Goal: Task Accomplishment & Management: Manage account settings

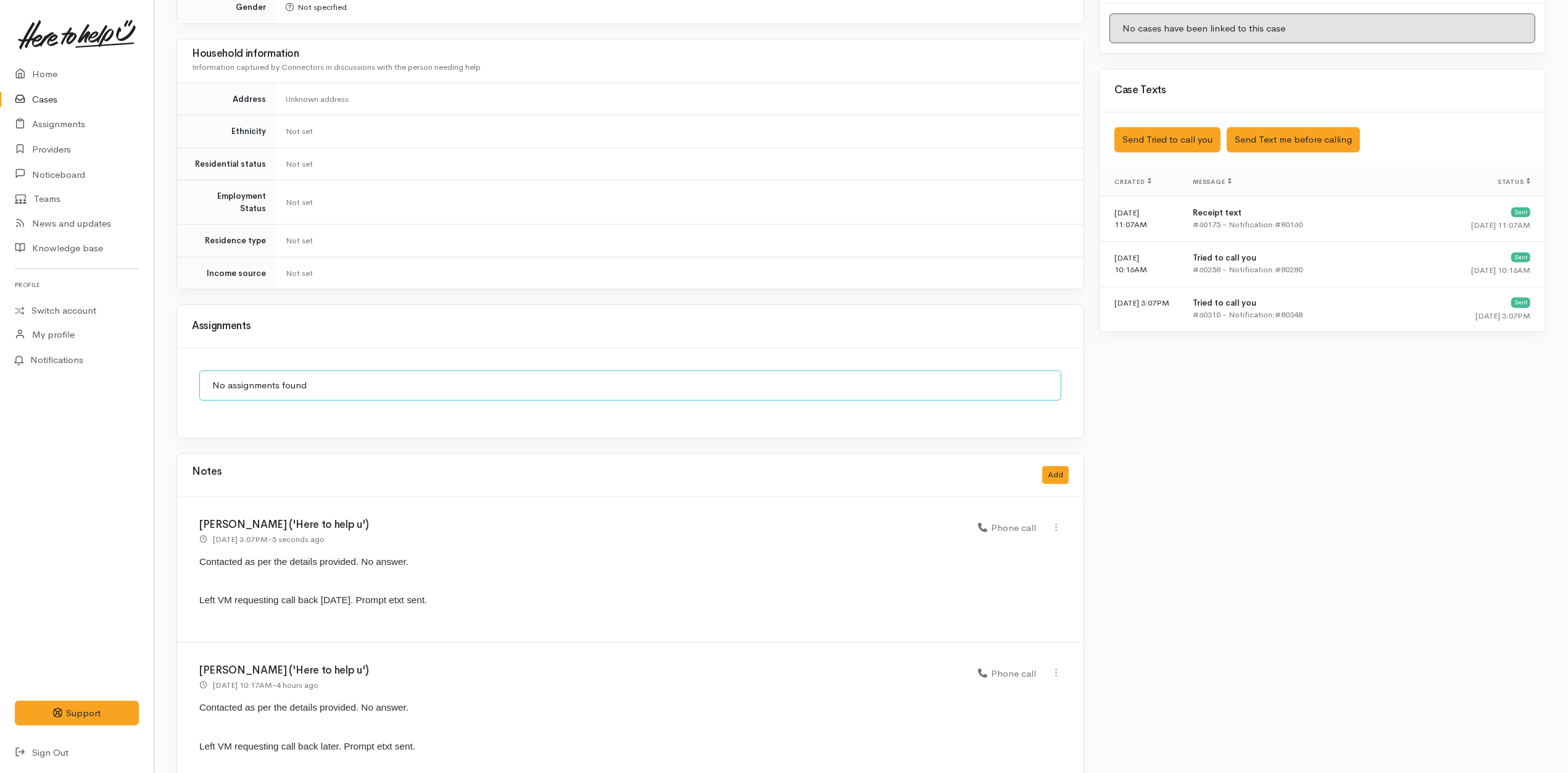
scroll to position [677, 0]
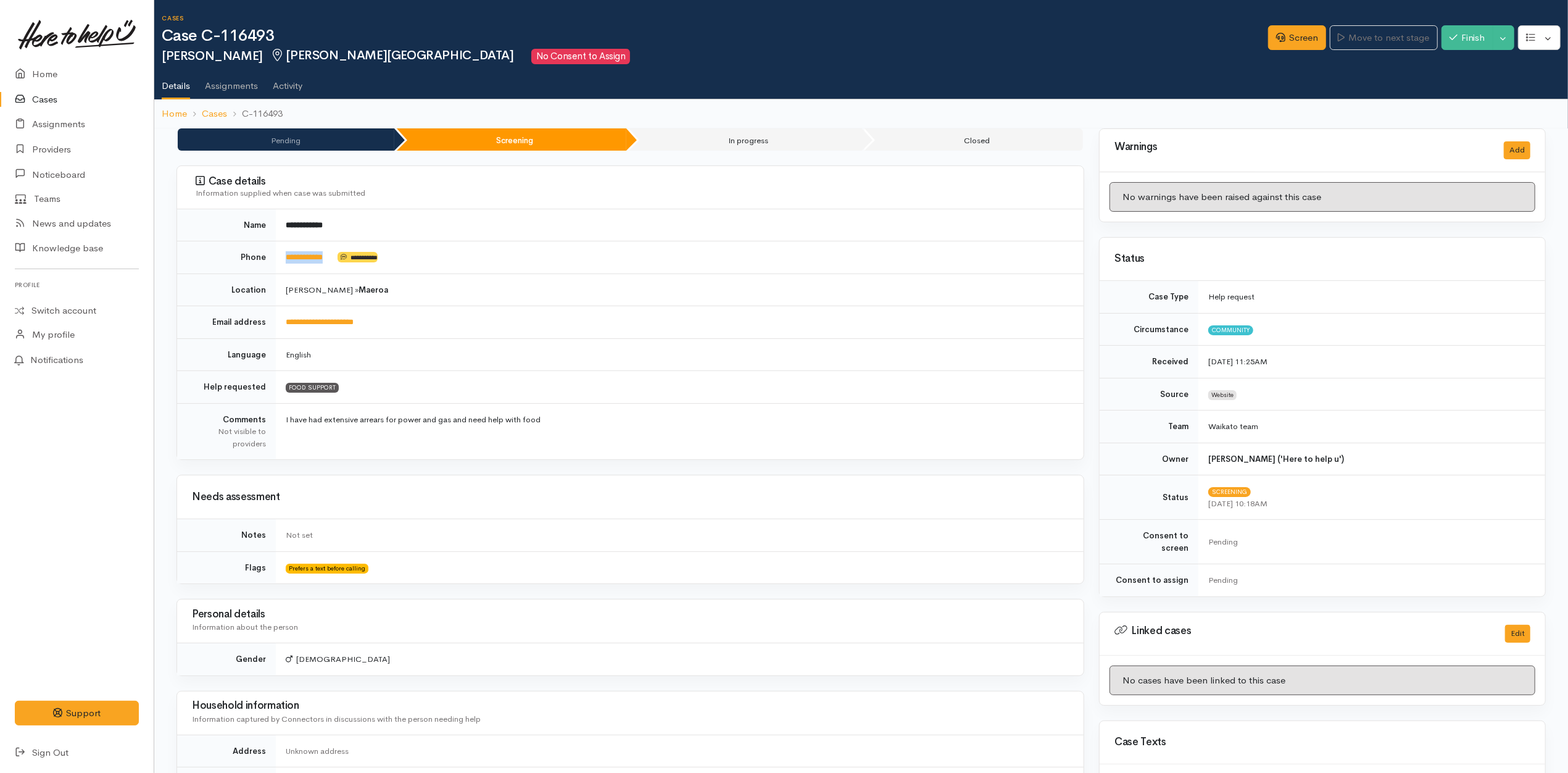
drag, startPoint x: 341, startPoint y: 265, endPoint x: 284, endPoint y: 258, distance: 57.4
click at [284, 258] on td "**********" at bounding box center [680, 257] width 808 height 32
copy td "**********"
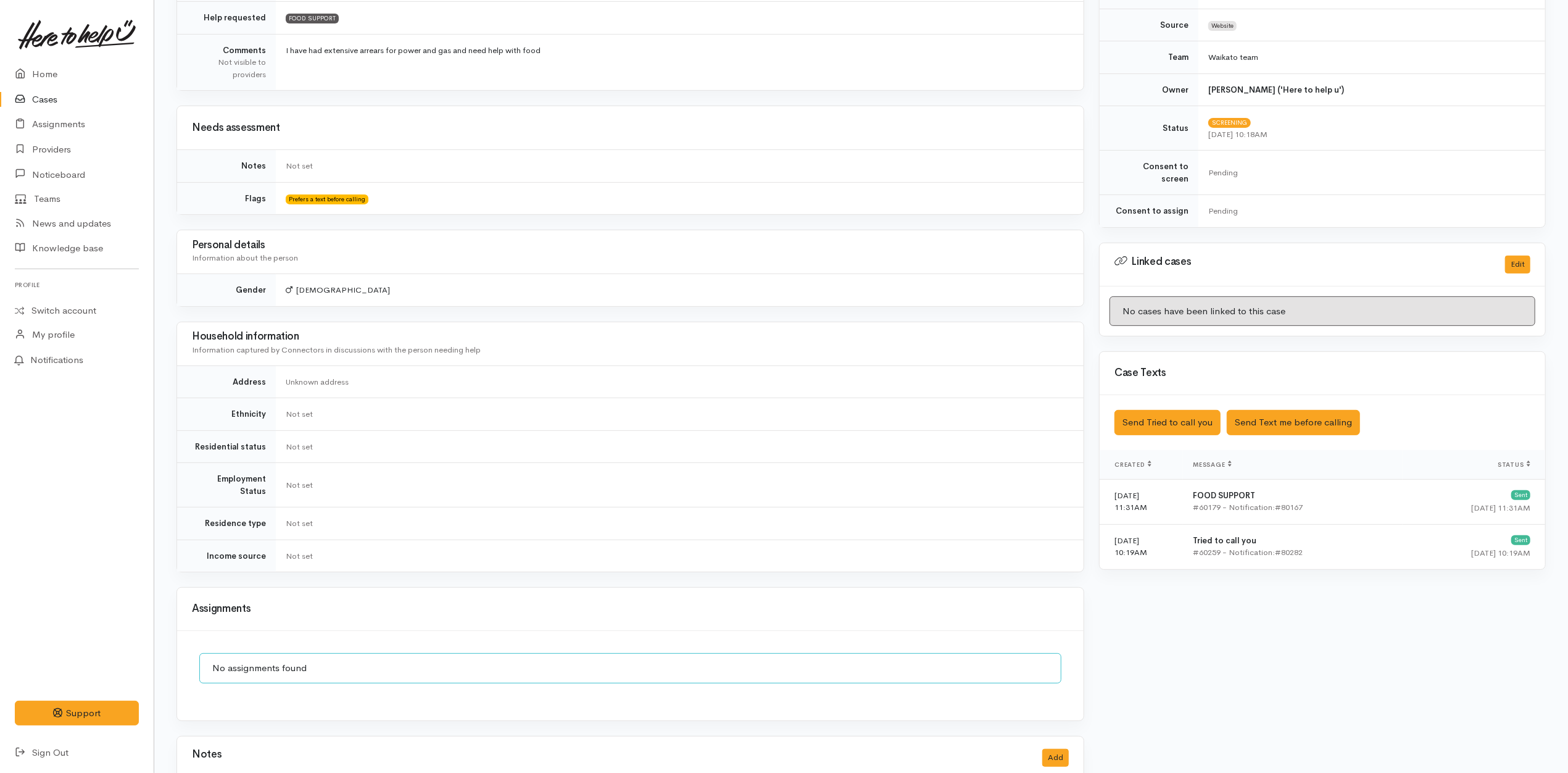
scroll to position [531, 0]
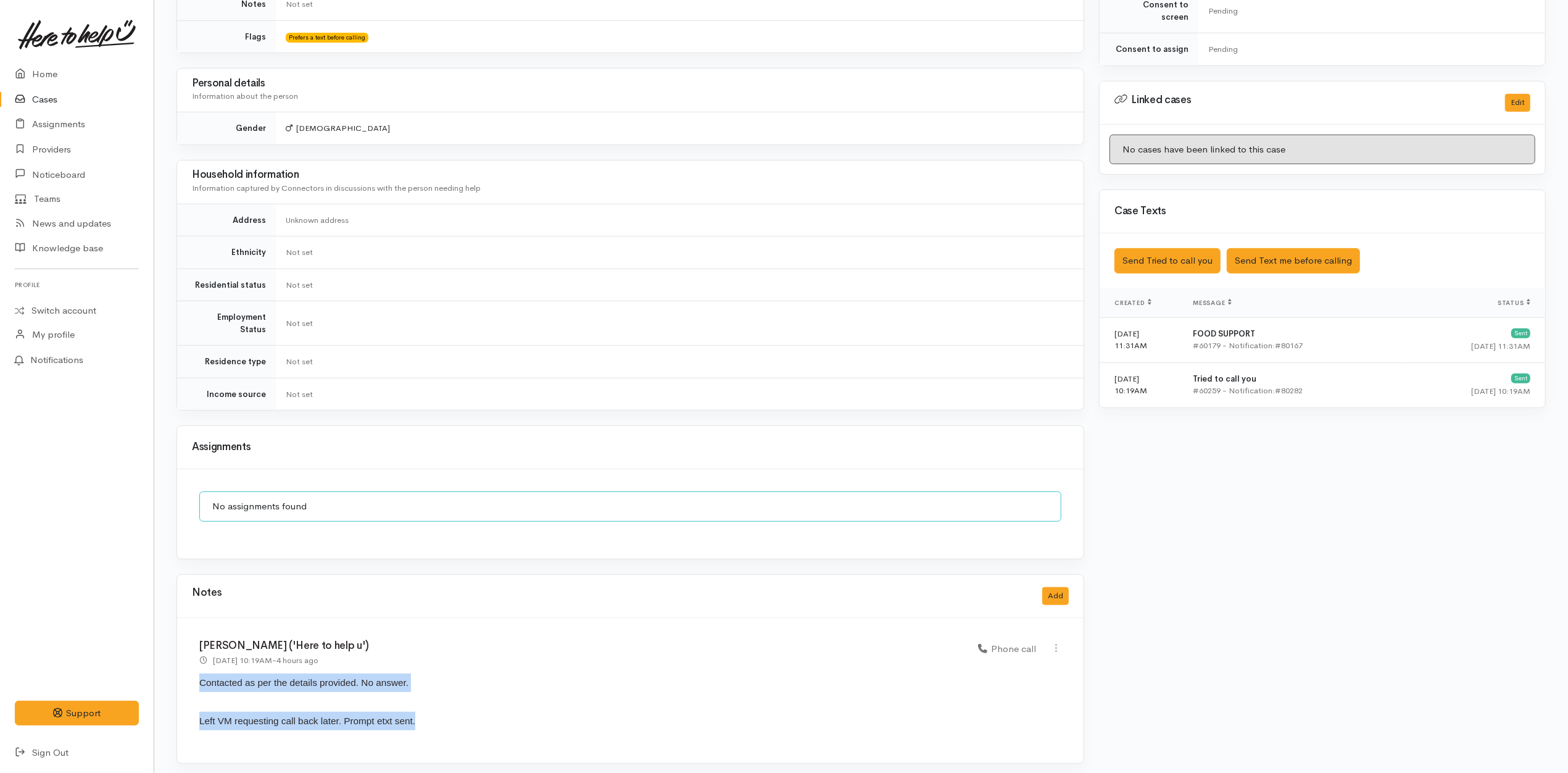
drag, startPoint x: 440, startPoint y: 722, endPoint x: 197, endPoint y: 684, distance: 246.0
click at [197, 684] on div "Katarina Daly ('Here to help u') 14 Aug 2025 10:19AM - 4 hours ago Phone call" at bounding box center [630, 691] width 907 height 145
copy div "Contacted as per the details provided. No answer. Left VM requesting call back …"
click at [1044, 587] on button "Add" at bounding box center [1056, 596] width 27 height 18
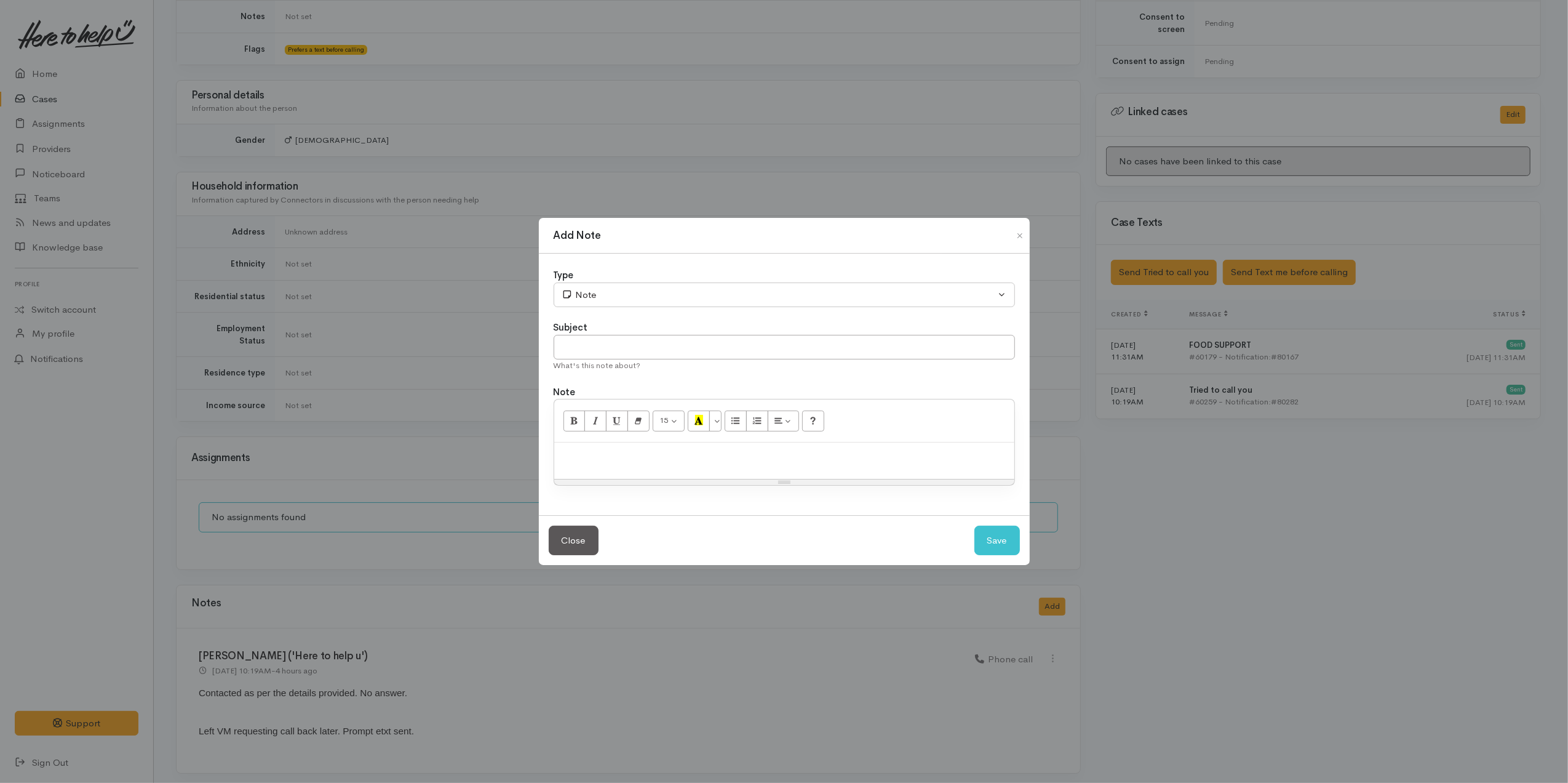
click at [718, 458] on p at bounding box center [784, 456] width 448 height 14
paste div
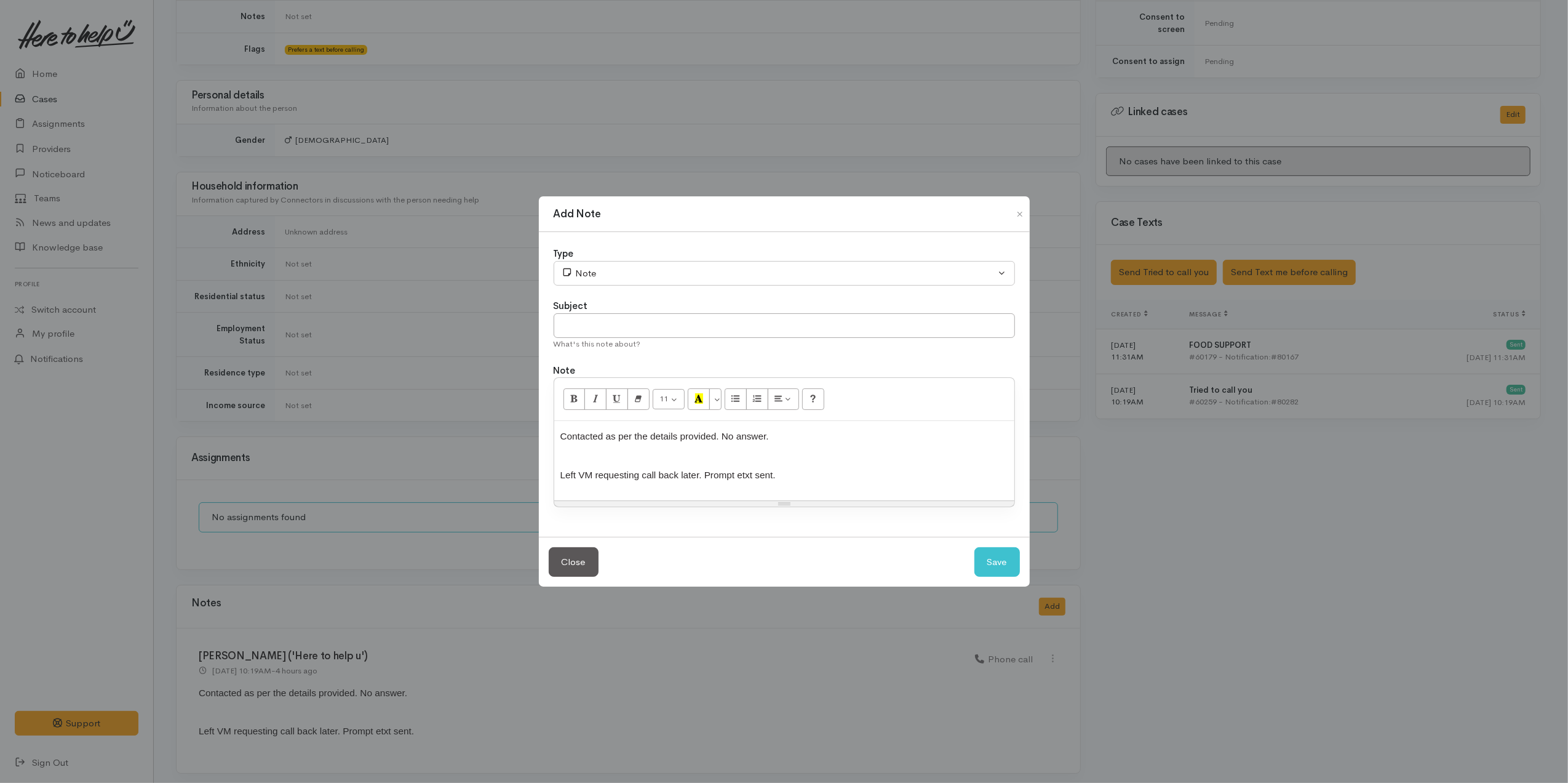
click at [692, 473] on span "Left VM requesting call back later. Prompt etxt sent." at bounding box center [668, 475] width 216 height 10
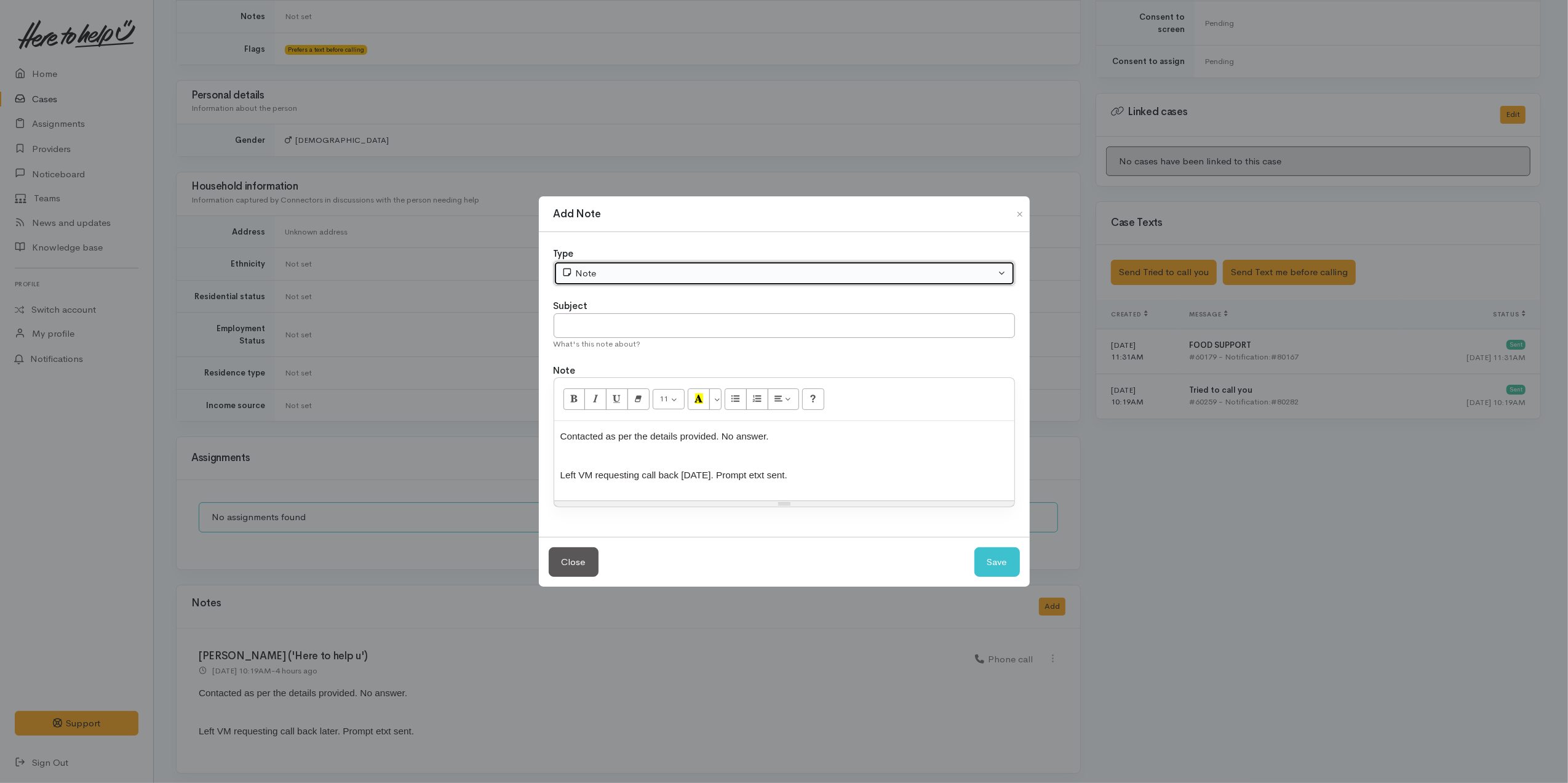
click at [645, 275] on div "Note" at bounding box center [779, 274] width 434 height 14
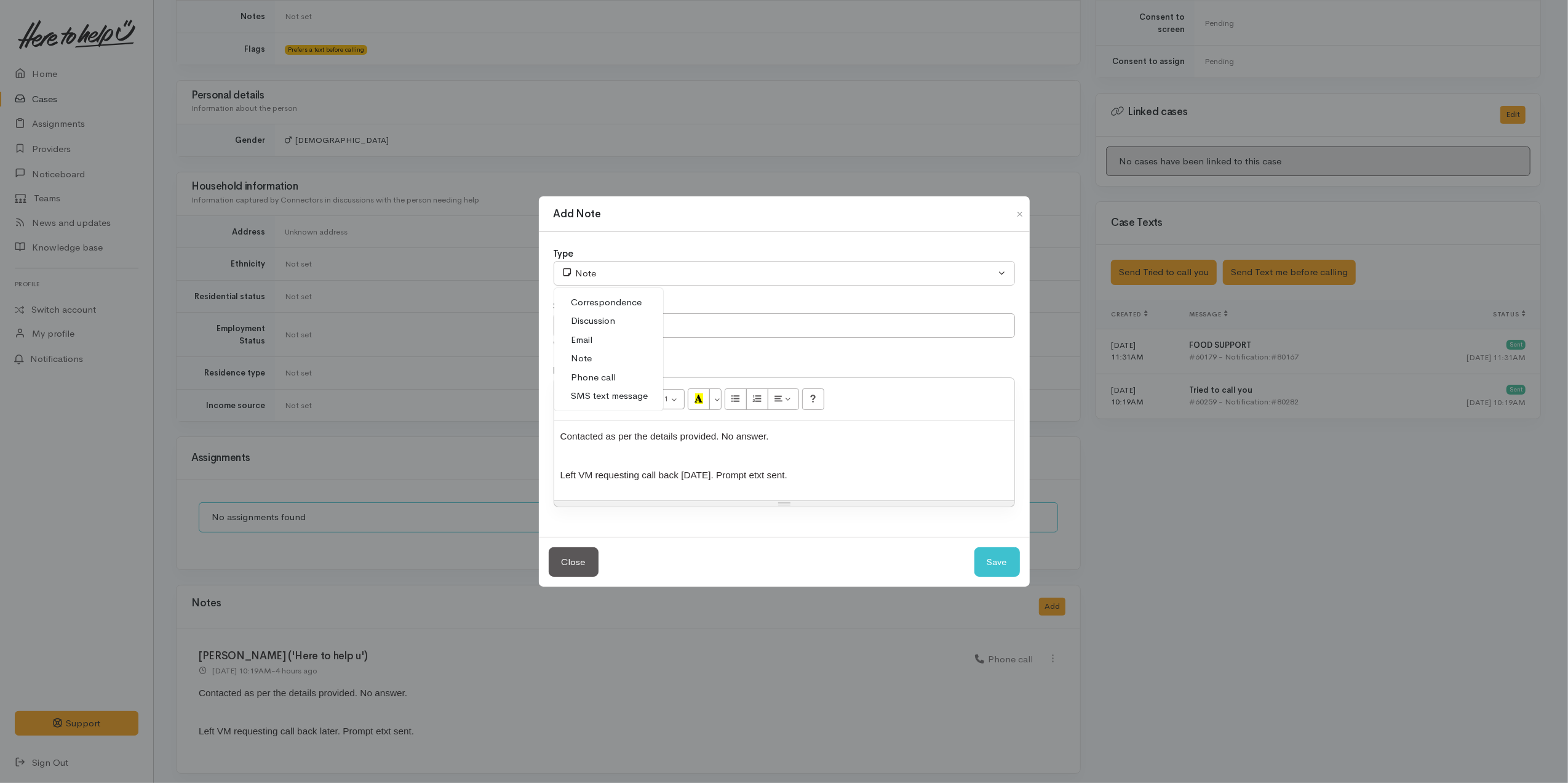
click at [611, 377] on span "Phone call" at bounding box center [593, 378] width 45 height 14
click at [1005, 560] on button "Save" at bounding box center [998, 562] width 46 height 30
select select "1"
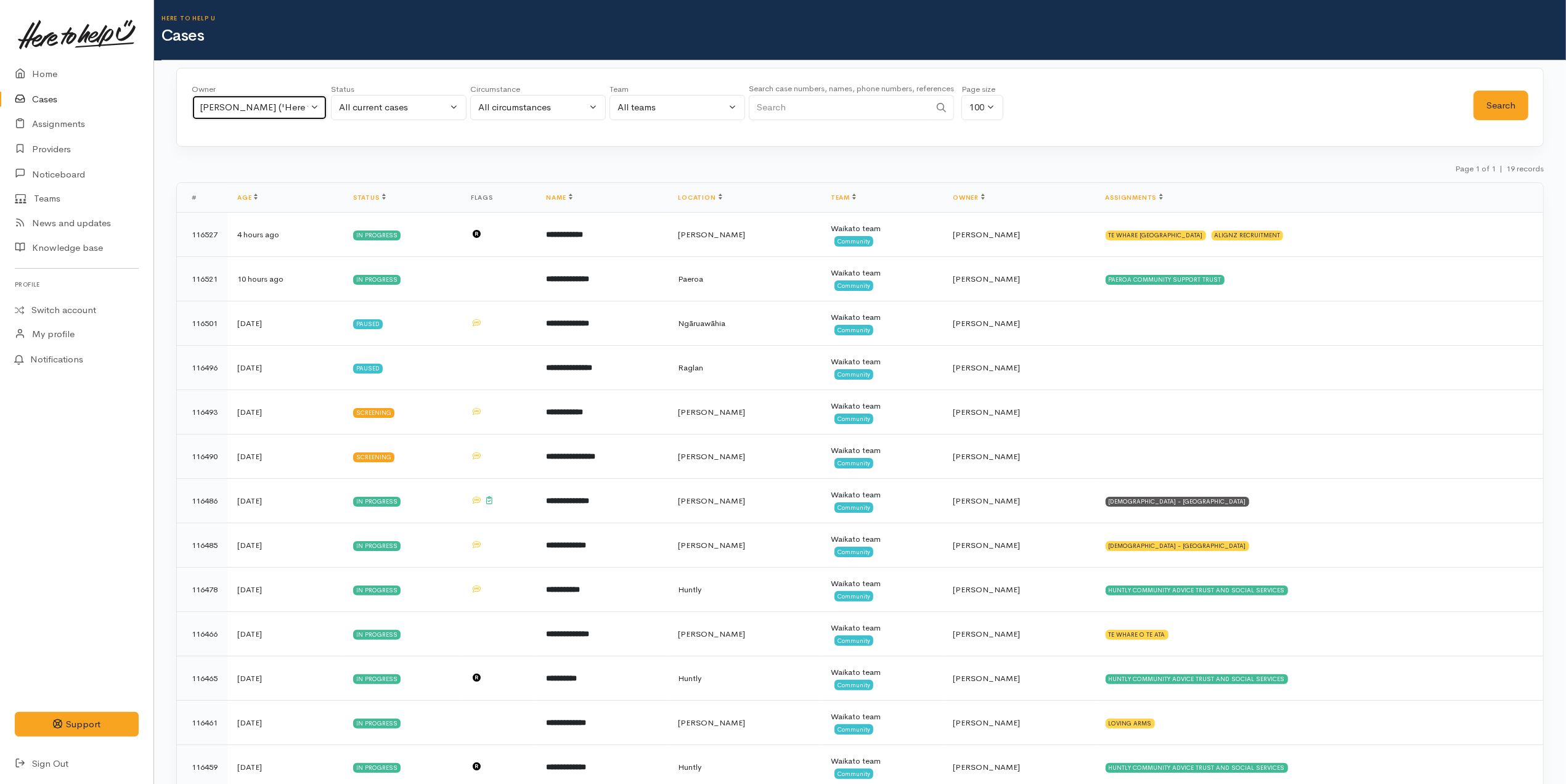
click at [240, 105] on div "Katarina Daly ('Here to help u')" at bounding box center [254, 107] width 109 height 14
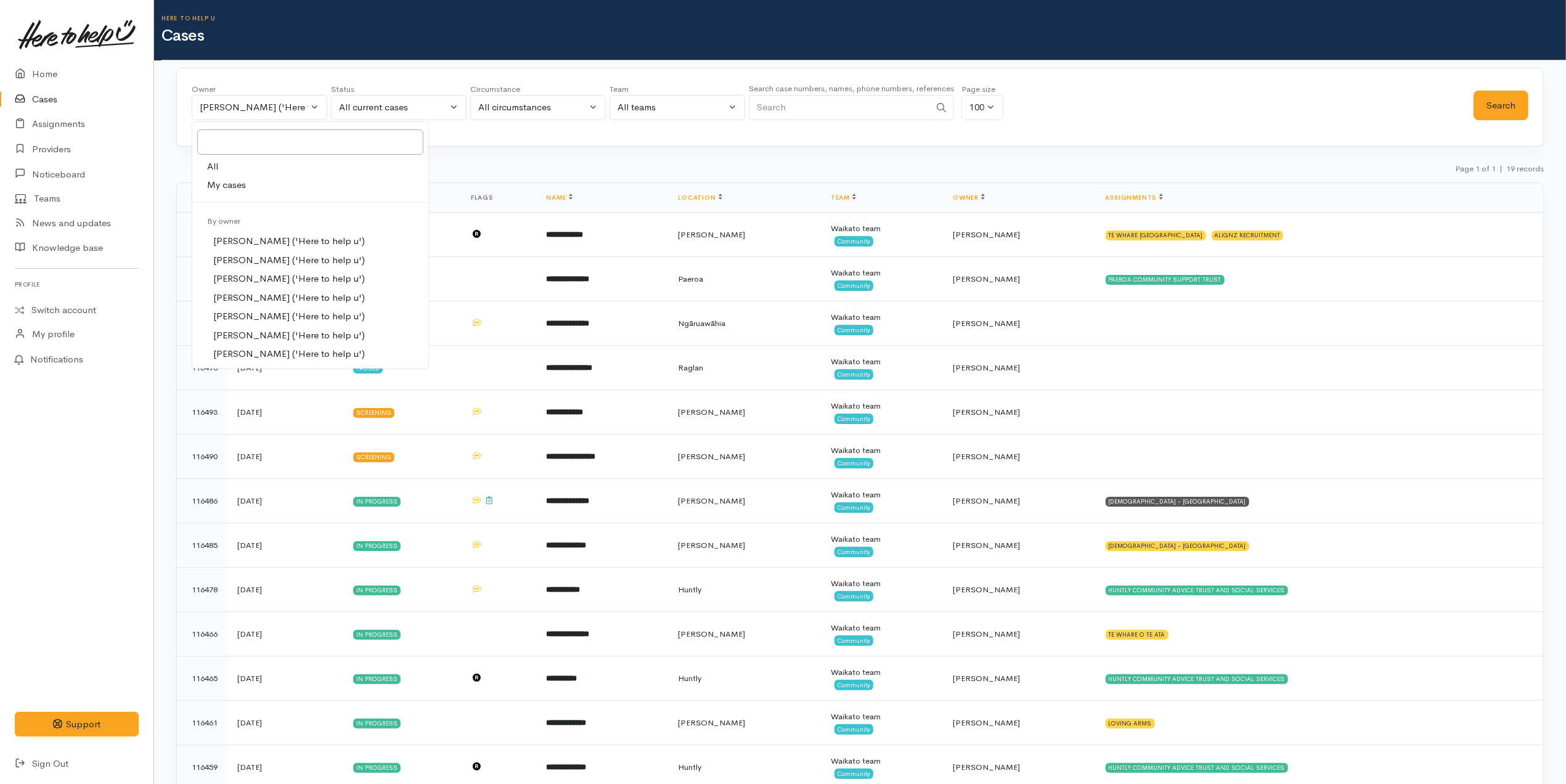
click at [236, 166] on link "All" at bounding box center [310, 166] width 236 height 19
select select "-1"
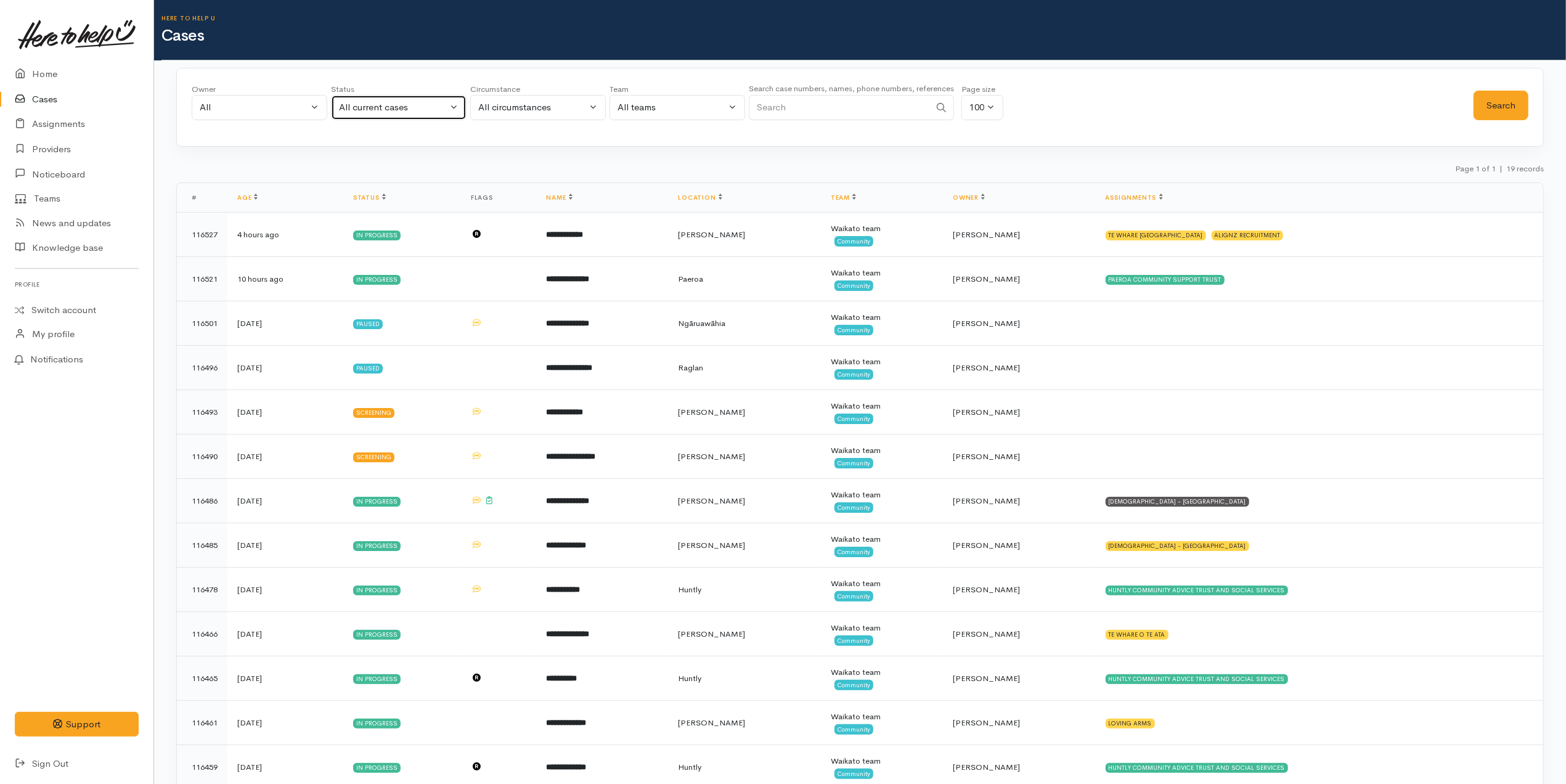
click at [402, 102] on div "All current cases" at bounding box center [393, 107] width 109 height 14
click at [361, 333] on link "All" at bounding box center [399, 336] width 134 height 19
select select "All"
click at [815, 106] on input "Search" at bounding box center [839, 107] width 181 height 25
click at [1501, 109] on button "Search" at bounding box center [1501, 106] width 55 height 30
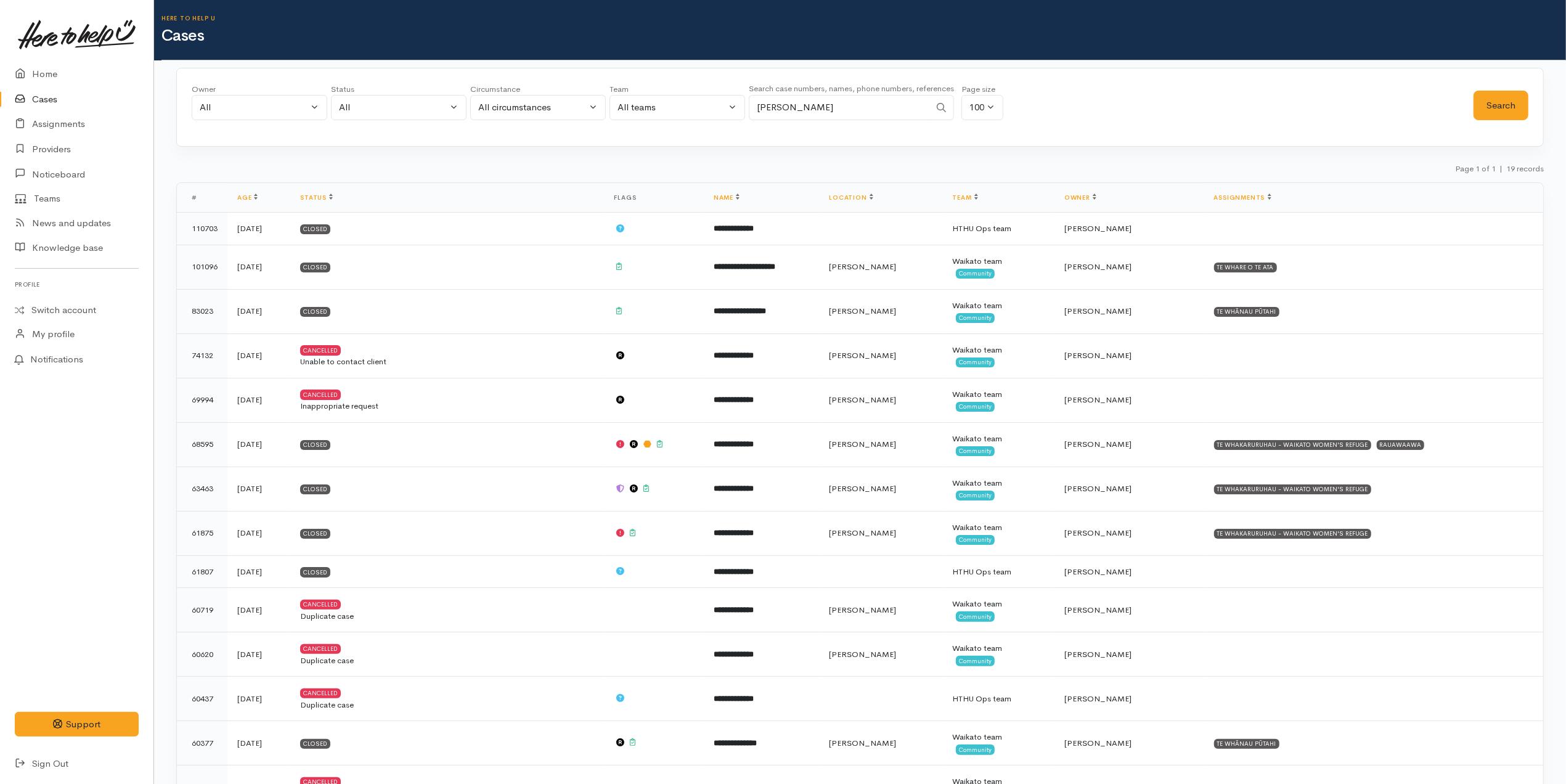
click at [787, 109] on input "barker" at bounding box center [839, 107] width 181 height 25
type input "0223496107"
click at [1486, 105] on button "Search" at bounding box center [1501, 106] width 55 height 30
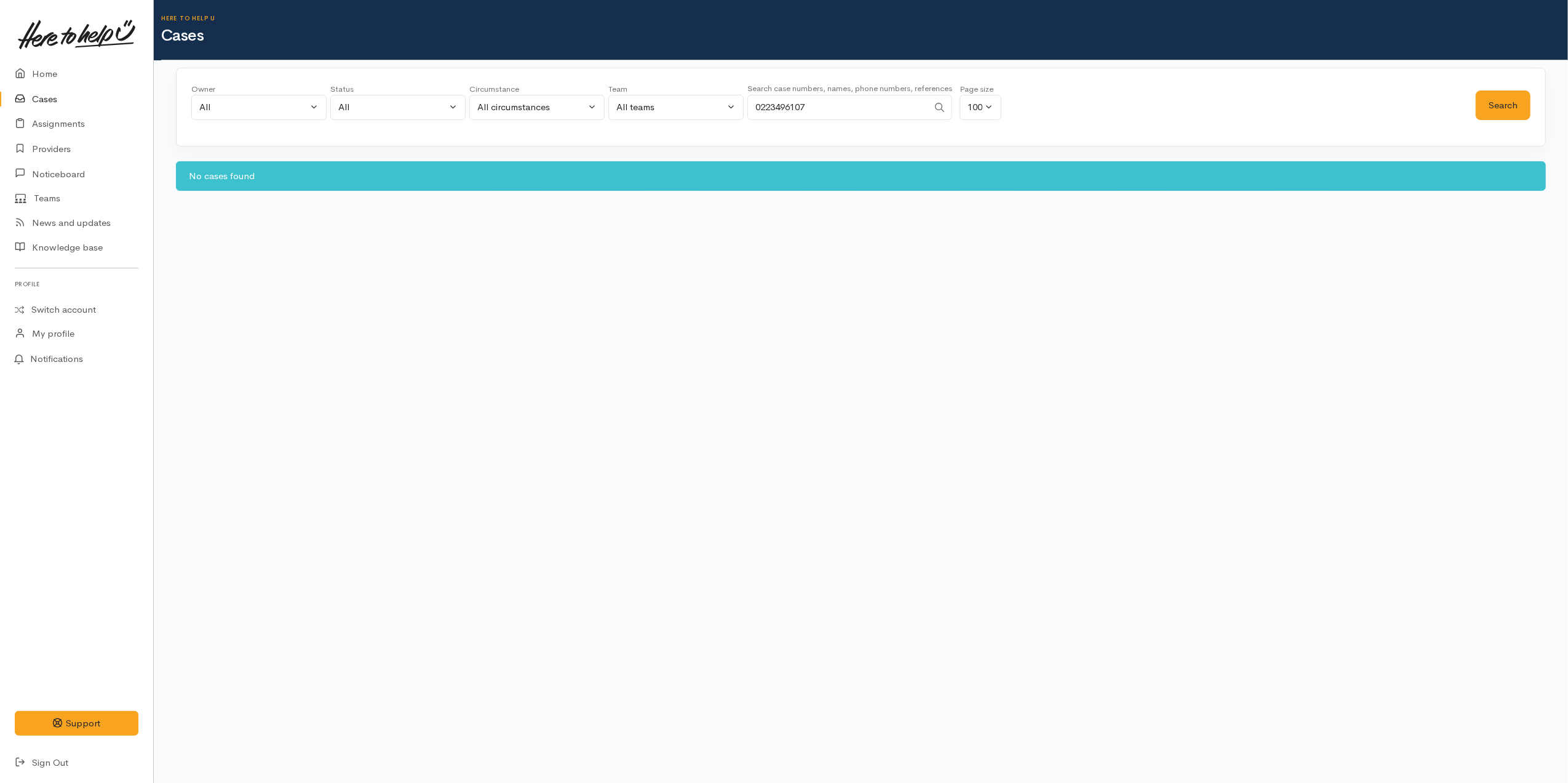
drag, startPoint x: 67, startPoint y: 99, endPoint x: 122, endPoint y: 89, distance: 55.9
click at [67, 99] on link "Cases" at bounding box center [76, 99] width 153 height 25
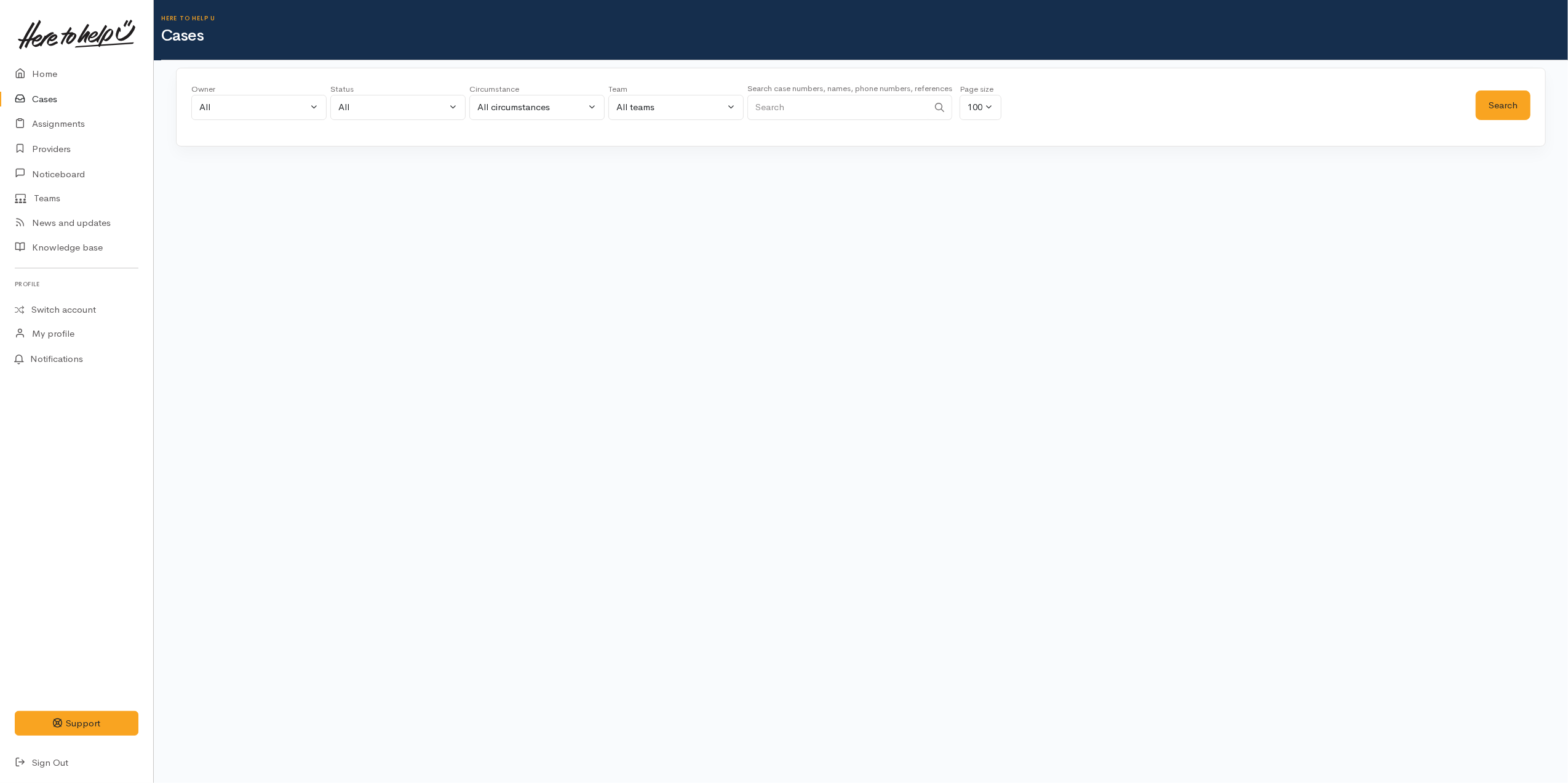
click at [780, 109] on input "Search" at bounding box center [838, 107] width 181 height 25
type input "barker"
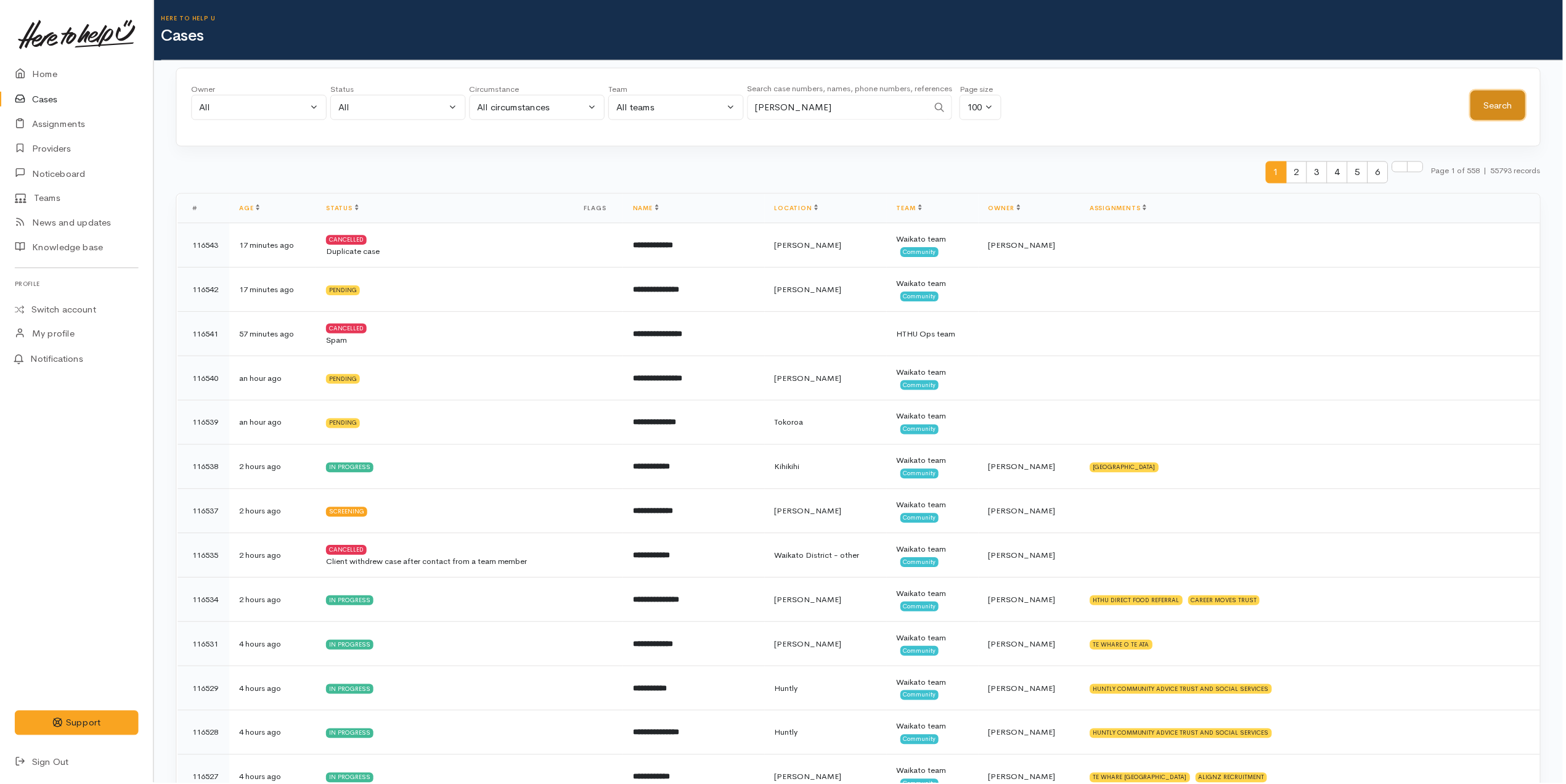
click at [1500, 106] on button "Search" at bounding box center [1501, 106] width 55 height 30
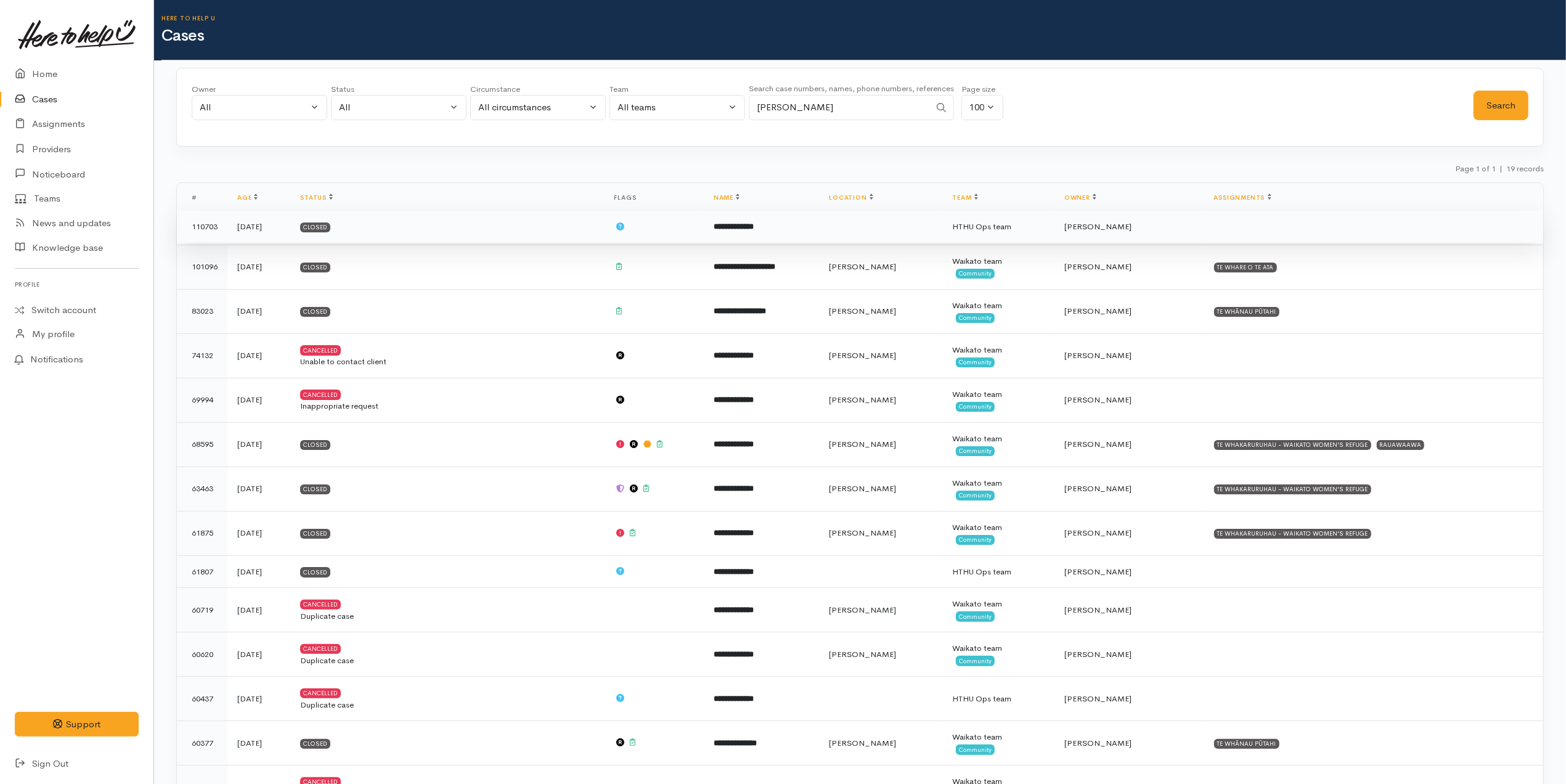
click at [900, 215] on td at bounding box center [880, 226] width 123 height 32
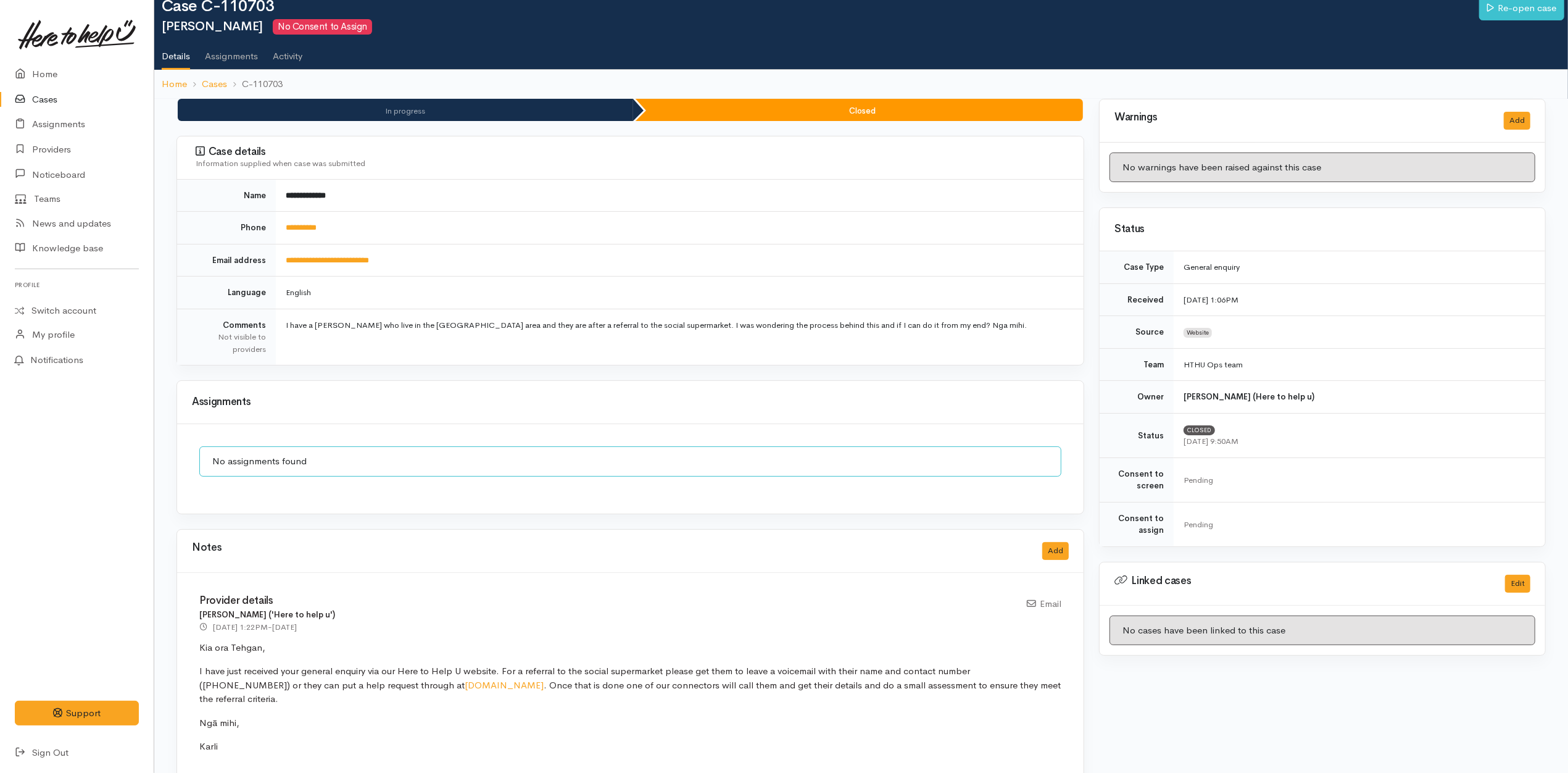
scroll to position [46, 0]
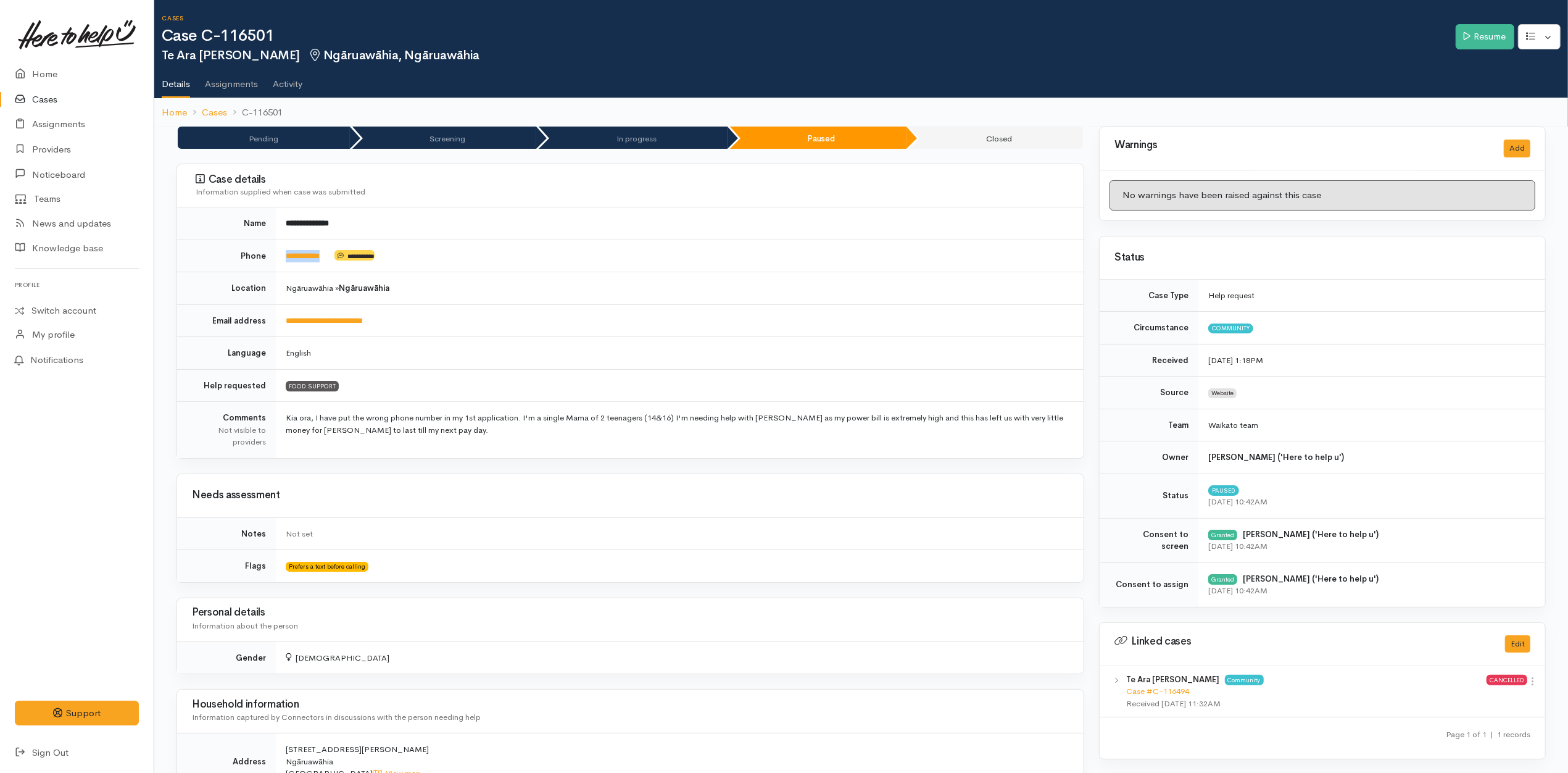
drag, startPoint x: 335, startPoint y: 262, endPoint x: 283, endPoint y: 262, distance: 52.0
click at [283, 262] on td "**********" at bounding box center [680, 255] width 808 height 32
copy td "**********"
click at [484, 253] on td "**********" at bounding box center [680, 255] width 808 height 32
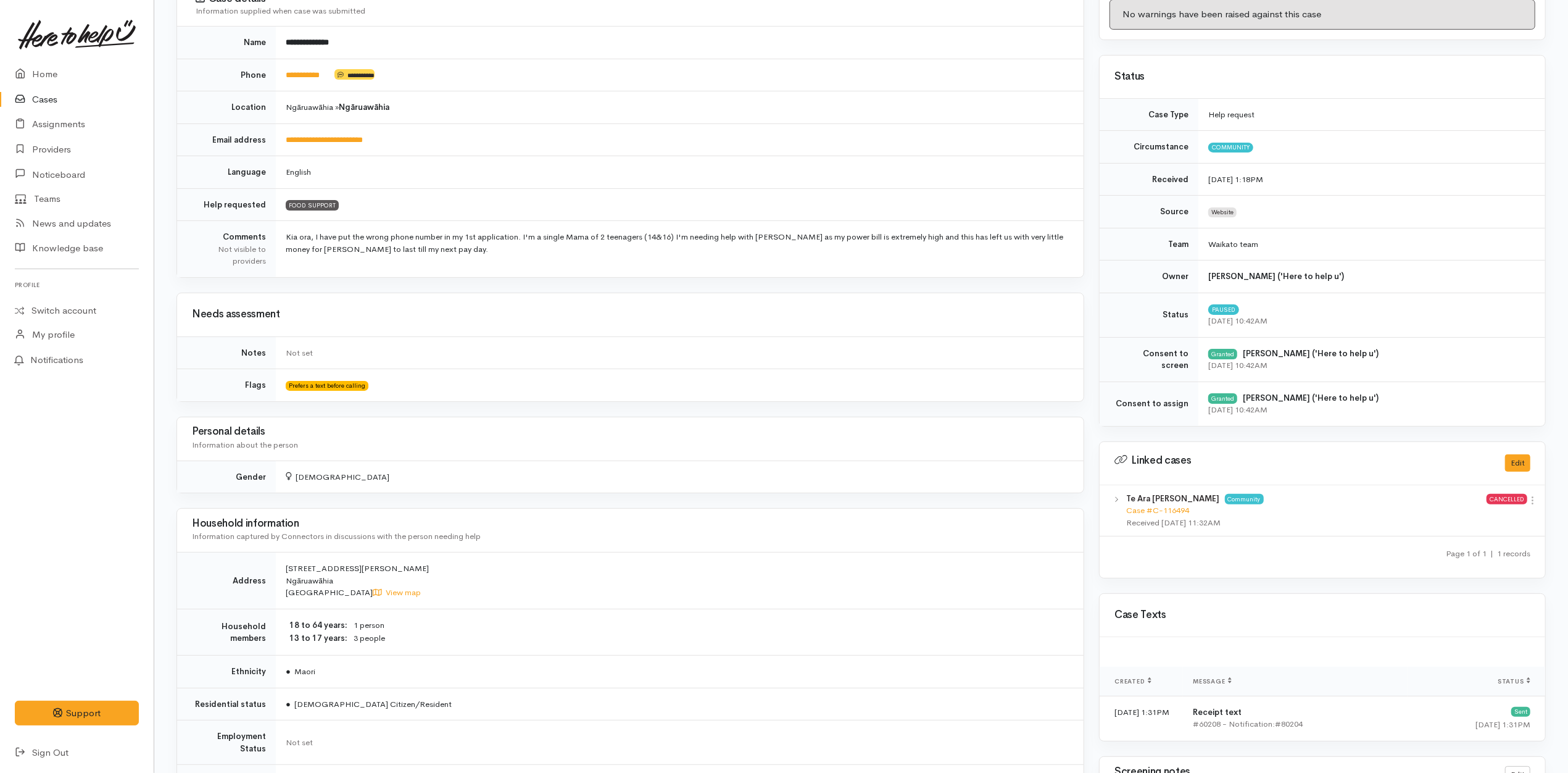
scroll to position [50, 0]
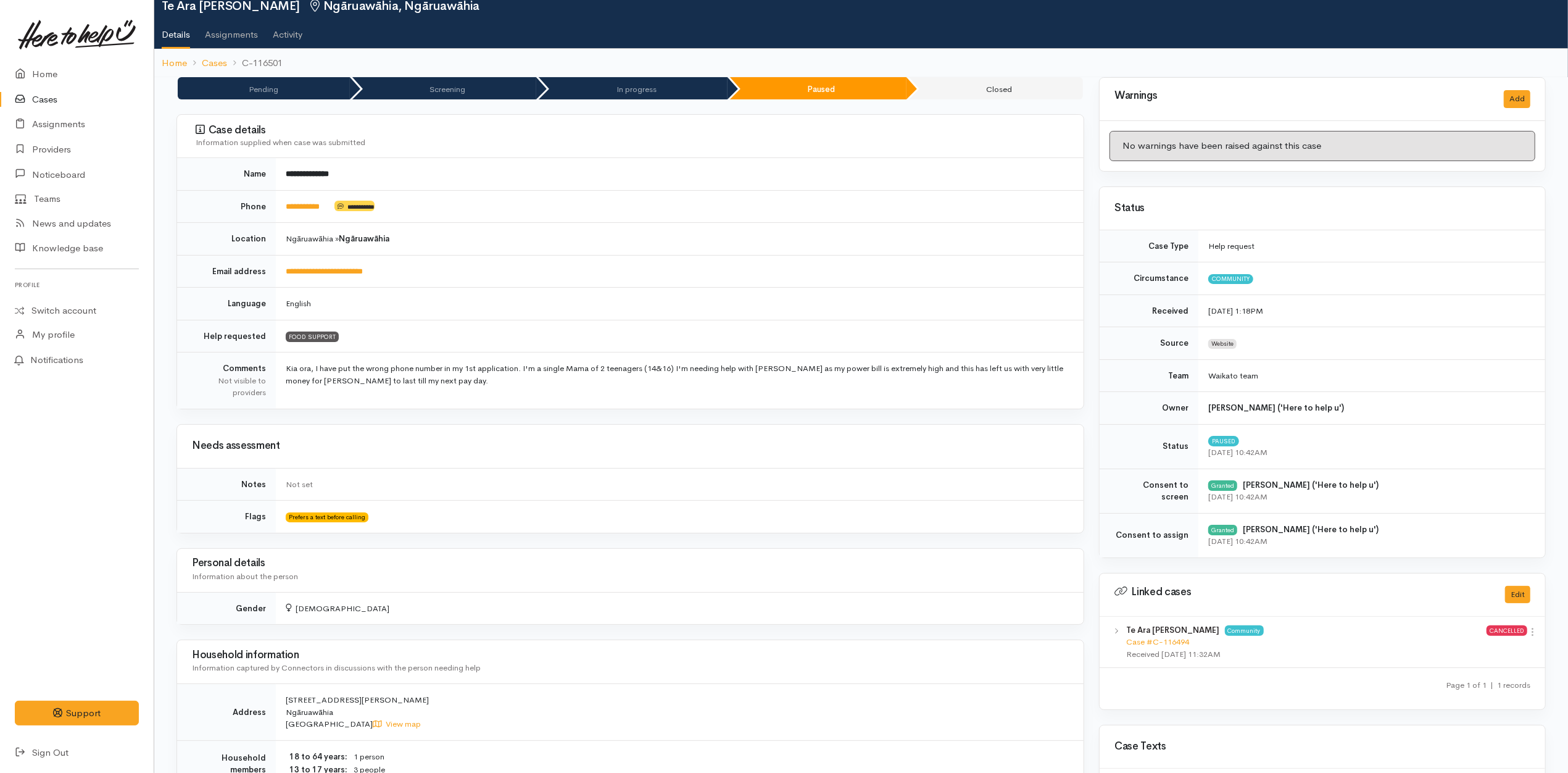
click at [489, 306] on td "English" at bounding box center [680, 303] width 808 height 32
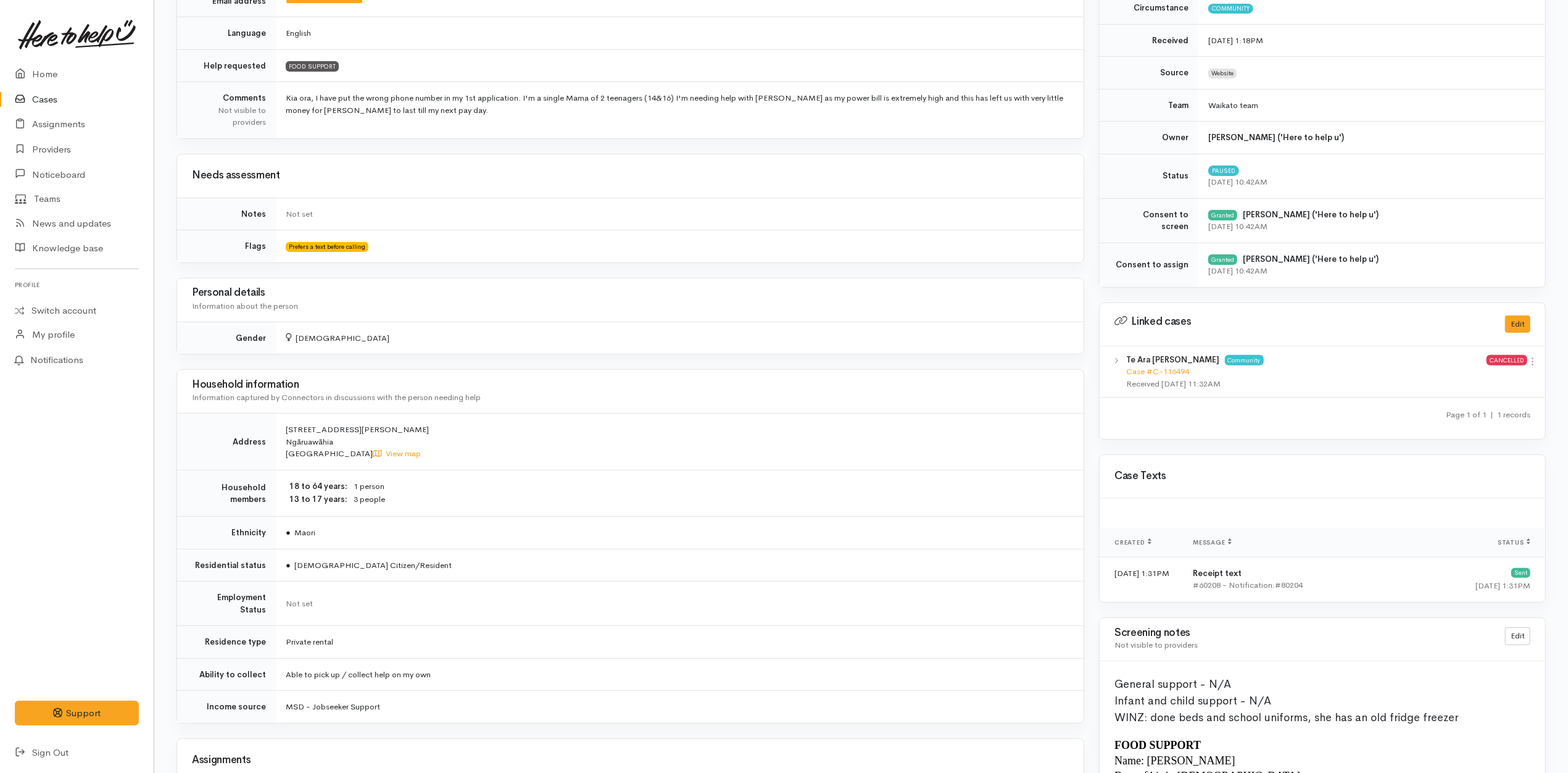
scroll to position [0, 0]
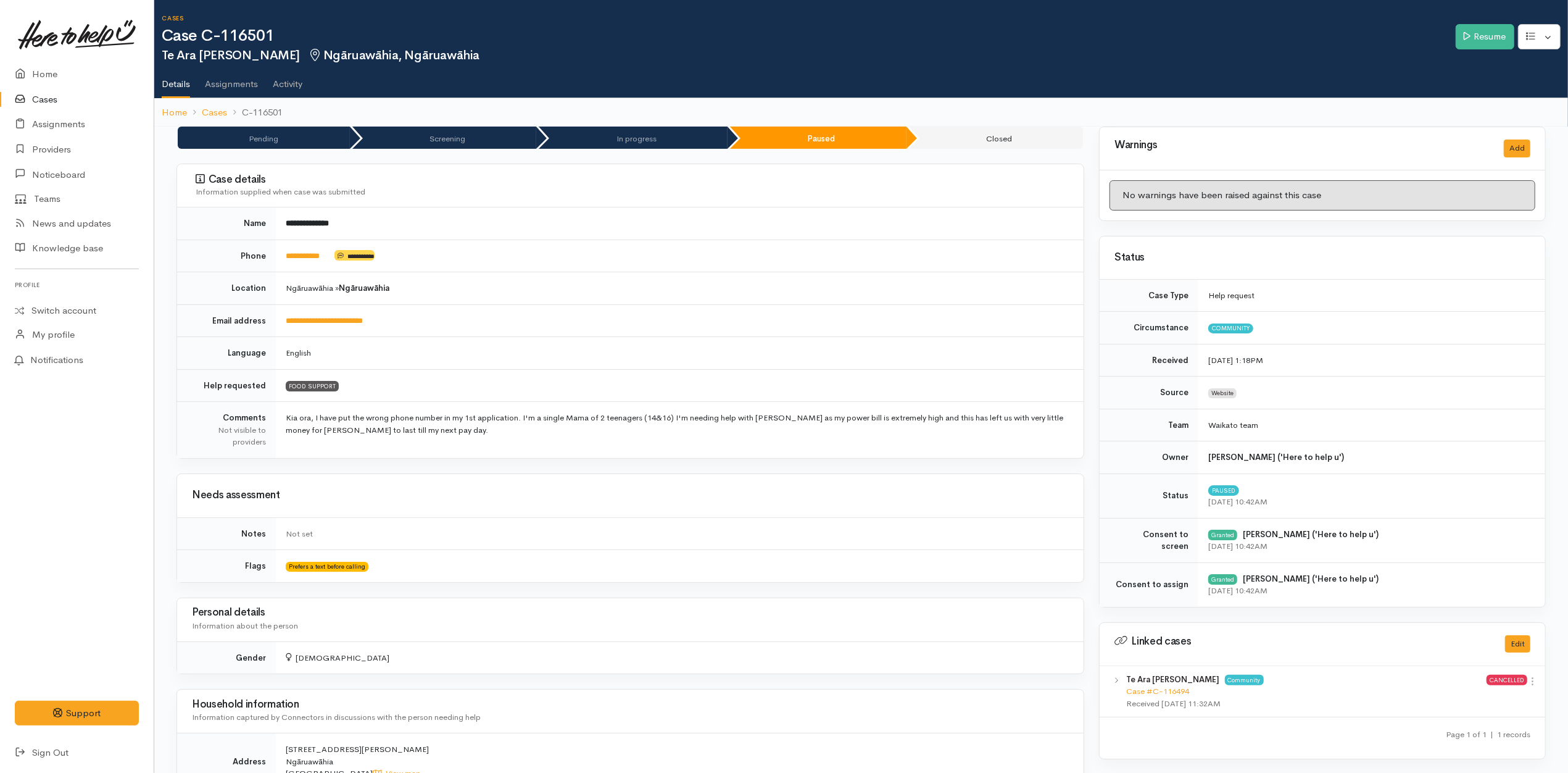
click at [596, 322] on td "**********" at bounding box center [680, 321] width 808 height 32
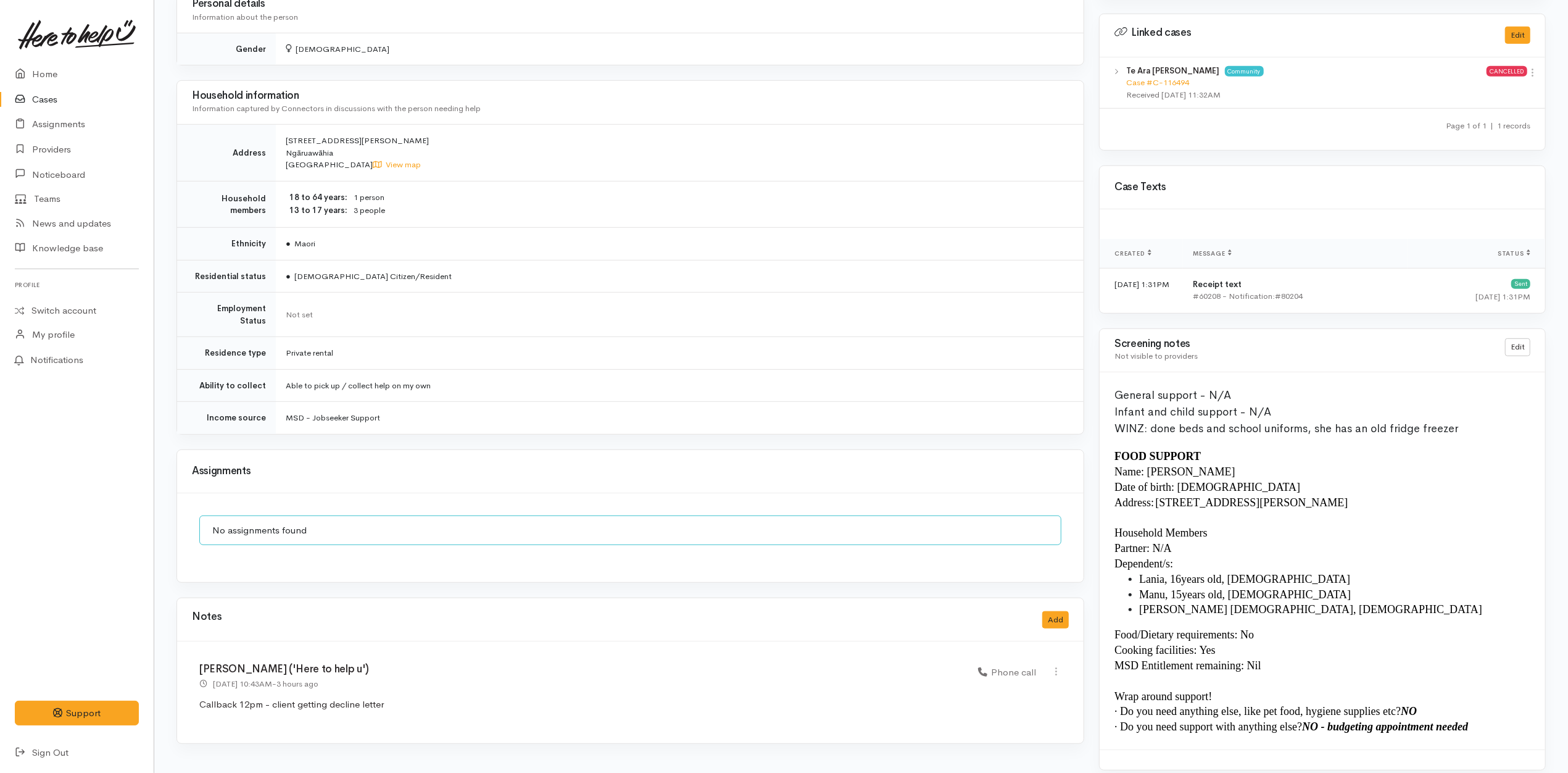
scroll to position [625, 0]
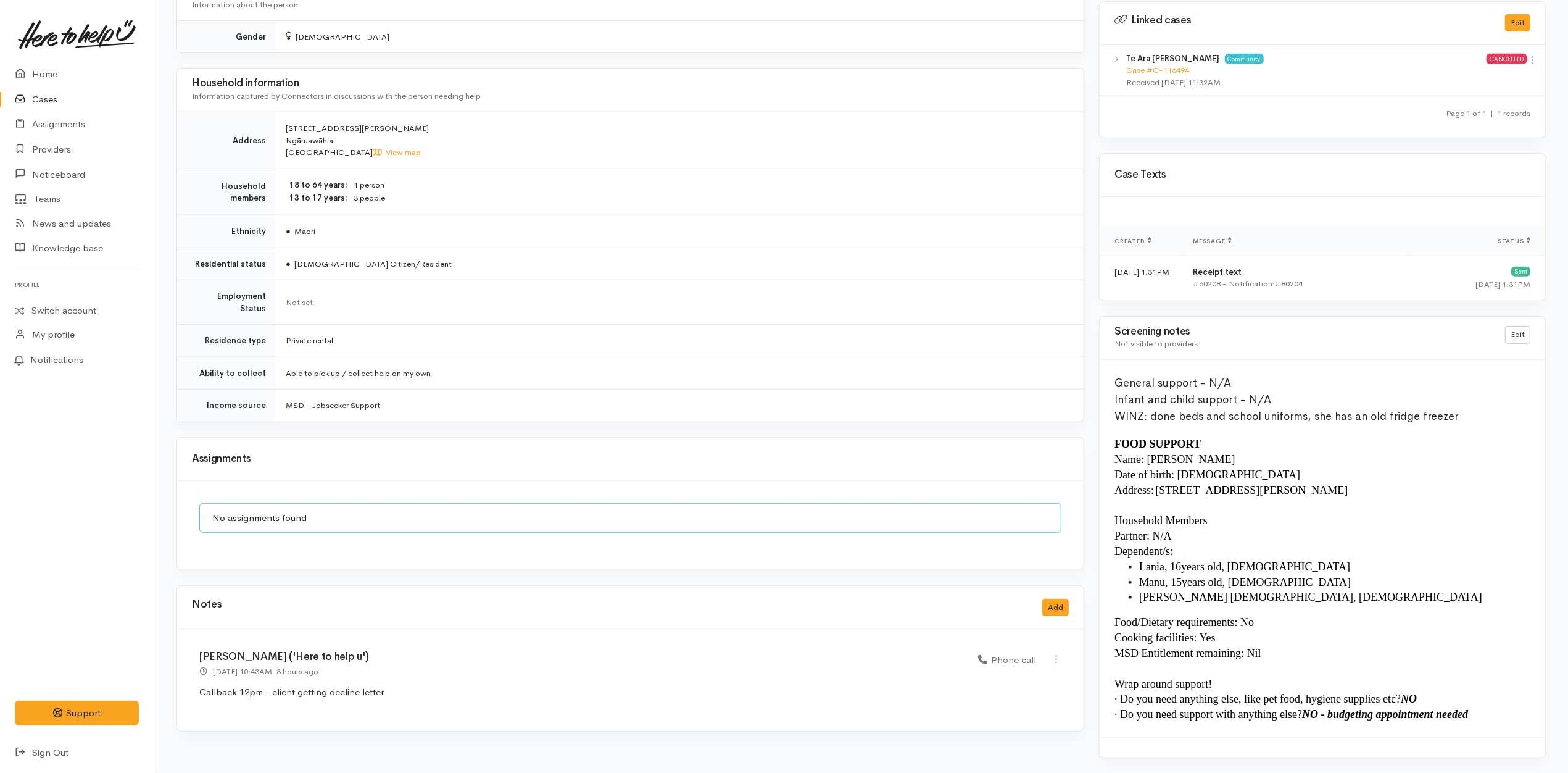
click at [403, 685] on p "Callback 12pm - client getting decline letter" at bounding box center [631, 692] width 862 height 14
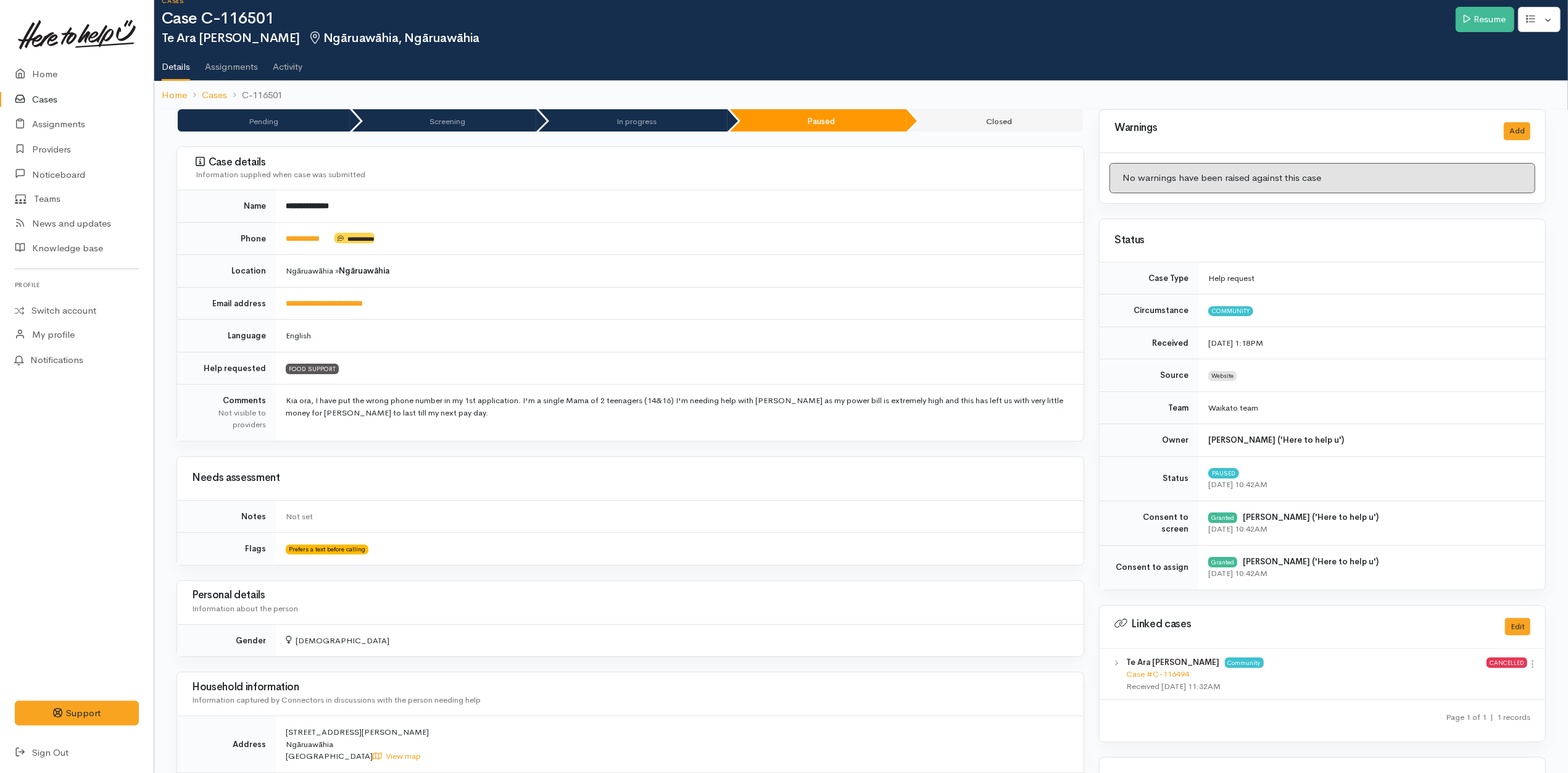
scroll to position [0, 0]
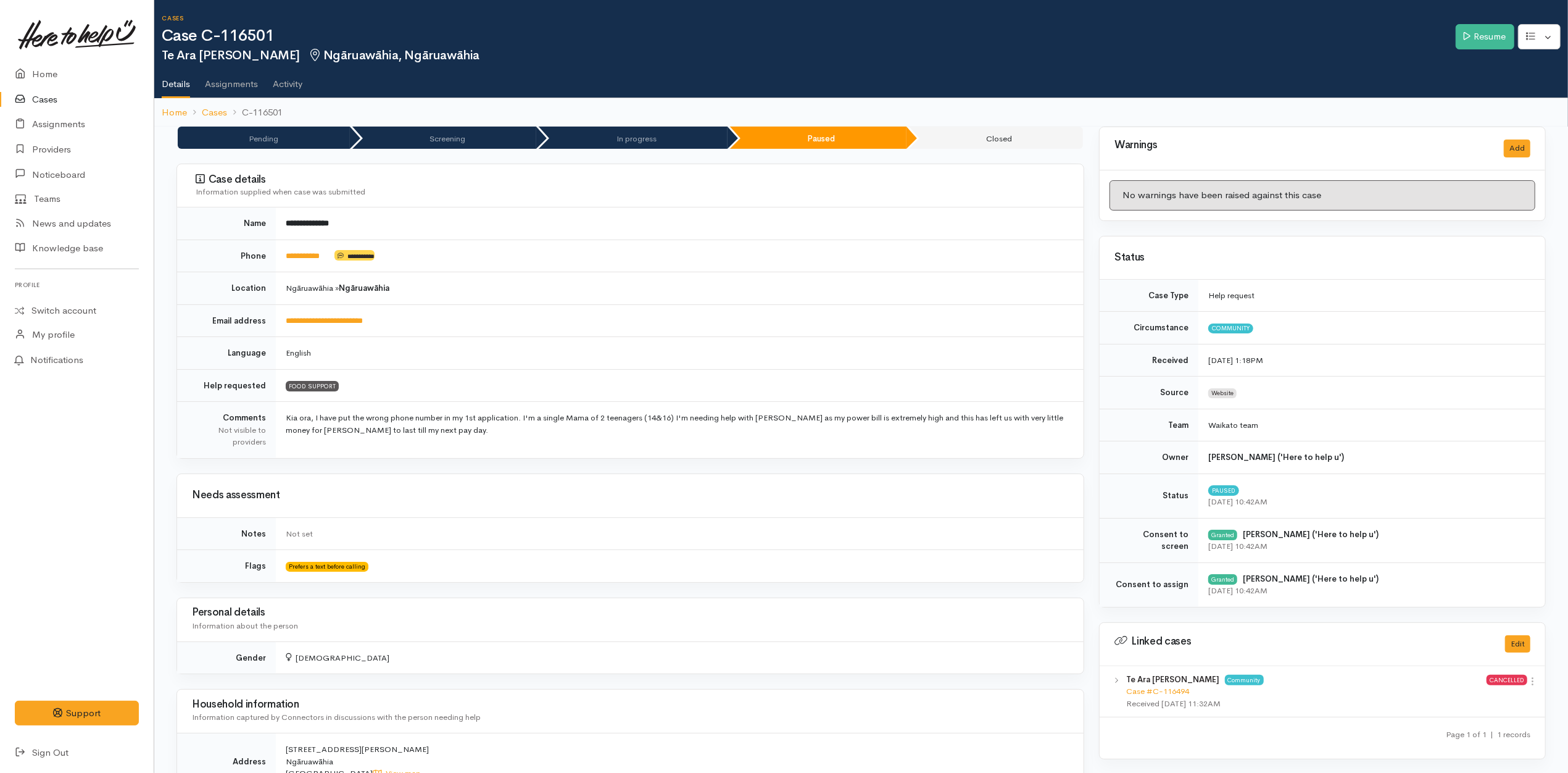
click at [522, 269] on td "**********" at bounding box center [680, 255] width 808 height 32
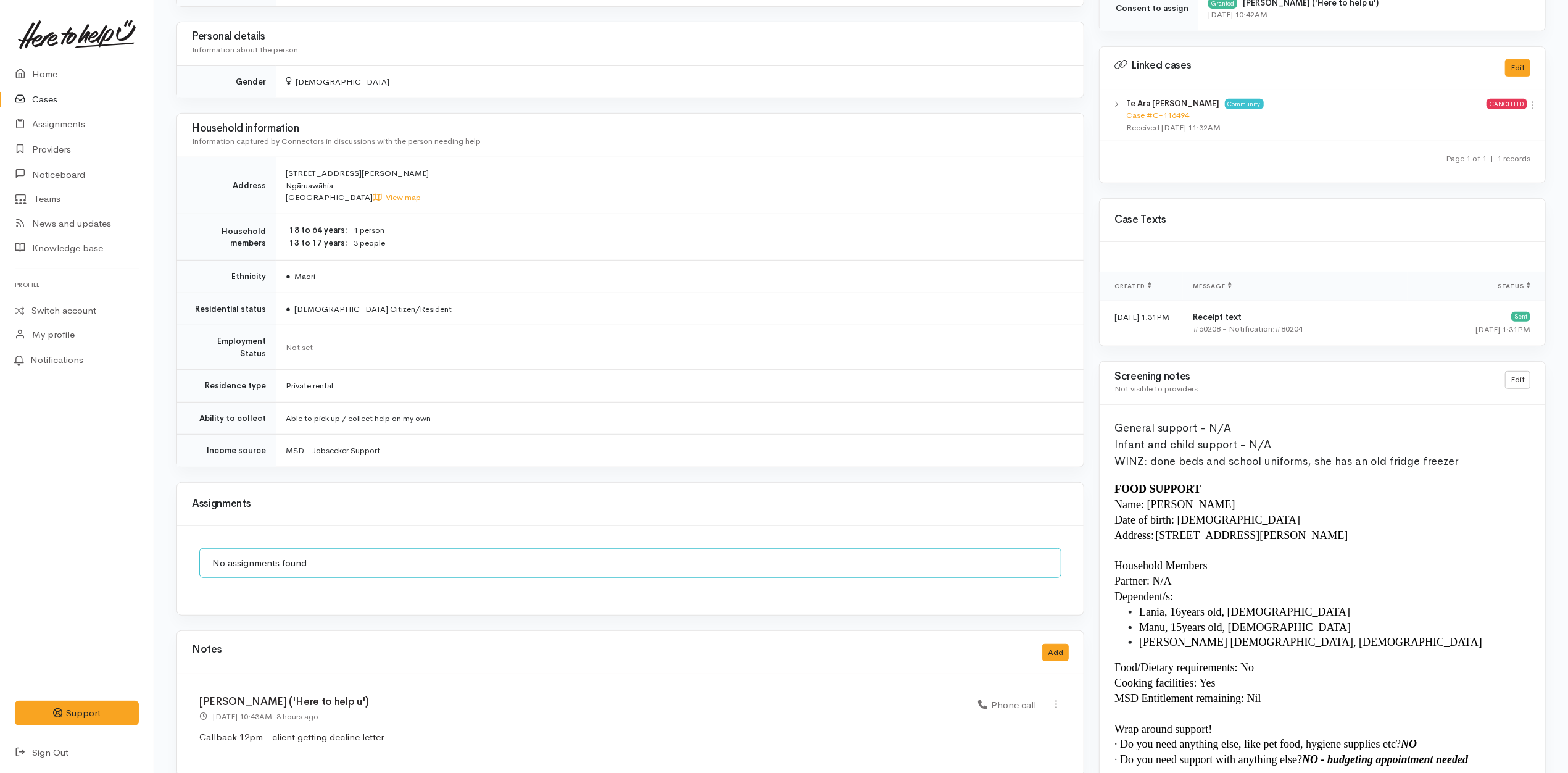
scroll to position [625, 0]
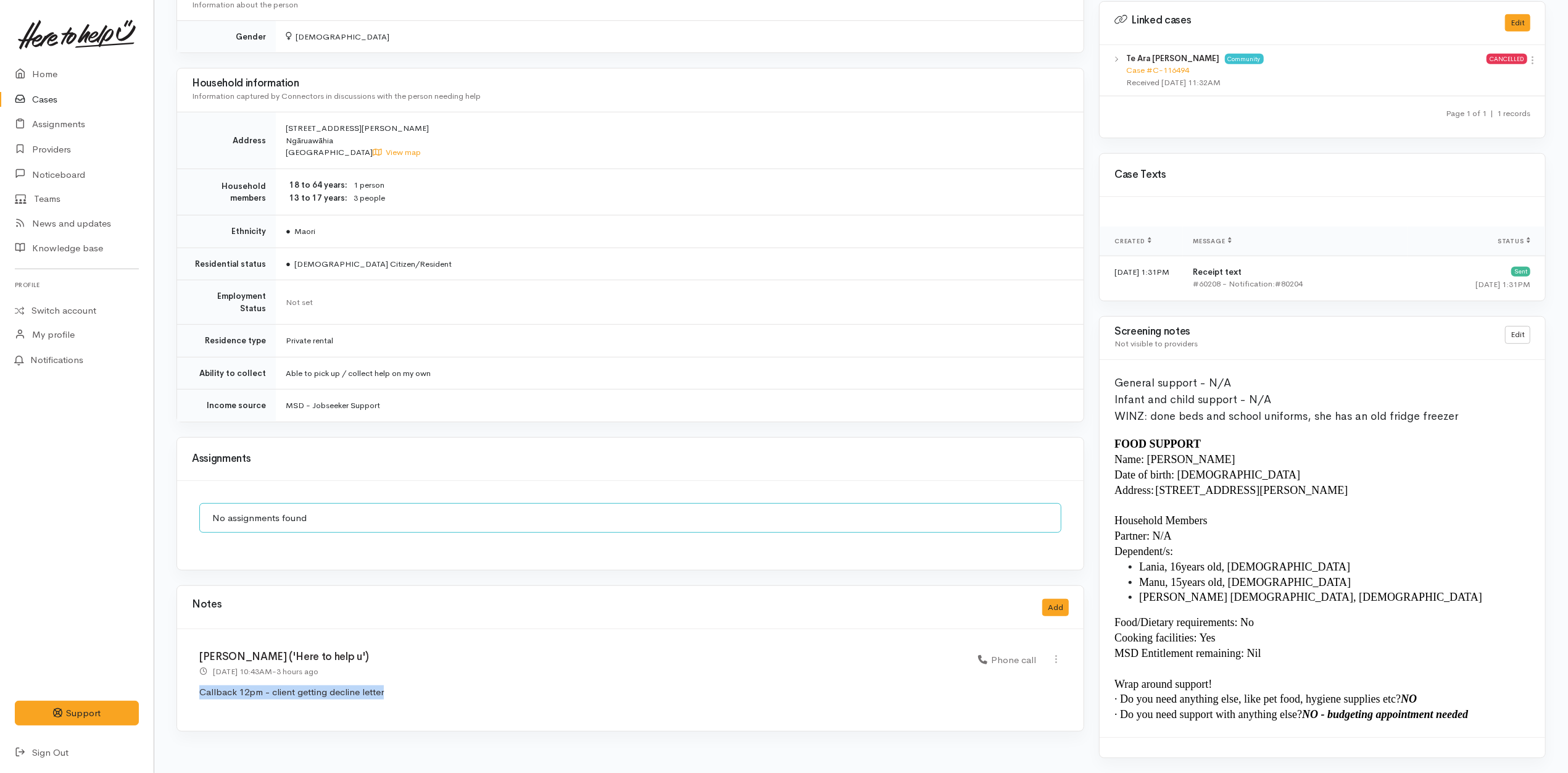
drag, startPoint x: 466, startPoint y: 687, endPoint x: 201, endPoint y: 692, distance: 265.0
click at [201, 692] on div "Katarina Daly ('Here to help u') 14 Aug 2025 10:43AM - 3 hours ago Phone call" at bounding box center [630, 680] width 907 height 102
copy p "Callback 12pm - client getting decline letter"
click at [1068, 600] on button "Add" at bounding box center [1056, 608] width 27 height 18
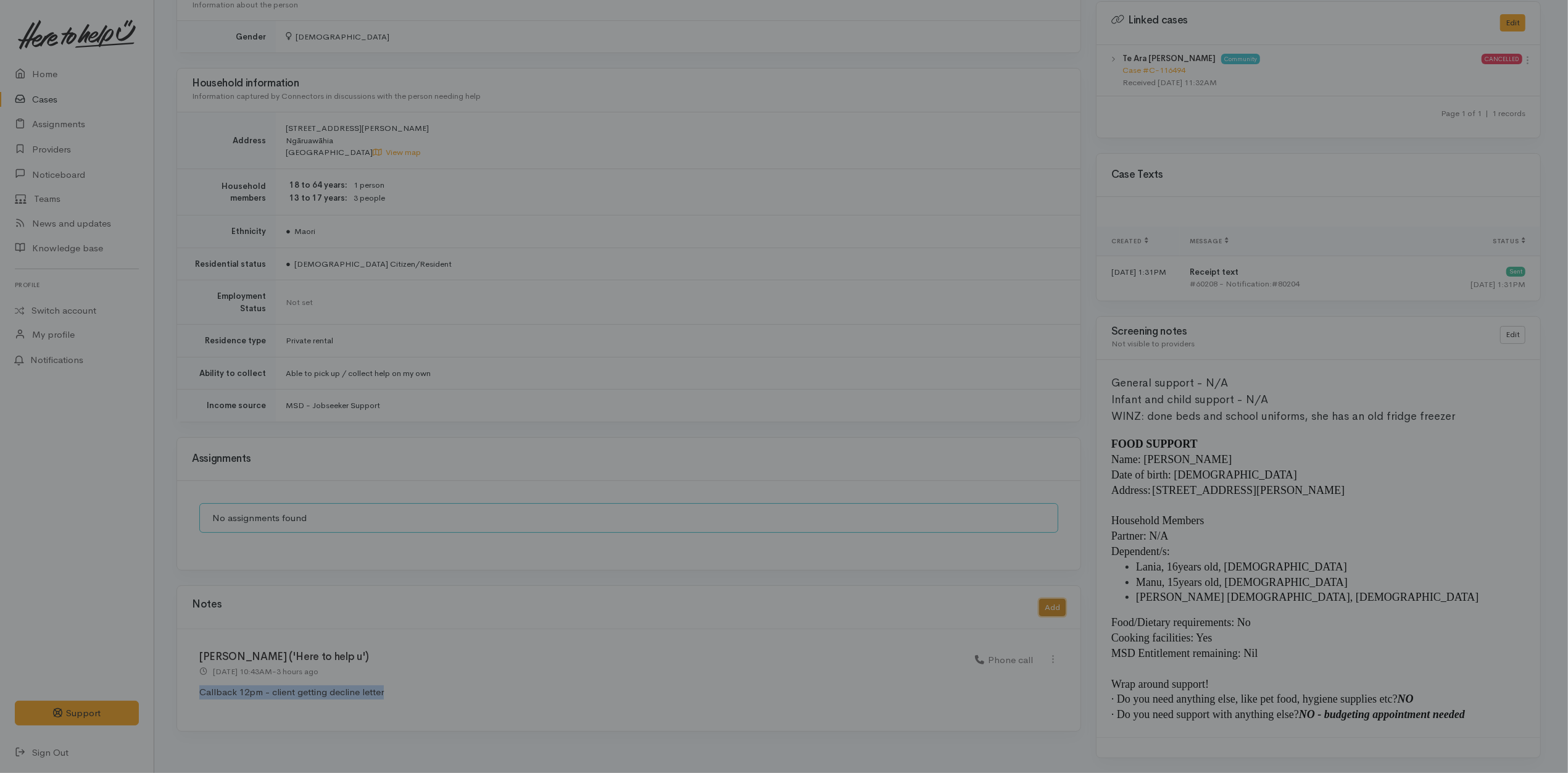
scroll to position [613, 0]
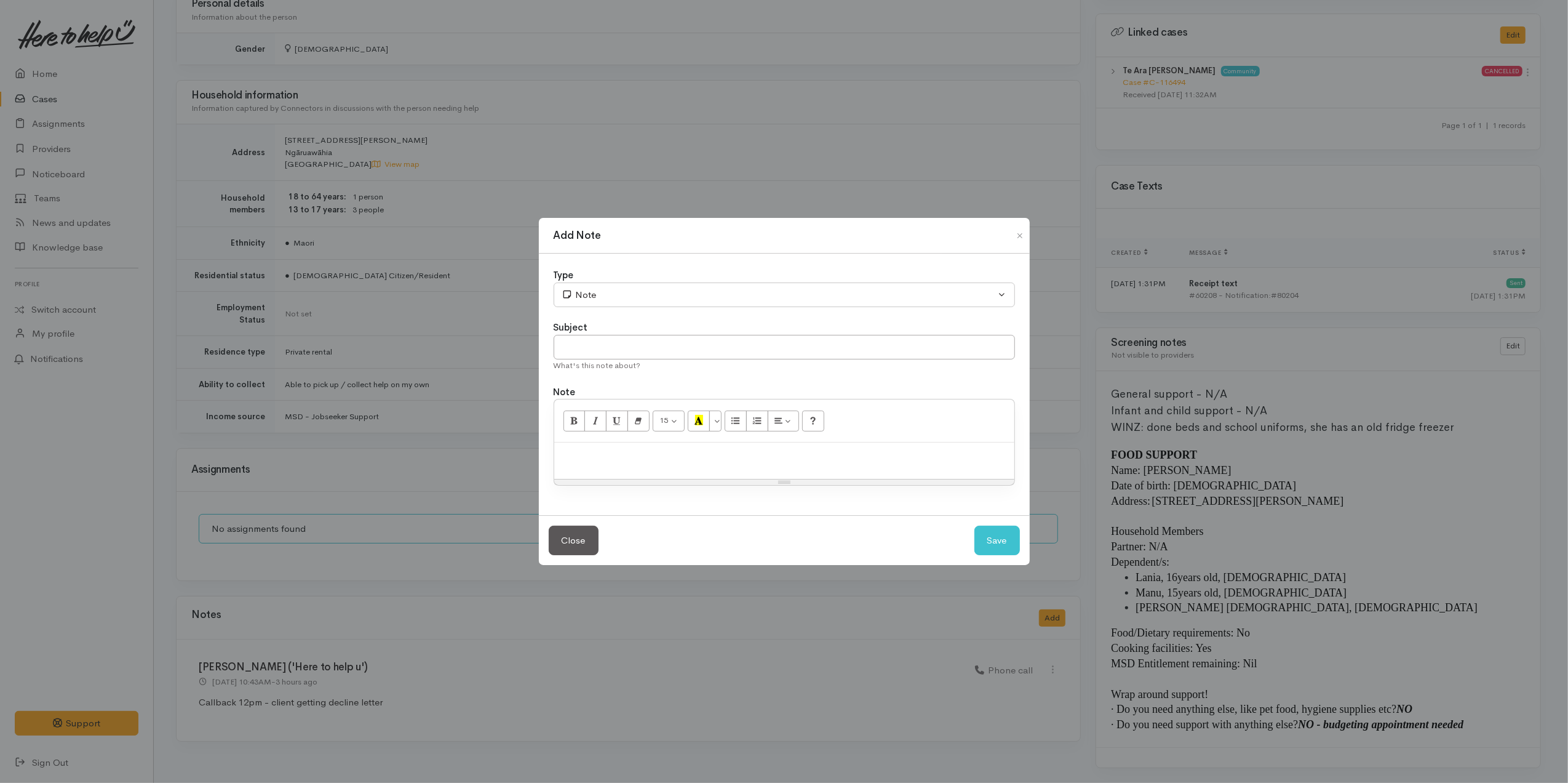
click at [788, 475] on div at bounding box center [784, 460] width 460 height 36
paste div
drag, startPoint x: 631, startPoint y: 454, endPoint x: 925, endPoint y: 459, distance: 294.0
click at [928, 456] on p "Callback 12pm - client getting decline letter" at bounding box center [784, 456] width 448 height 14
copy span "Callback 12pm - ha"
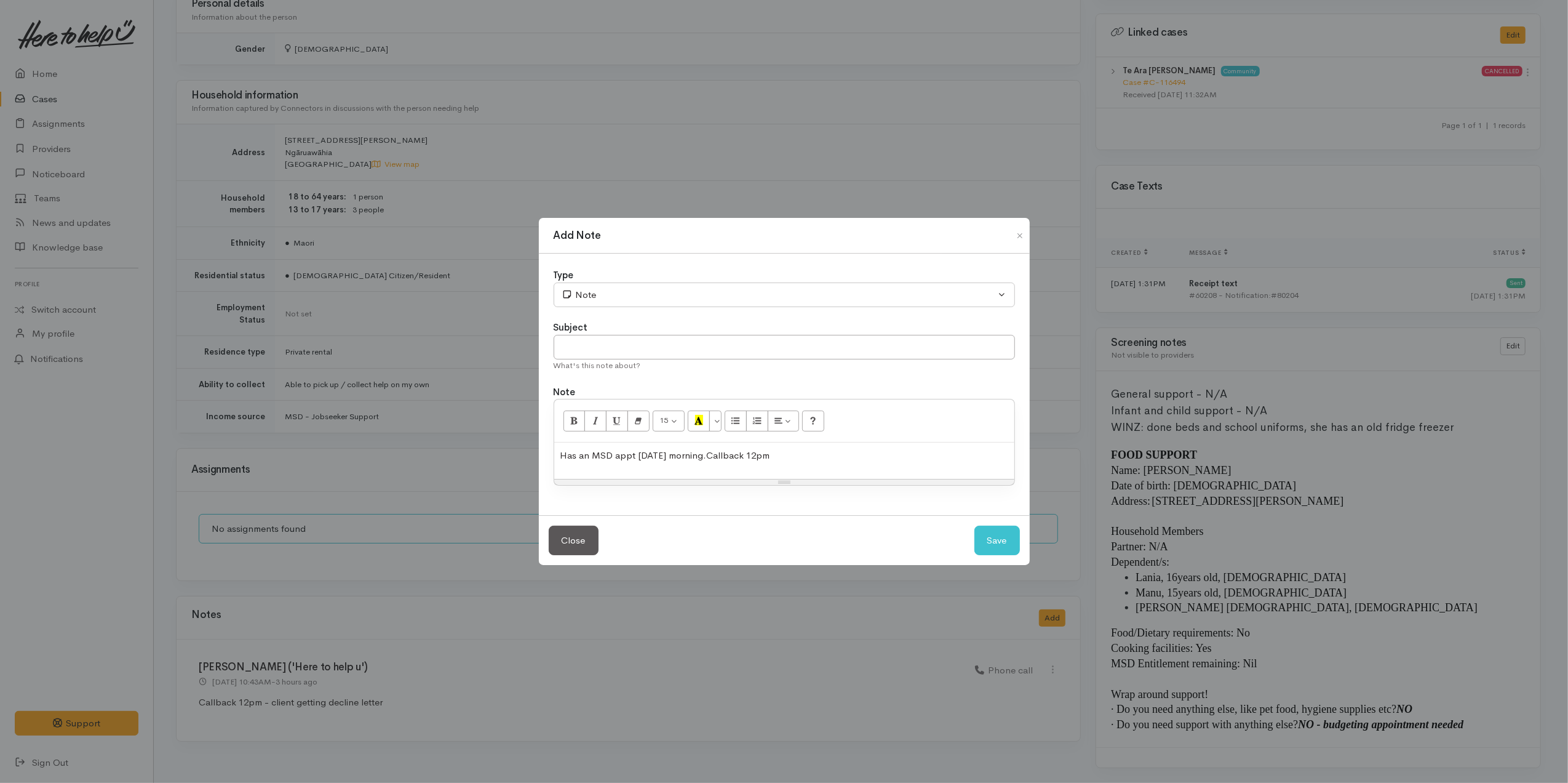
click at [722, 456] on span "Callback 12pm" at bounding box center [738, 455] width 64 height 12
click at [673, 295] on div "Note" at bounding box center [779, 295] width 434 height 14
click at [600, 338] on link "Discussion" at bounding box center [614, 342] width 120 height 19
click at [1005, 537] on button "Save" at bounding box center [998, 541] width 46 height 30
select select "1"
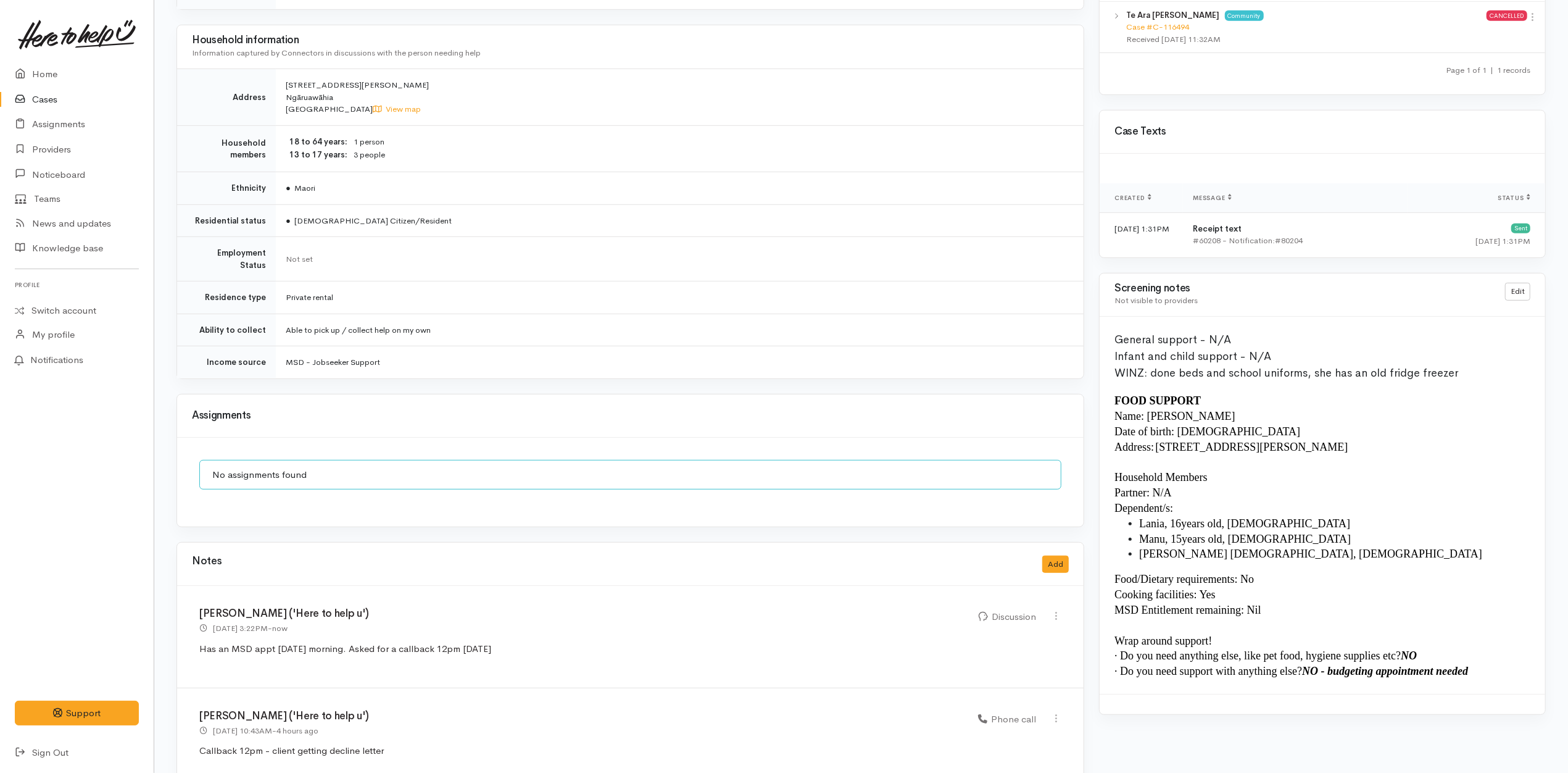
scroll to position [692, 0]
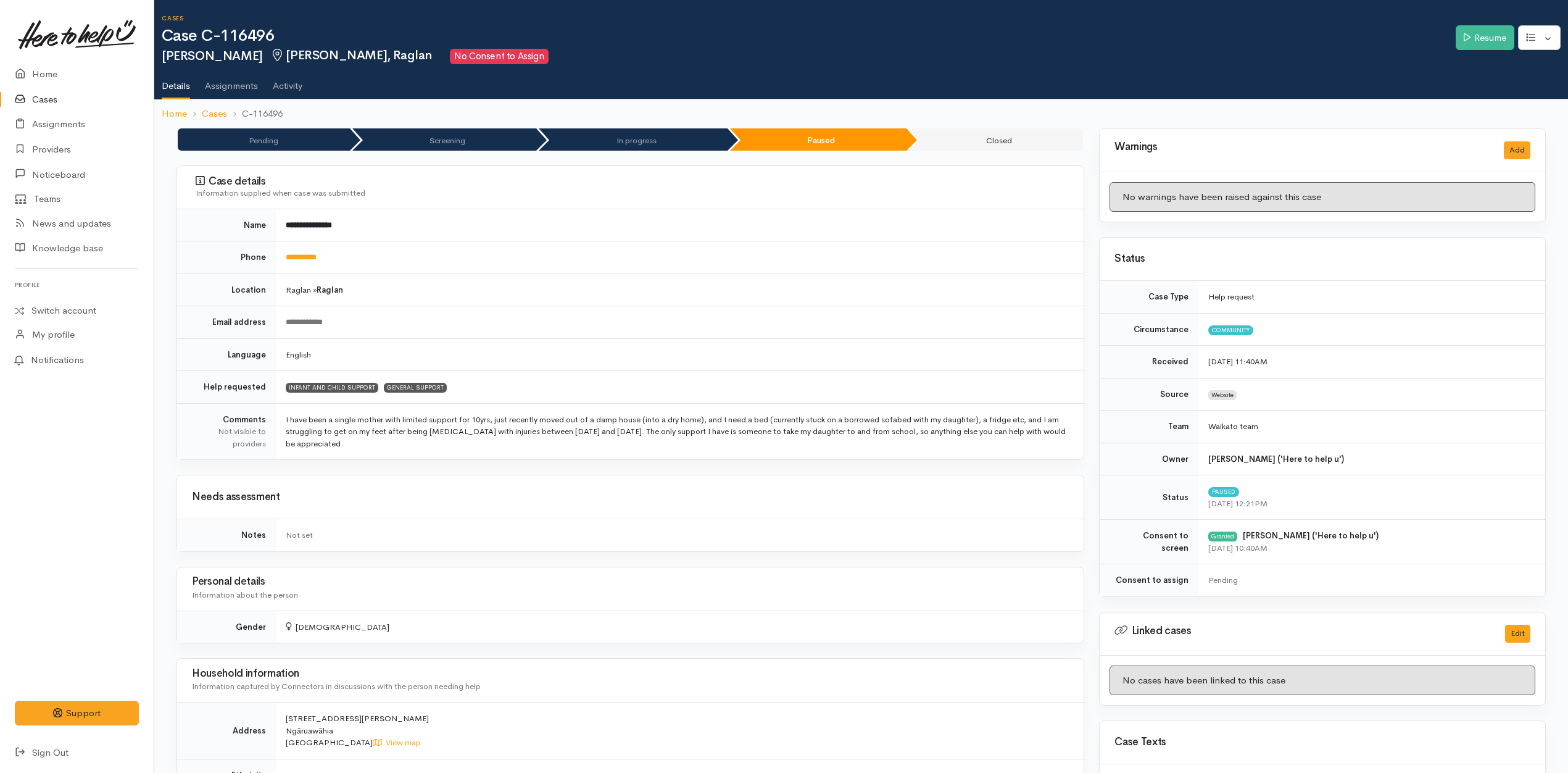
scroll to position [427, 0]
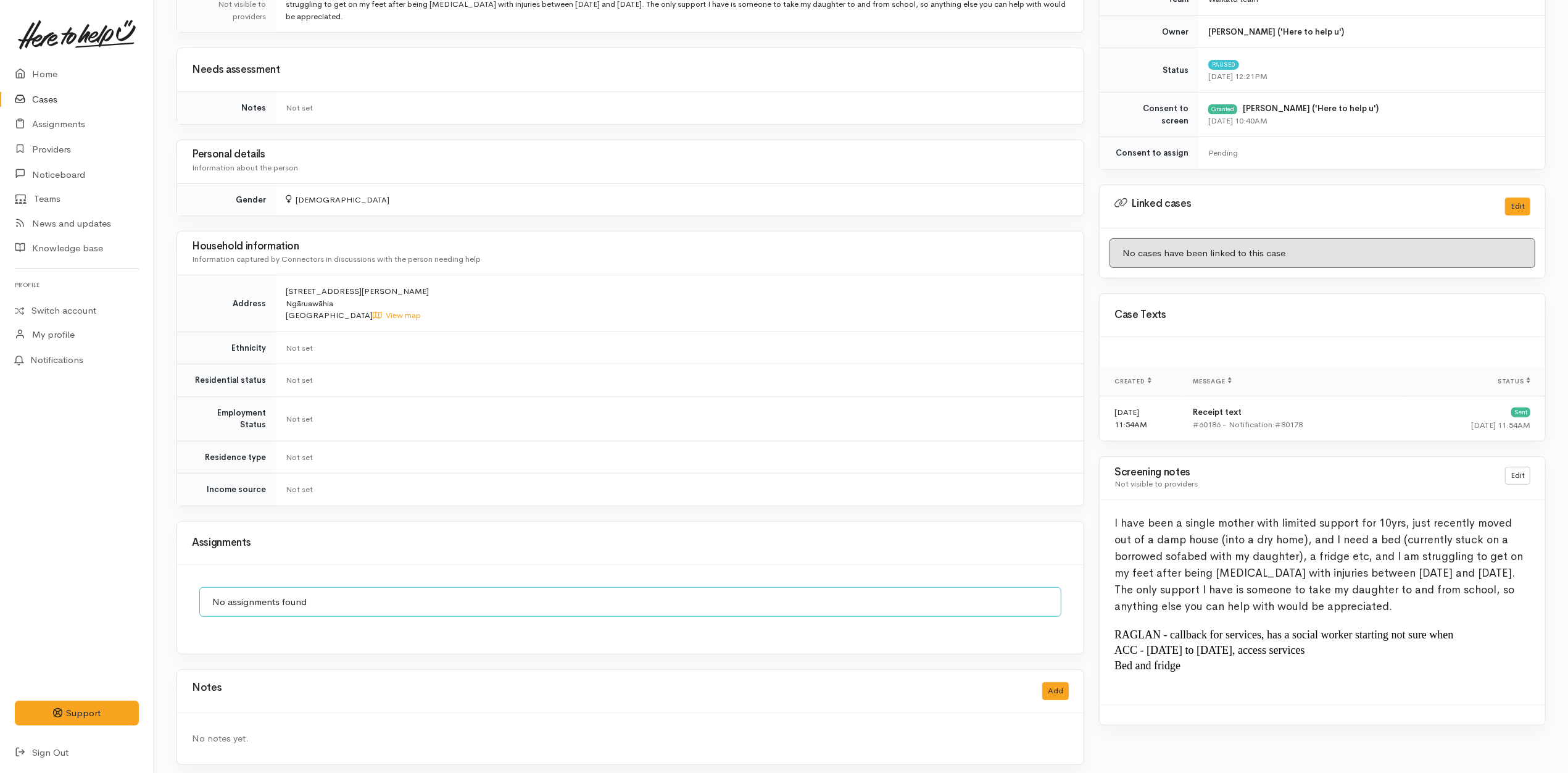
click at [578, 321] on td "28 Galbraith St Ngāruawāhia New Zealand View map" at bounding box center [680, 304] width 808 height 57
click at [607, 263] on div "Household information Information captured by Connectors in discussions with th…" at bounding box center [630, 253] width 877 height 32
click at [567, 329] on td "28 Galbraith St Ngāruawāhia New Zealand View map" at bounding box center [680, 304] width 808 height 57
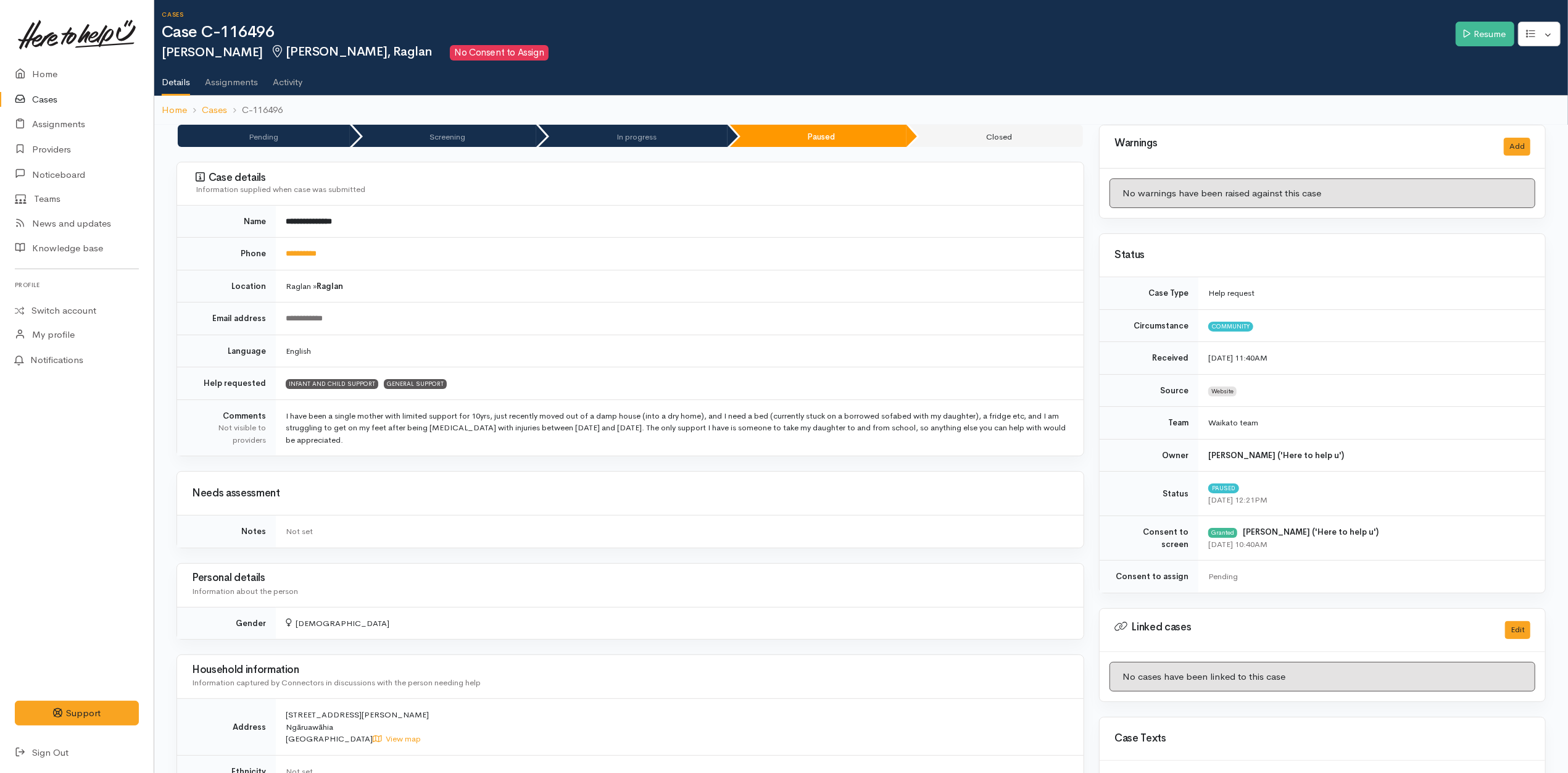
scroll to position [0, 0]
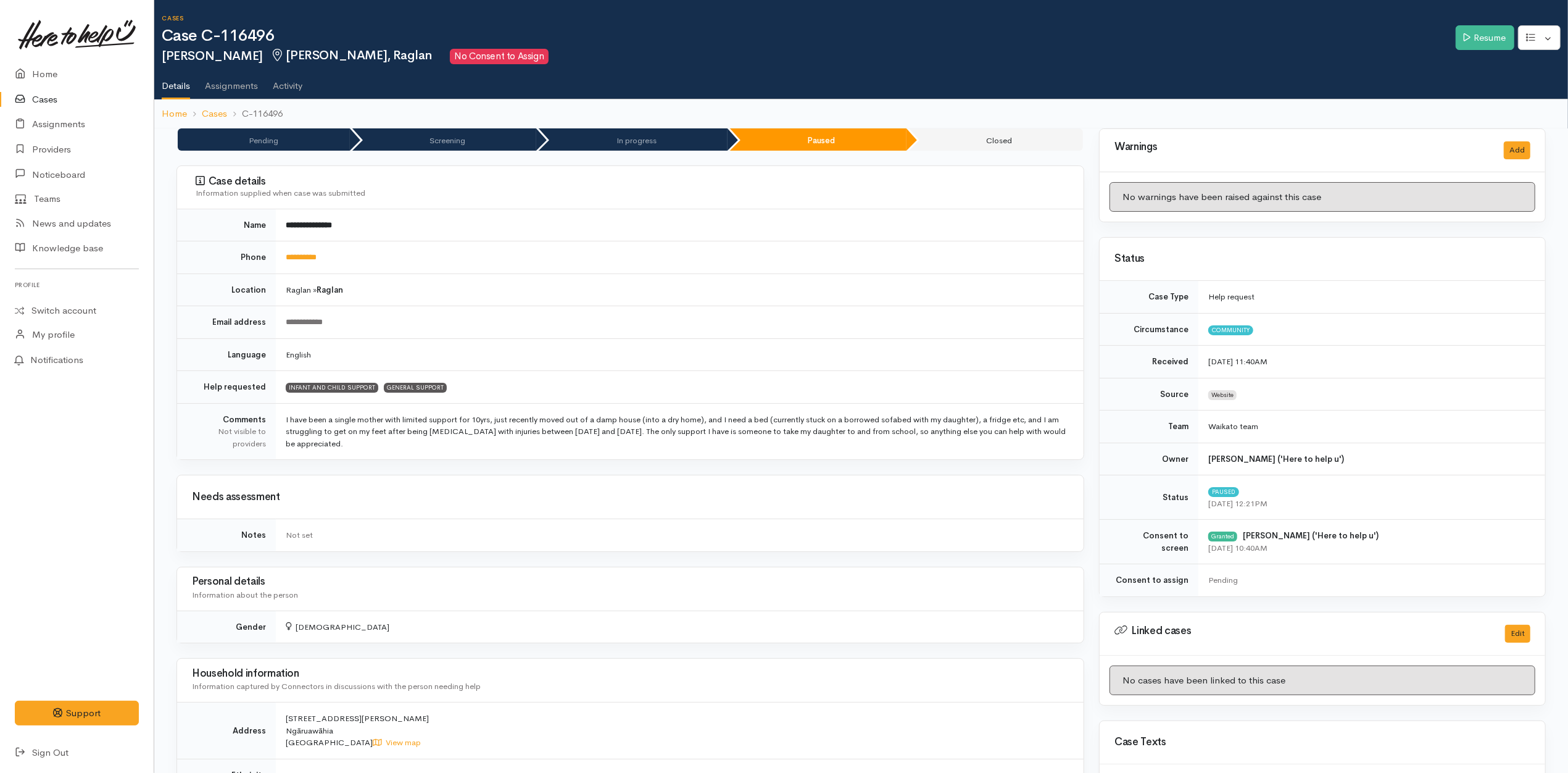
click at [596, 332] on td "**********" at bounding box center [680, 322] width 808 height 32
click at [623, 330] on td "**********" at bounding box center [680, 322] width 808 height 32
click at [914, 398] on td "INFANT AND CHILD SUPPORT GENERAL SUPPORT" at bounding box center [680, 387] width 808 height 32
click at [885, 372] on td "INFANT AND CHILD SUPPORT GENERAL SUPPORT" at bounding box center [680, 387] width 808 height 32
click at [792, 337] on td "**********" at bounding box center [680, 322] width 808 height 32
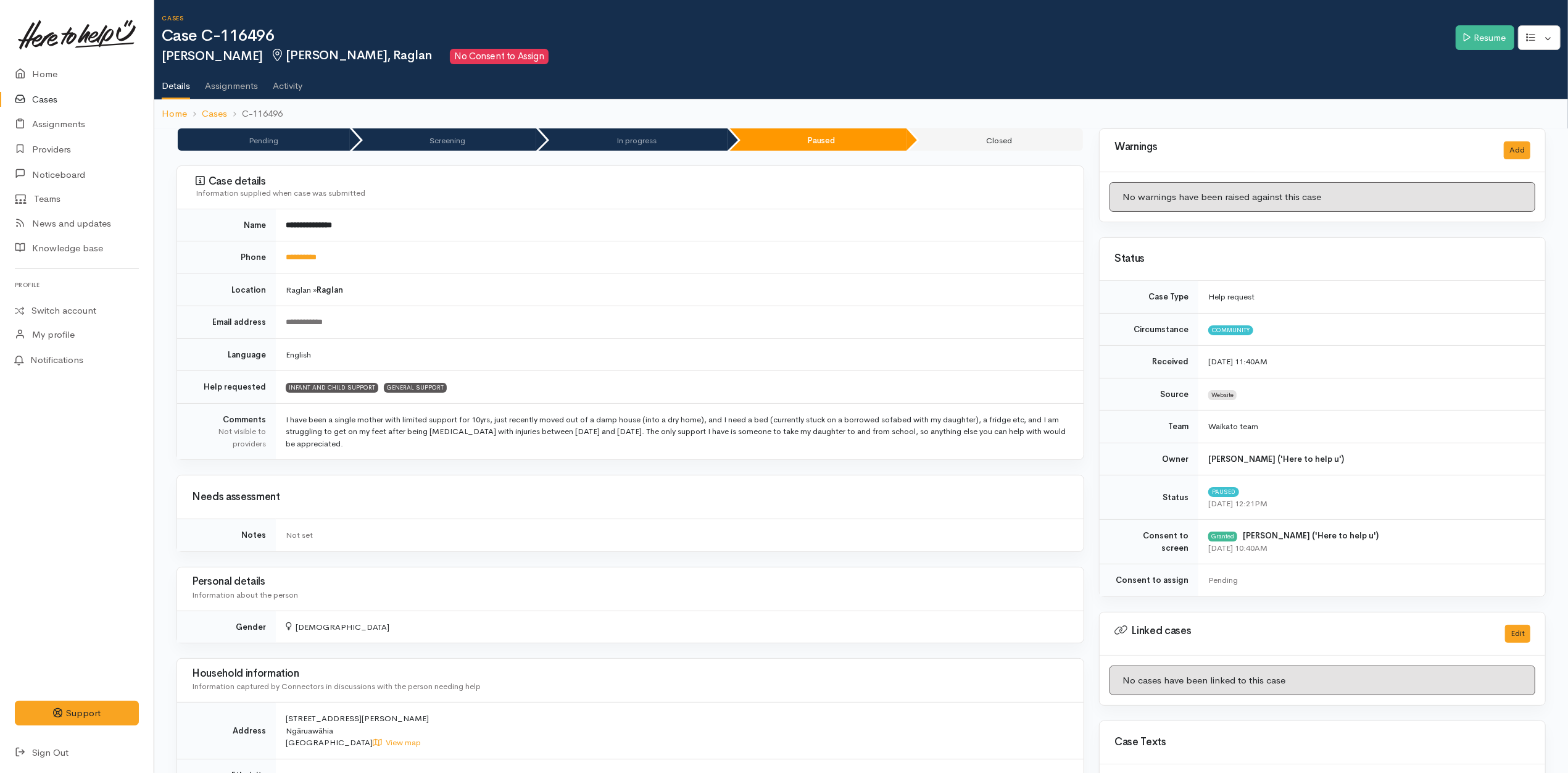
click at [894, 366] on td "English" at bounding box center [680, 355] width 808 height 32
click at [830, 247] on td "**********" at bounding box center [680, 257] width 808 height 32
click at [425, 274] on td "Raglan » Raglan" at bounding box center [680, 289] width 808 height 32
click at [1499, 38] on link "Resume" at bounding box center [1485, 38] width 58 height 25
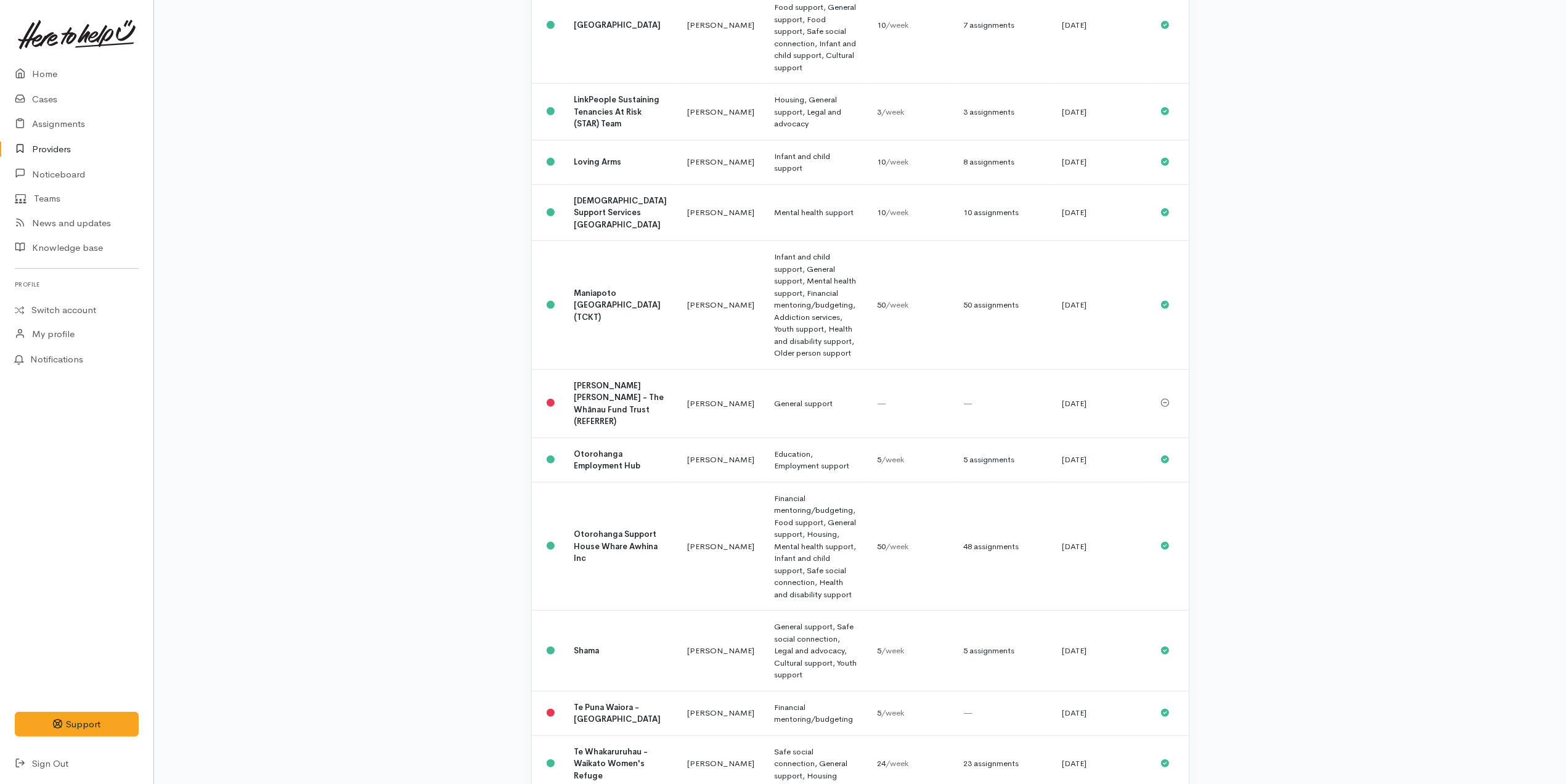
scroll to position [759, 0]
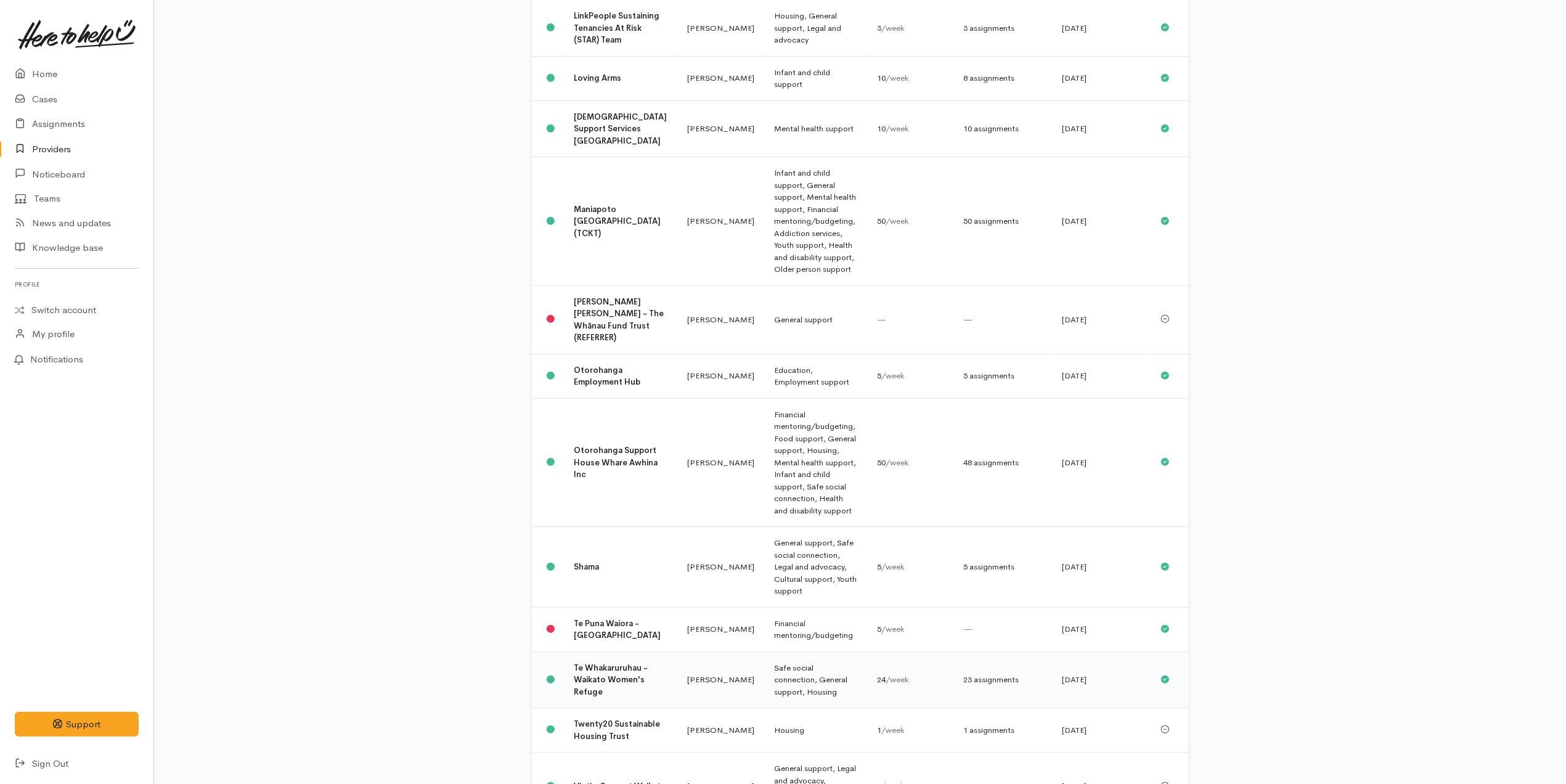
click at [686, 652] on td "[PERSON_NAME]" at bounding box center [720, 680] width 87 height 57
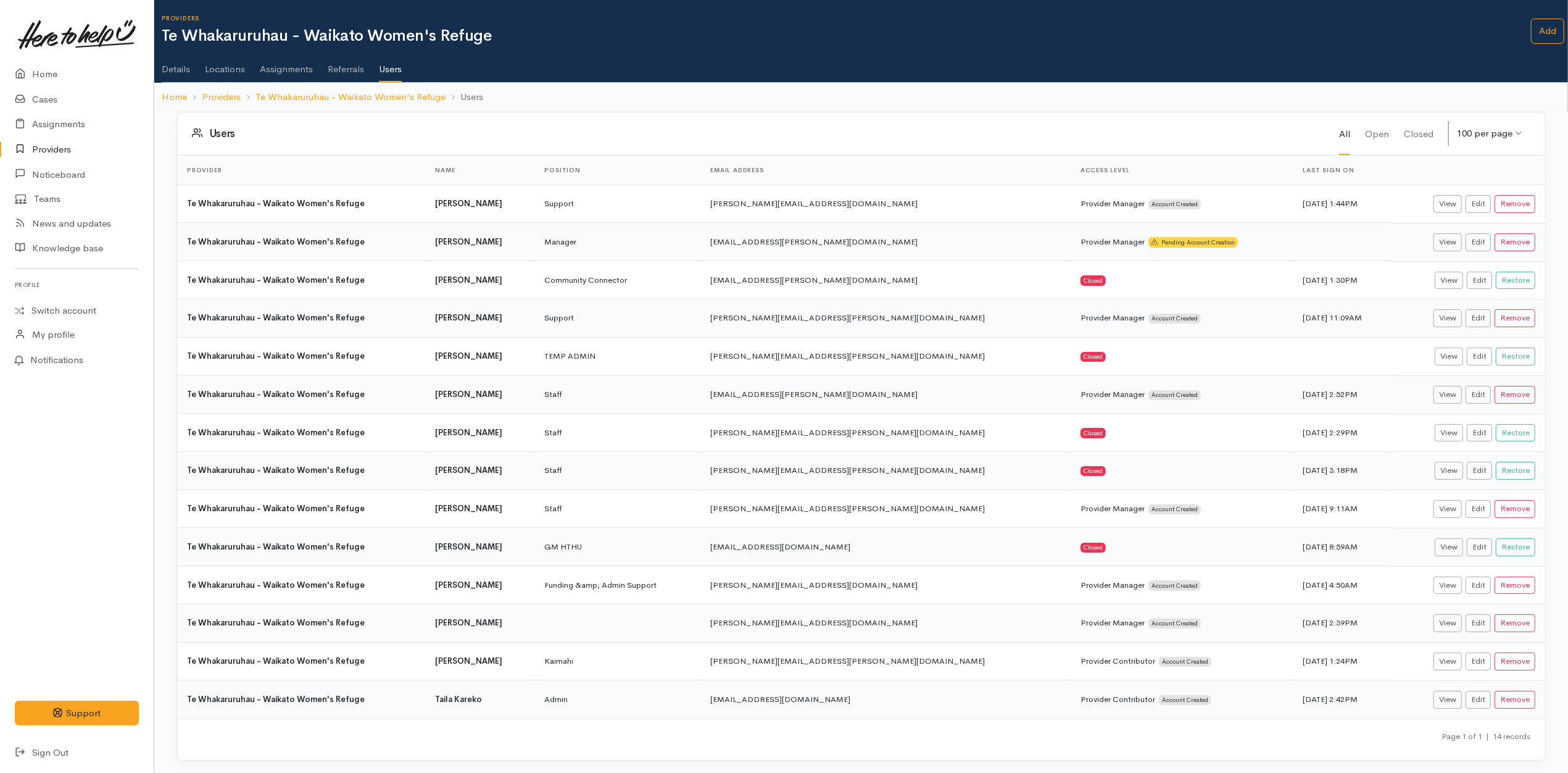
scroll to position [13, 0]
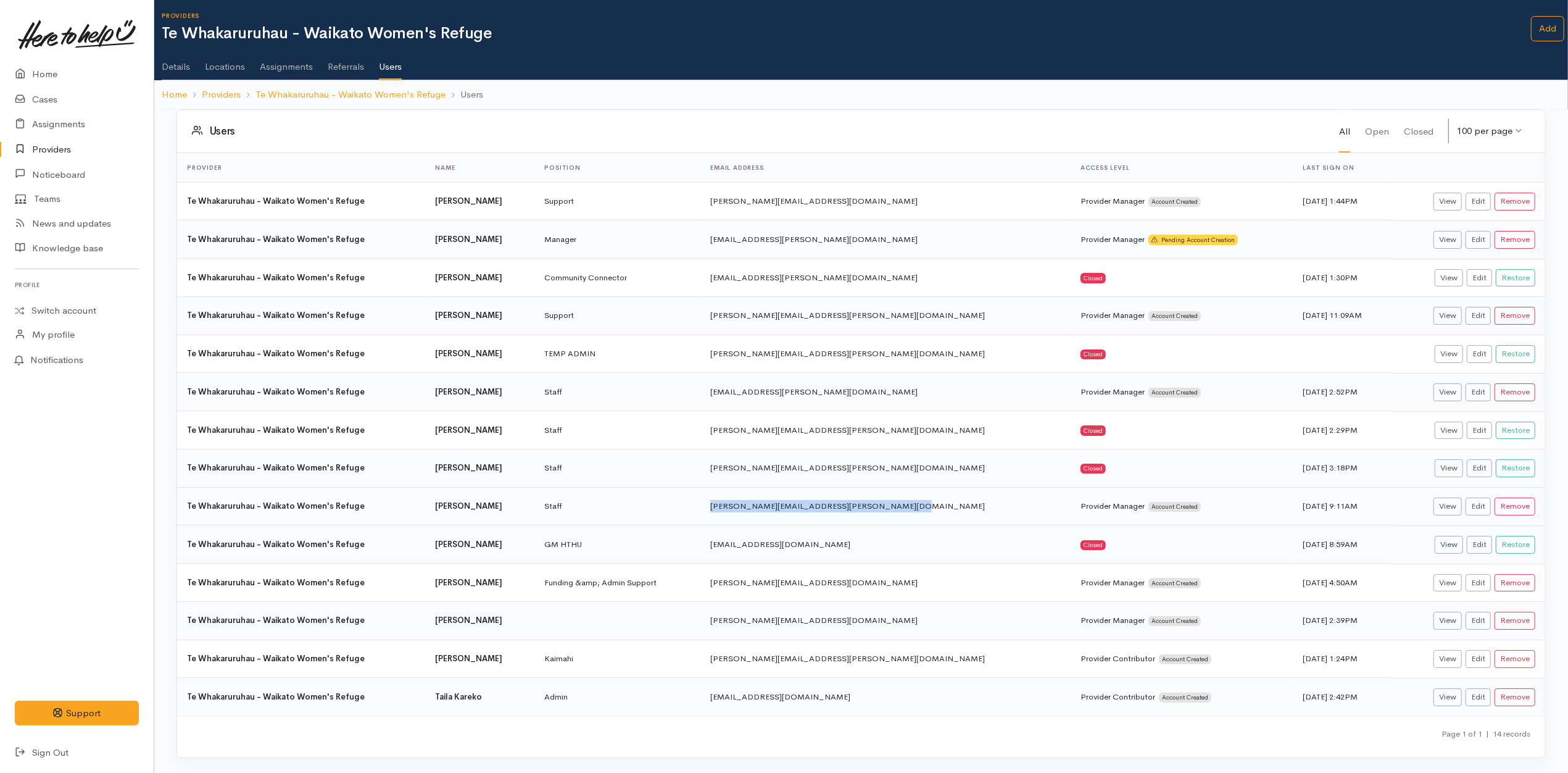
drag, startPoint x: 944, startPoint y: 505, endPoint x: 732, endPoint y: 509, distance: 212.0
click at [732, 509] on tr "Te Whakaruruhau - Waikato Women's Refuge [PERSON_NAME] Staff [PERSON_NAME][EMAI…" at bounding box center [861, 506] width 1368 height 38
drag, startPoint x: 880, startPoint y: 620, endPoint x: 732, endPoint y: 613, distance: 148.2
click at [732, 613] on tr "Te Whakaruruhau - Waikato Women's Refuge [PERSON_NAME] [PERSON_NAME][EMAIL_ADDR…" at bounding box center [861, 621] width 1368 height 38
copy tr "[PERSON_NAME][EMAIL_ADDRESS][DOMAIN_NAME]"
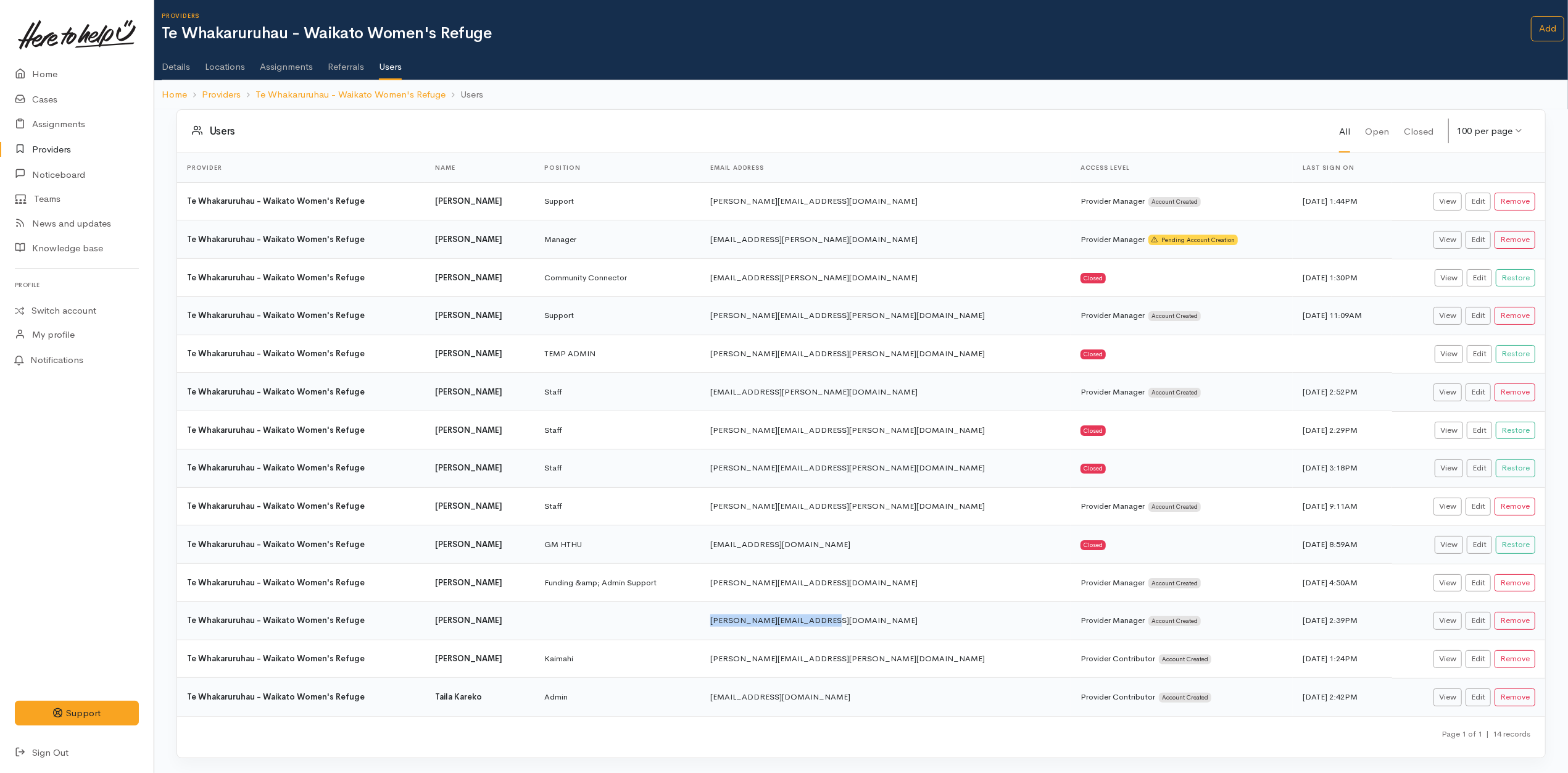
click at [873, 616] on td "[PERSON_NAME][EMAIL_ADDRESS][DOMAIN_NAME]" at bounding box center [885, 621] width 370 height 38
click at [533, 125] on h3 "Users" at bounding box center [765, 131] width 1147 height 13
click at [69, 99] on link "Cases" at bounding box center [77, 99] width 154 height 25
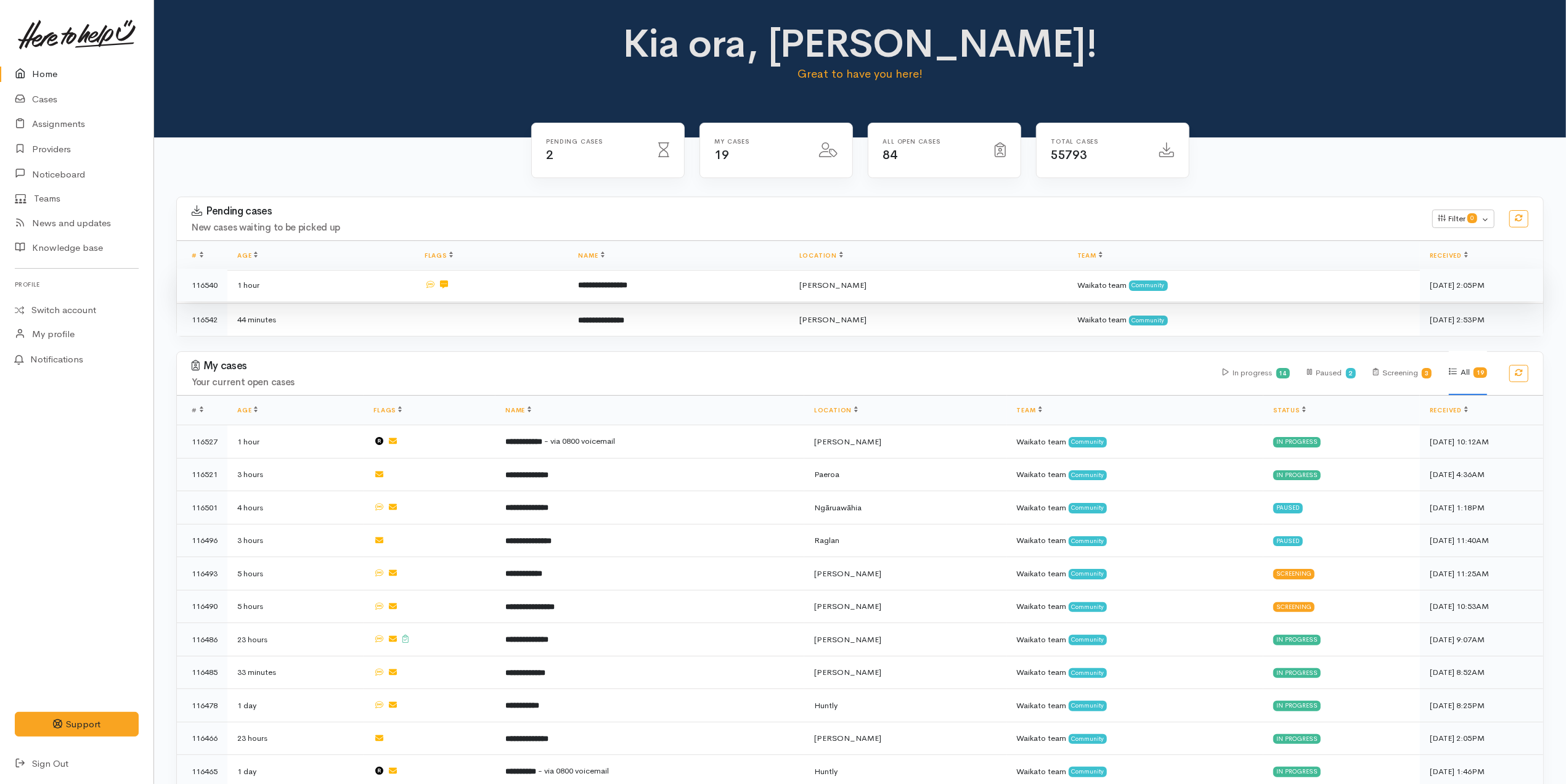
click at [496, 292] on td at bounding box center [491, 285] width 154 height 33
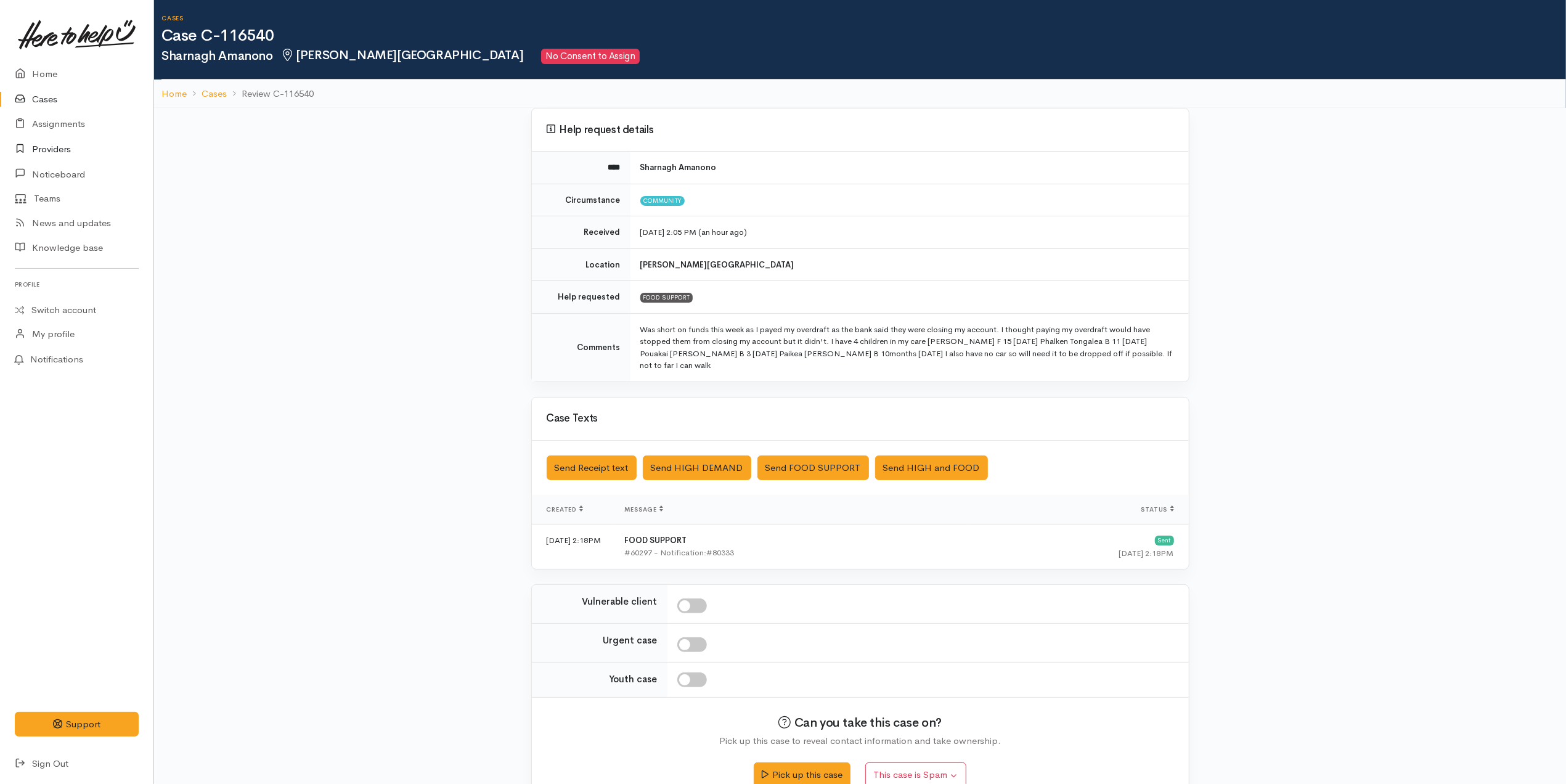
click at [58, 146] on link "Providers" at bounding box center [76, 150] width 154 height 25
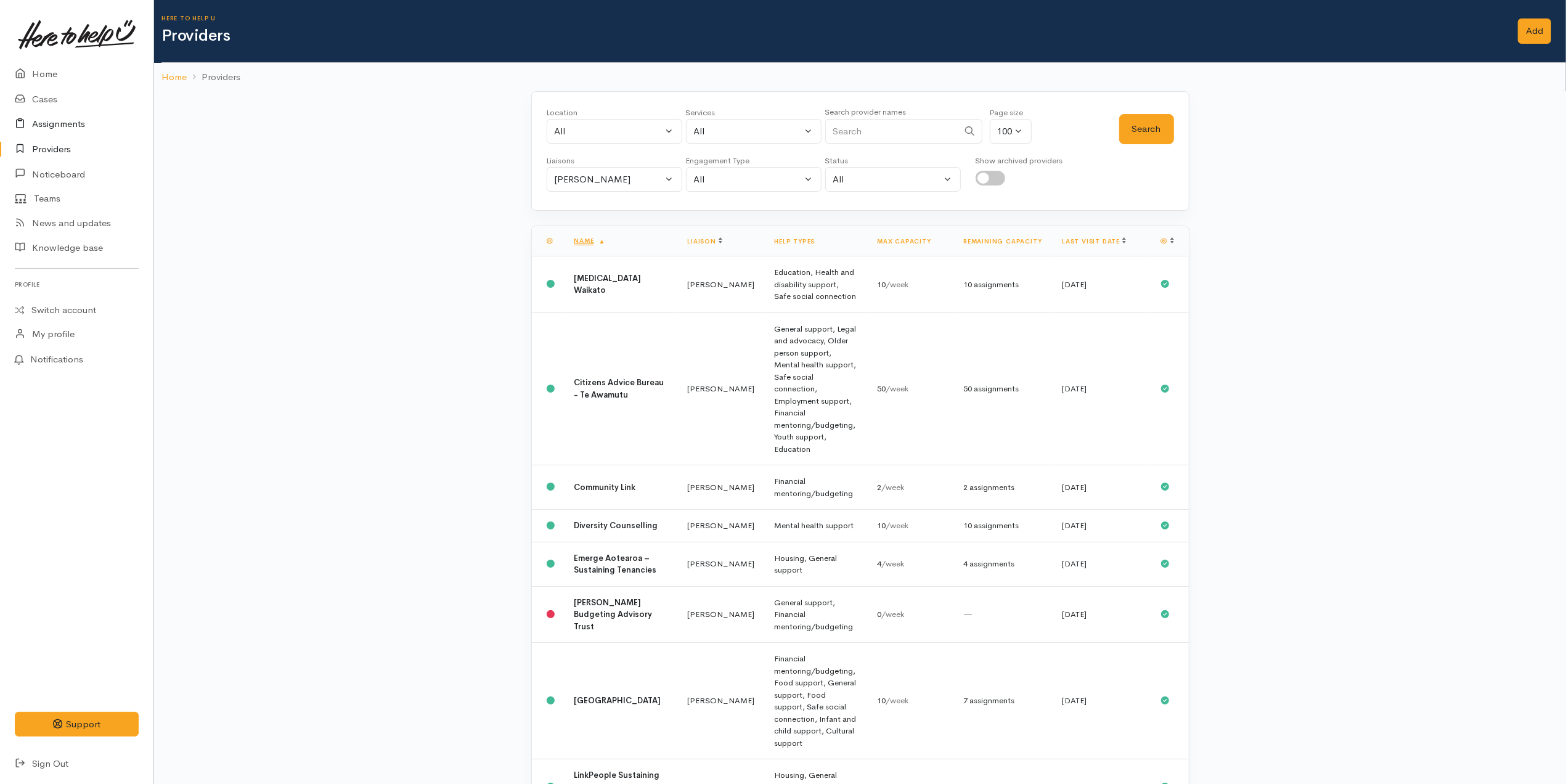
click at [54, 121] on link "Assignments" at bounding box center [76, 124] width 154 height 25
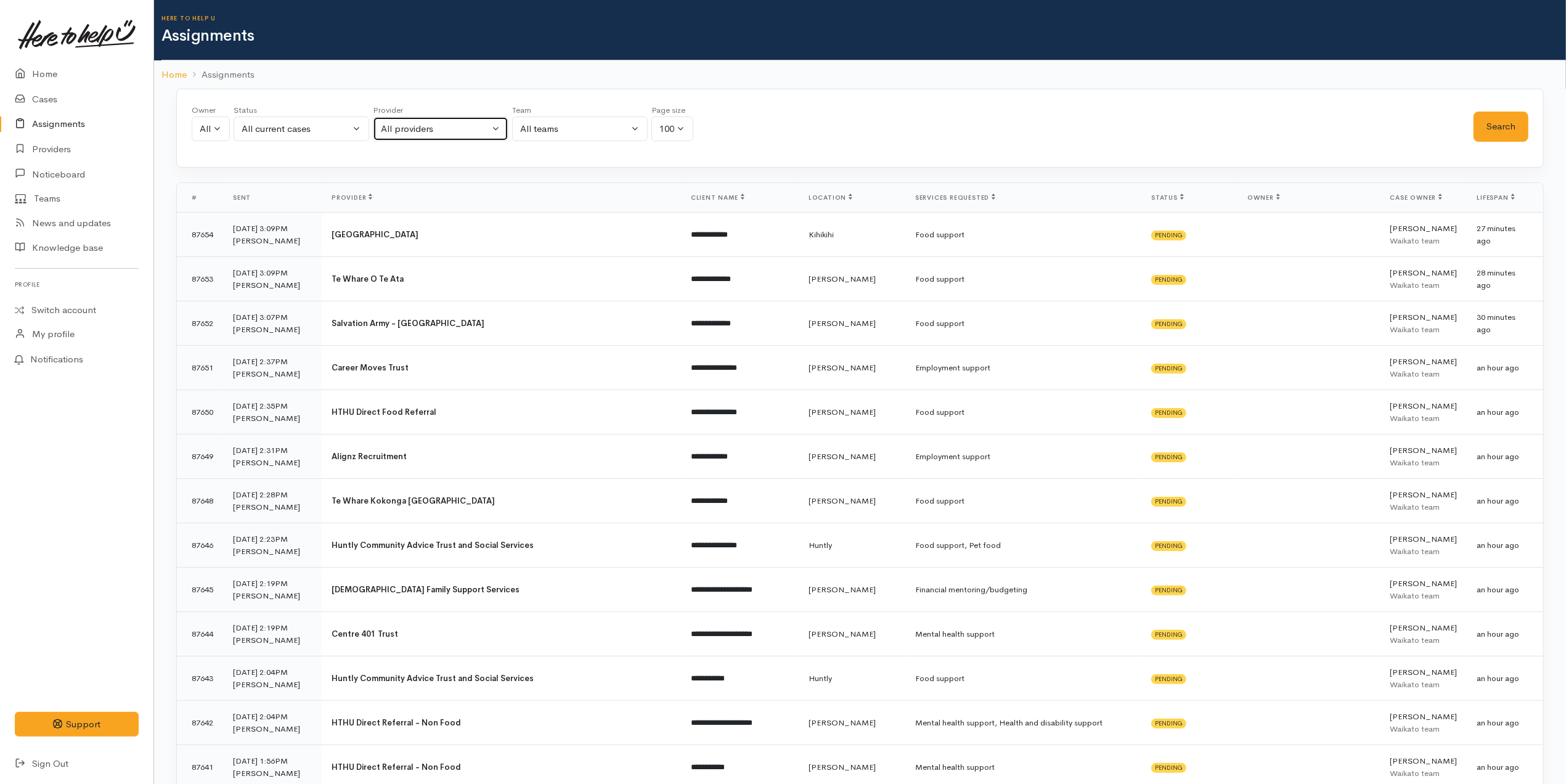
click at [445, 128] on div "All providers" at bounding box center [435, 129] width 109 height 14
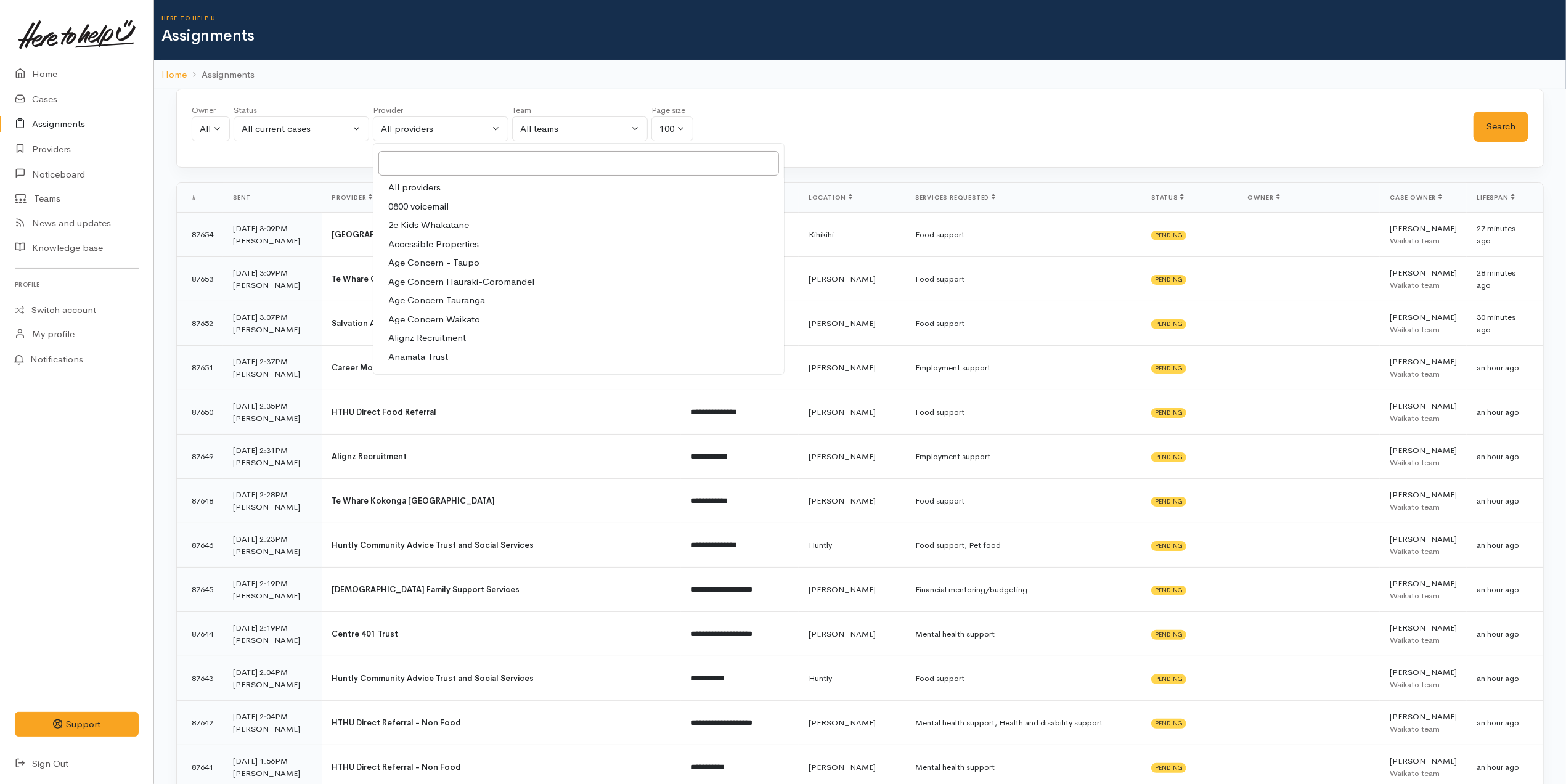
click at [822, 92] on div "Owner All My cases Aandrea Murray ('Here to help u') Akash Prakash ('Here to he…" at bounding box center [860, 128] width 1367 height 79
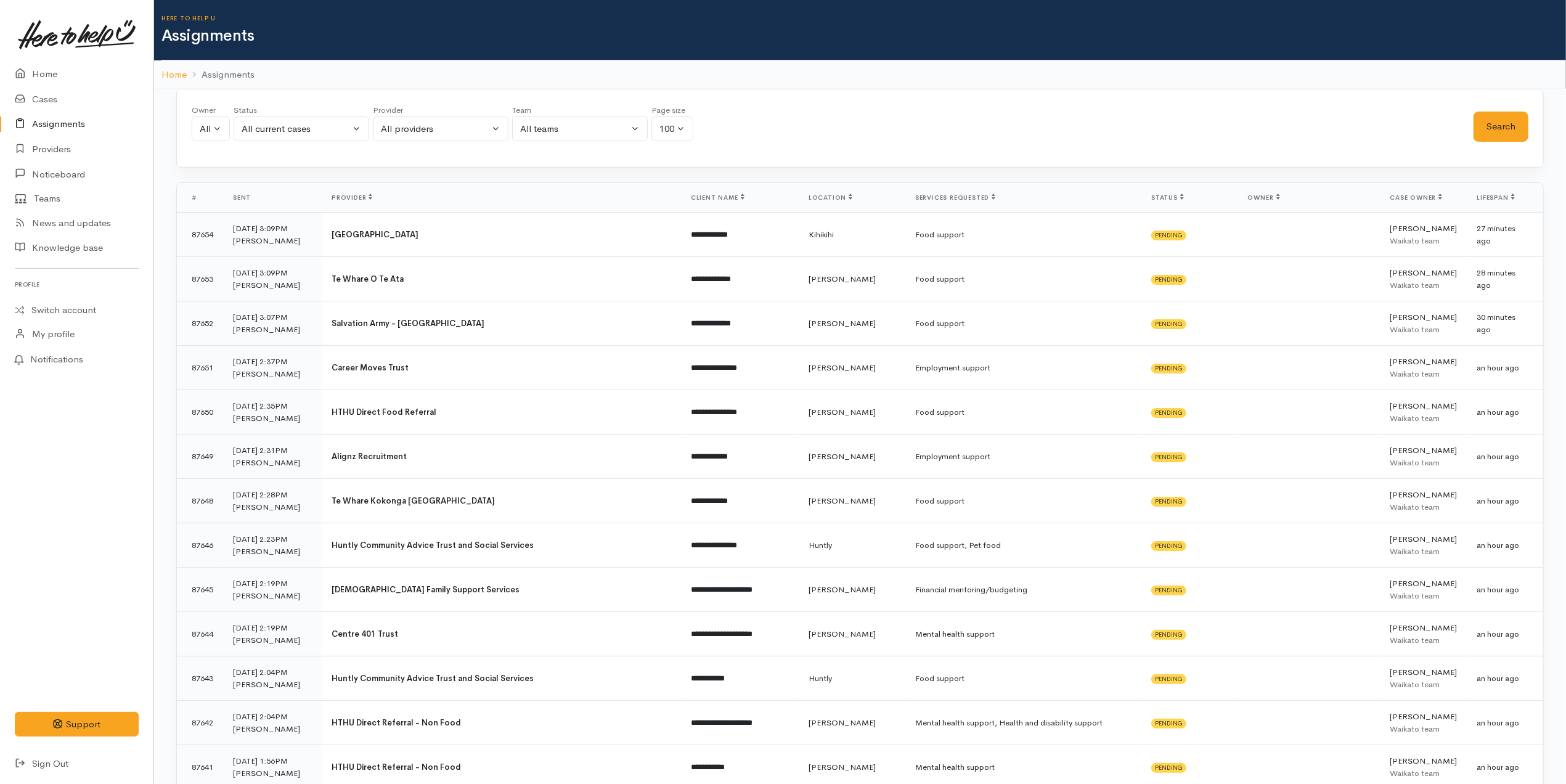
click at [1405, 198] on span "Case owner" at bounding box center [1415, 198] width 52 height 8
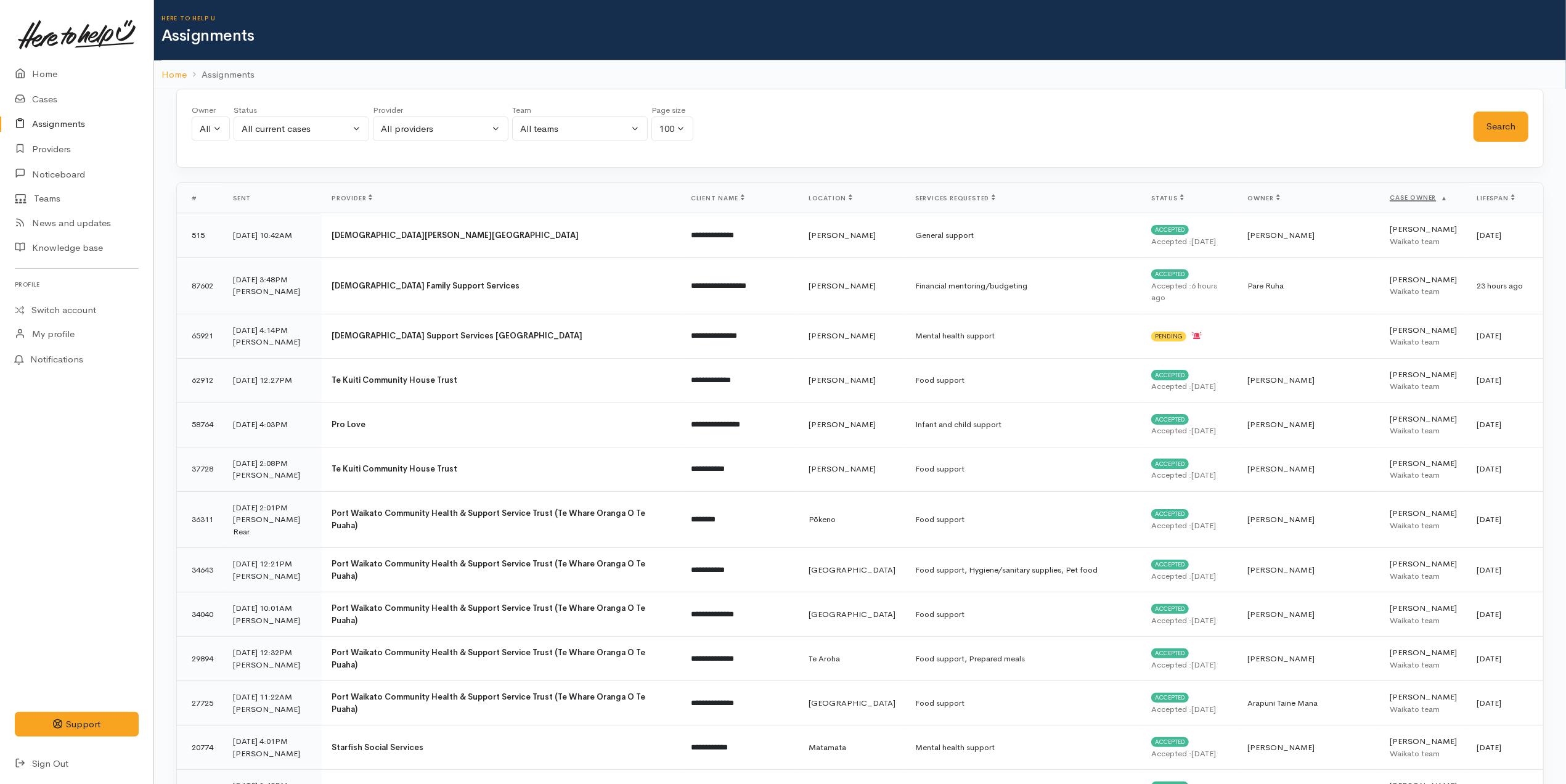
click at [1409, 197] on span "Case owner" at bounding box center [1419, 198] width 58 height 8
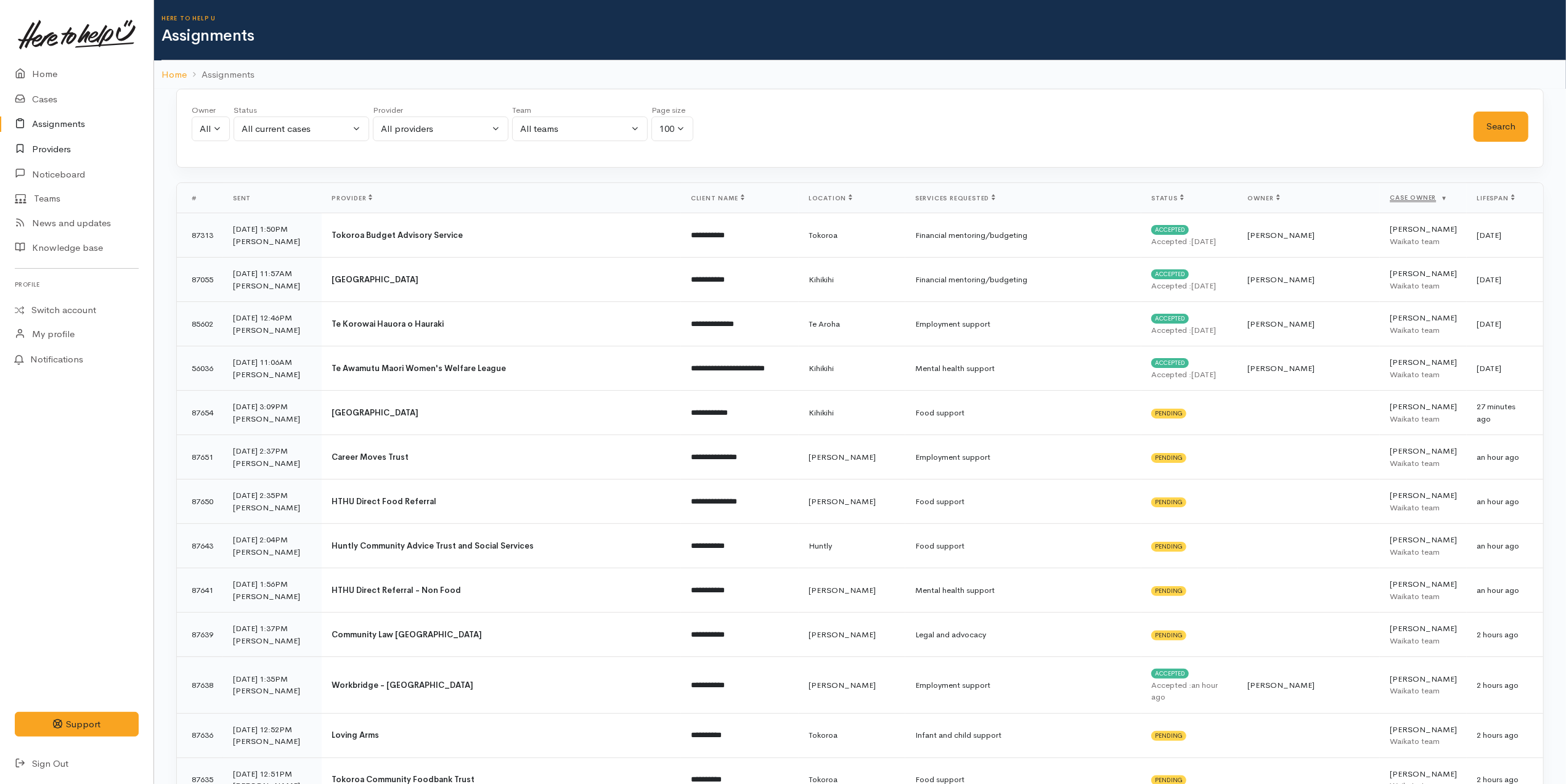
click at [80, 148] on link "Providers" at bounding box center [76, 150] width 154 height 25
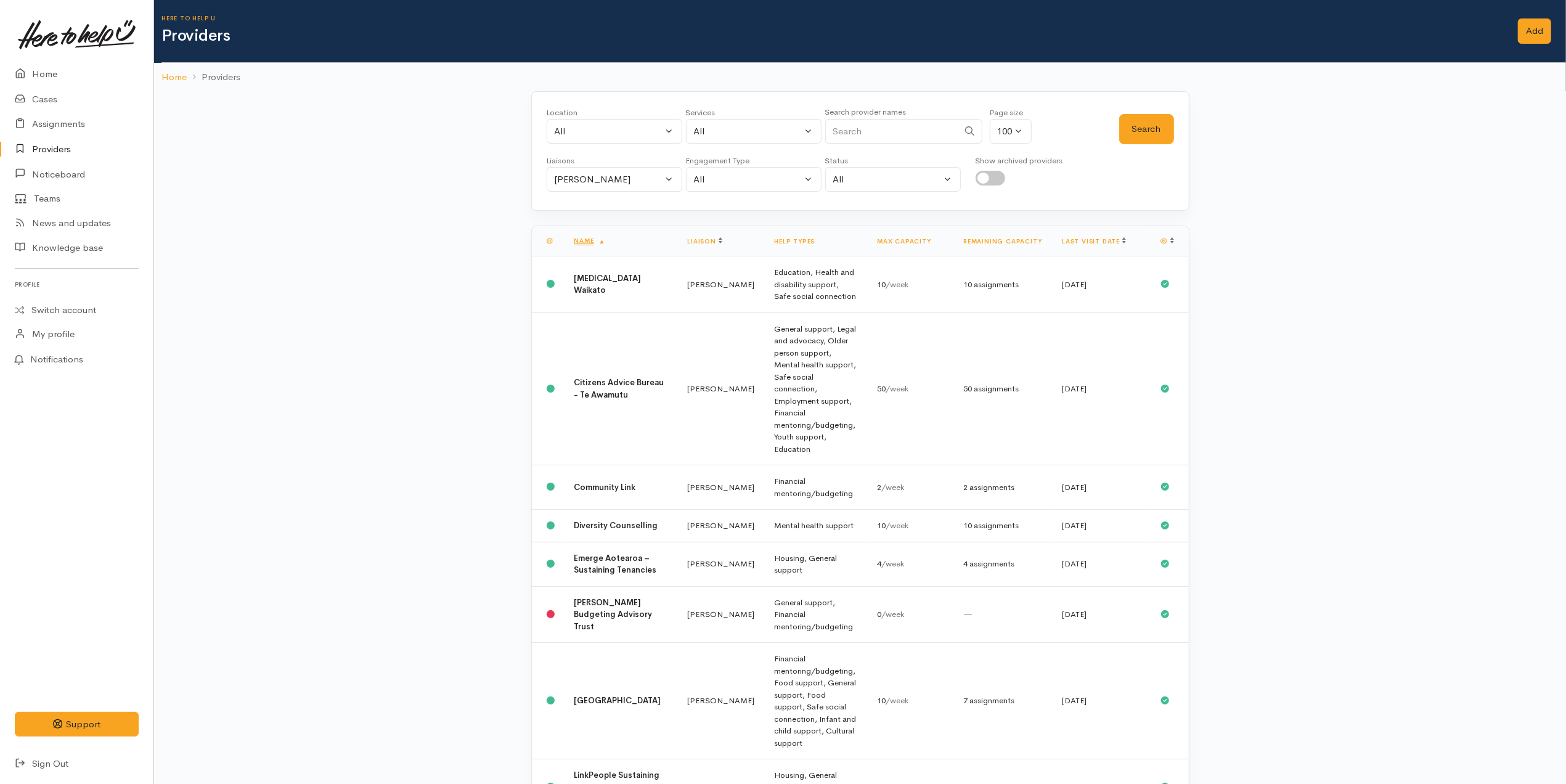
click at [999, 242] on link "Remaining capacity" at bounding box center [1002, 241] width 78 height 8
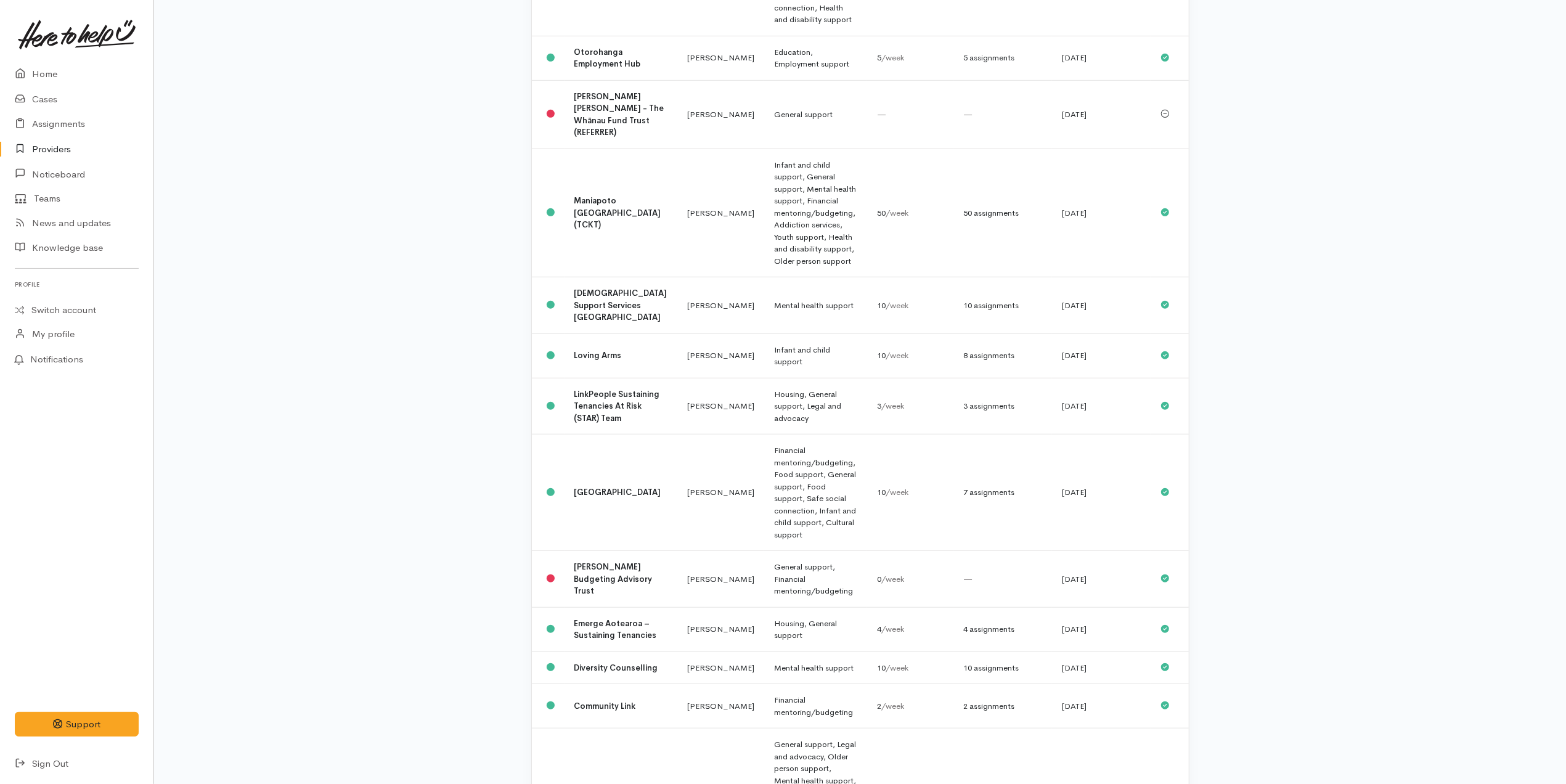
scroll to position [758, 0]
click at [765, 681] on td "Financial mentoring/budgeting" at bounding box center [816, 703] width 103 height 44
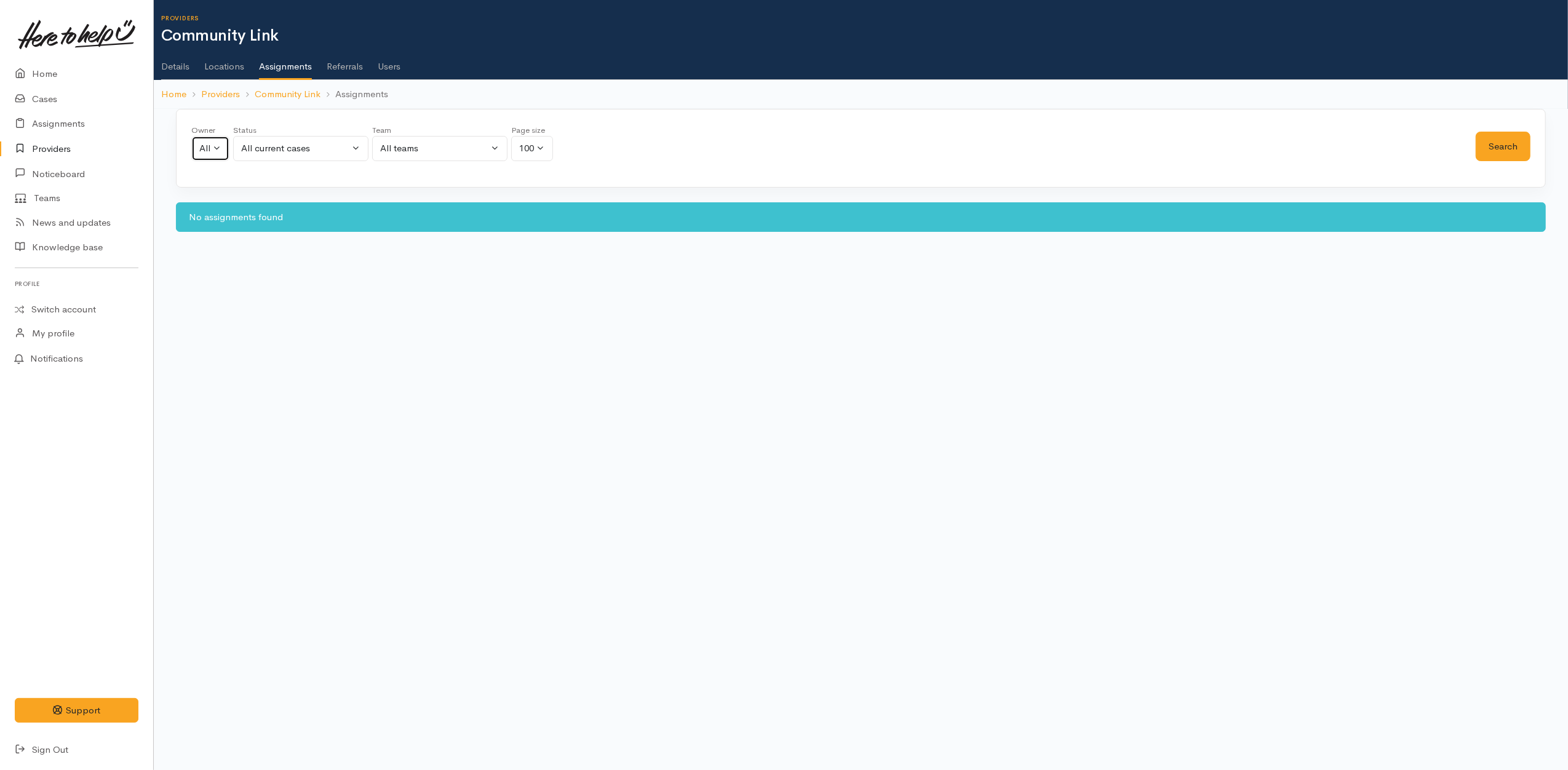
click at [222, 153] on button "All" at bounding box center [210, 149] width 38 height 25
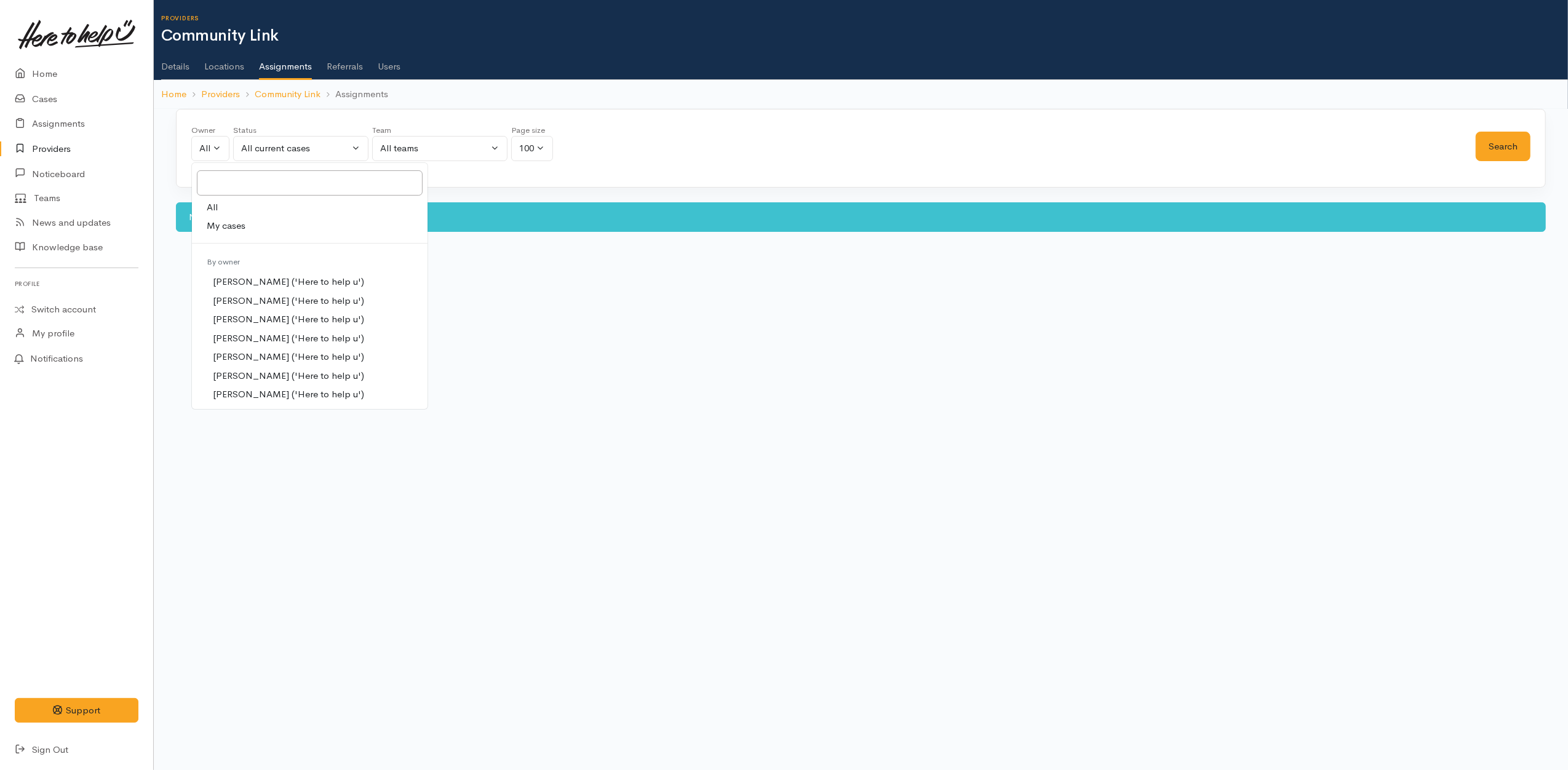
click at [230, 209] on link "All" at bounding box center [309, 208] width 235 height 19
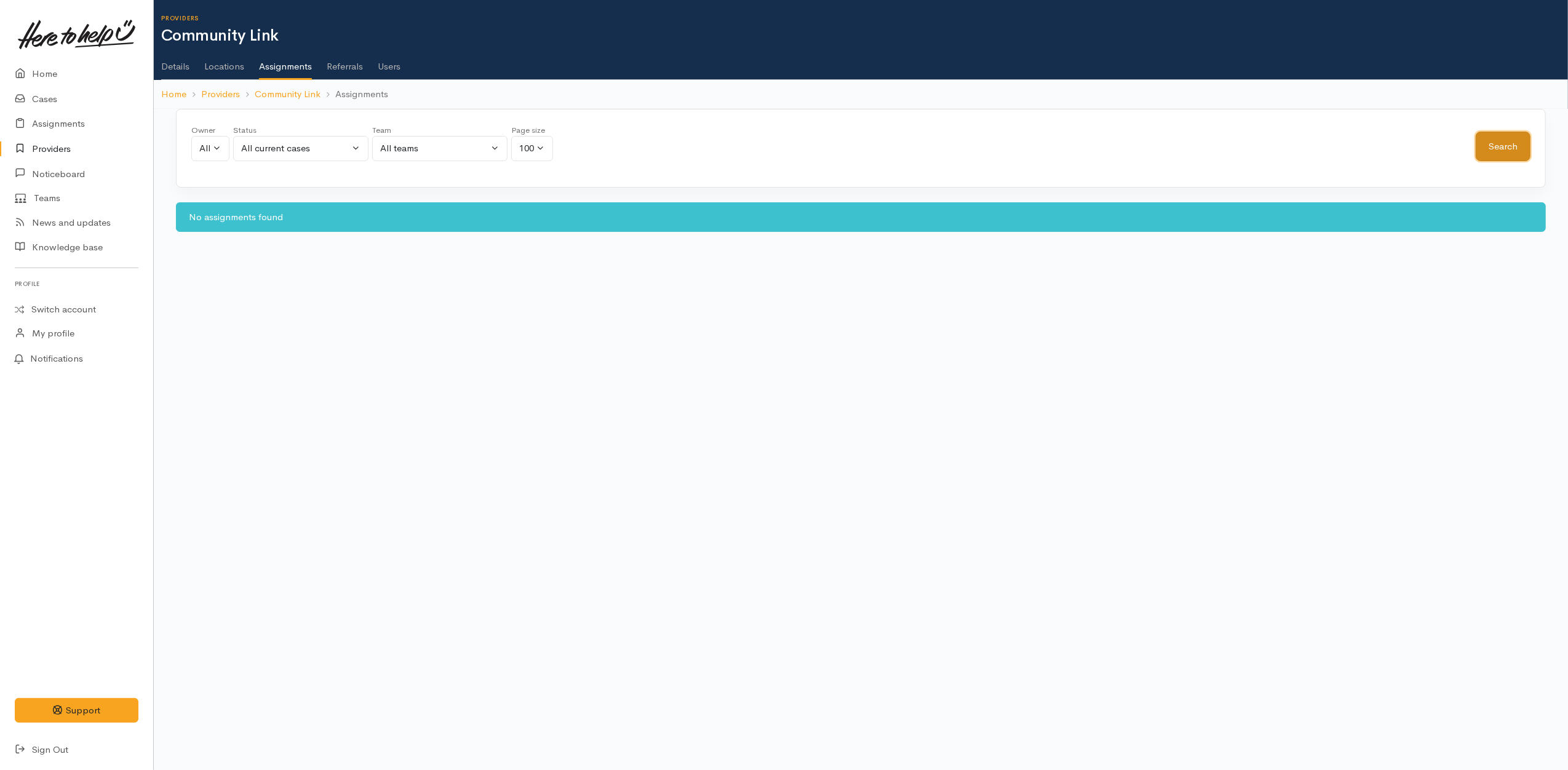
click at [1484, 153] on button "Search" at bounding box center [1503, 146] width 55 height 30
click at [267, 149] on div "All current cases" at bounding box center [296, 149] width 109 height 14
drag, startPoint x: 290, startPoint y: 360, endPoint x: 810, endPoint y: 190, distance: 547.1
click at [290, 362] on link "All" at bounding box center [301, 357] width 134 height 19
select select "All"
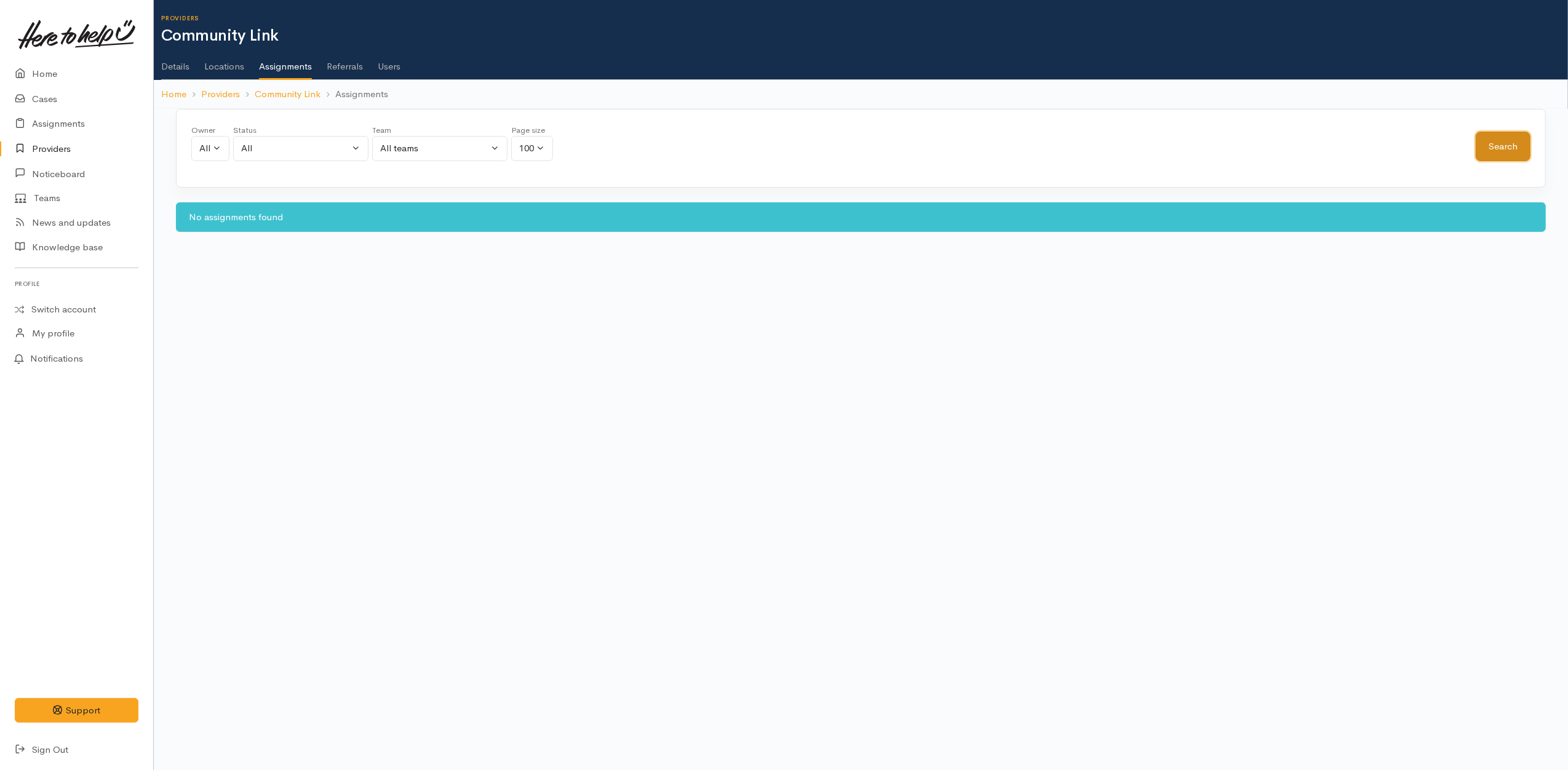
click at [1514, 151] on button "Search" at bounding box center [1503, 146] width 55 height 30
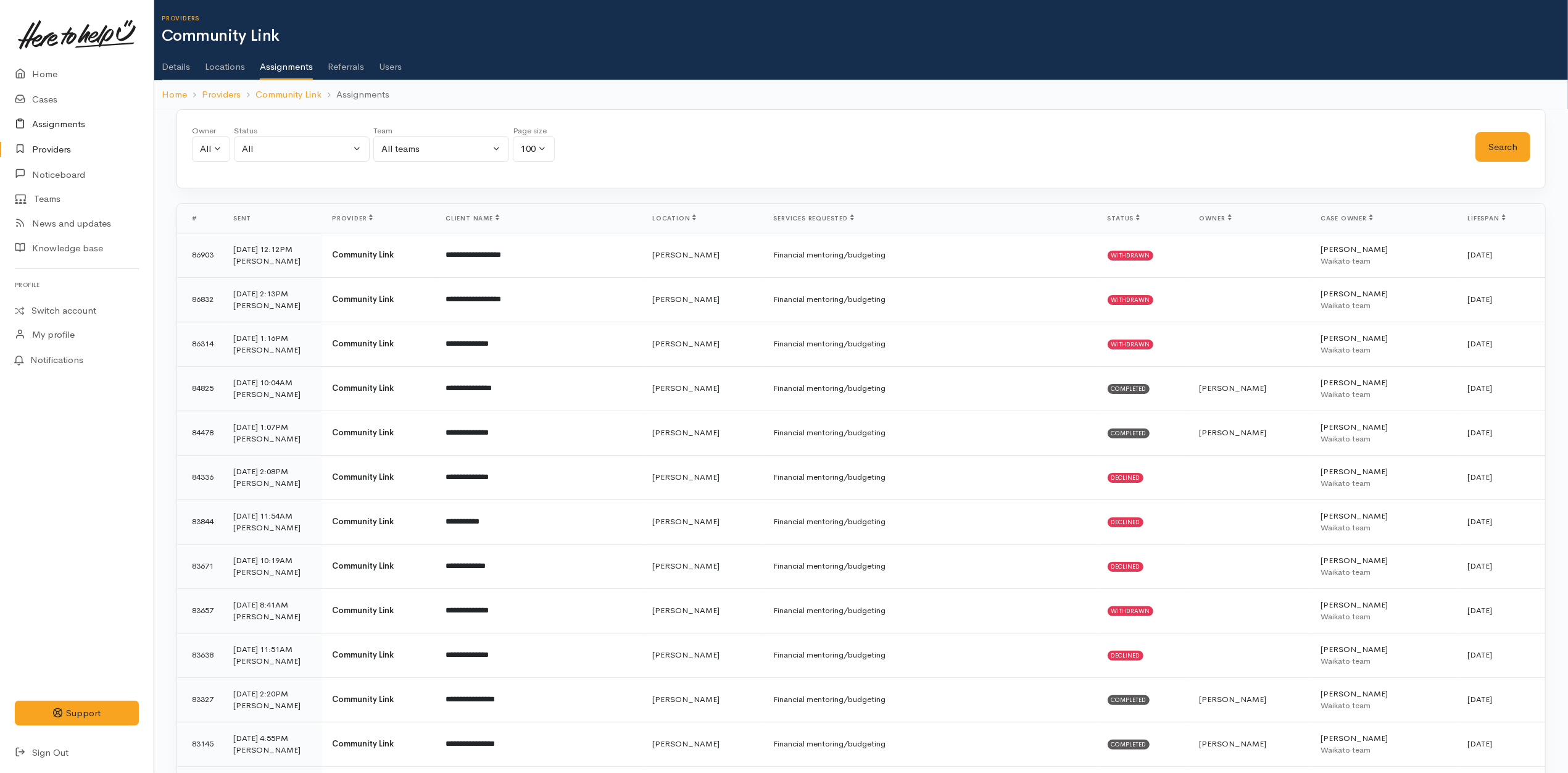
click at [79, 129] on link "Assignments" at bounding box center [77, 125] width 154 height 25
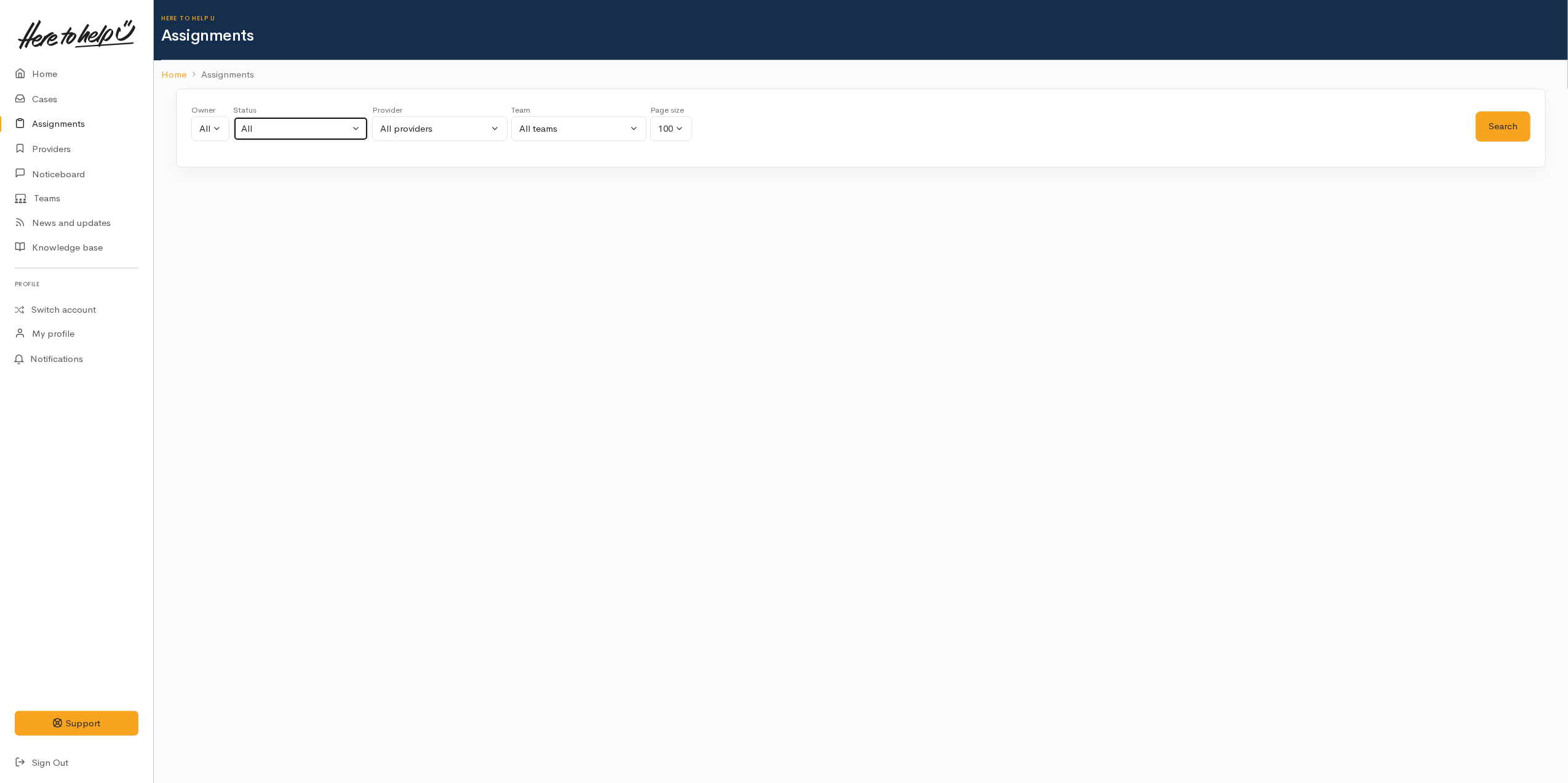
click at [345, 134] on div "All" at bounding box center [296, 129] width 109 height 14
click at [284, 210] on span "All current cases" at bounding box center [290, 209] width 69 height 14
select select "Unresolved"
click at [1491, 118] on button "Search" at bounding box center [1503, 127] width 55 height 30
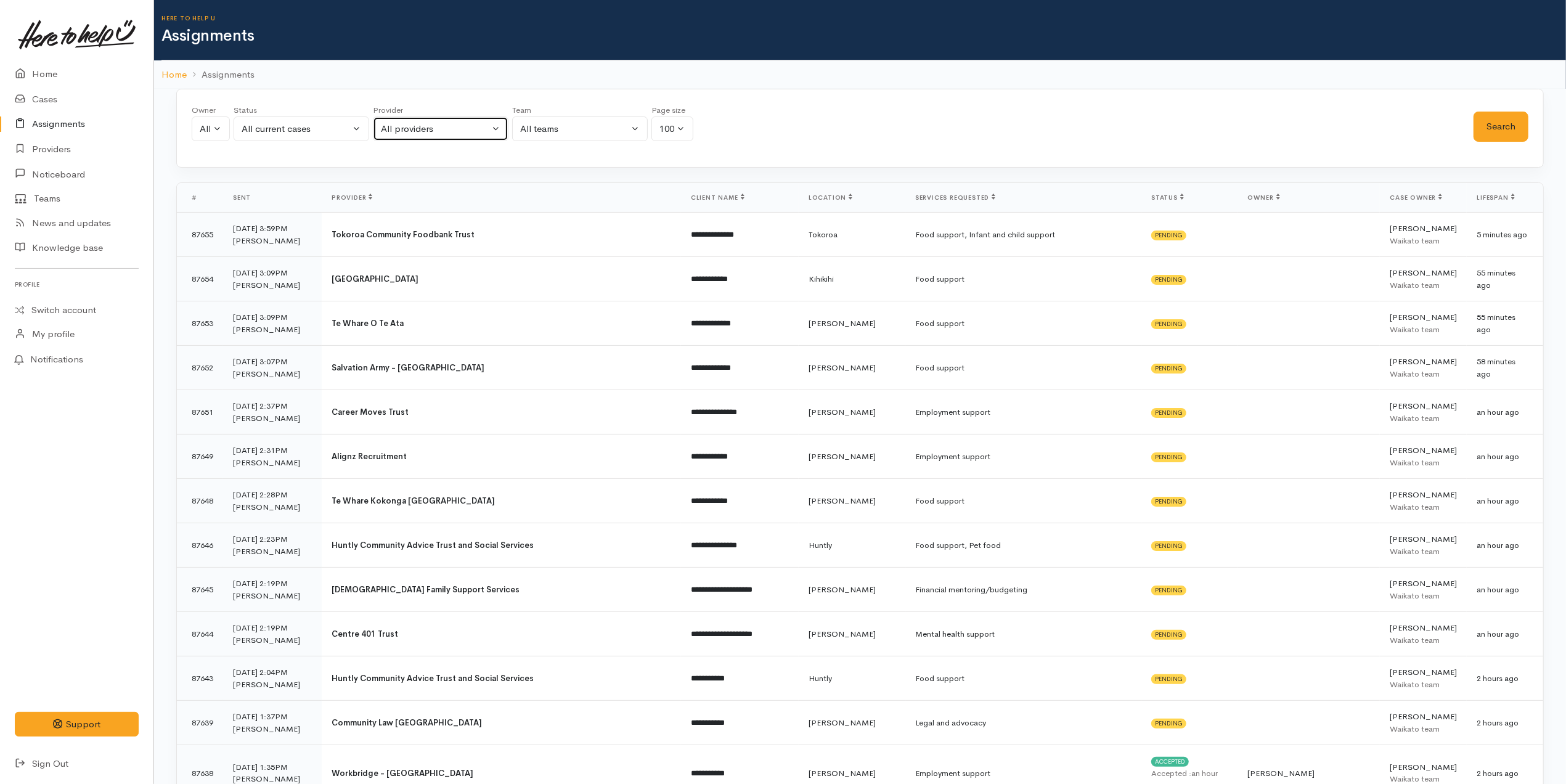
click at [448, 132] on div "All providers" at bounding box center [435, 129] width 109 height 14
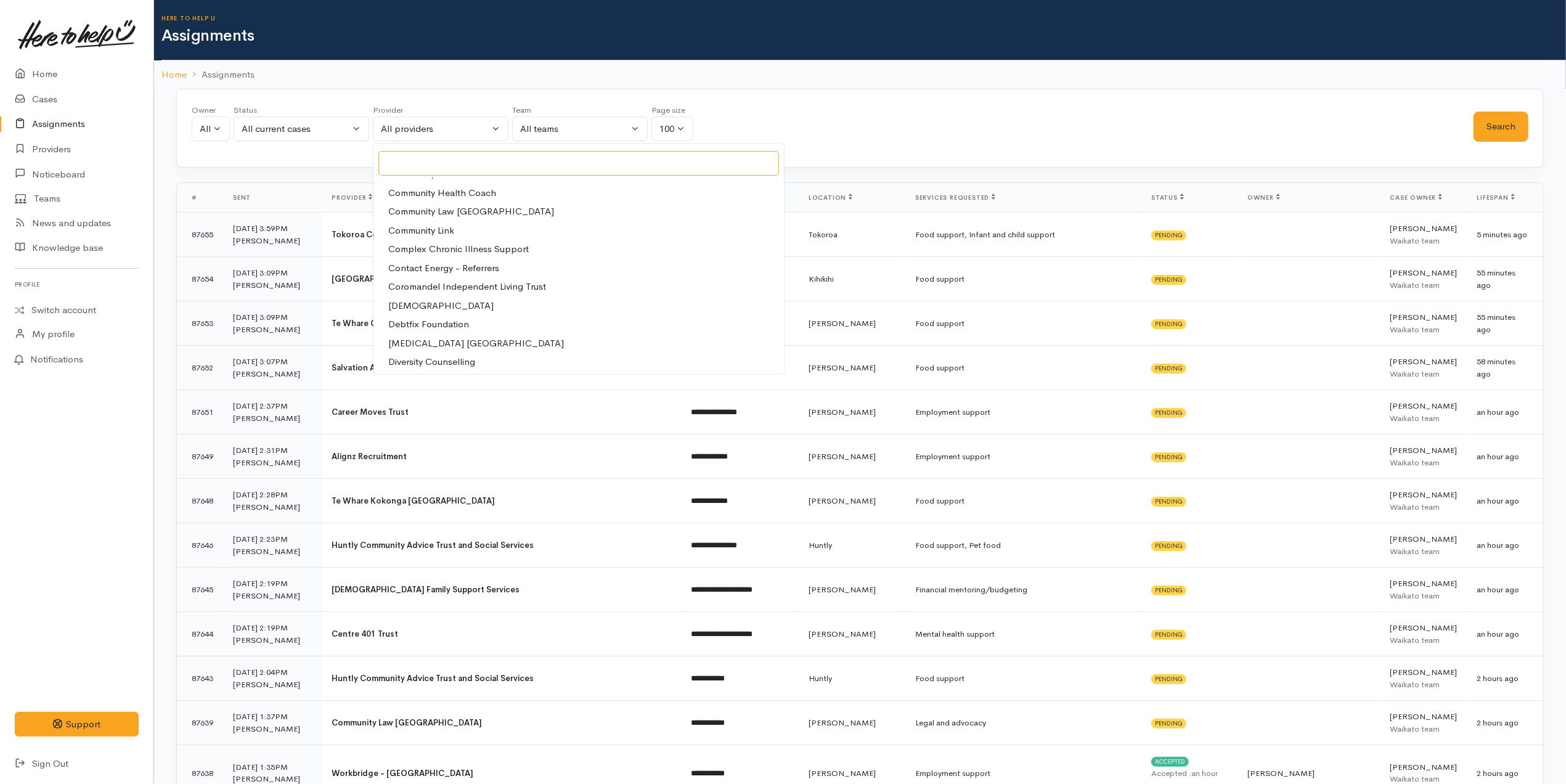
scroll to position [657, 0]
click at [821, 136] on div "Owner All My cases Aandrea Murray ('Here to help u') Akash Prakash ('Here to he…" at bounding box center [832, 126] width 1281 height 44
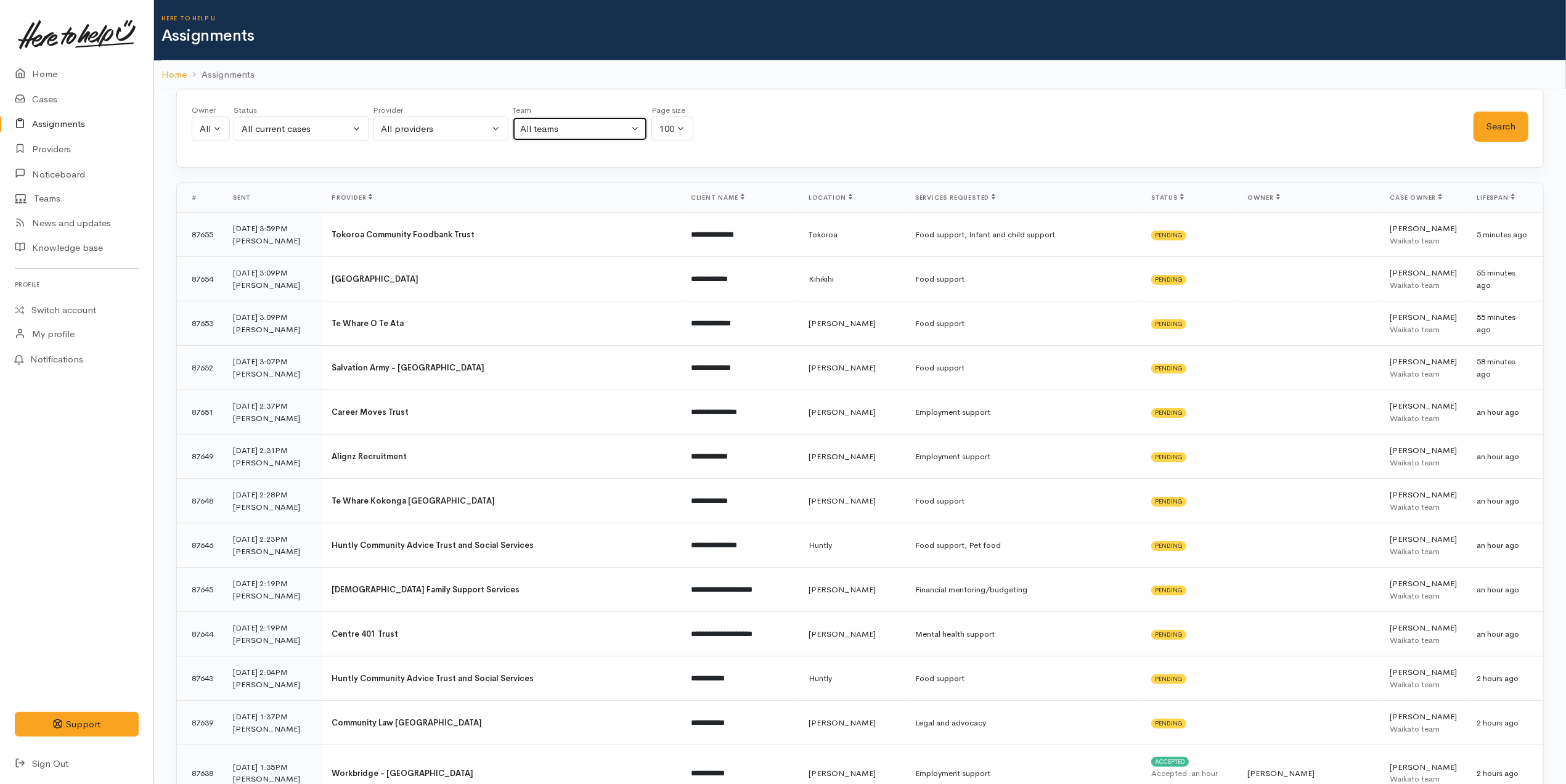
click at [582, 126] on div "All teams" at bounding box center [575, 129] width 109 height 14
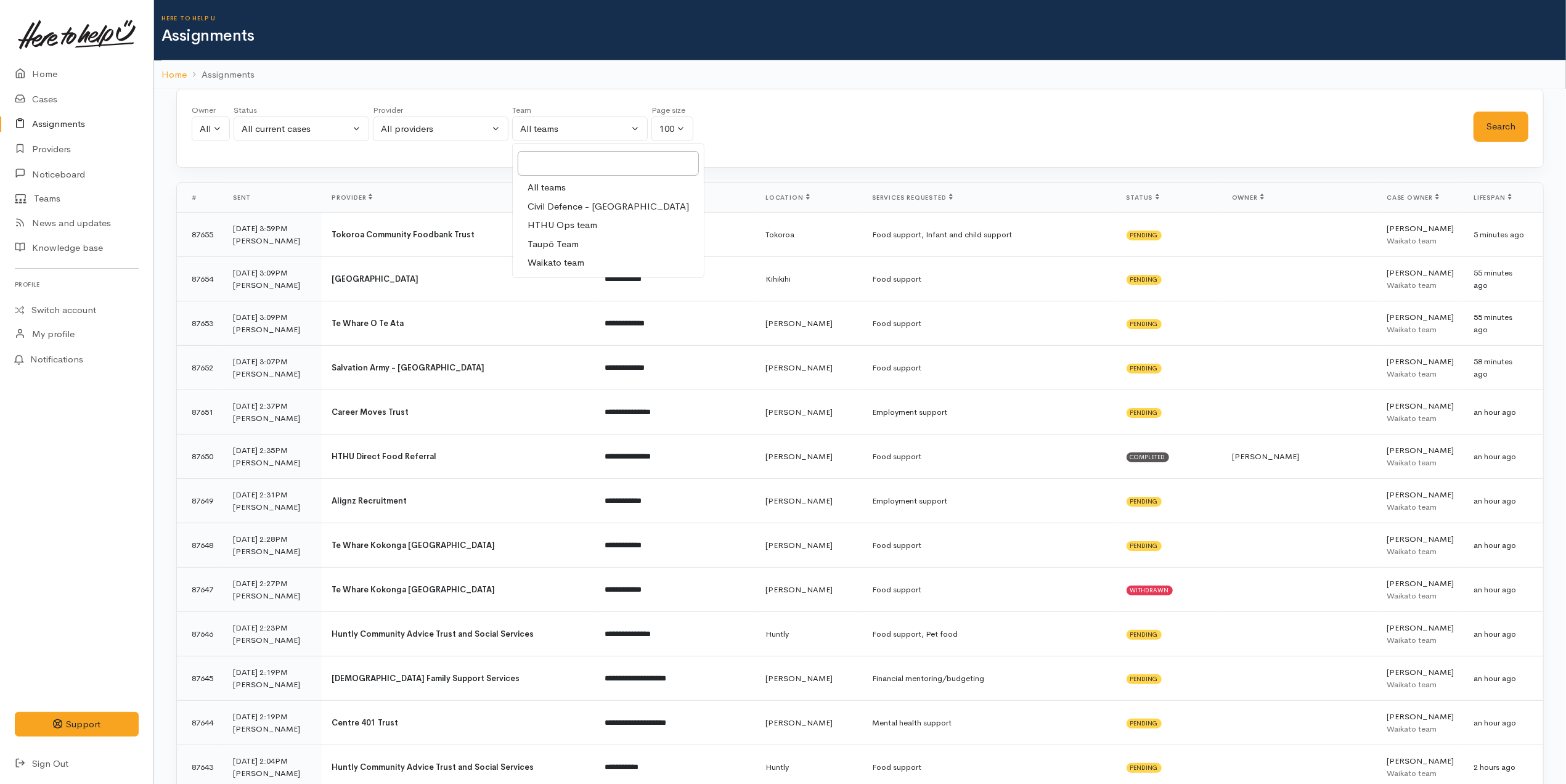
click at [573, 266] on span "Waikato team" at bounding box center [556, 263] width 57 height 14
select select "1"
click at [1490, 133] on button "Search" at bounding box center [1501, 127] width 55 height 30
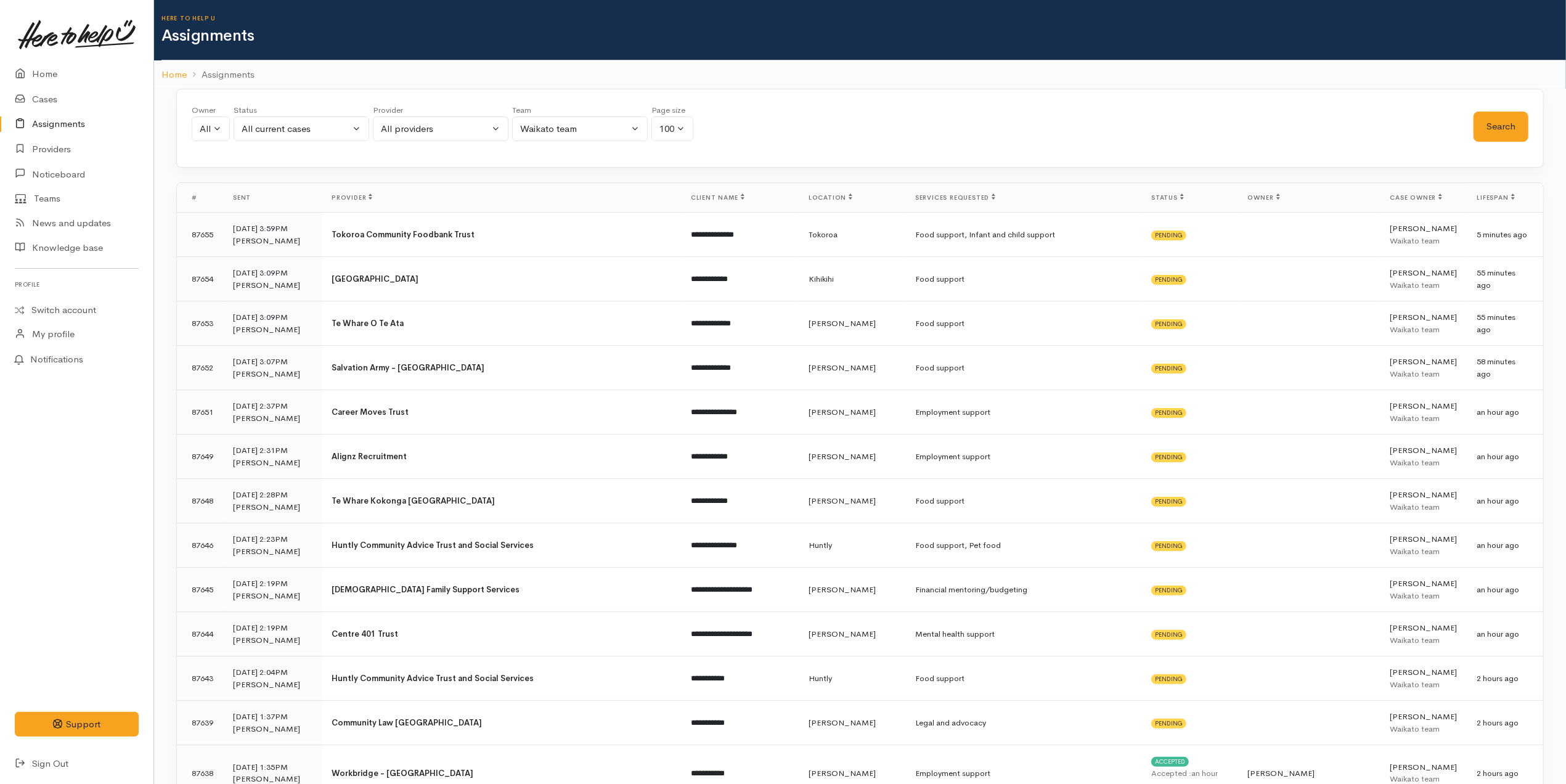
click at [1420, 195] on span "Case owner" at bounding box center [1415, 198] width 52 height 8
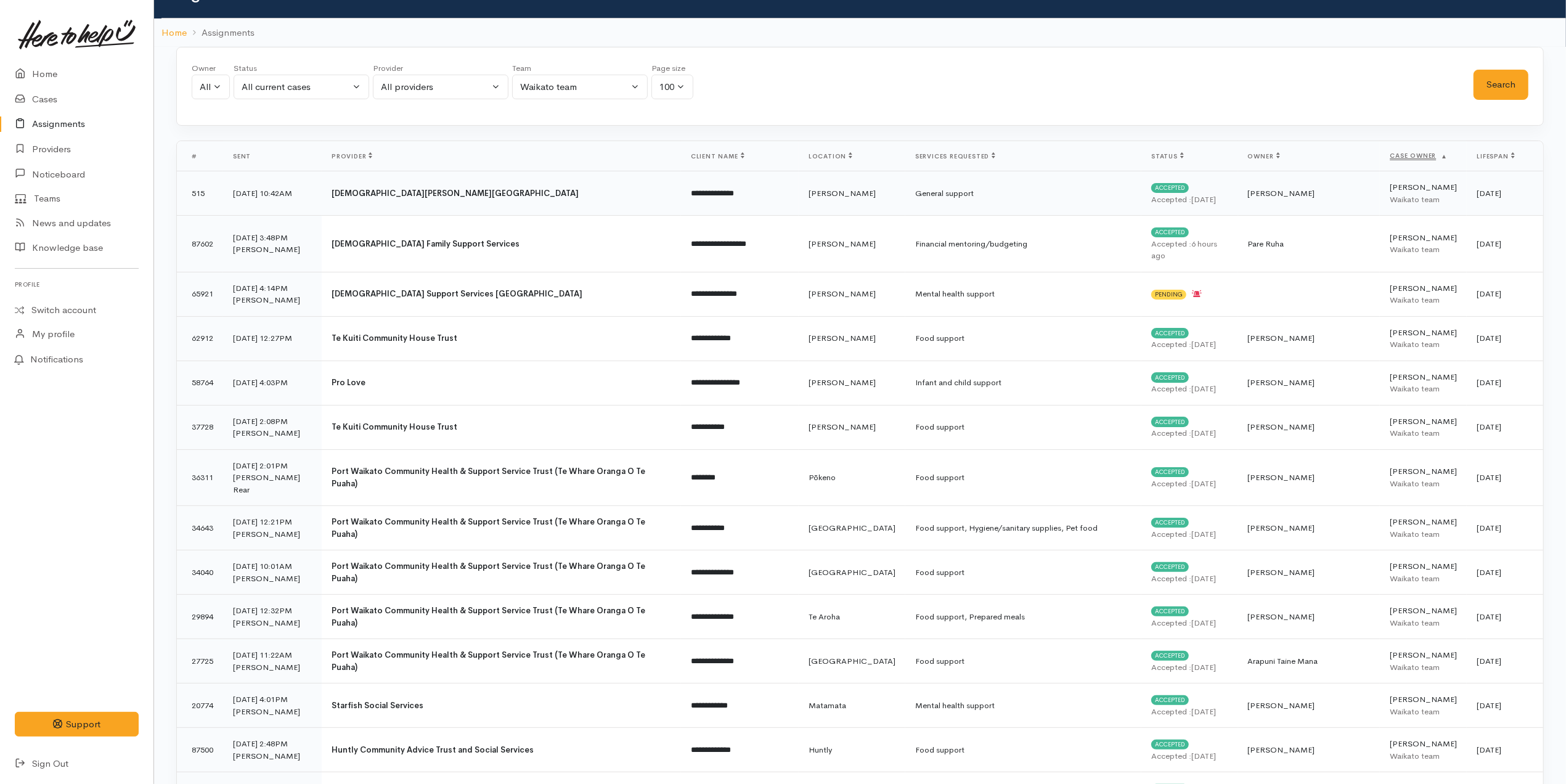
scroll to position [0, 0]
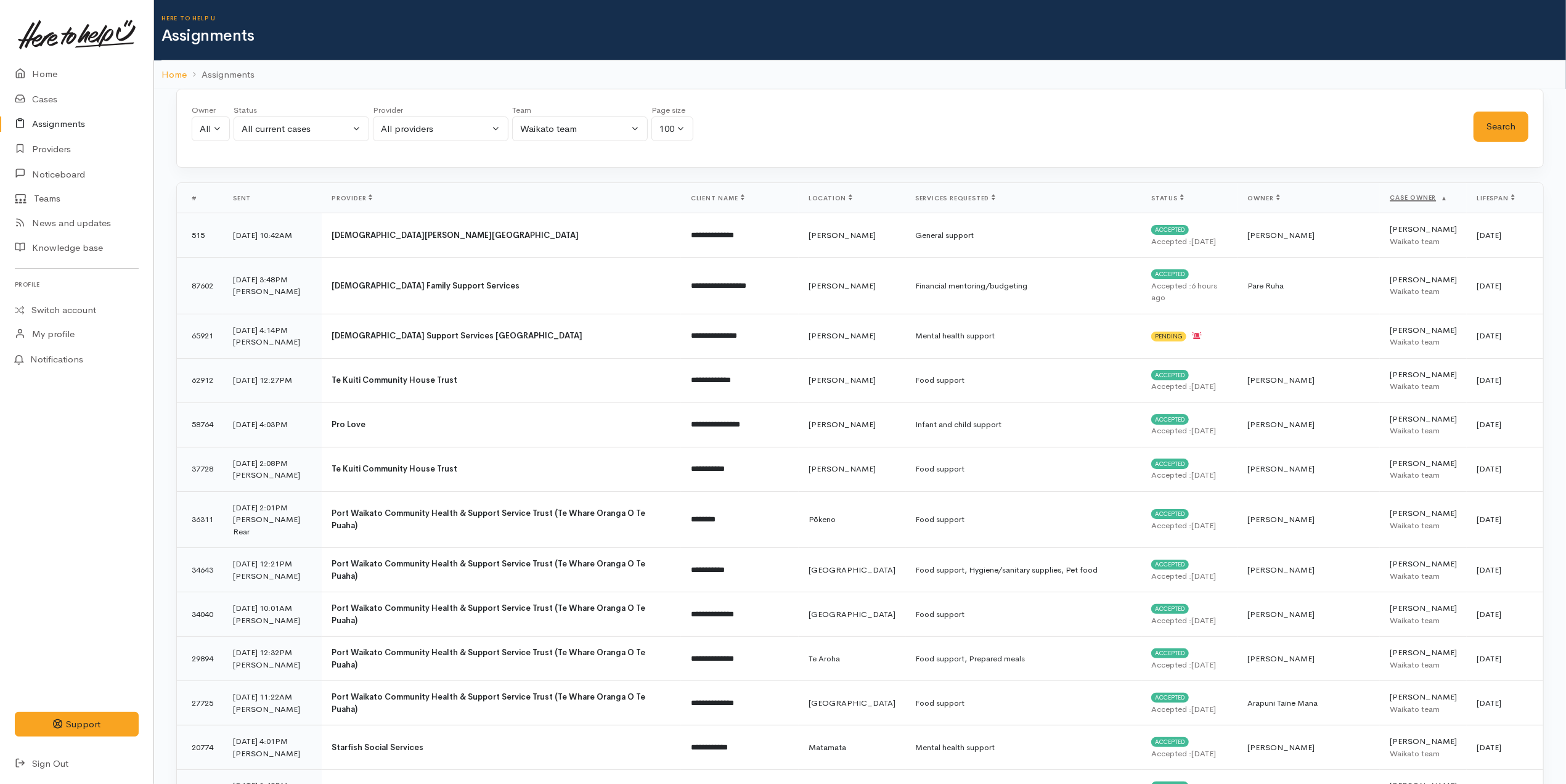
click at [1170, 199] on span "Status" at bounding box center [1167, 198] width 32 height 8
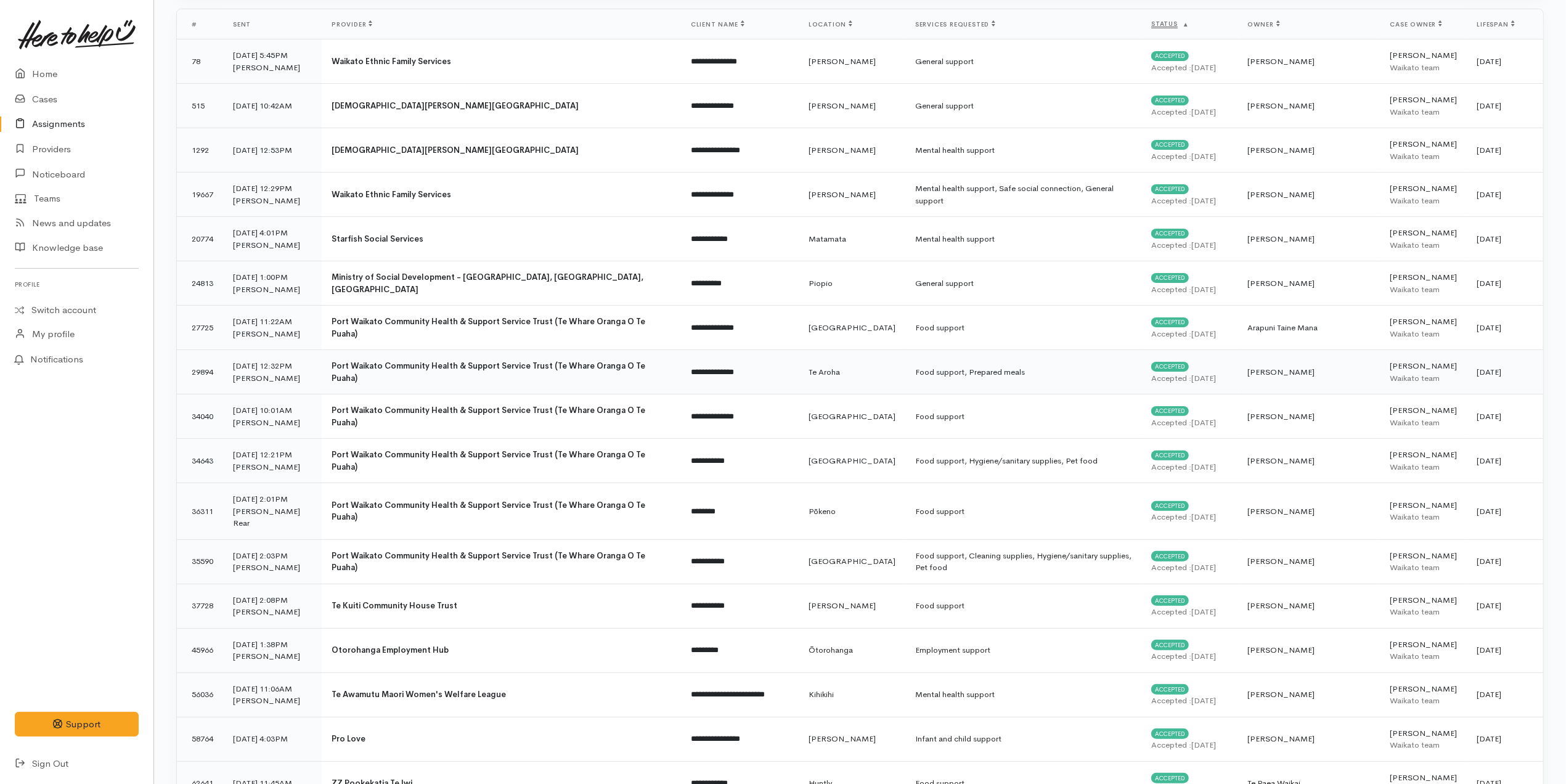
scroll to position [164, 0]
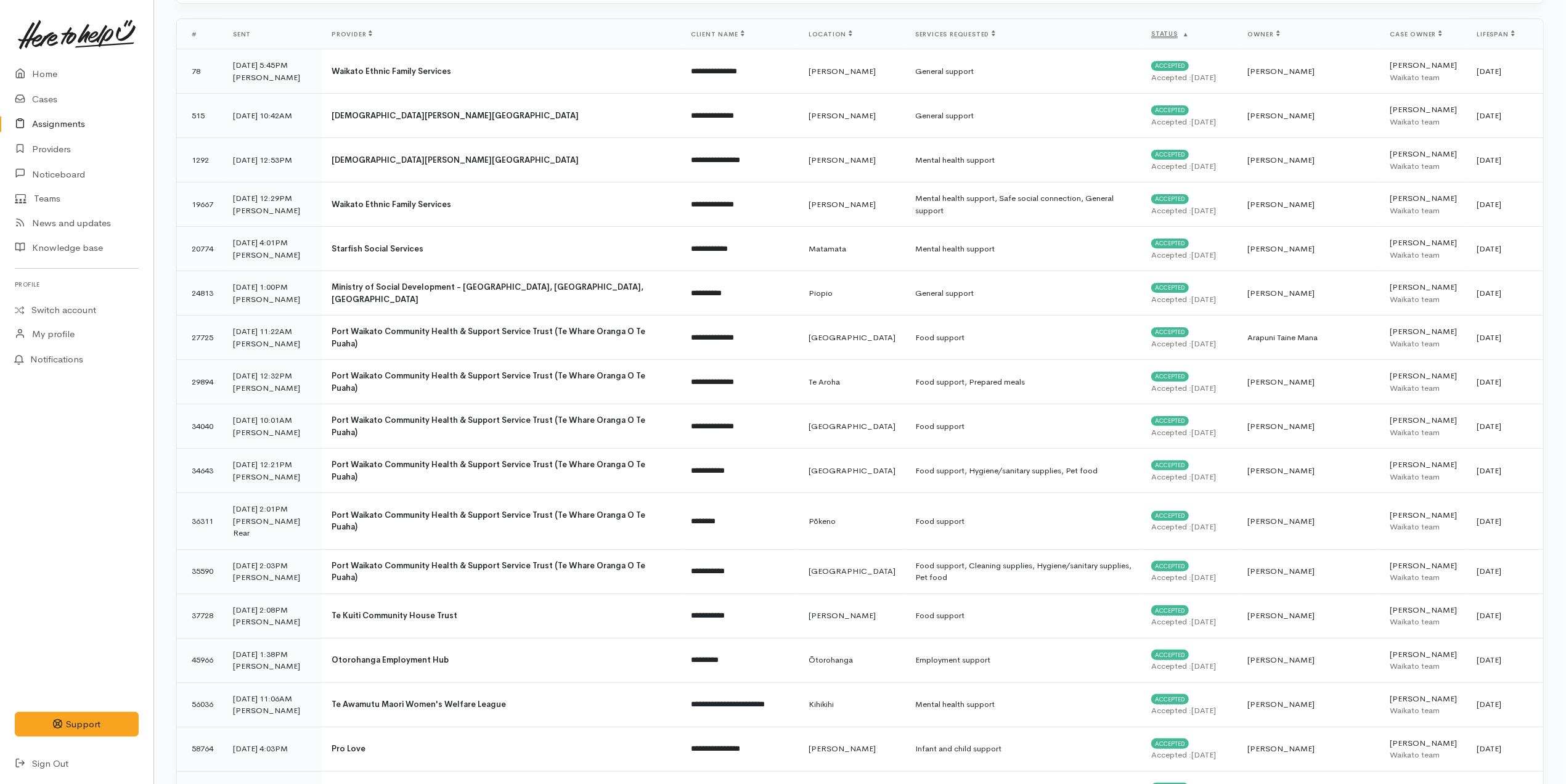
drag, startPoint x: 494, startPoint y: 334, endPoint x: 101, endPoint y: 411, distance: 400.5
click at [101, 411] on div "Home Cases Assignments Providers Noticeboard Teams News and updates Knowledge b…" at bounding box center [76, 418] width 154 height 715
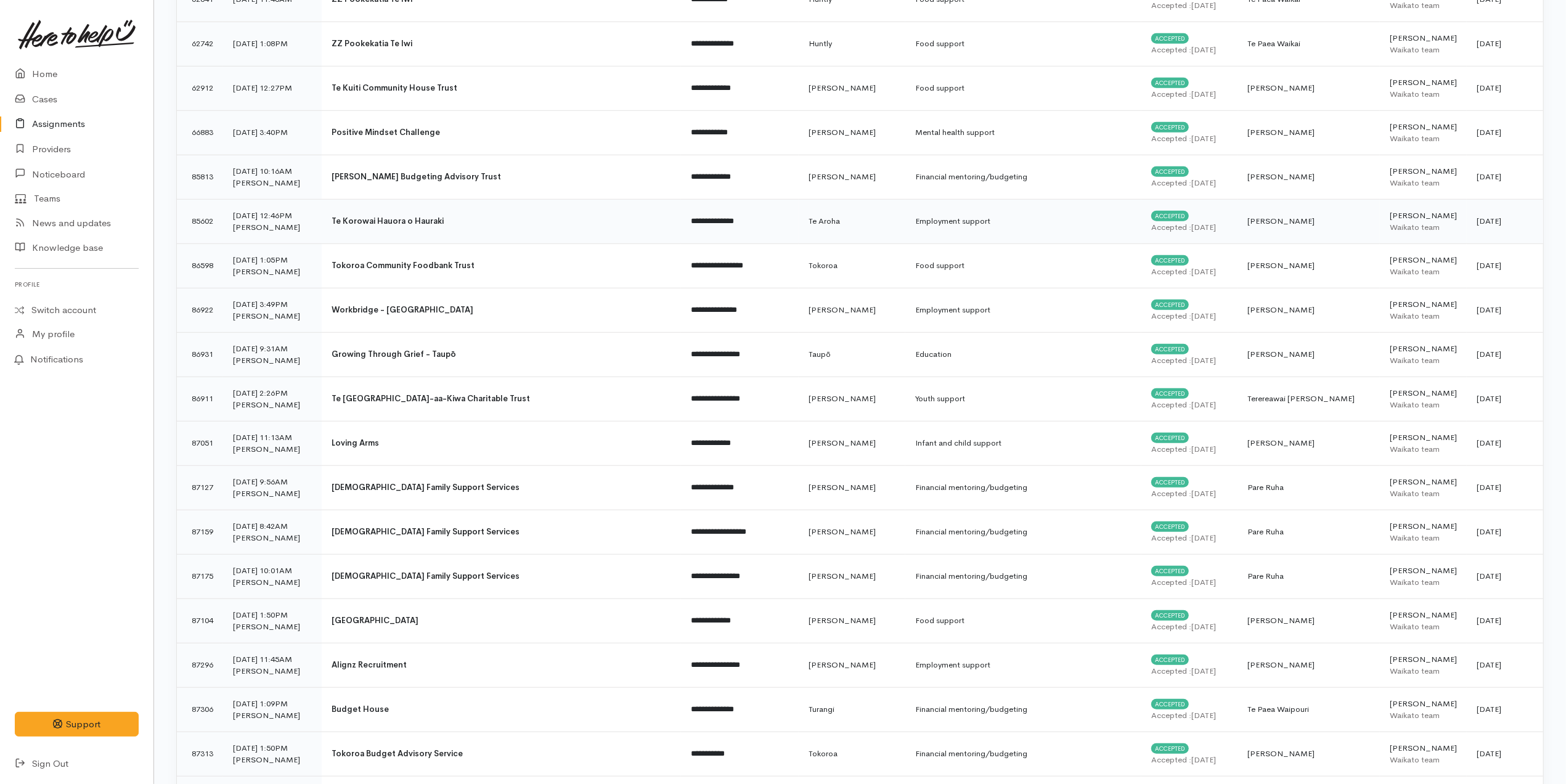
scroll to position [903, 0]
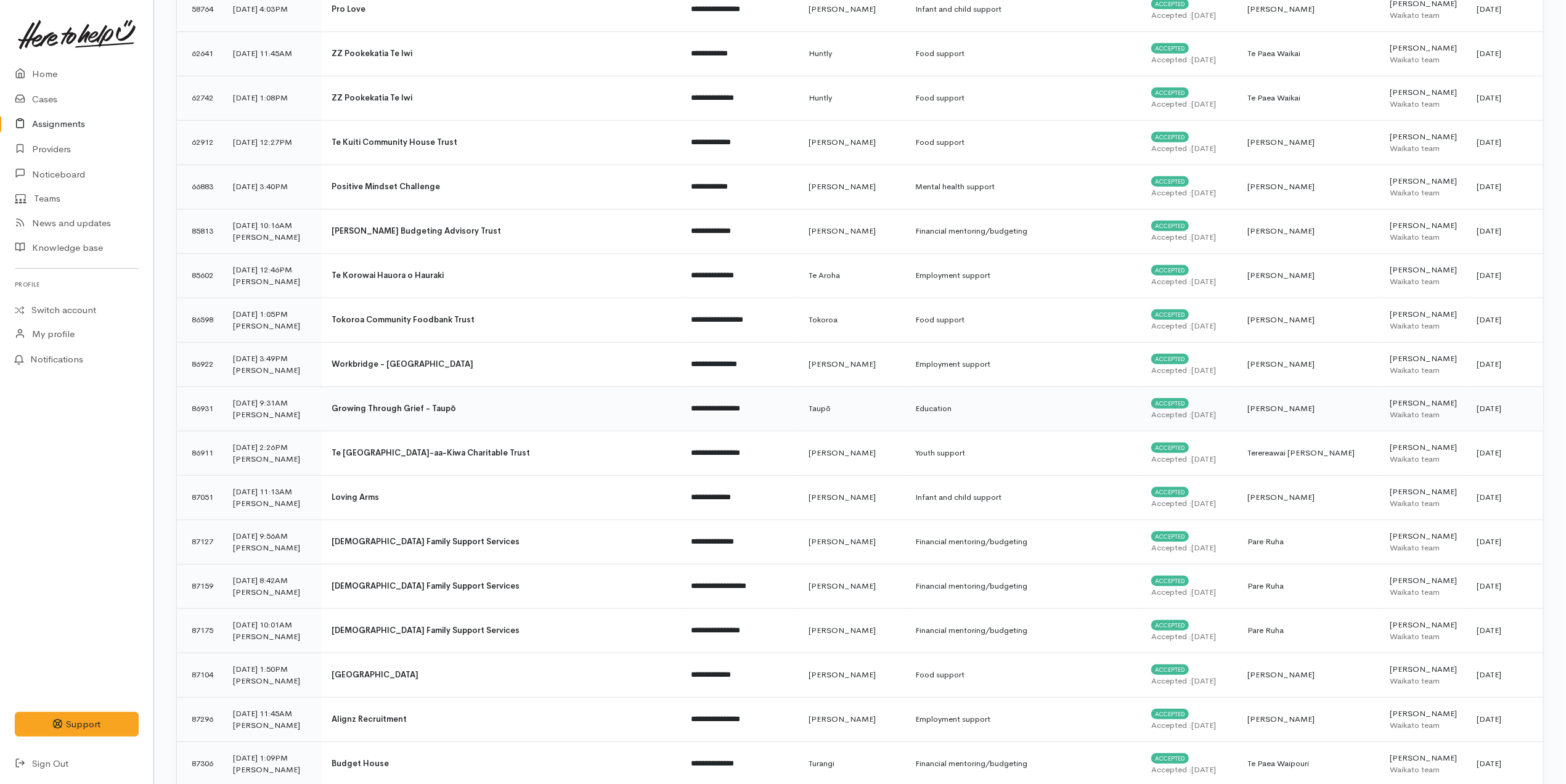
drag, startPoint x: 185, startPoint y: 206, endPoint x: 1536, endPoint y: 403, distance: 1365.3
copy table "**********"
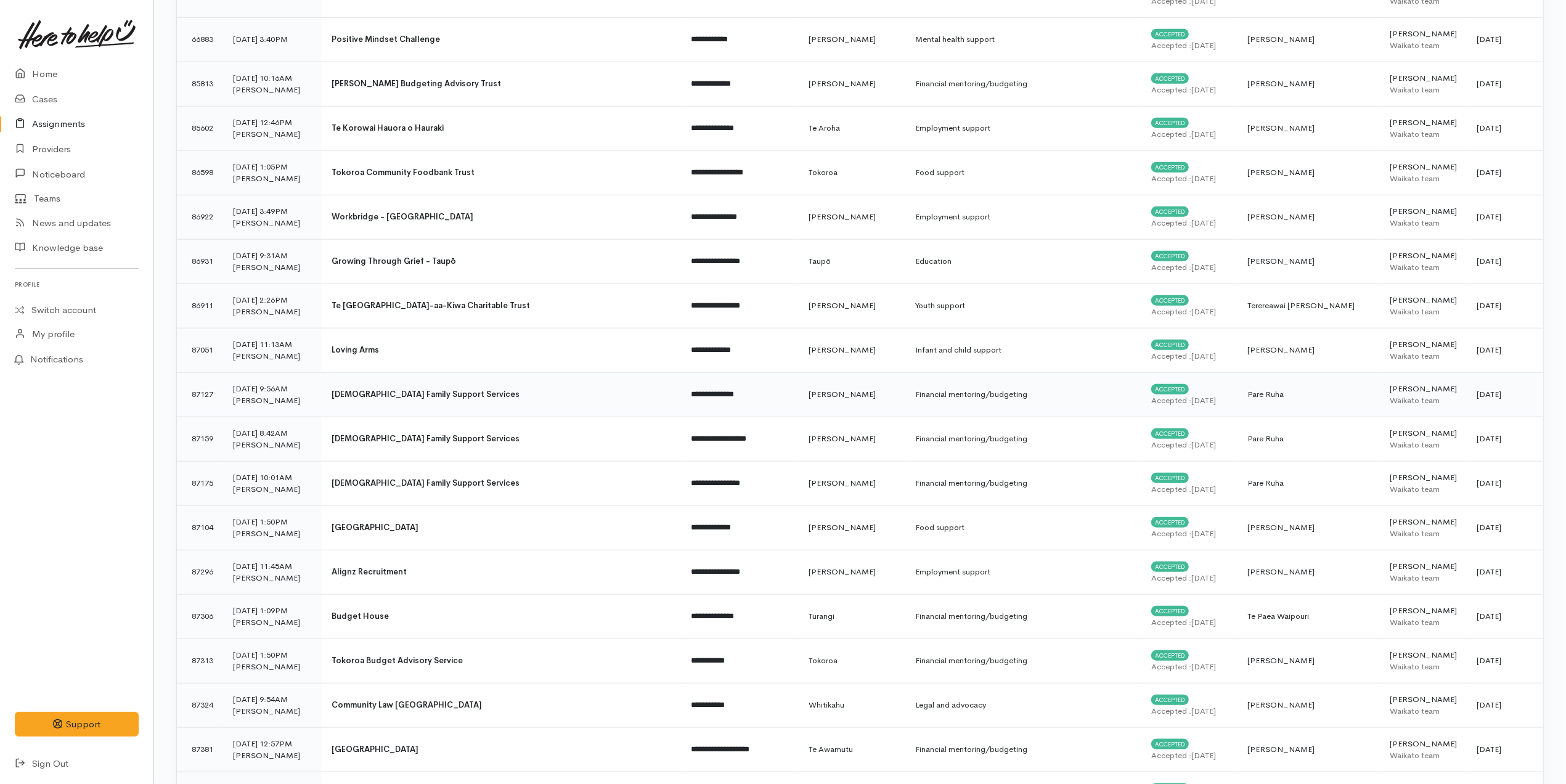
scroll to position [1068, 0]
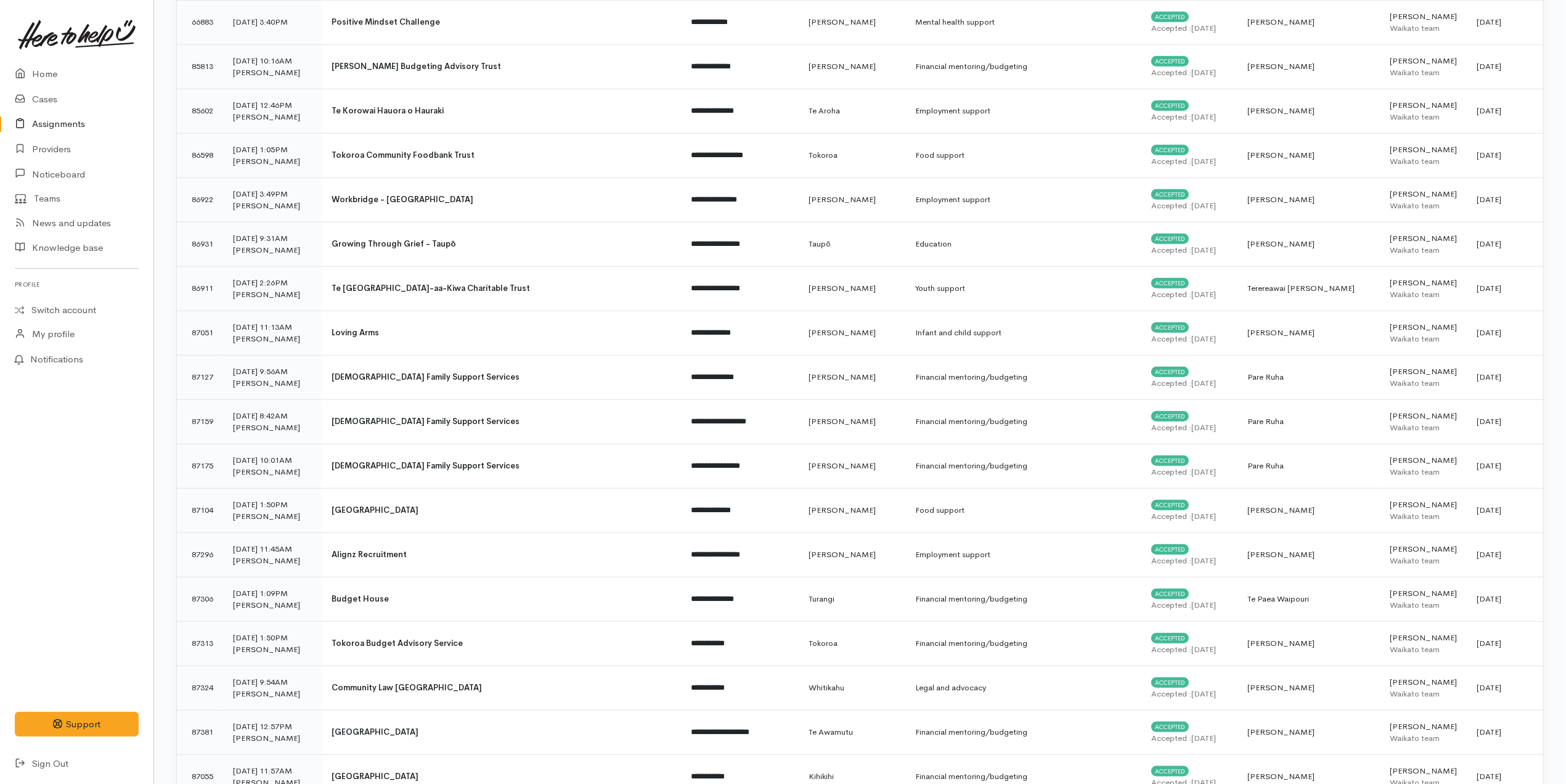
drag, startPoint x: 162, startPoint y: 437, endPoint x: 170, endPoint y: 433, distance: 8.9
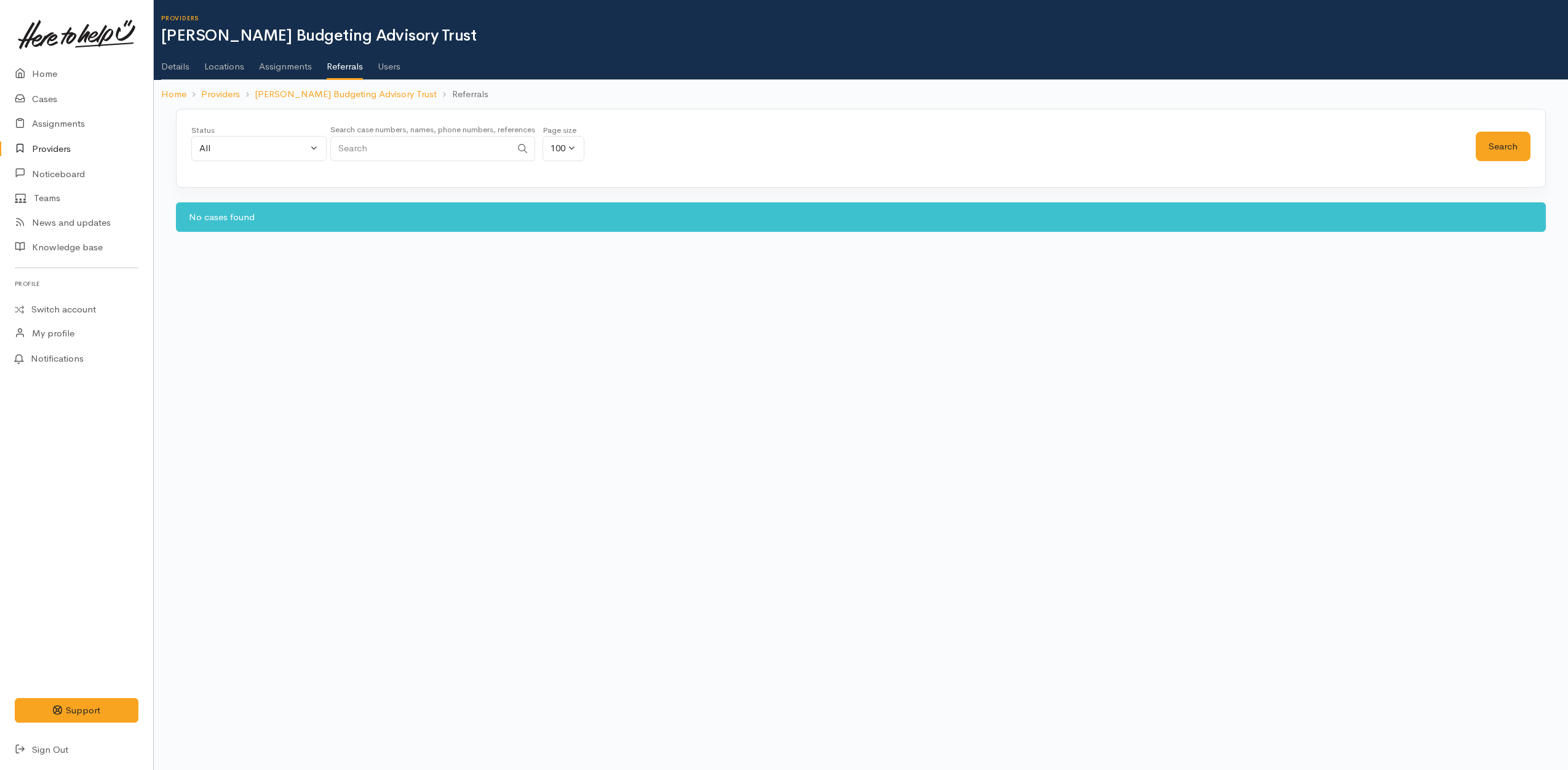
click at [281, 60] on link "Assignments" at bounding box center [285, 62] width 53 height 35
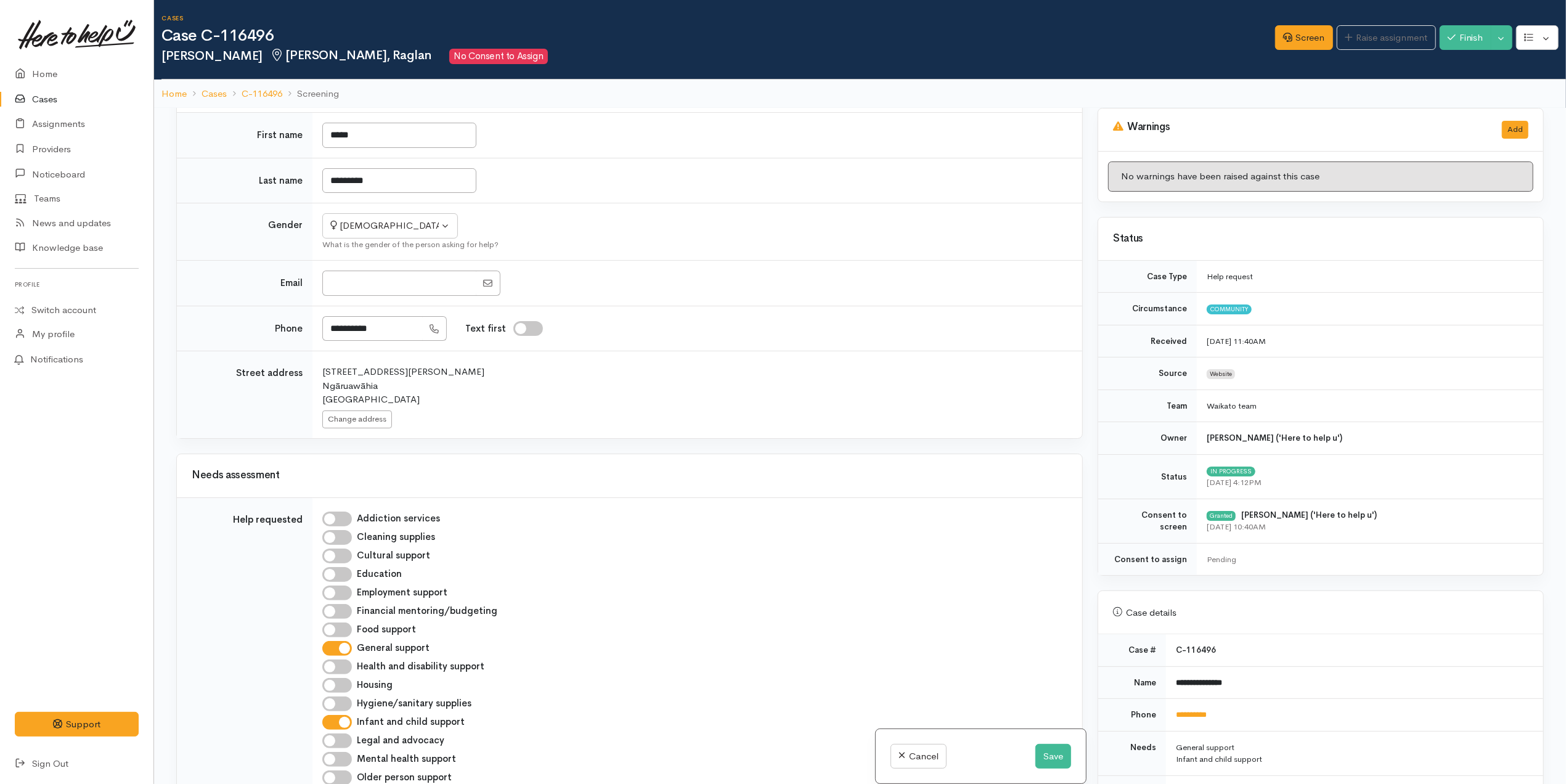
scroll to position [164, 0]
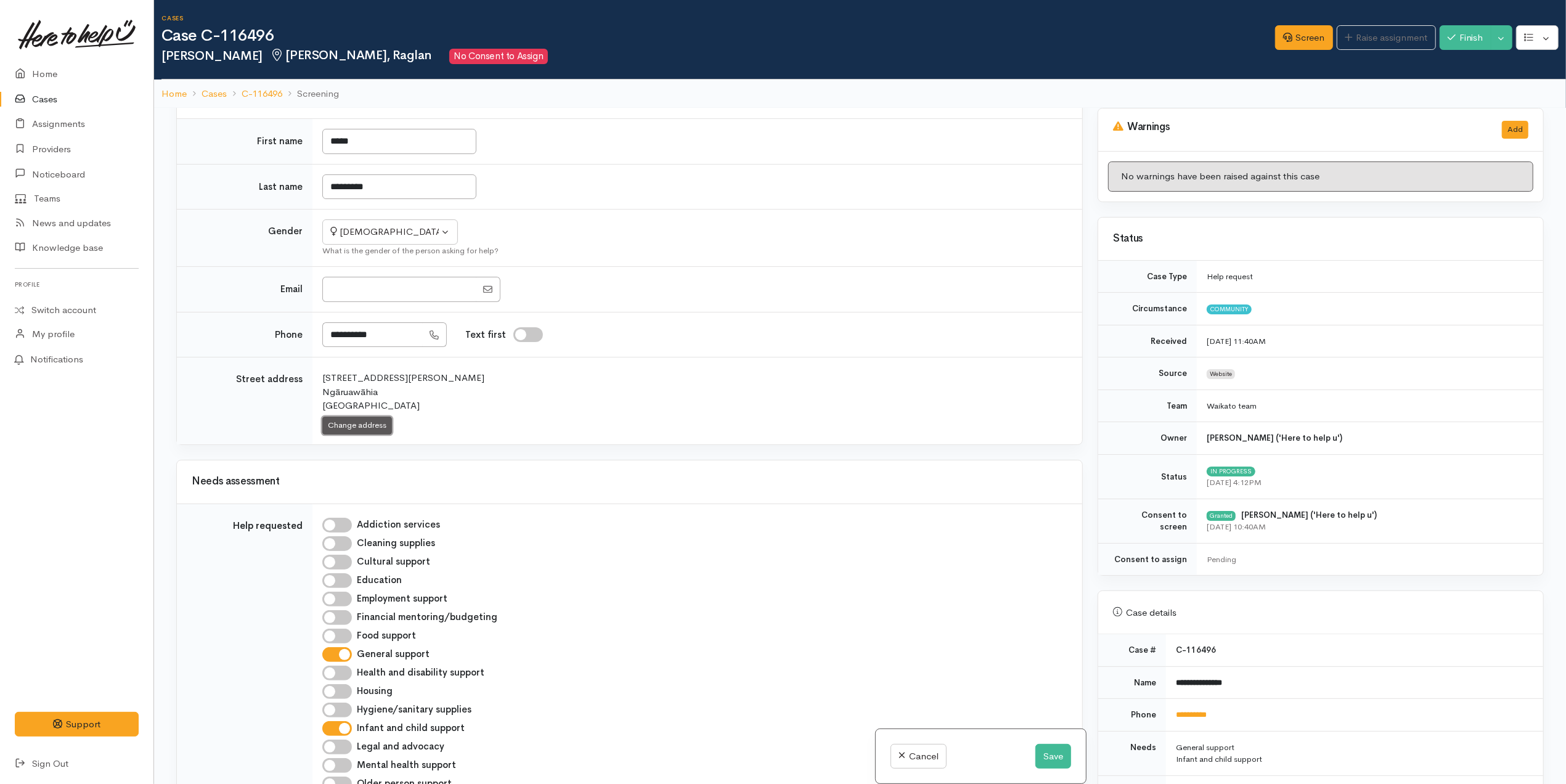
click at [363, 432] on button "Change address" at bounding box center [357, 425] width 69 height 18
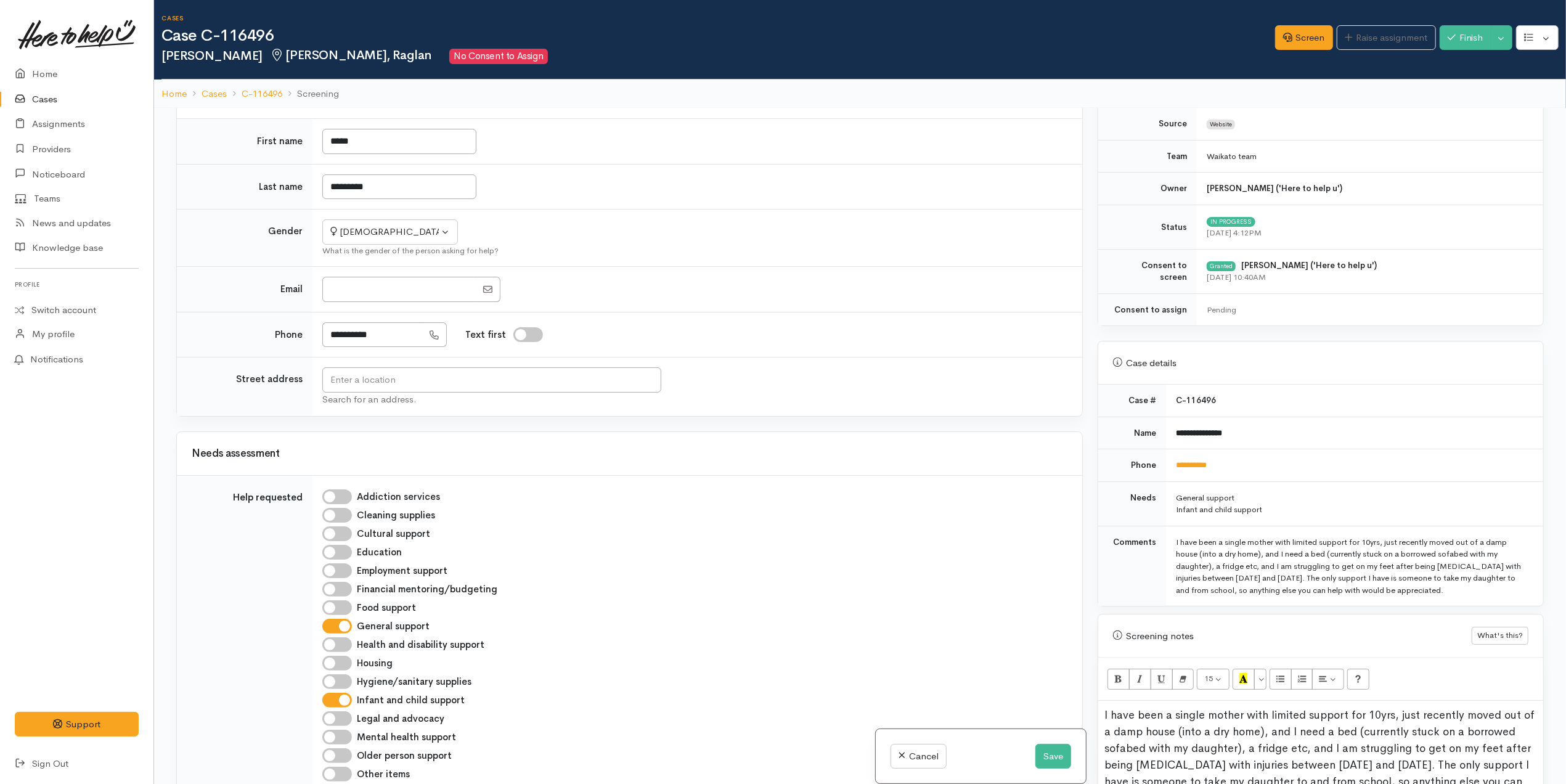
scroll to position [493, 0]
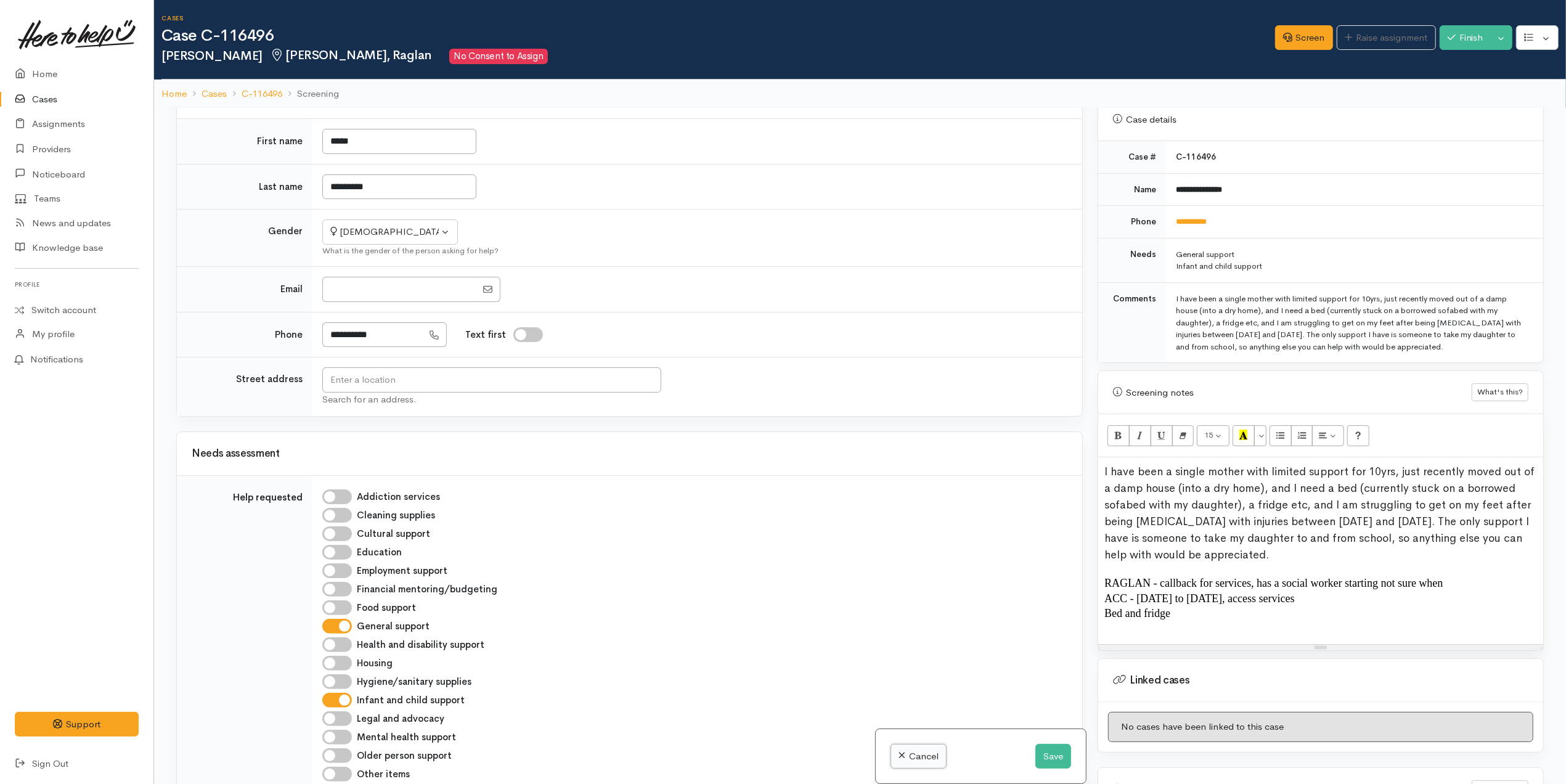
click at [902, 758] on link "Cancel" at bounding box center [918, 756] width 56 height 25
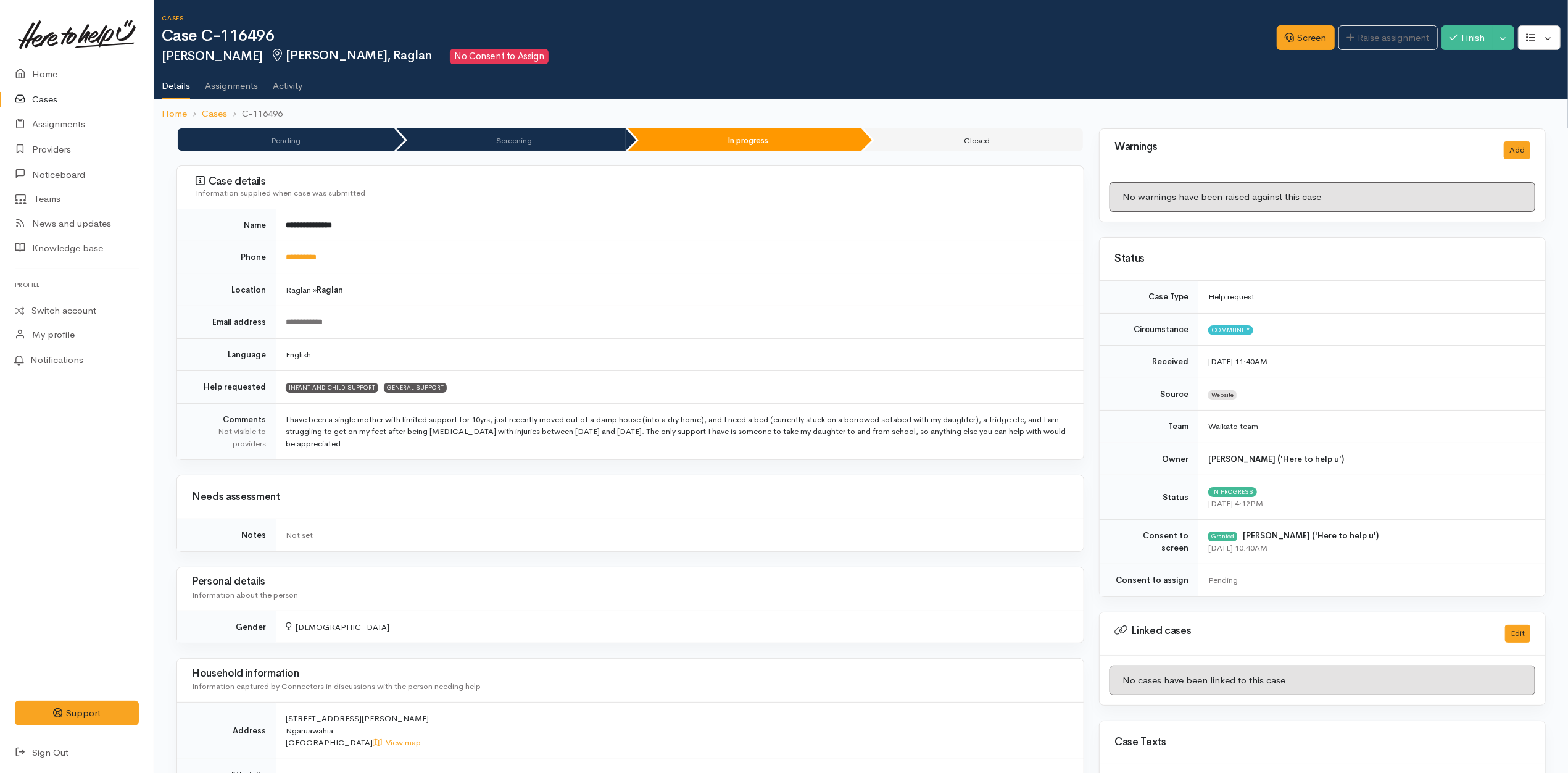
scroll to position [411, 0]
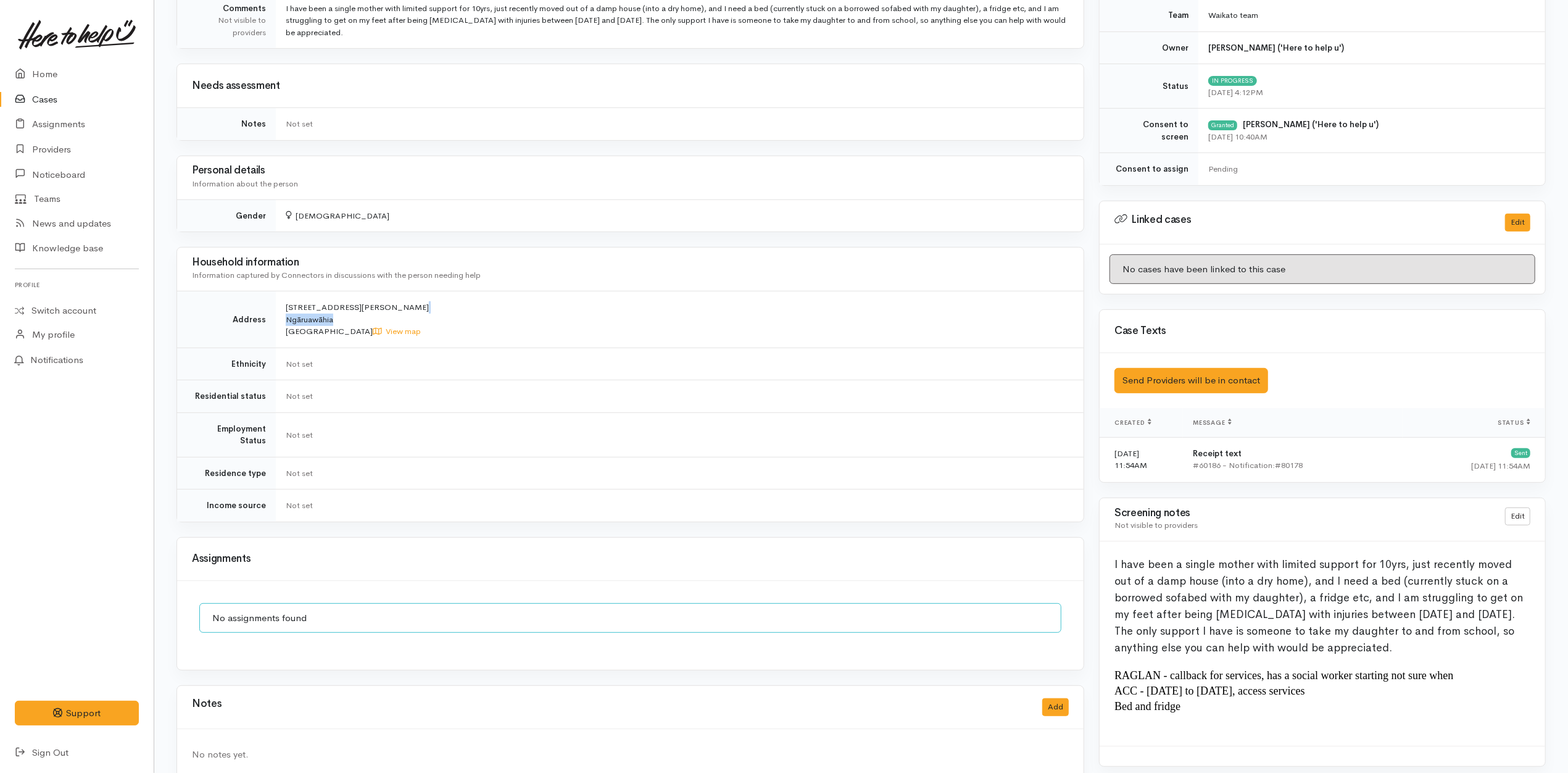
drag, startPoint x: 334, startPoint y: 317, endPoint x: 282, endPoint y: 313, distance: 52.2
click at [282, 313] on td "28 [PERSON_NAME] St Ngāruawāhia [GEOGRAPHIC_DATA] View map" at bounding box center [680, 320] width 808 height 57
copy span "28 [PERSON_NAME] St Ngāruawāhia"
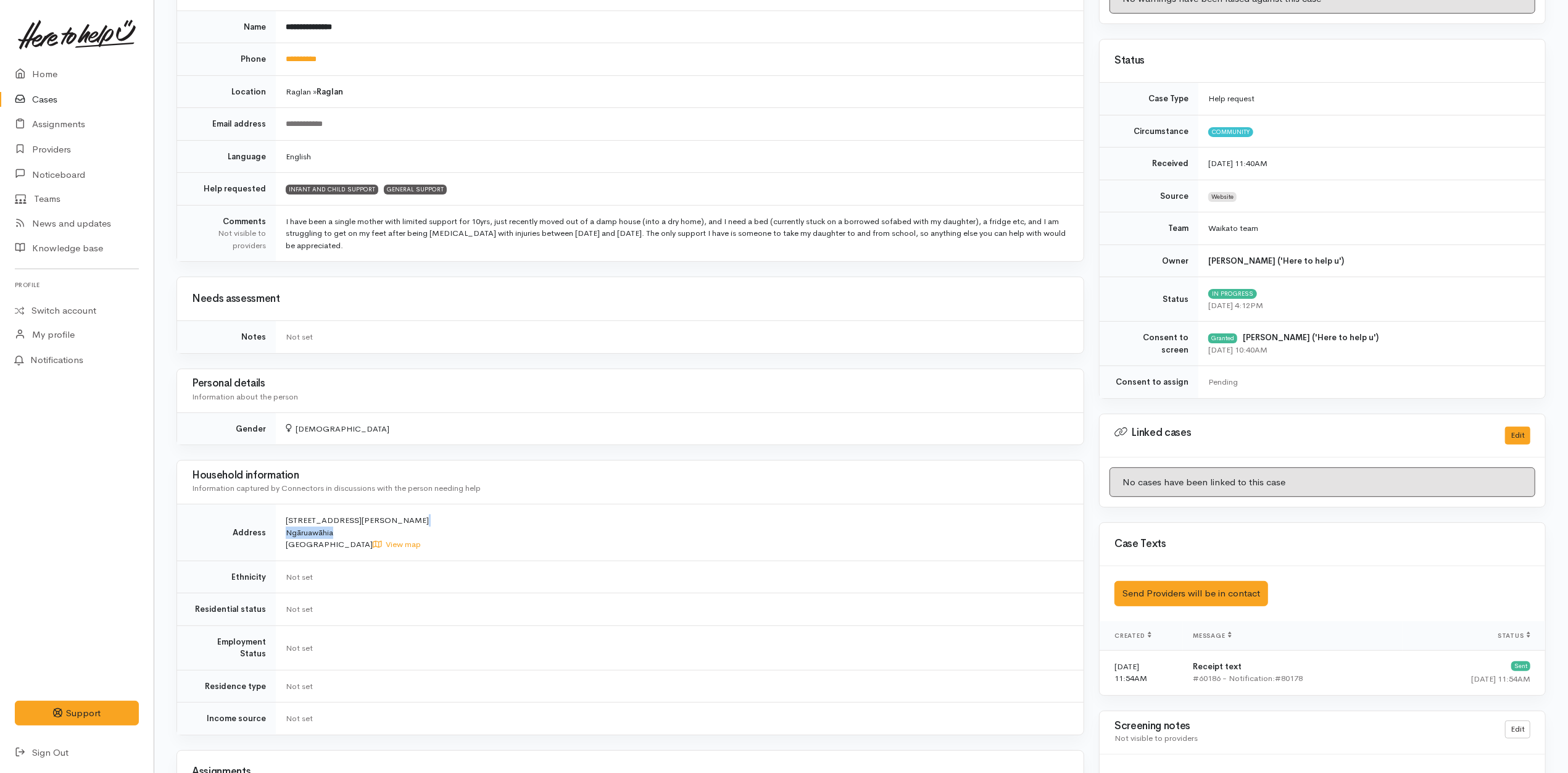
scroll to position [0, 0]
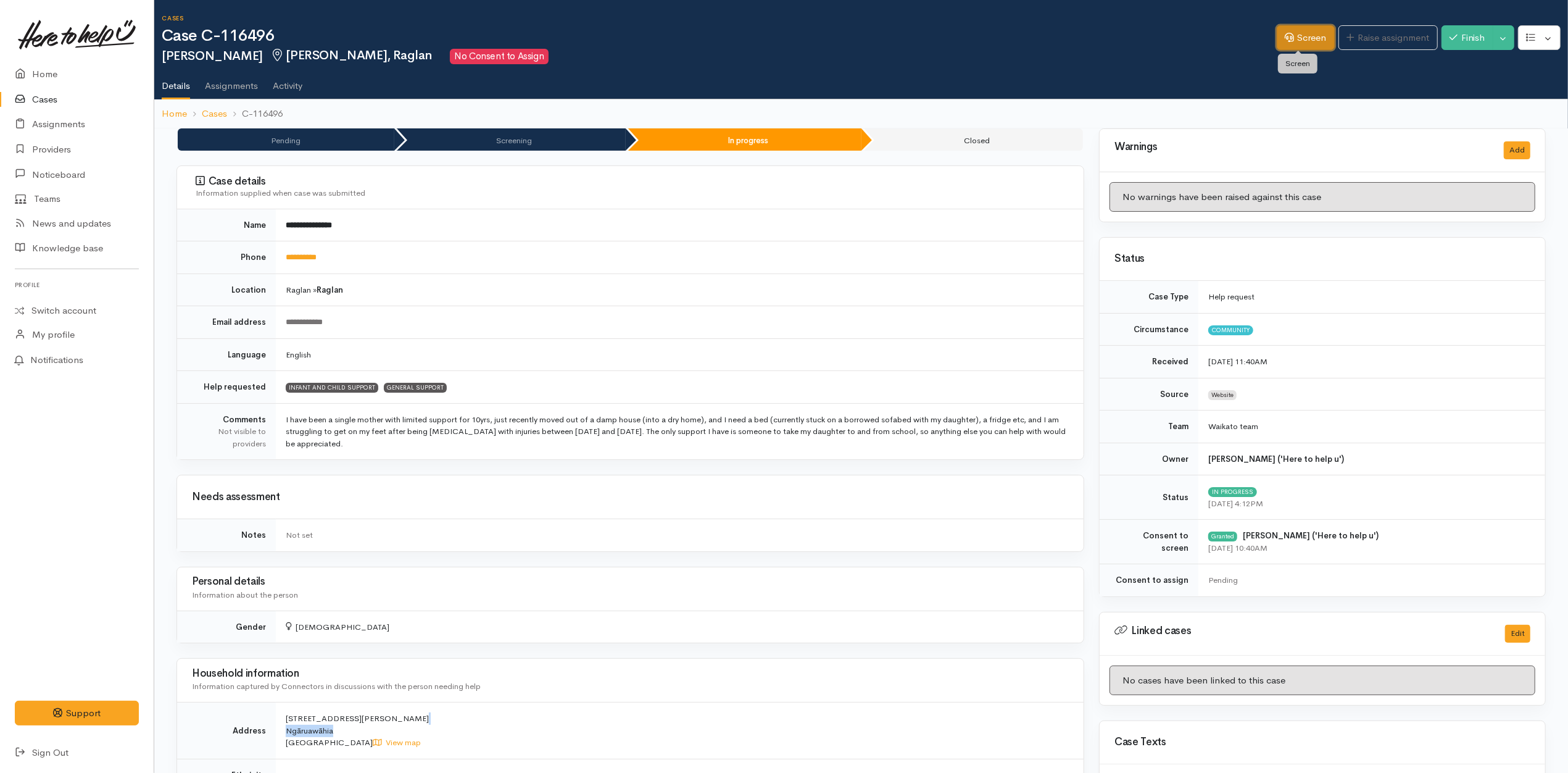
click at [1289, 37] on link "Screen" at bounding box center [1306, 38] width 58 height 25
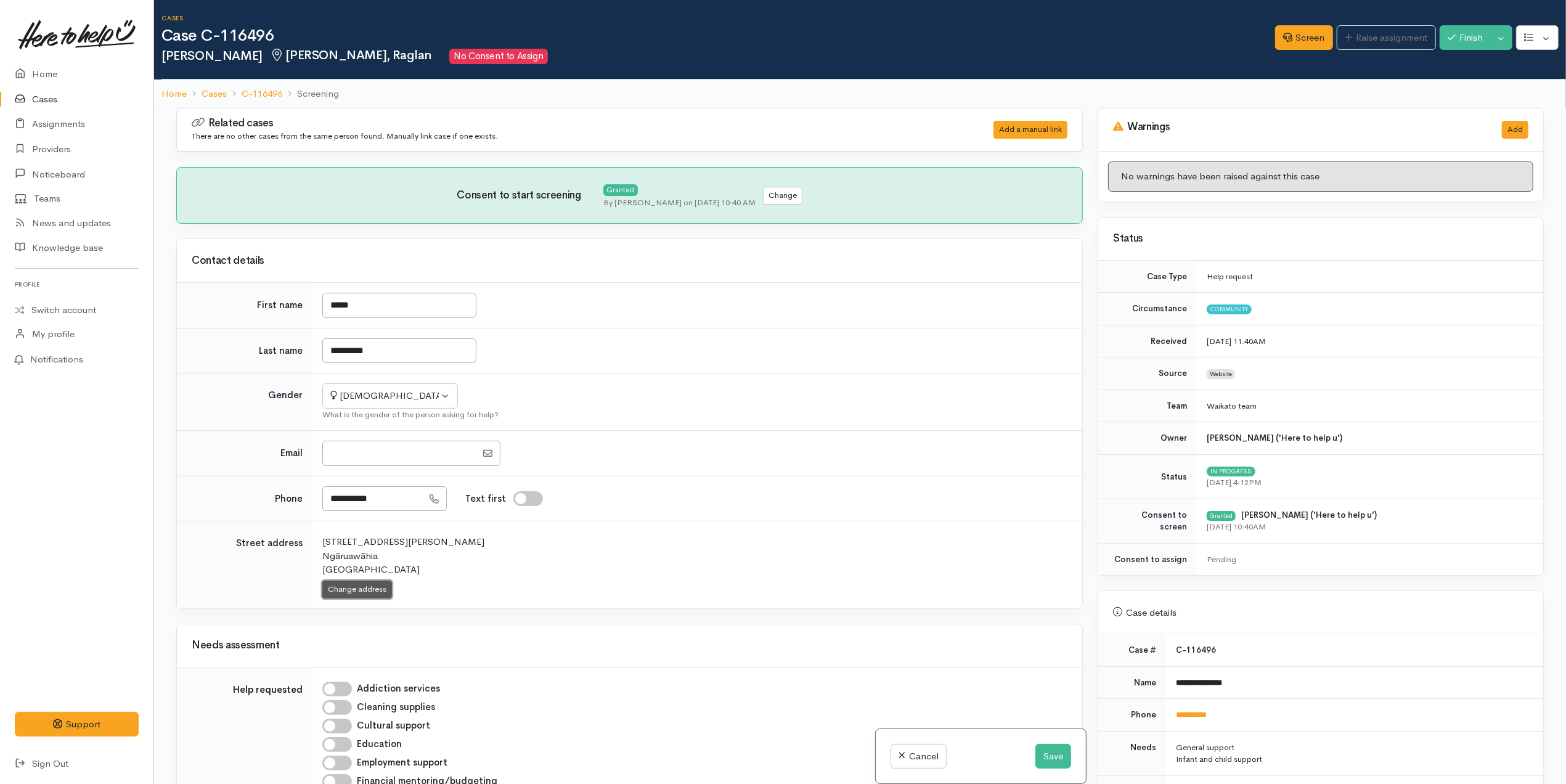
click at [340, 592] on button "Change address" at bounding box center [357, 589] width 69 height 18
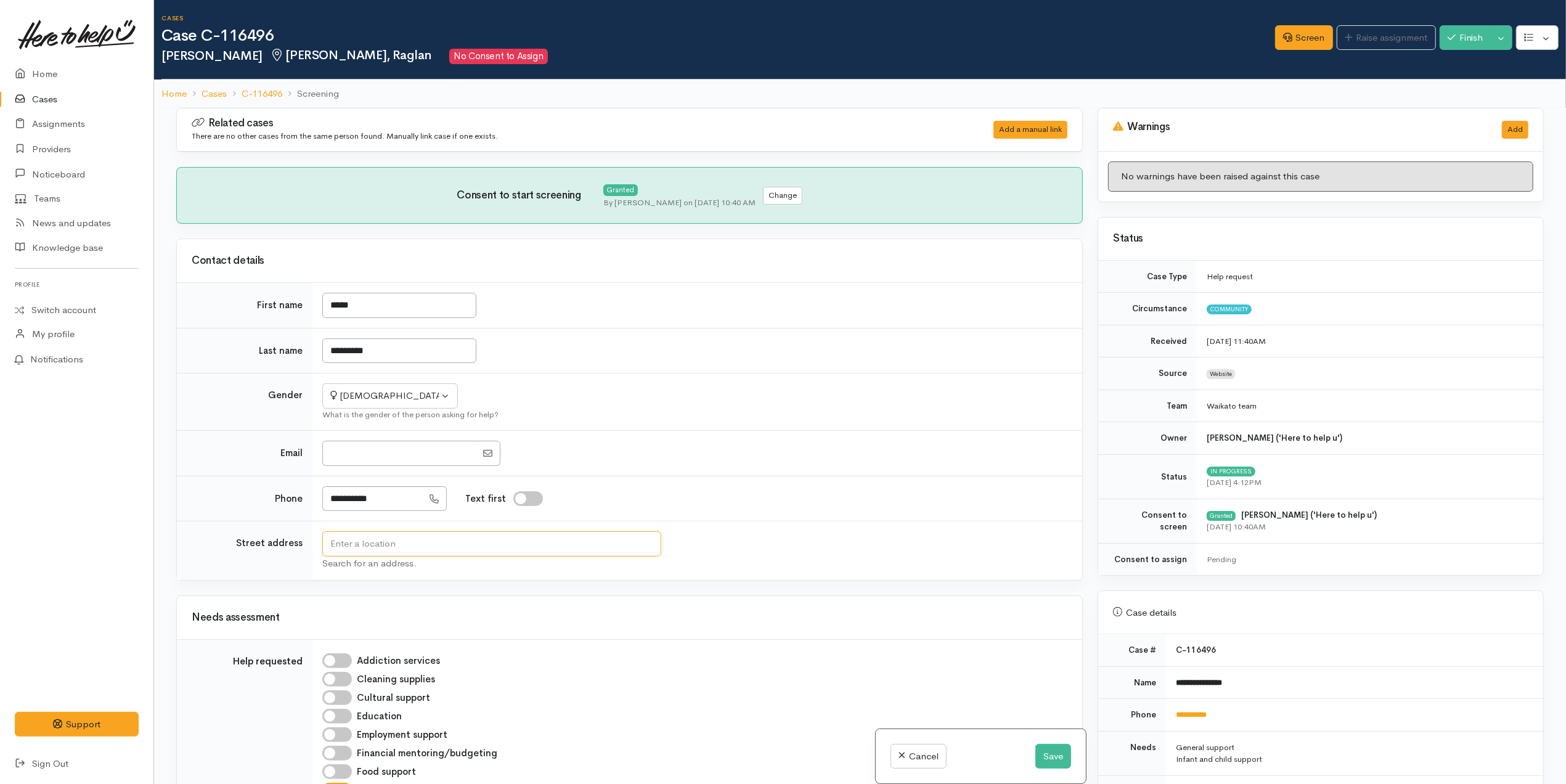
click at [397, 556] on input "text" at bounding box center [492, 544] width 339 height 25
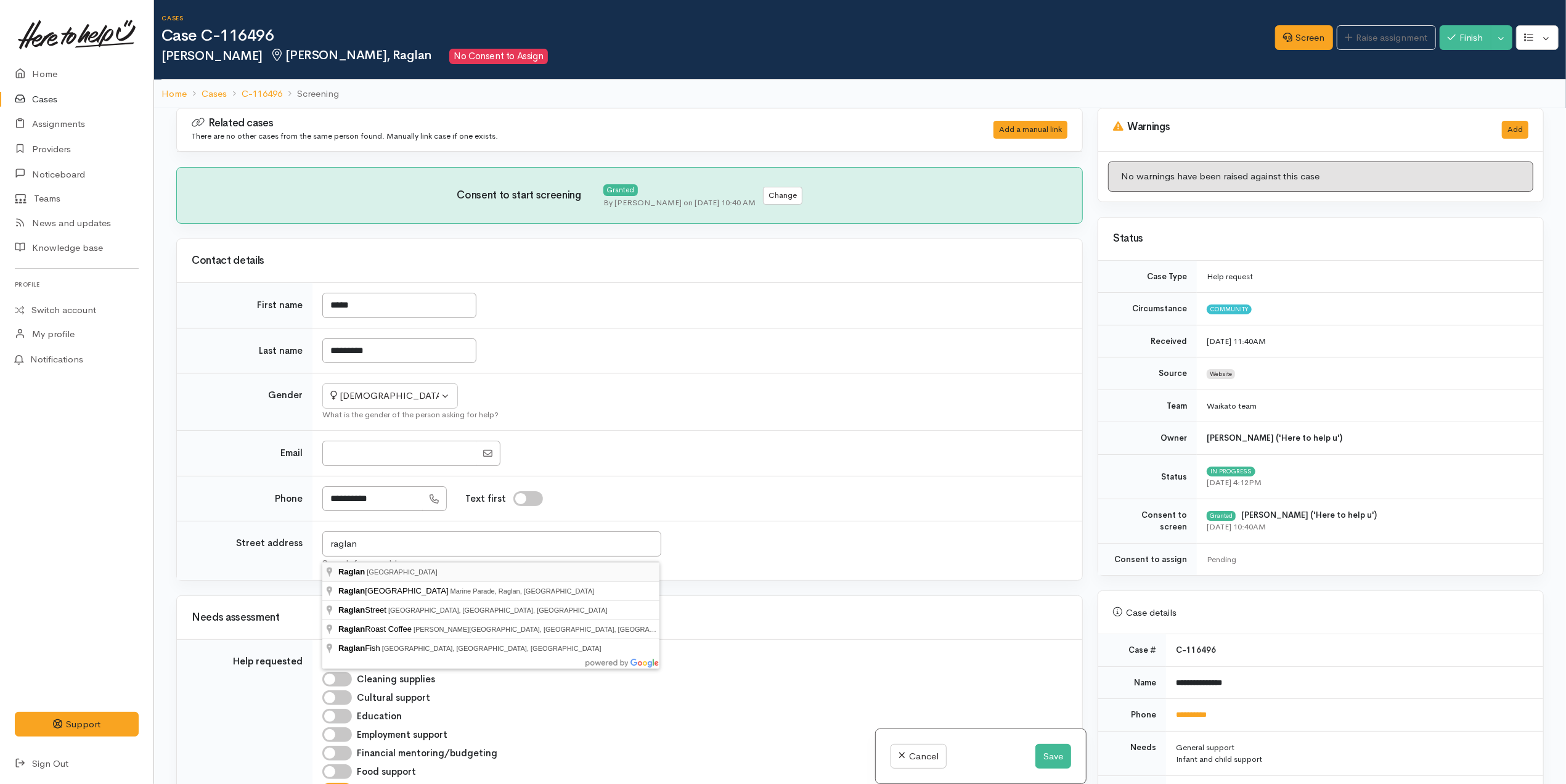
type input "Raglan, New Zealand"
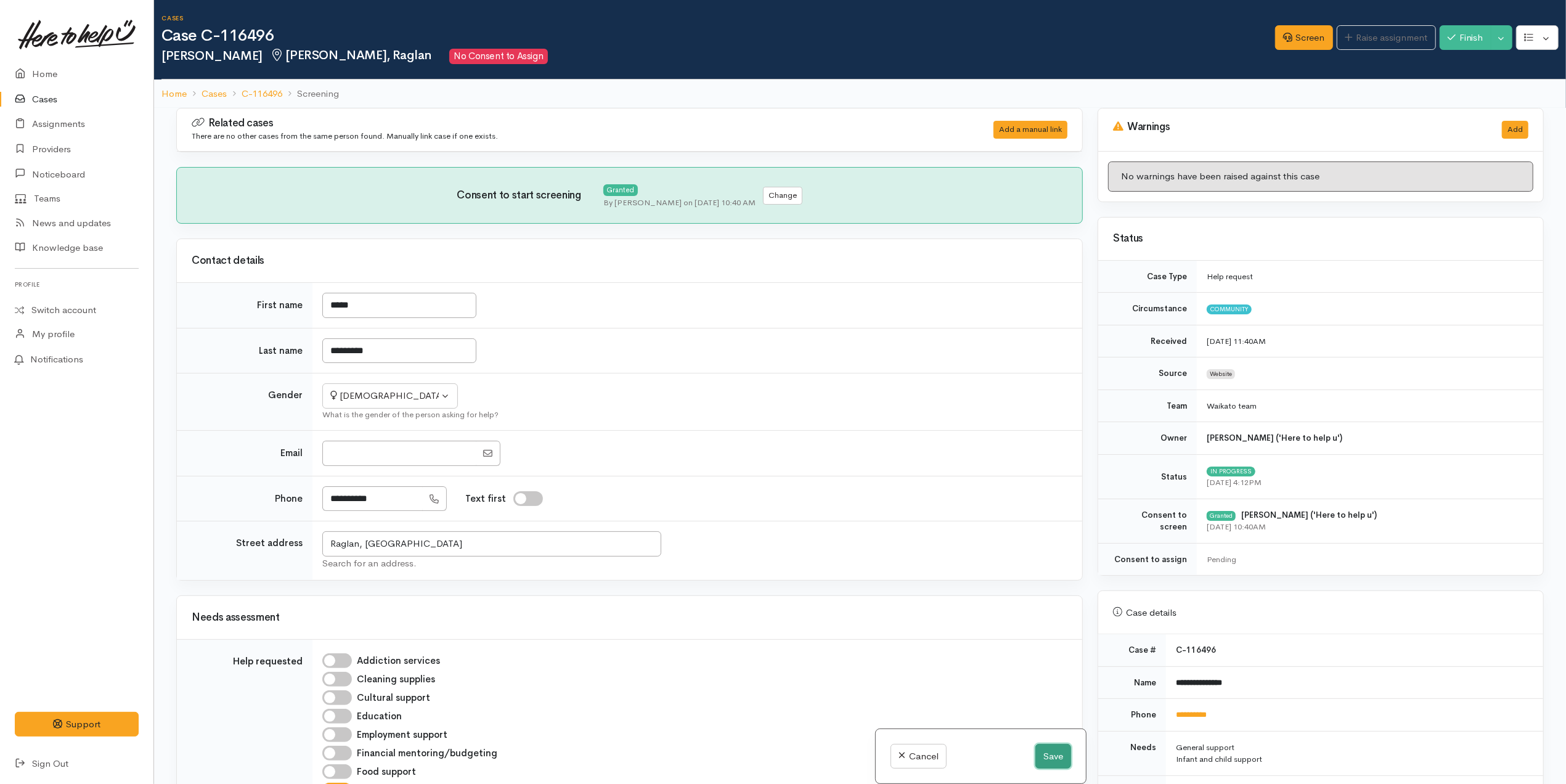
click at [1062, 759] on button "Save" at bounding box center [1053, 756] width 35 height 25
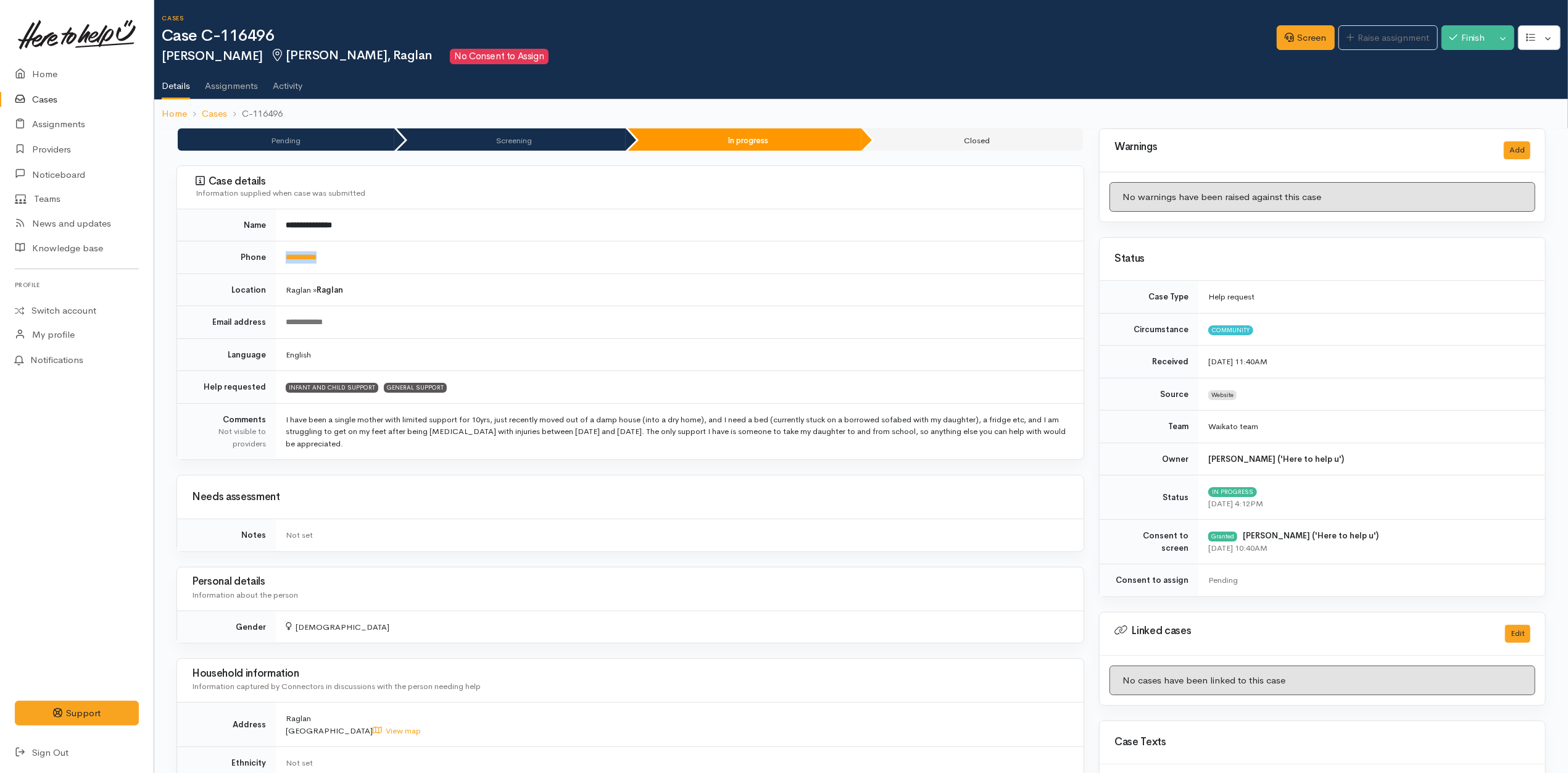
drag, startPoint x: 361, startPoint y: 254, endPoint x: 264, endPoint y: 253, distance: 97.0
click at [264, 253] on tr "**********" at bounding box center [630, 257] width 907 height 32
copy tr "**********"
click at [549, 347] on td "English" at bounding box center [680, 355] width 808 height 32
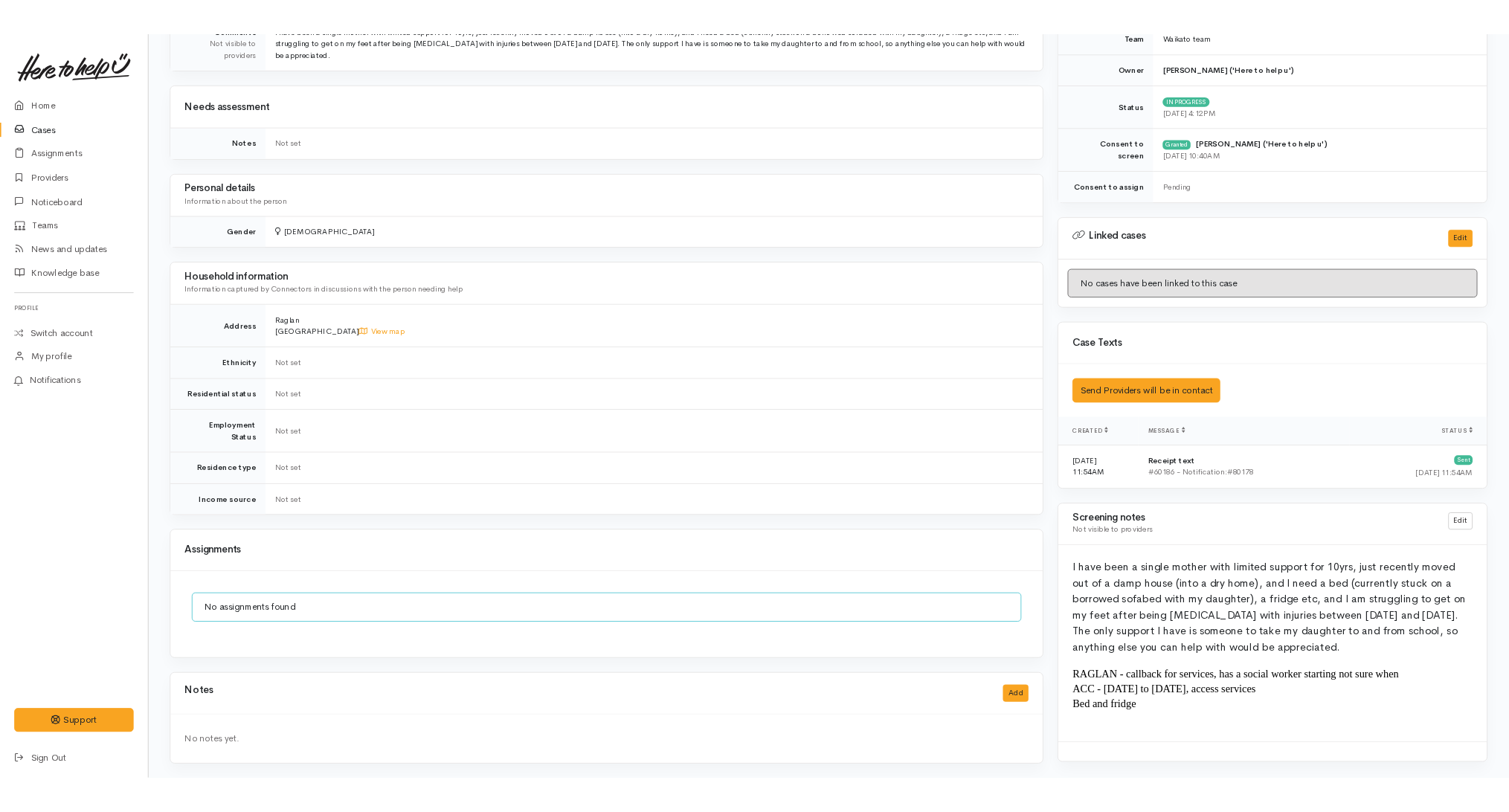
scroll to position [506, 0]
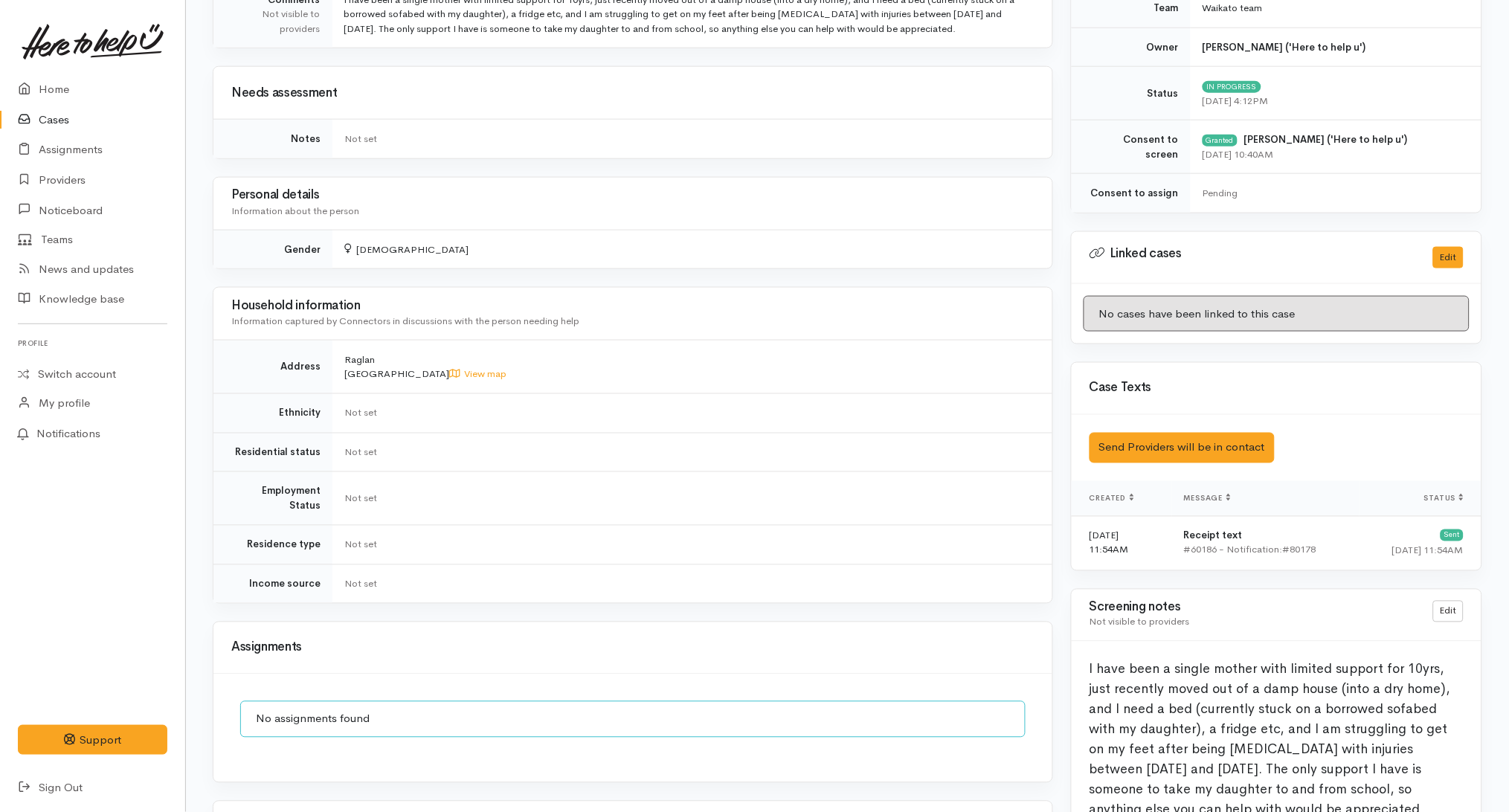
click at [910, 415] on td "Not set" at bounding box center [692, 413] width 720 height 39
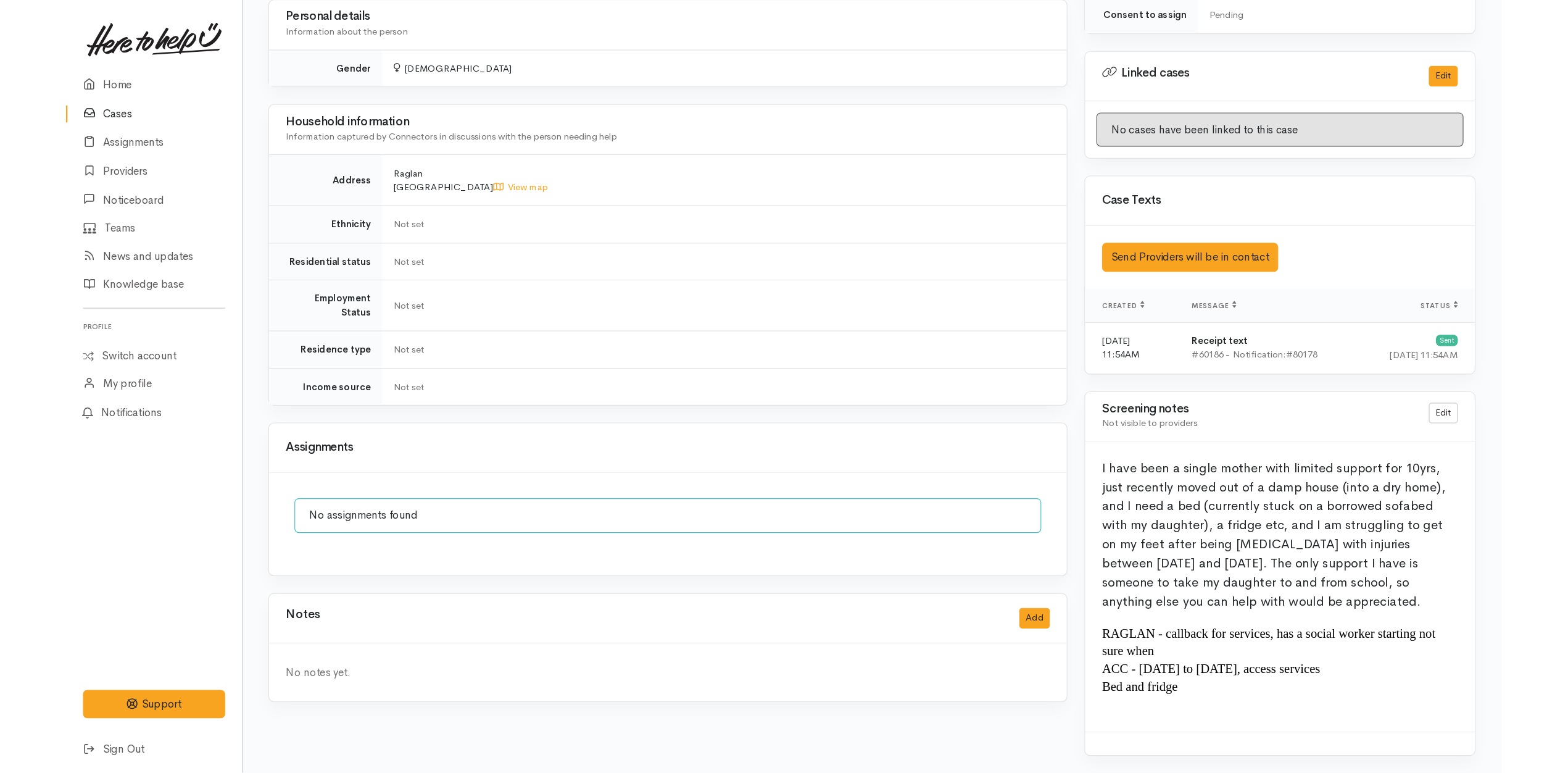
scroll to position [0, 0]
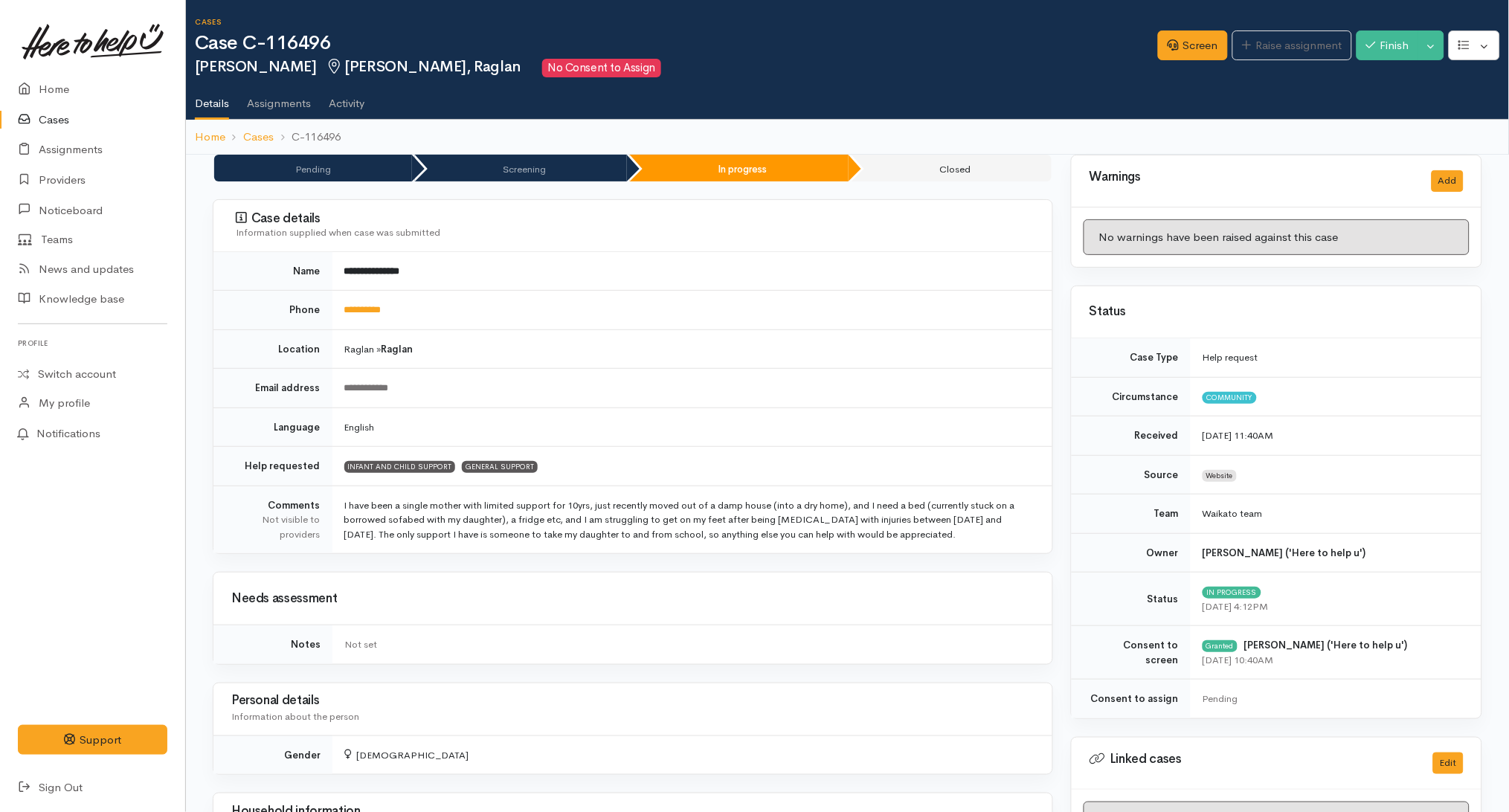
click at [551, 393] on div "**********" at bounding box center [689, 388] width 690 height 15
click at [604, 360] on td "Raglan » Raglan" at bounding box center [692, 348] width 720 height 39
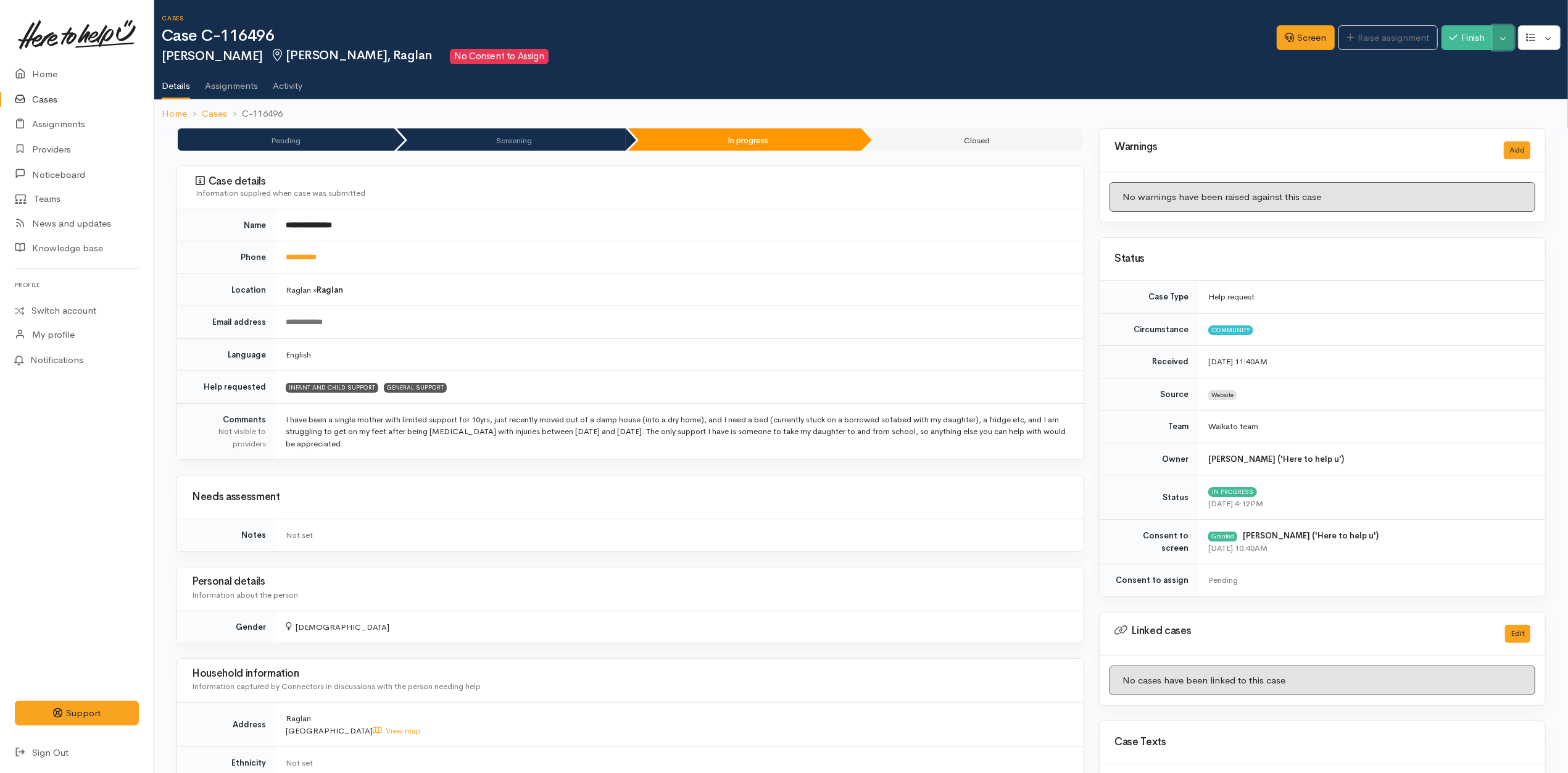
click at [1506, 43] on button "Toggle Dropdown" at bounding box center [1503, 38] width 21 height 25
click at [1473, 62] on link "Pause" at bounding box center [1465, 67] width 98 height 19
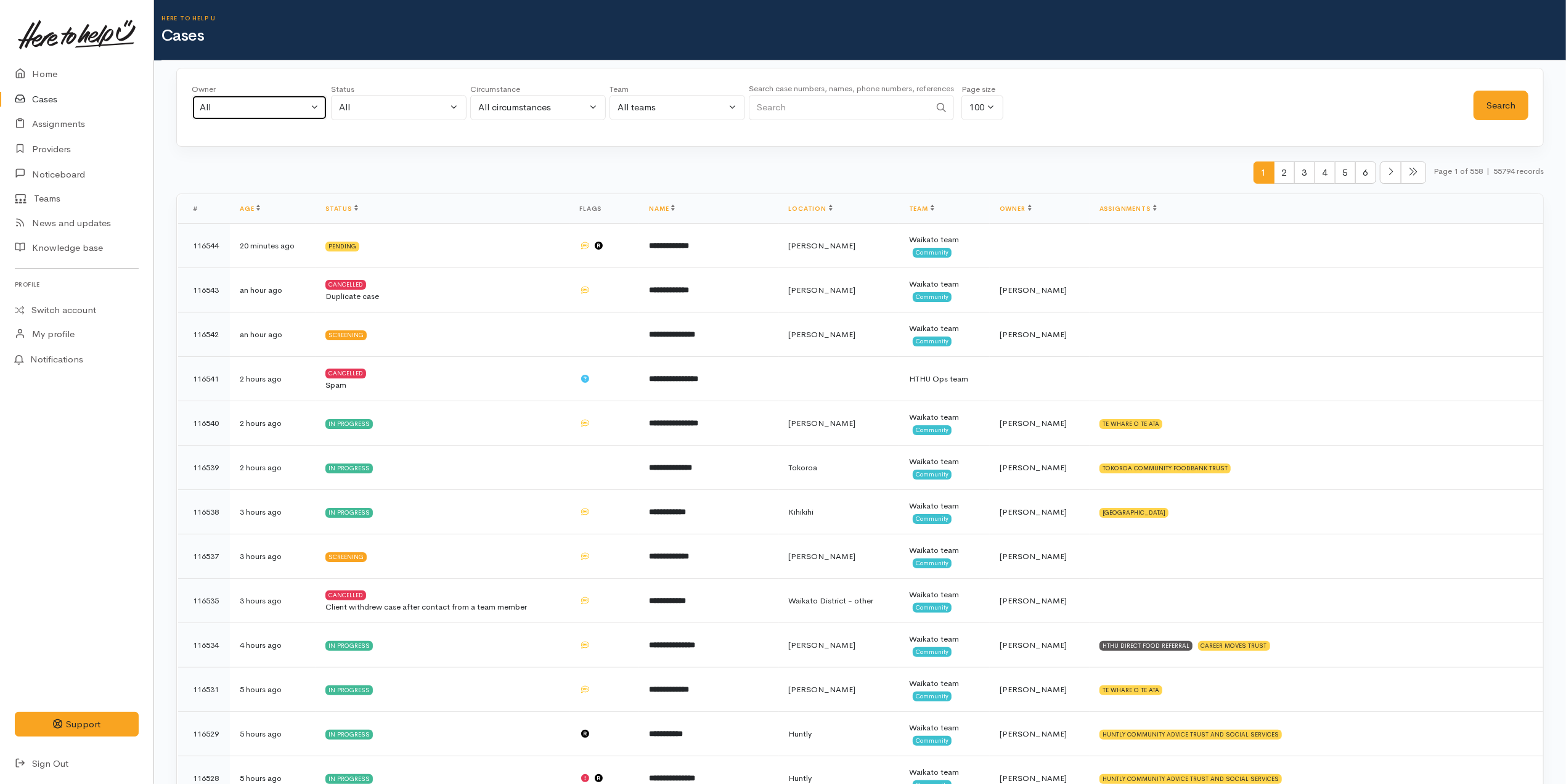
click at [273, 105] on div "All" at bounding box center [254, 107] width 109 height 14
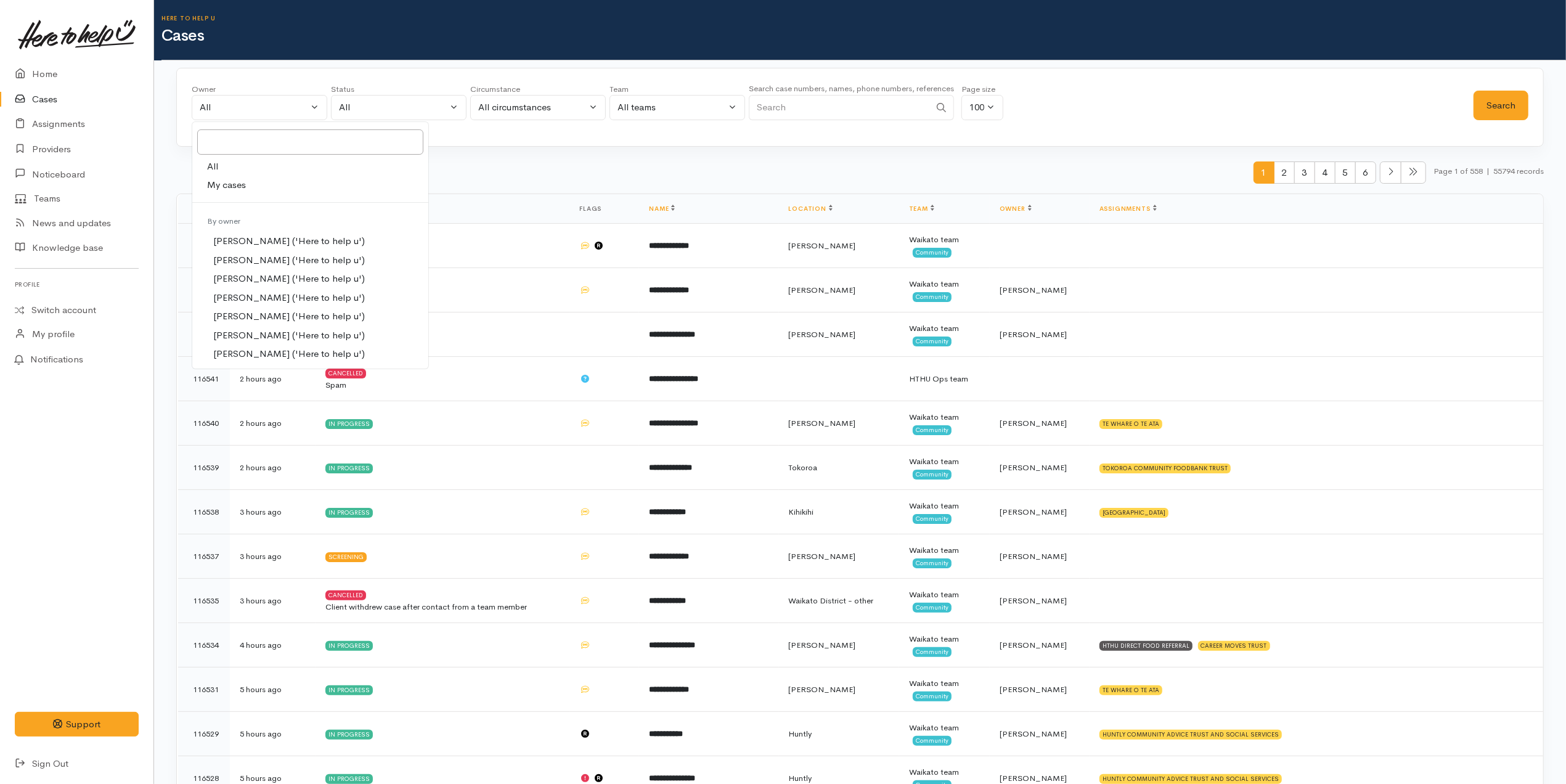
click at [239, 180] on span "My cases" at bounding box center [226, 185] width 39 height 14
select select "1252"
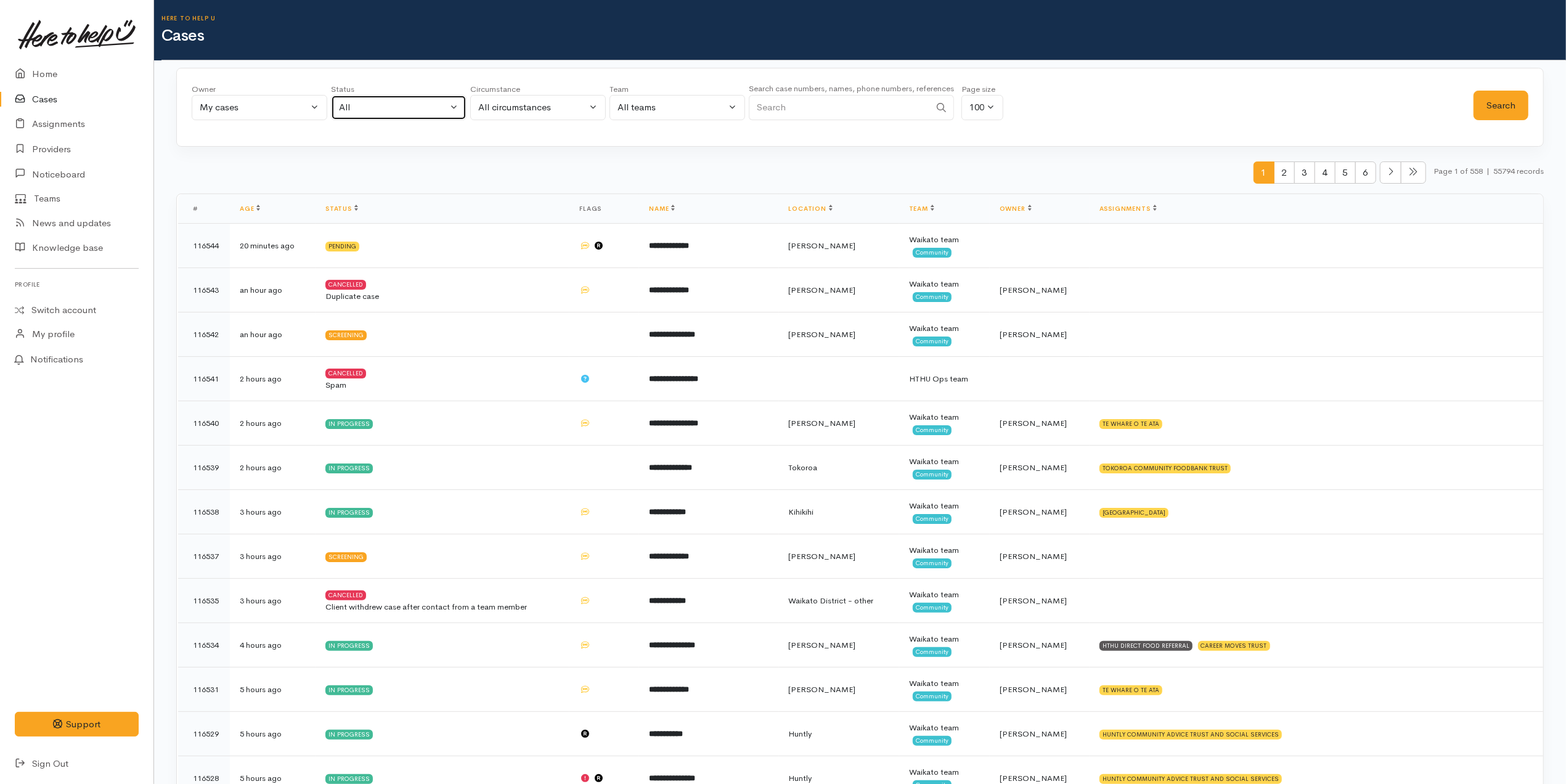
click at [389, 102] on div "All" at bounding box center [393, 107] width 109 height 14
click at [365, 185] on span "All current cases" at bounding box center [387, 188] width 69 height 14
select select "Unresolved"
click at [1489, 107] on button "Search" at bounding box center [1501, 106] width 55 height 30
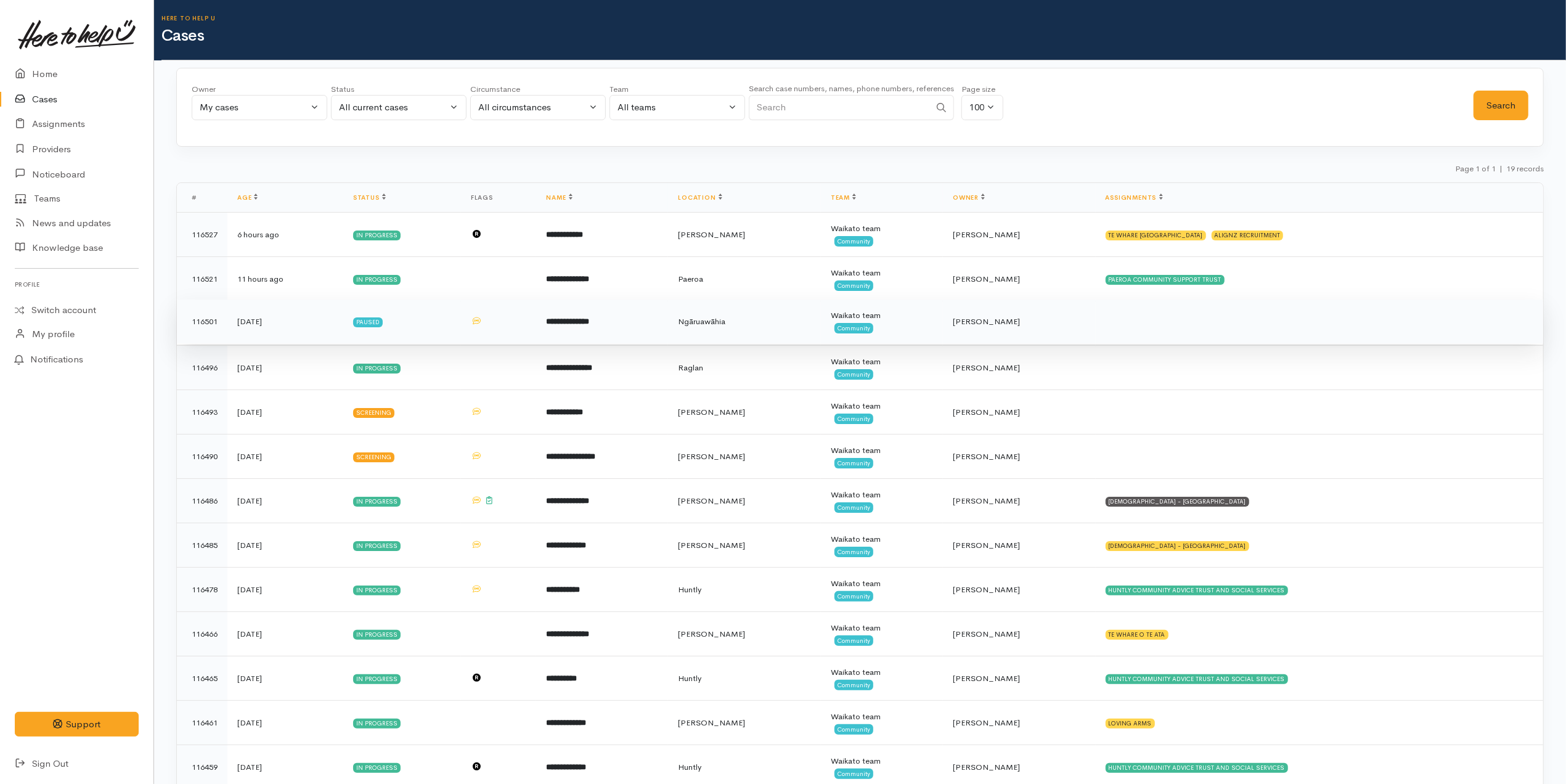
click at [621, 315] on td "**********" at bounding box center [601, 321] width 132 height 44
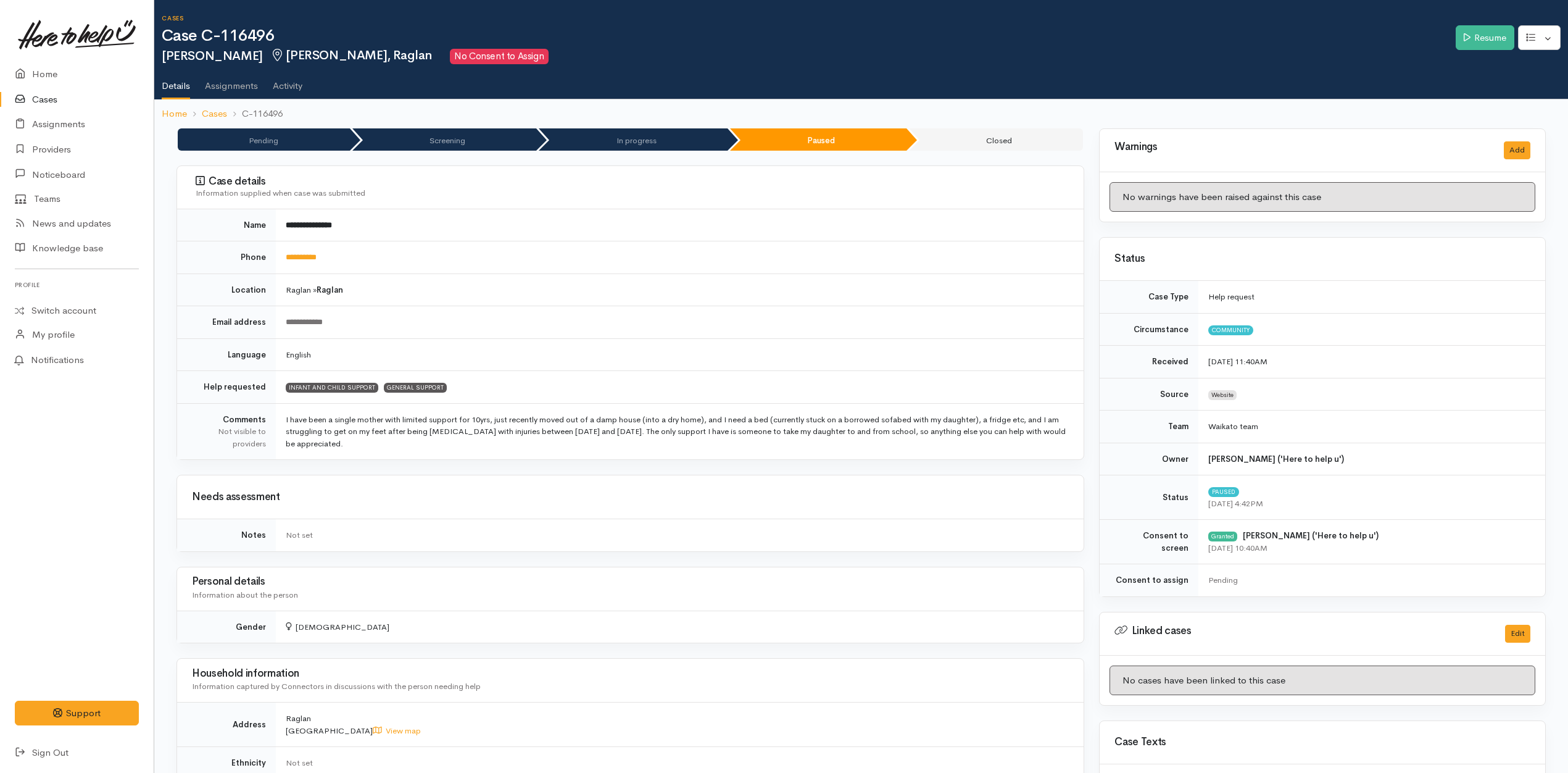
scroll to position [415, 0]
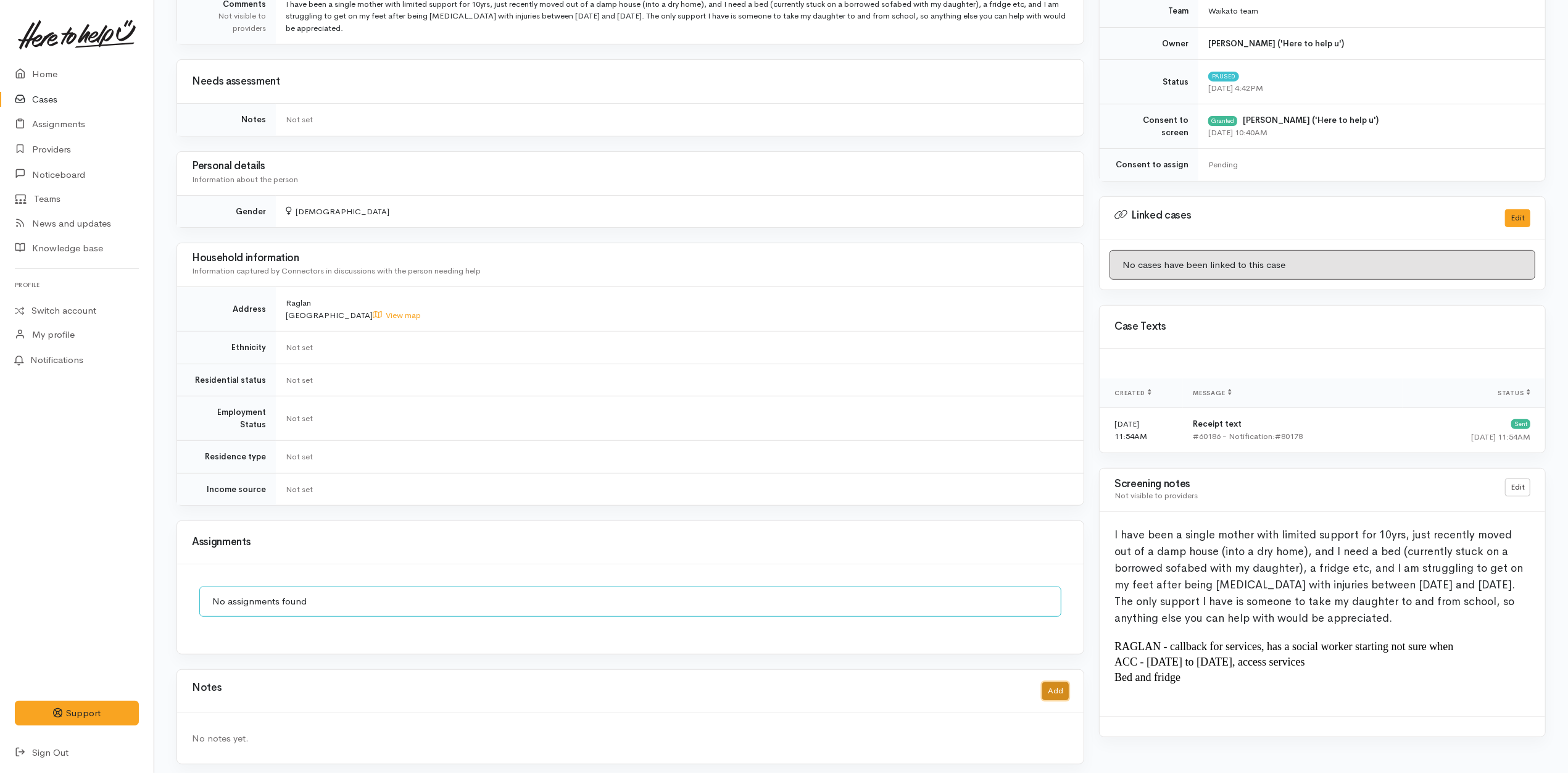
click at [1065, 687] on button "Add" at bounding box center [1056, 691] width 27 height 18
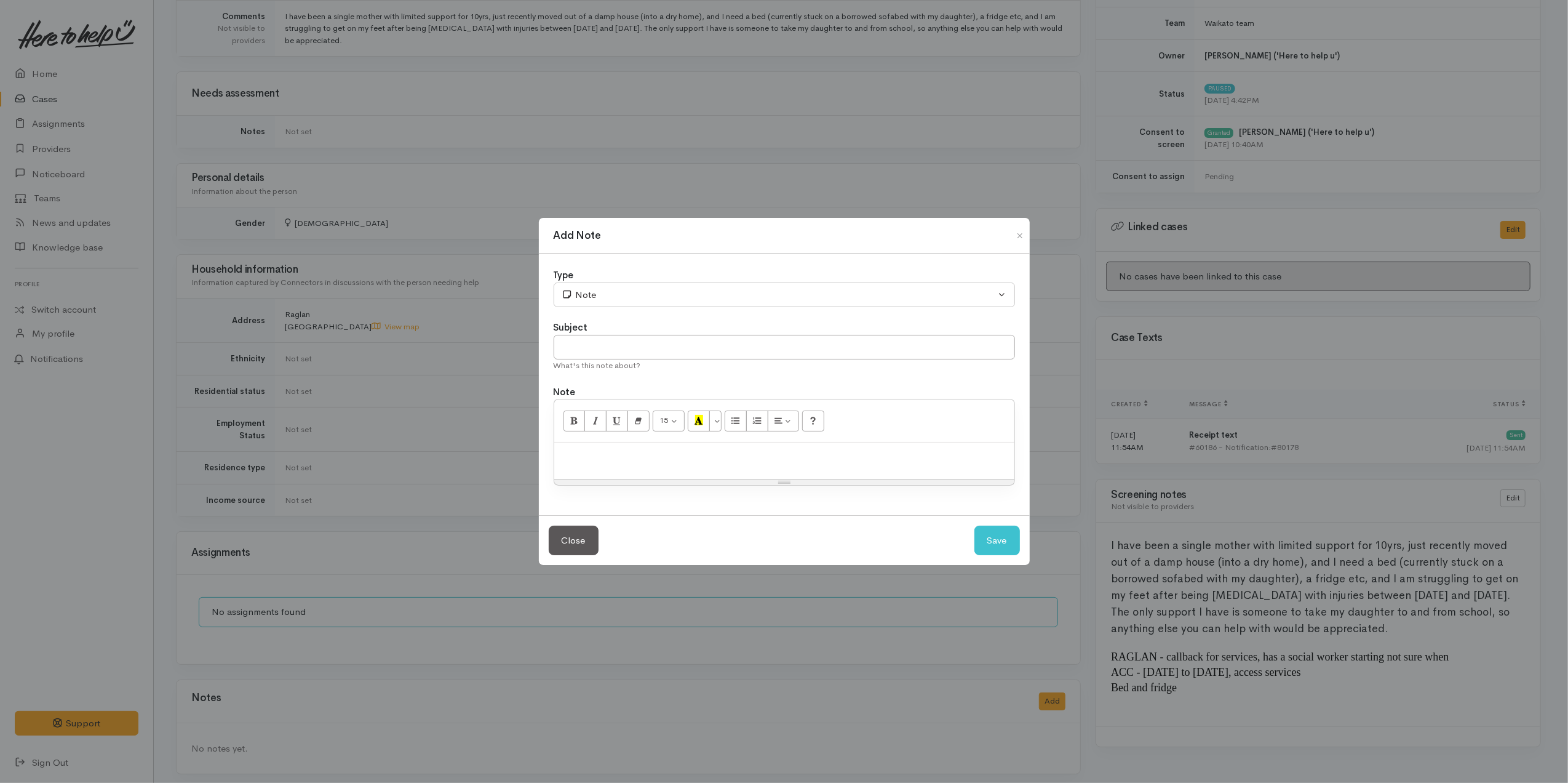
click at [635, 465] on div at bounding box center [784, 460] width 460 height 36
paste div
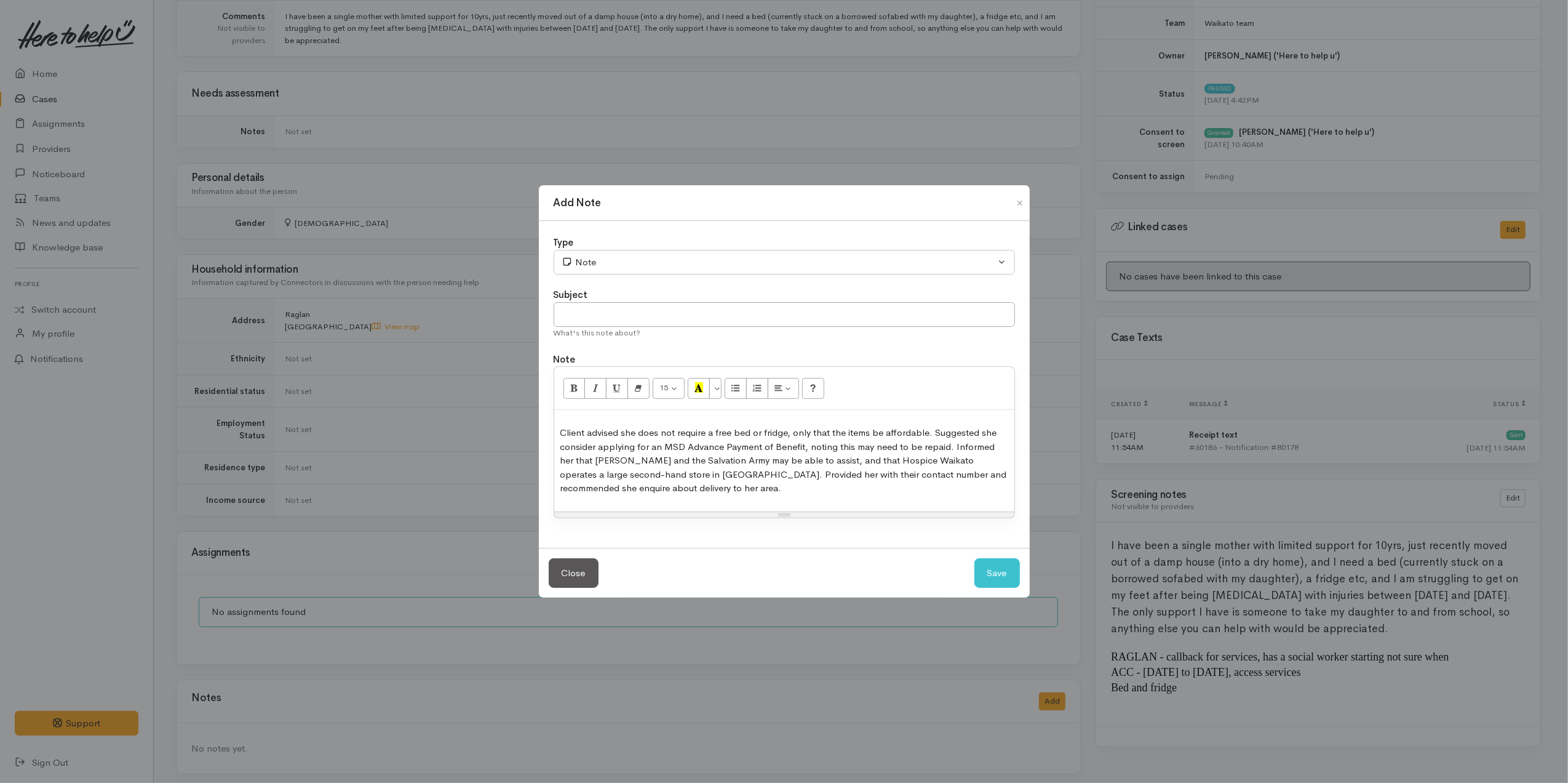
click at [727, 493] on p "Client advised she does not require a free bed or fridge, only that the items b…" at bounding box center [784, 460] width 448 height 69
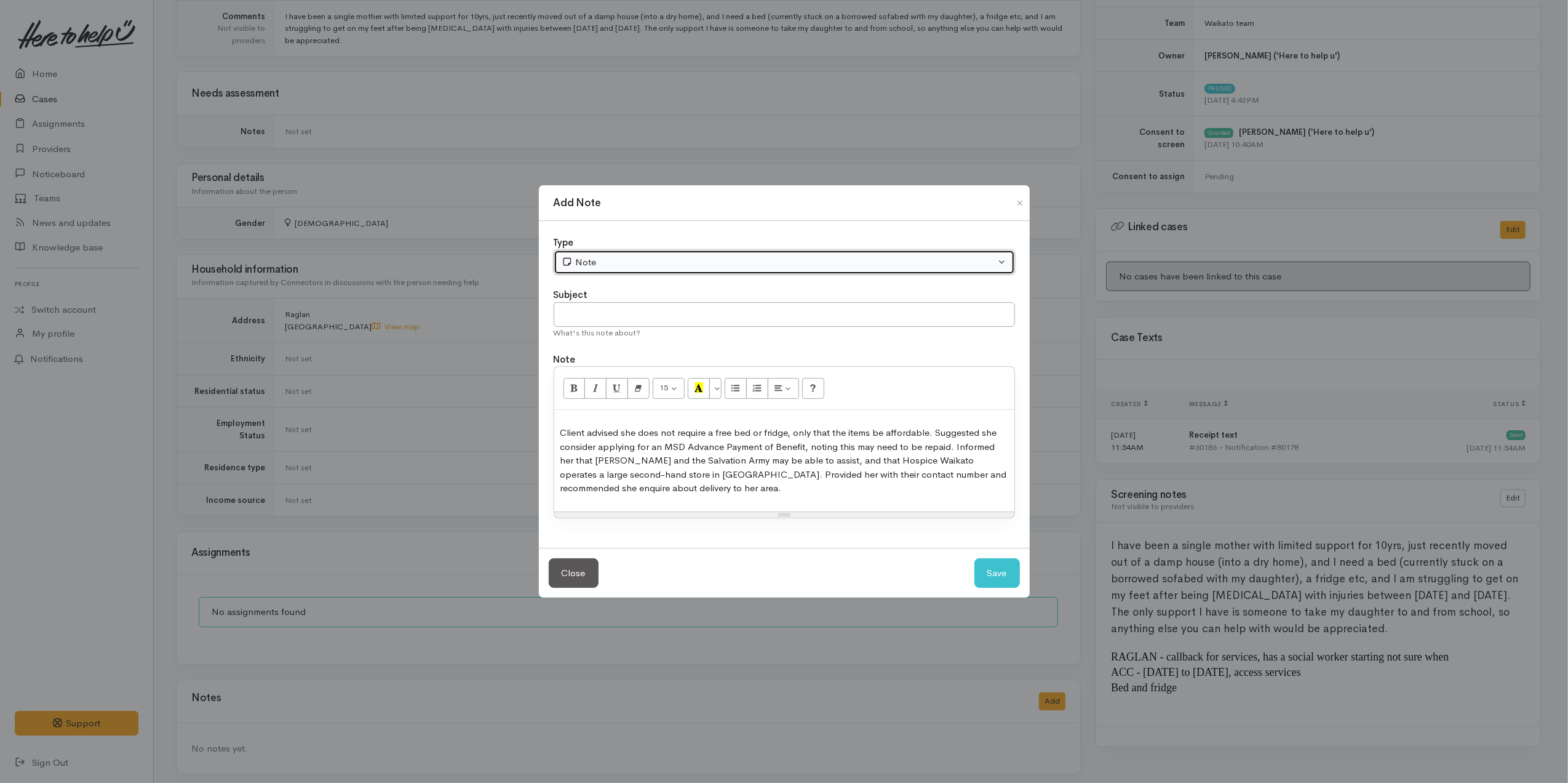
click at [611, 264] on div "Note" at bounding box center [779, 263] width 434 height 14
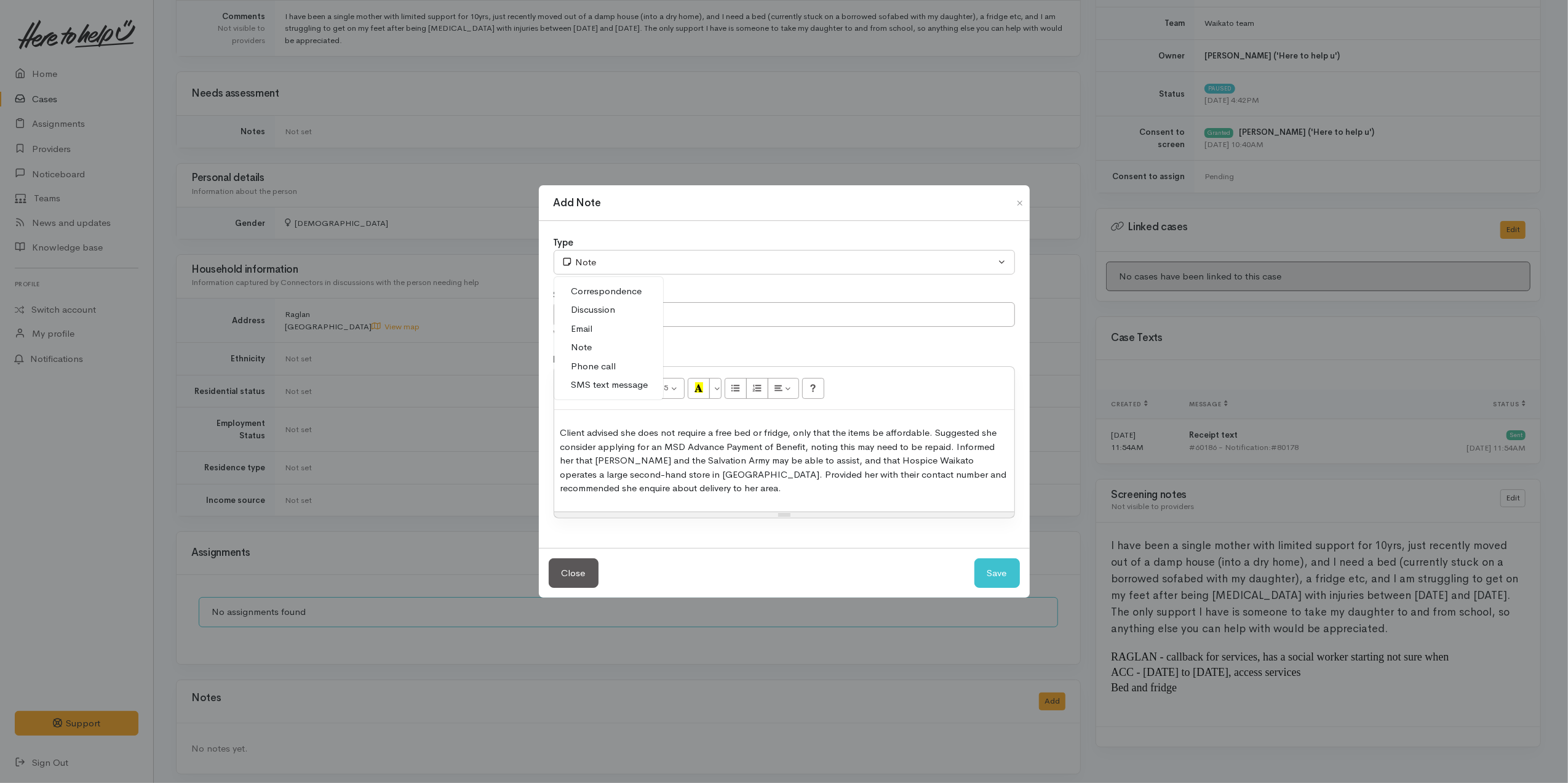
click at [578, 311] on span "Discussion" at bounding box center [593, 310] width 44 height 14
click at [993, 574] on button "Save" at bounding box center [998, 573] width 46 height 30
select select "1"
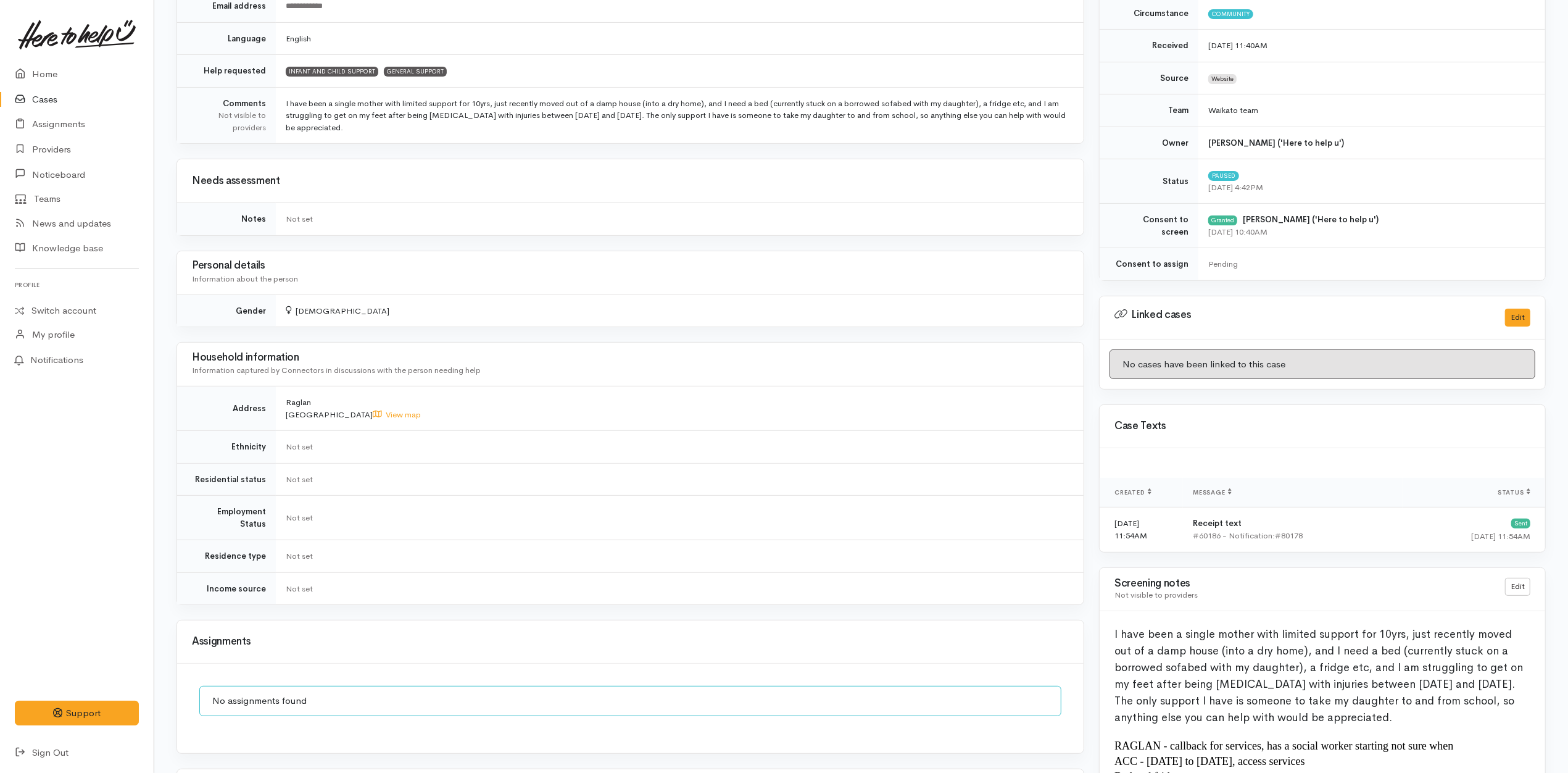
scroll to position [0, 0]
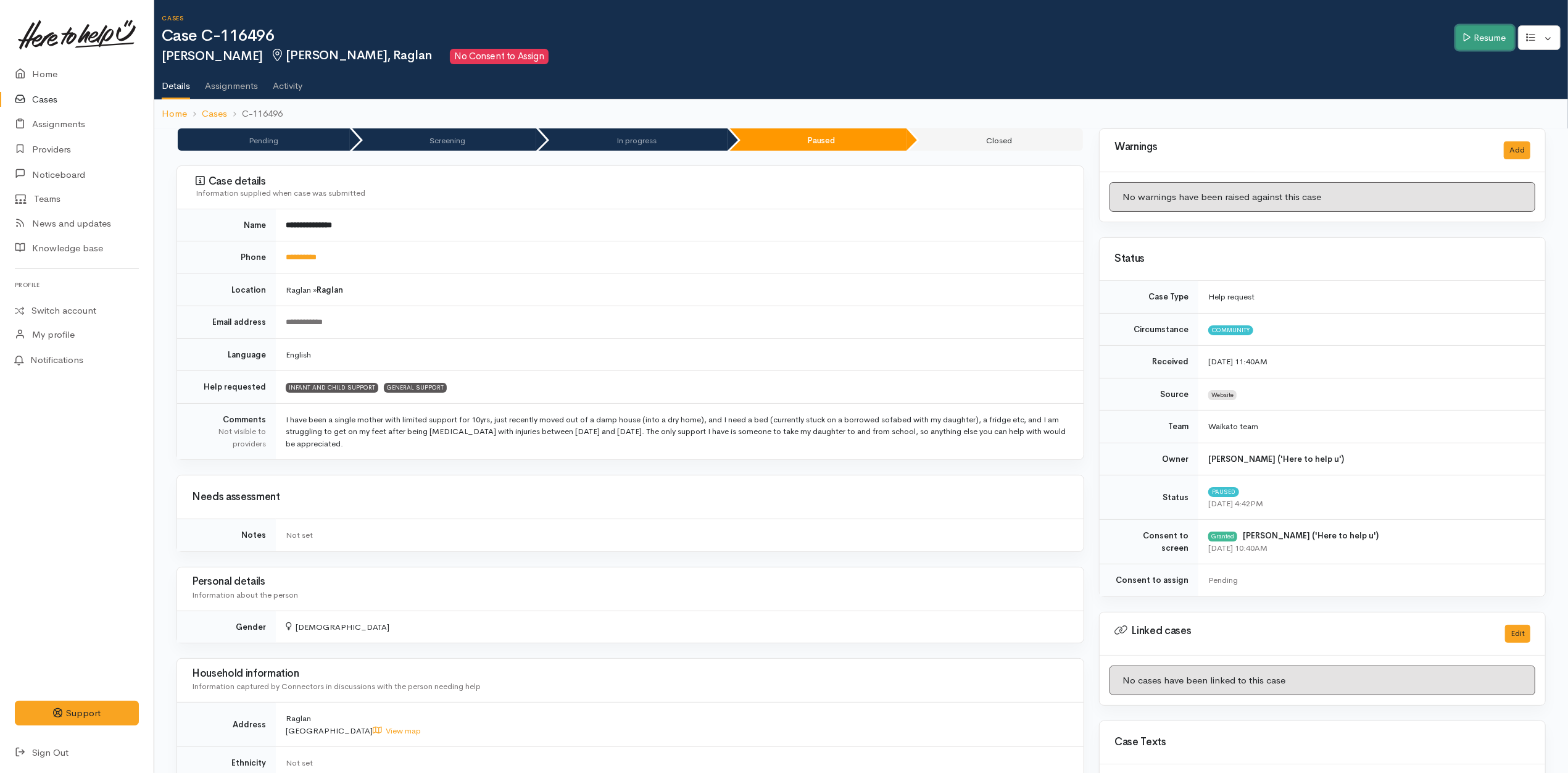
click at [1495, 39] on link "Resume" at bounding box center [1485, 38] width 58 height 25
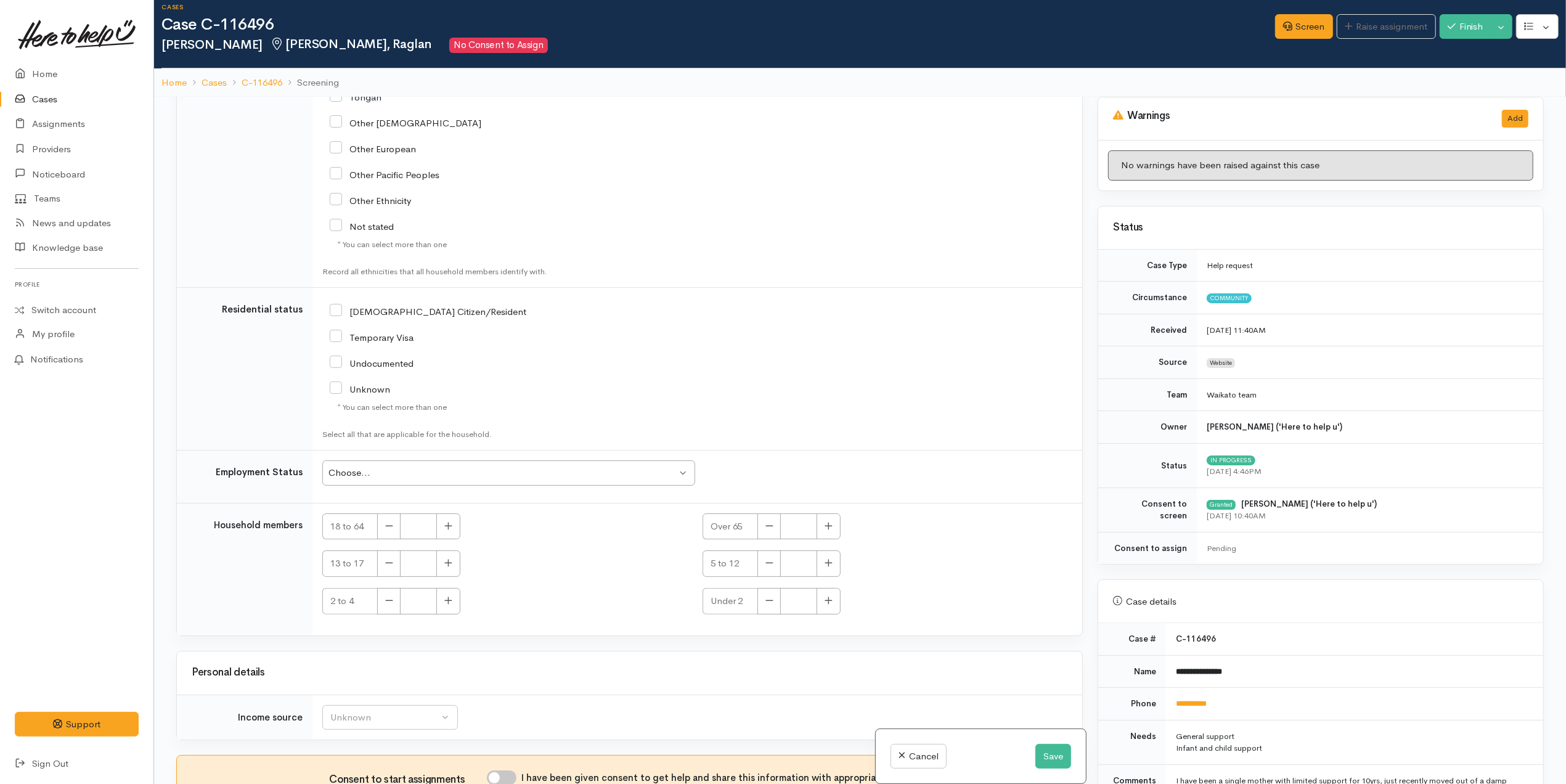
scroll to position [109, 0]
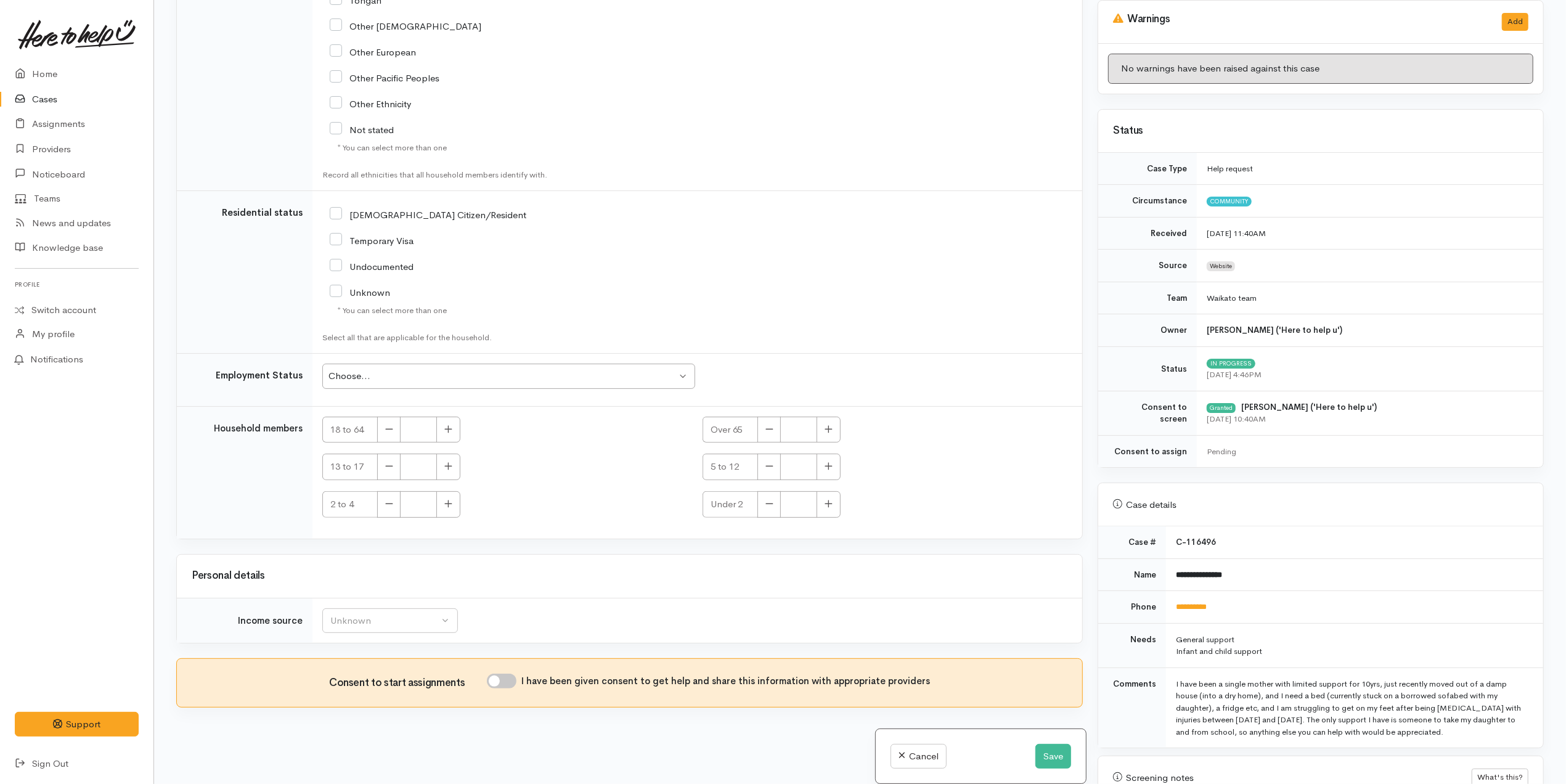
click at [511, 680] on input "I have been given consent to get help and share this information with appropria…" at bounding box center [502, 681] width 30 height 15
checkbox input "true"
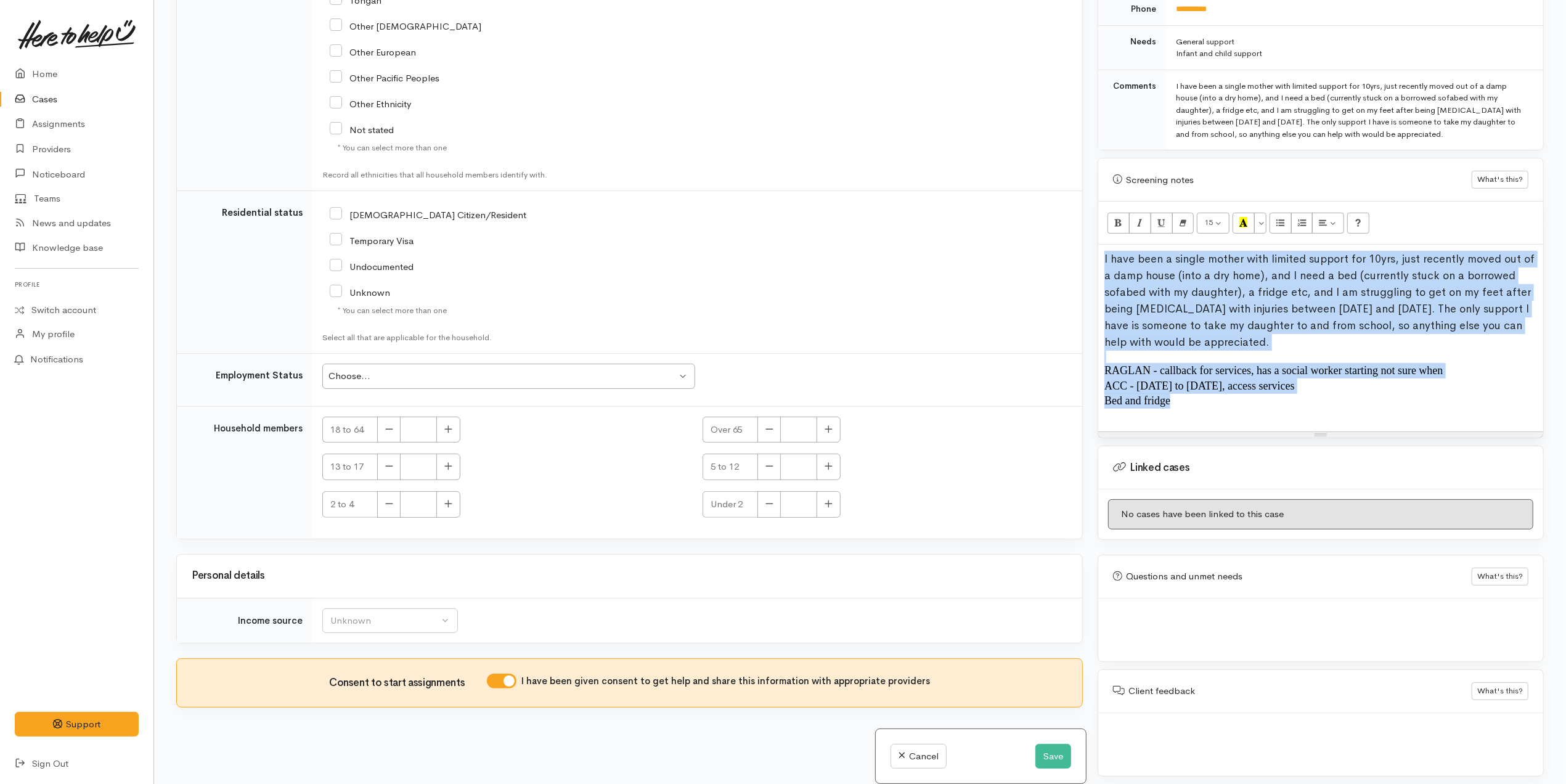
drag, startPoint x: 1178, startPoint y: 399, endPoint x: 1092, endPoint y: 228, distance: 191.4
click at [1092, 228] on div "Warnings Add No warnings have been raised against this case Add Warning Title ●…" at bounding box center [1320, 392] width 461 height 784
copy div "I have been a single mother with limited support for 10yrs, just recently moved…"
click at [1038, 756] on button "Save" at bounding box center [1053, 756] width 35 height 25
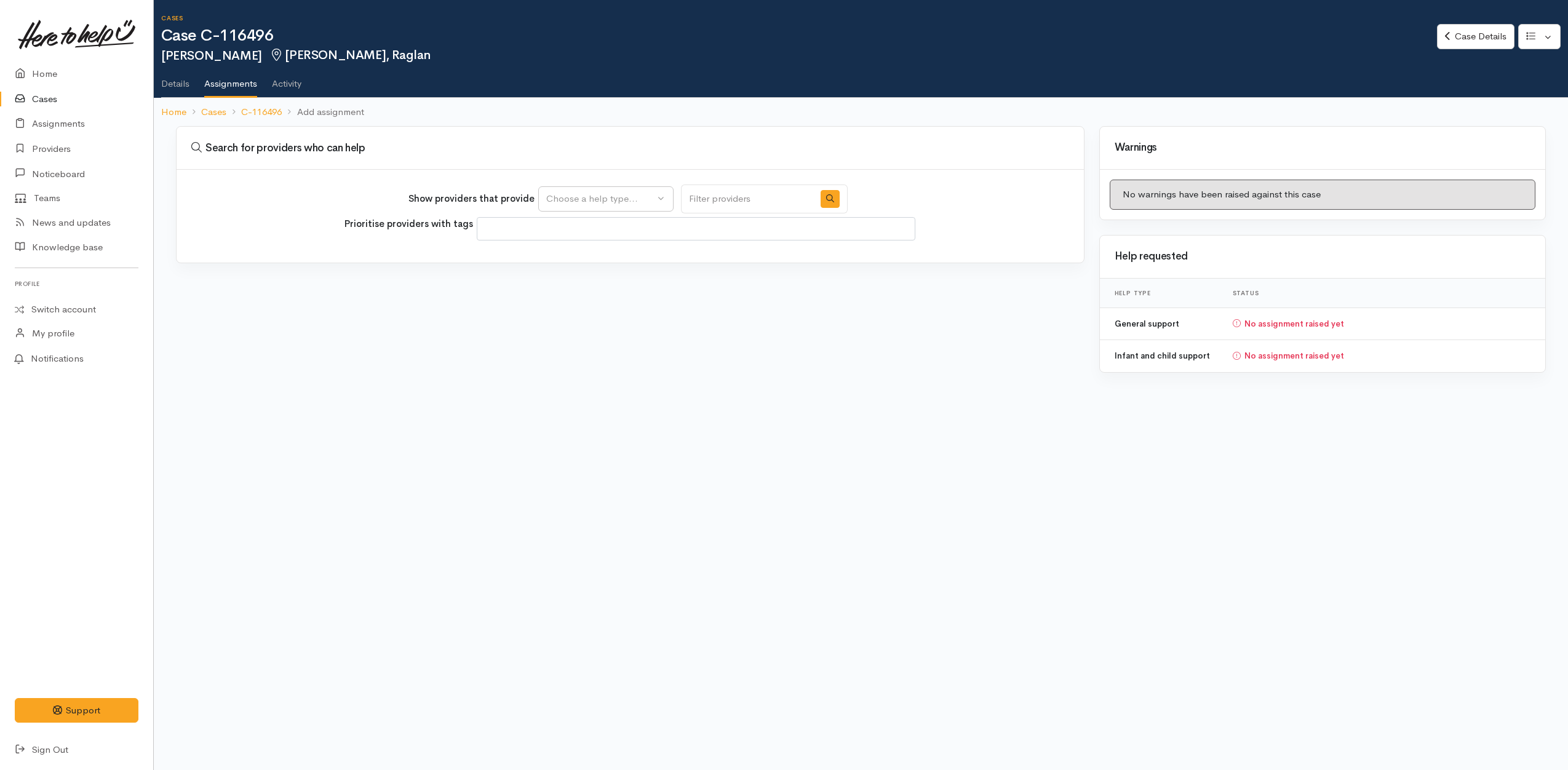
select select
click at [580, 190] on button "Choose a help type..." at bounding box center [606, 199] width 135 height 25
click at [589, 278] on span "General support" at bounding box center [588, 276] width 69 height 14
select select "4"
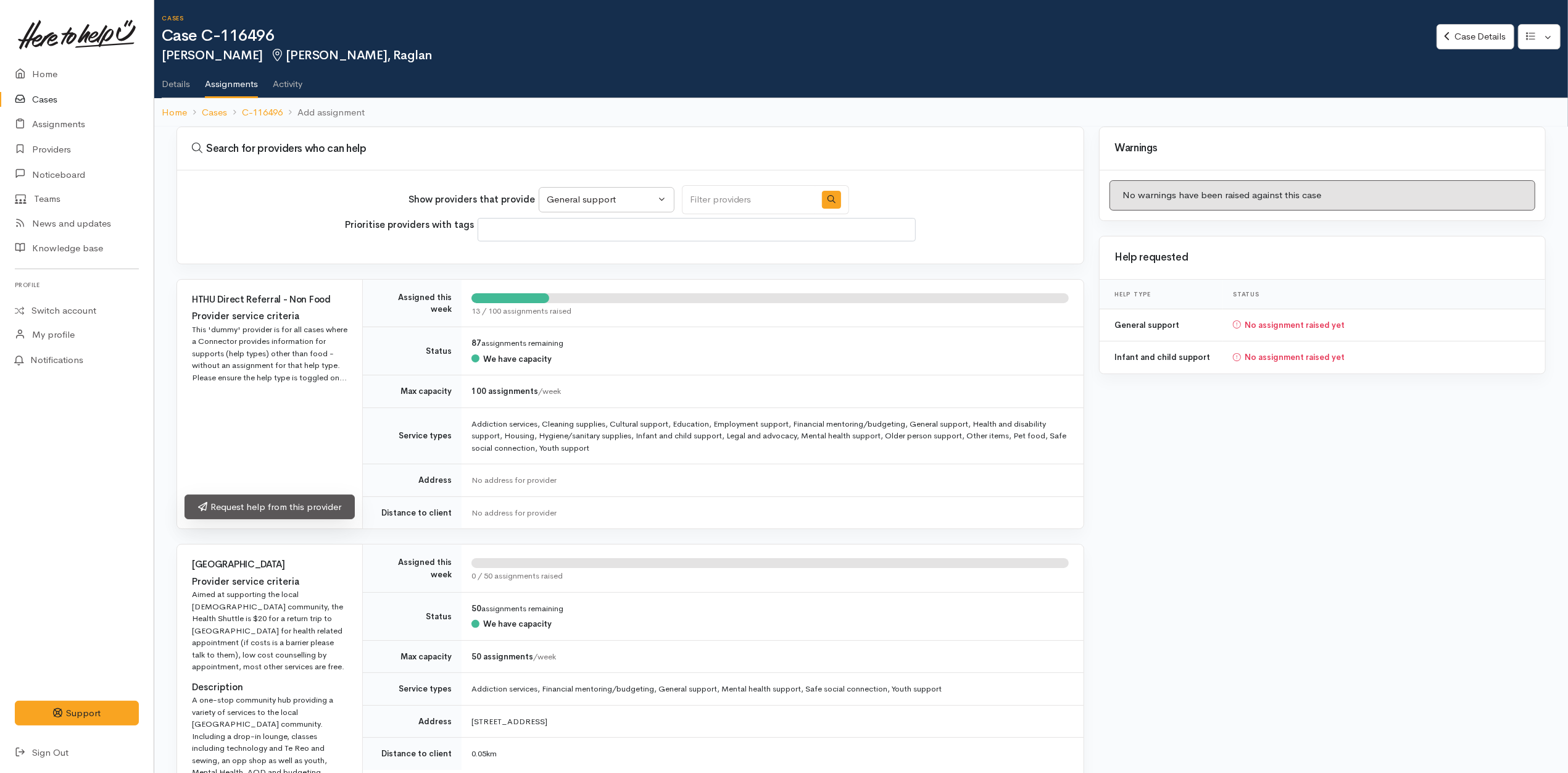
click at [316, 507] on link "Request help from this provider" at bounding box center [270, 507] width 170 height 25
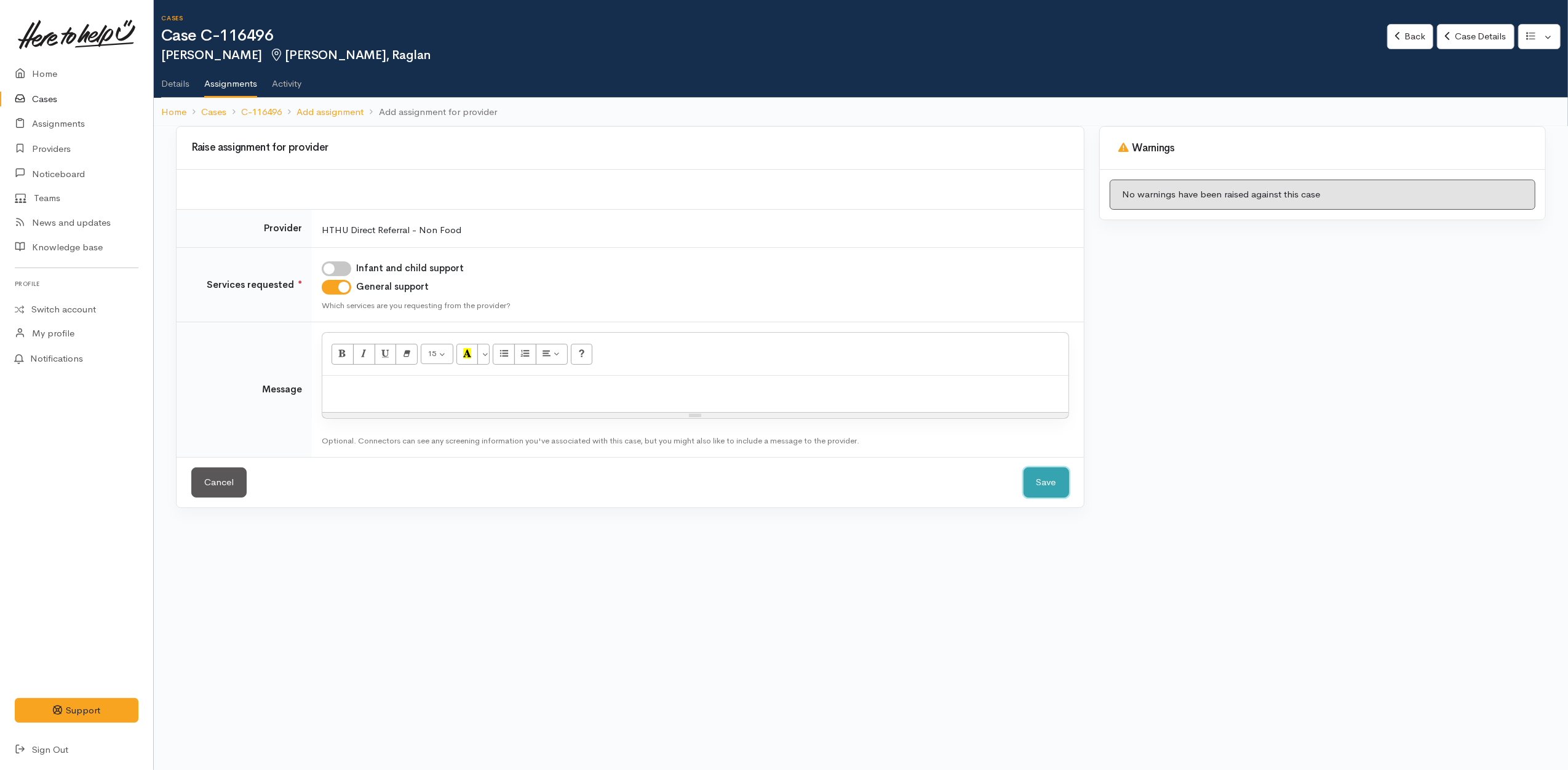
click at [1041, 486] on button "Save" at bounding box center [1046, 482] width 46 height 30
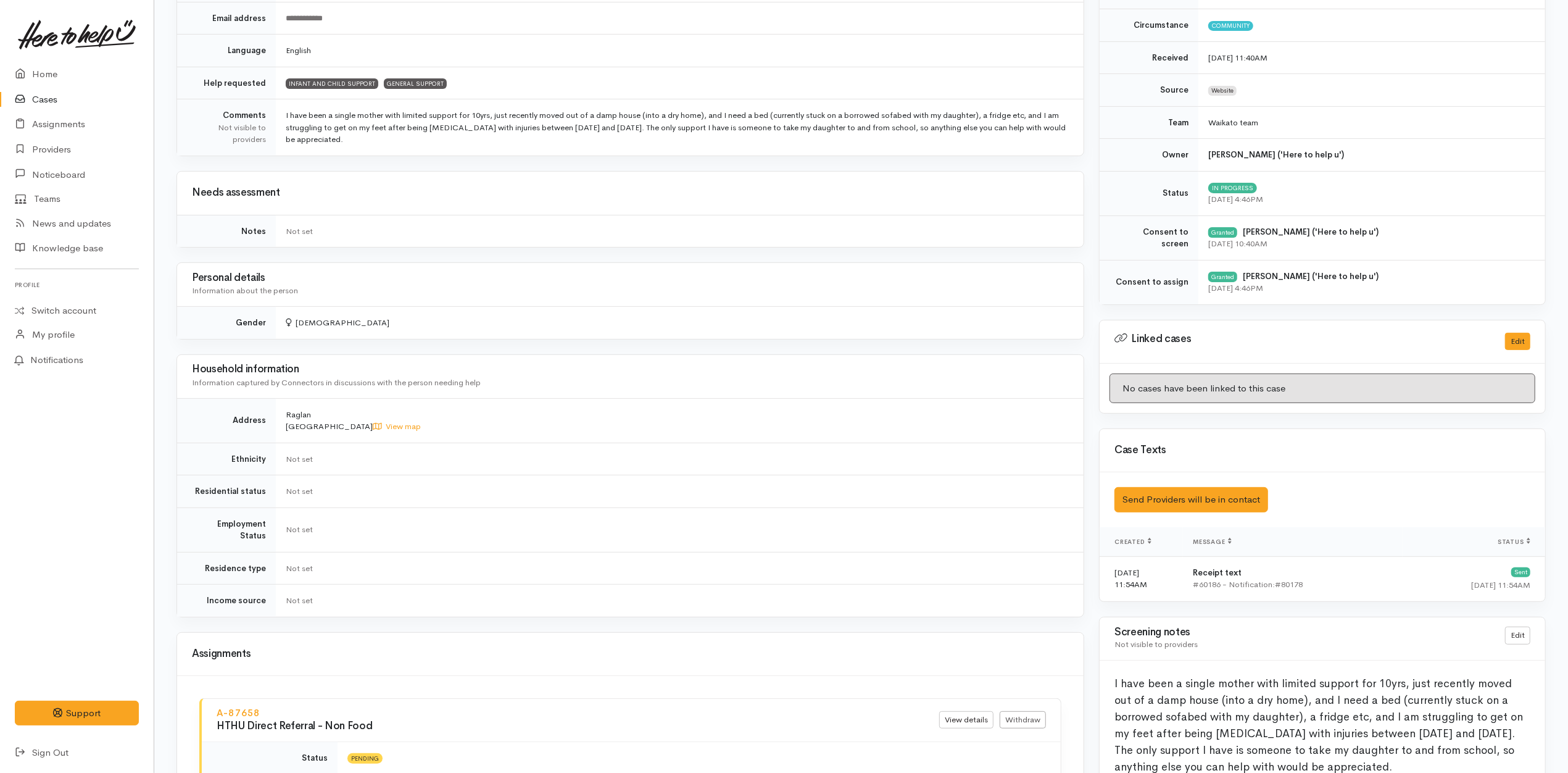
scroll to position [660, 0]
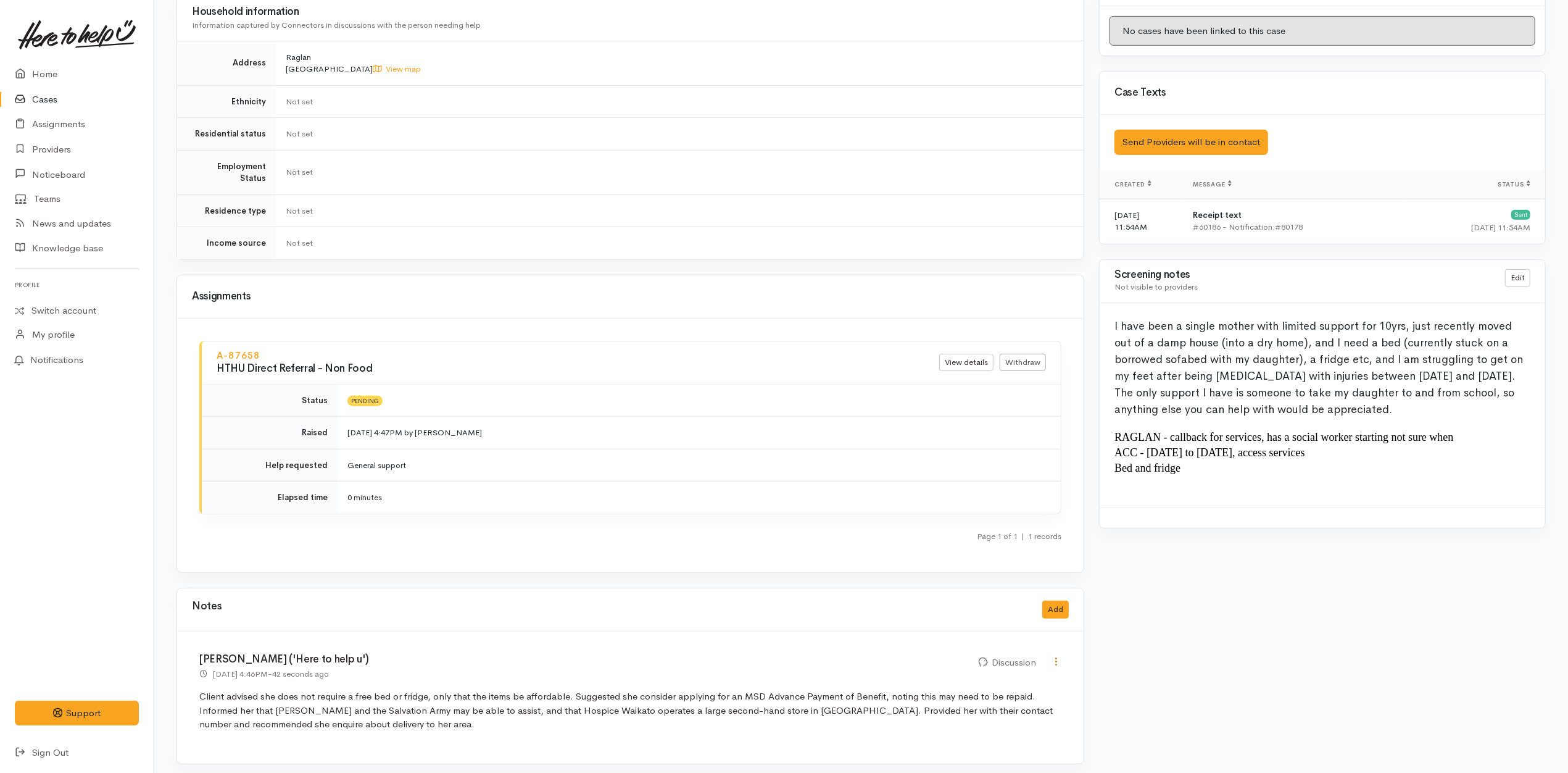
click at [1057, 659] on icon at bounding box center [1056, 661] width 10 height 10
click at [1011, 679] on link "Edit" at bounding box center [1012, 686] width 98 height 19
select select "4"
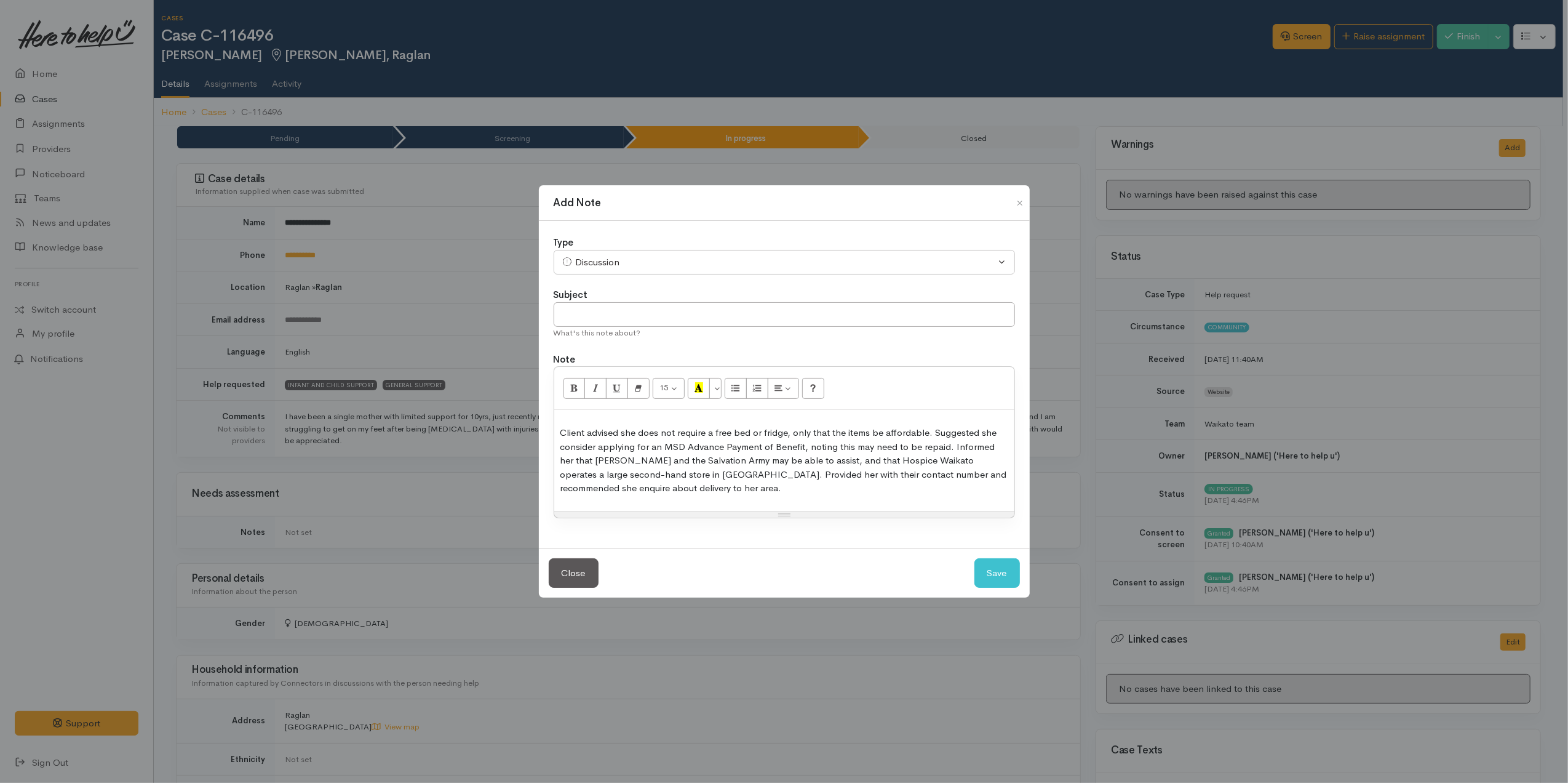
click at [800, 486] on p "Client advised she does not require a free bed or fridge, only that the items b…" at bounding box center [784, 460] width 448 height 69
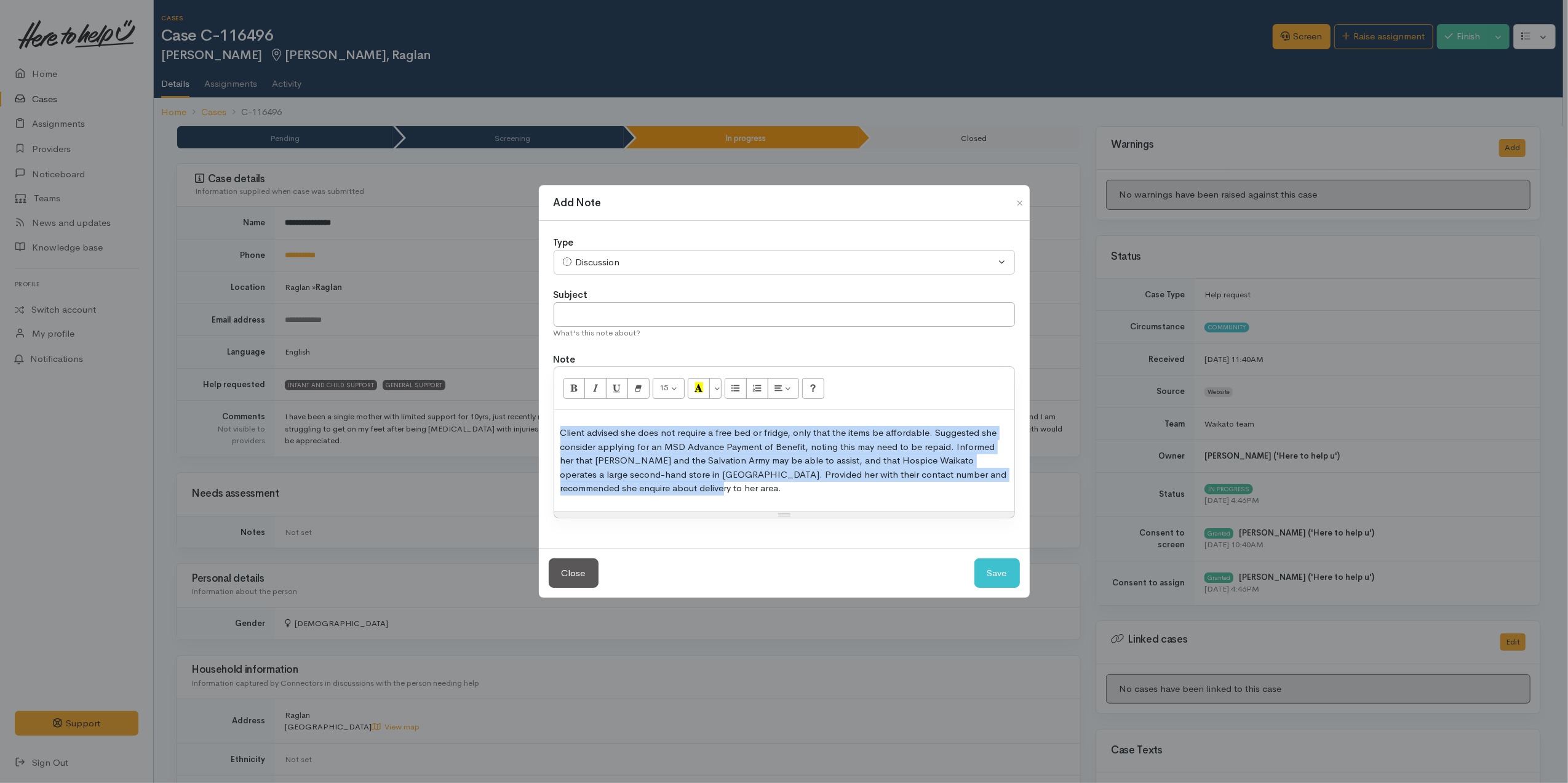
paste div
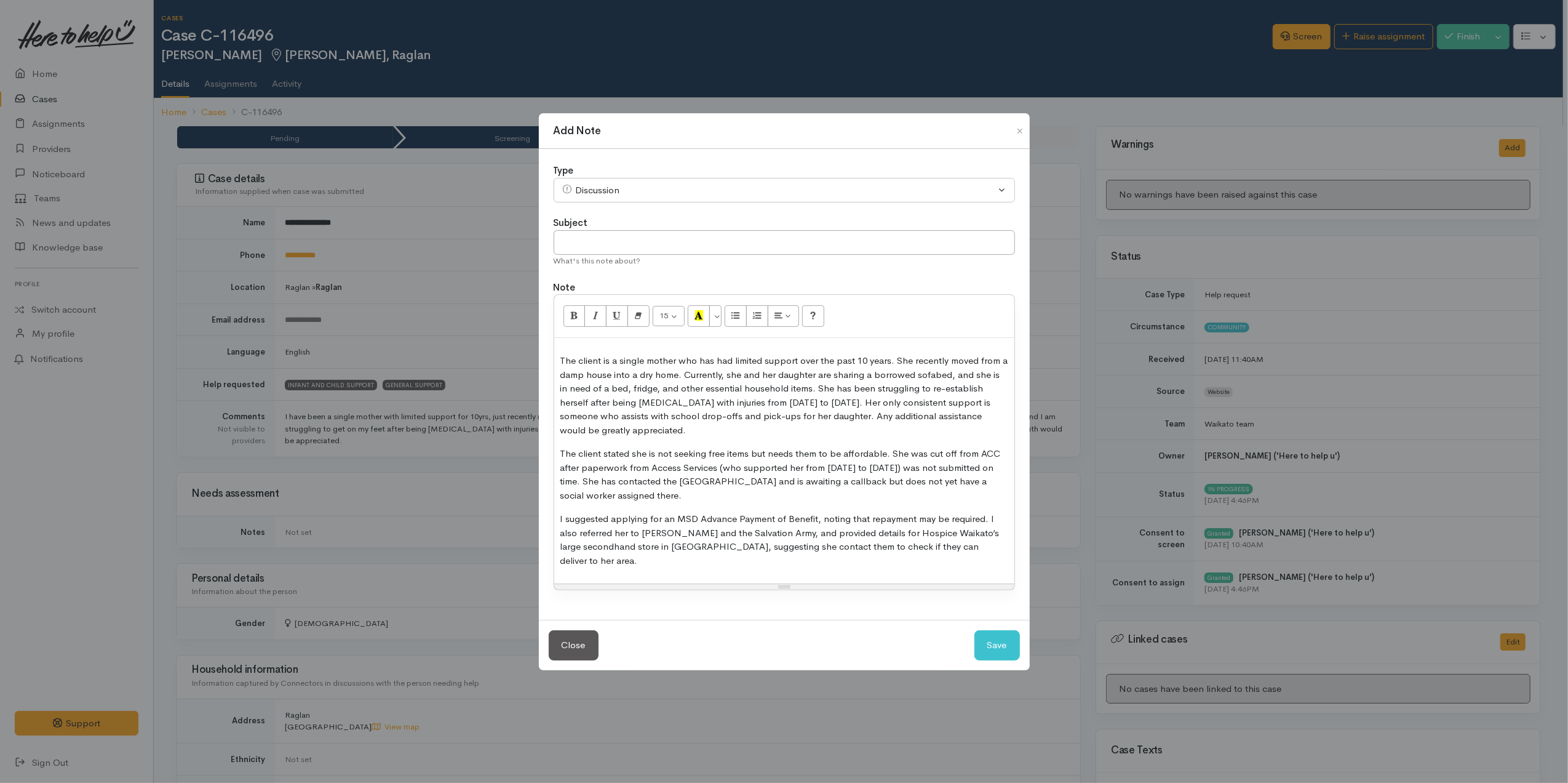
click at [895, 385] on p "The client is a single mother who has had limited support over the past 10 year…" at bounding box center [784, 396] width 448 height 83
click at [580, 392] on p "The client is a single mother who has had limited support over the past 10 year…" at bounding box center [784, 396] width 448 height 83
click at [687, 399] on p "The client is a single mother who has had limited support over the past 10 year…" at bounding box center [784, 396] width 448 height 83
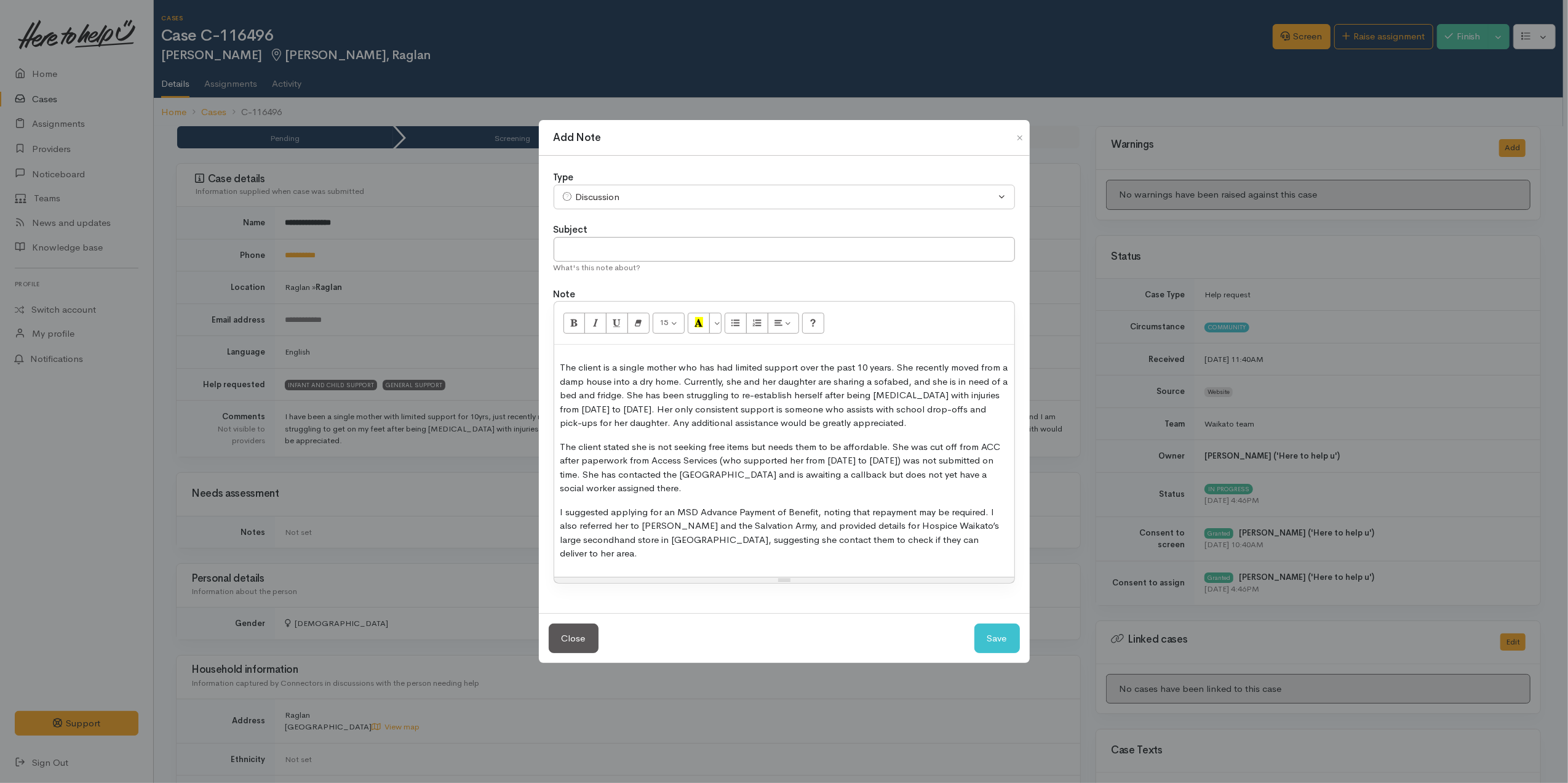
drag, startPoint x: 946, startPoint y: 432, endPoint x: 690, endPoint y: 430, distance: 256.0
click at [690, 430] on p "The client is a single mother who has had limited support over the past 10 year…" at bounding box center [784, 395] width 448 height 69
click at [997, 640] on button "Save" at bounding box center [998, 638] width 46 height 30
select select "1"
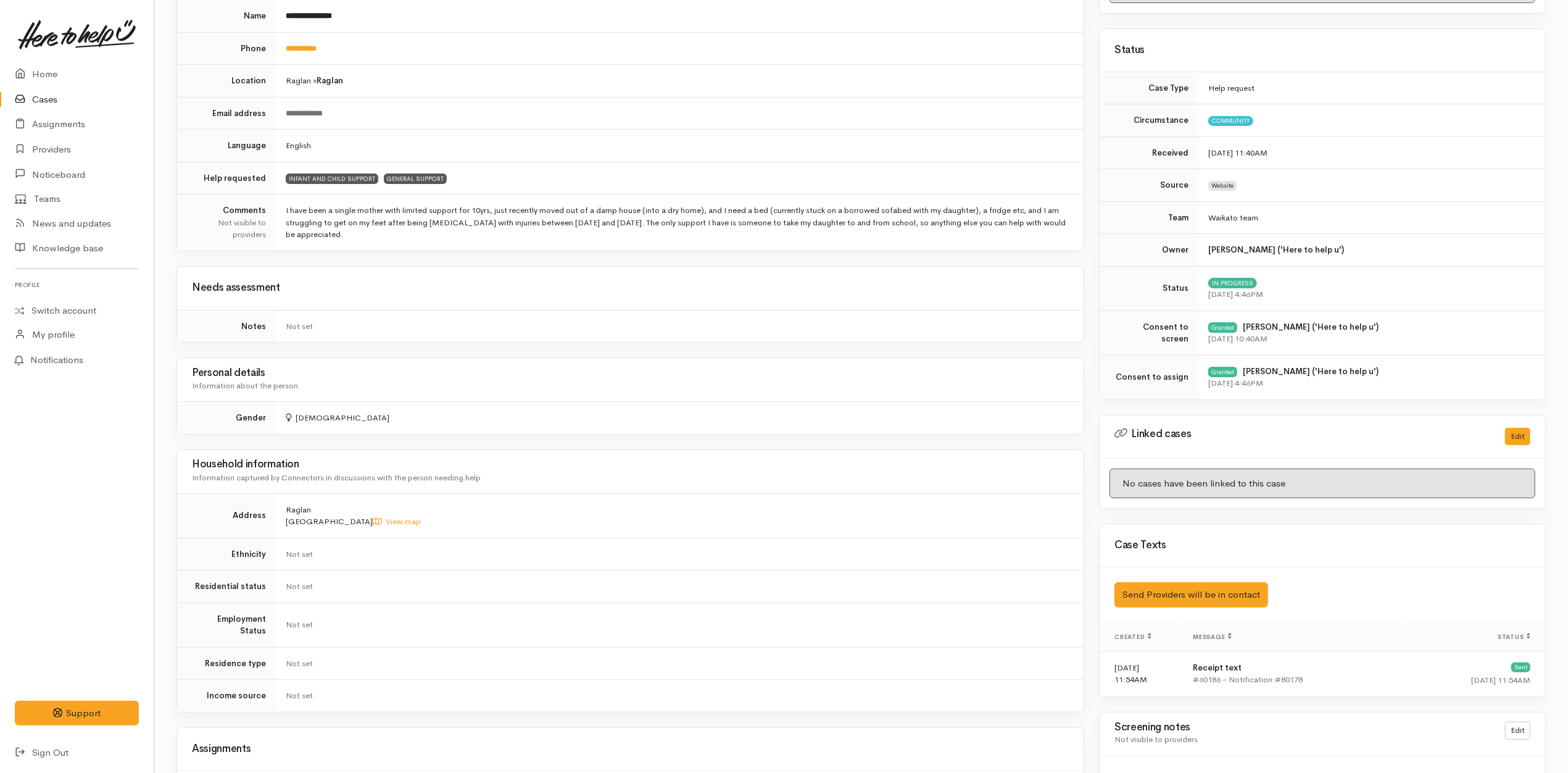
scroll to position [736, 0]
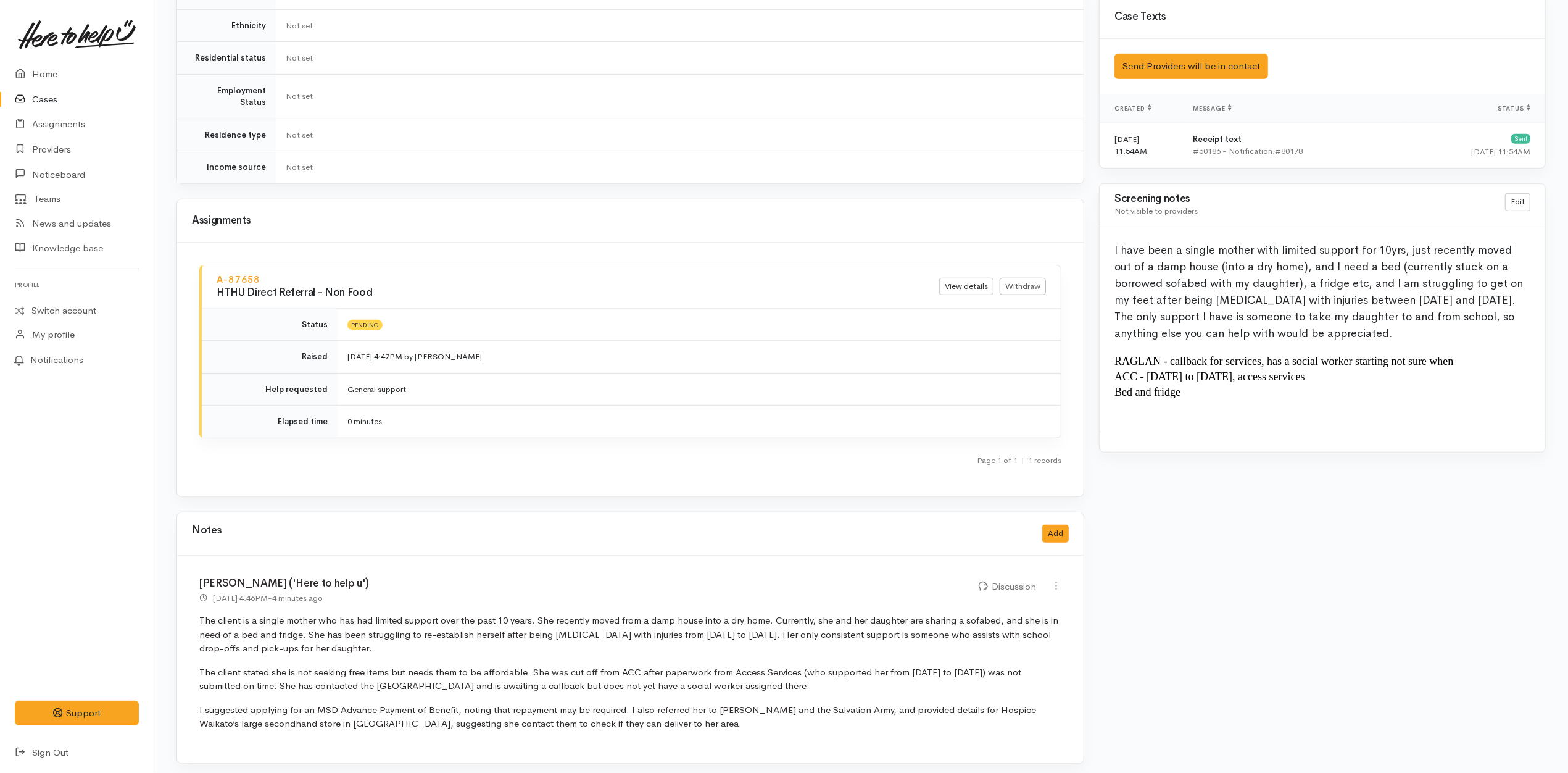
click at [699, 557] on div "Katarina Daly ('Here to help u') 14 Aug 2025 4:46PM - 4 minutes ago Discussion" at bounding box center [630, 659] width 907 height 208
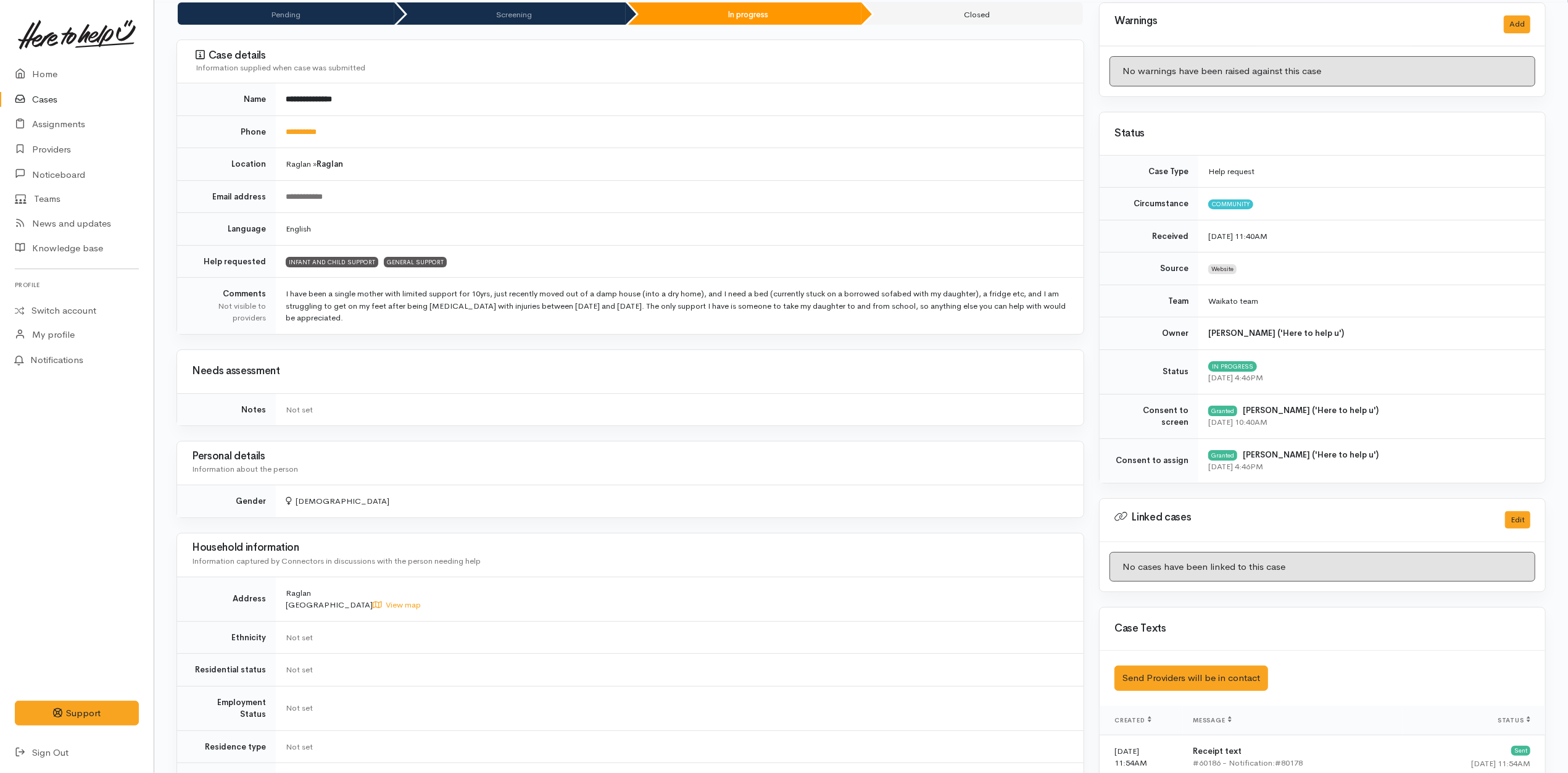
scroll to position [411, 0]
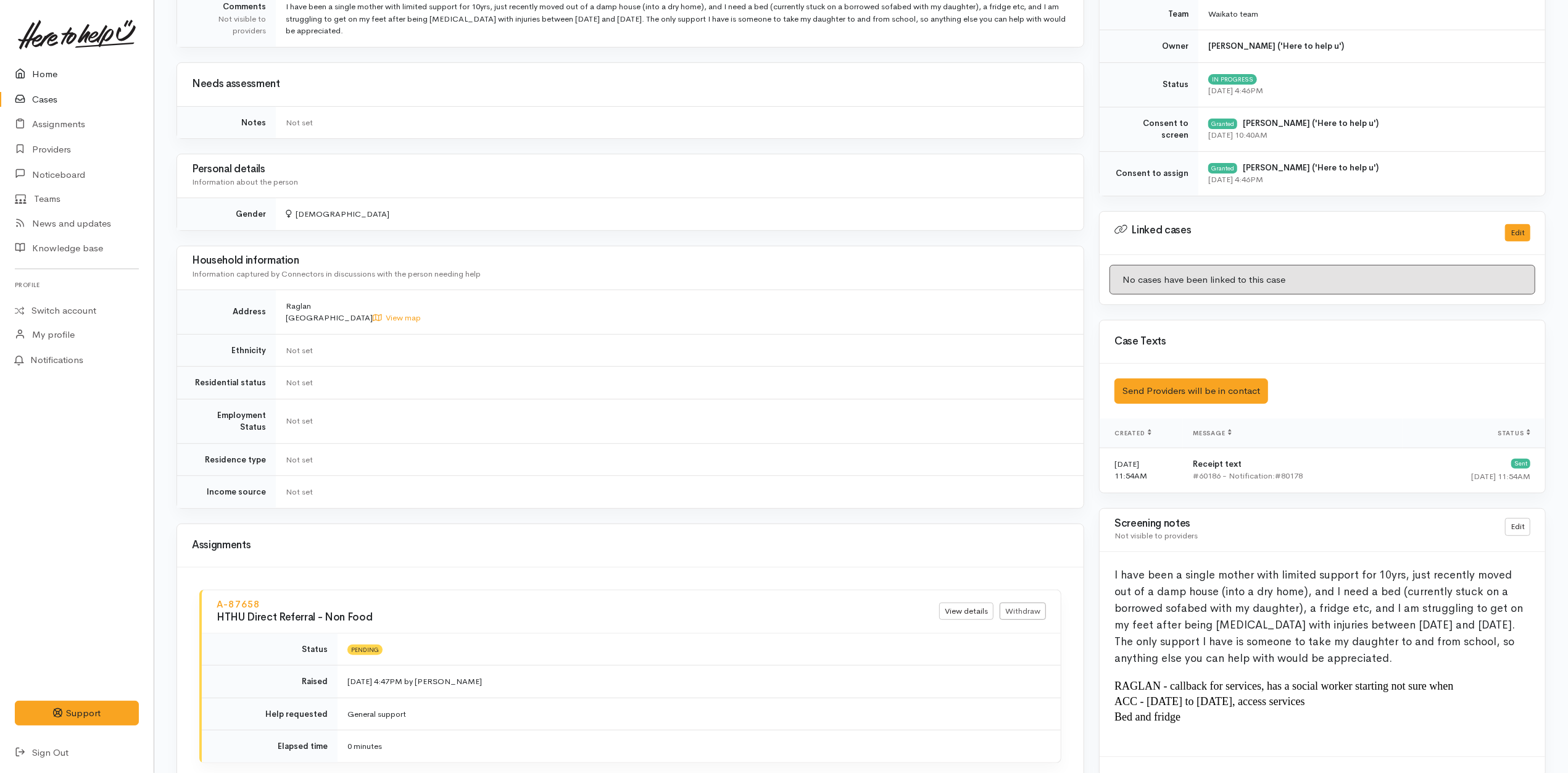
click at [53, 75] on link "Home" at bounding box center [77, 74] width 154 height 25
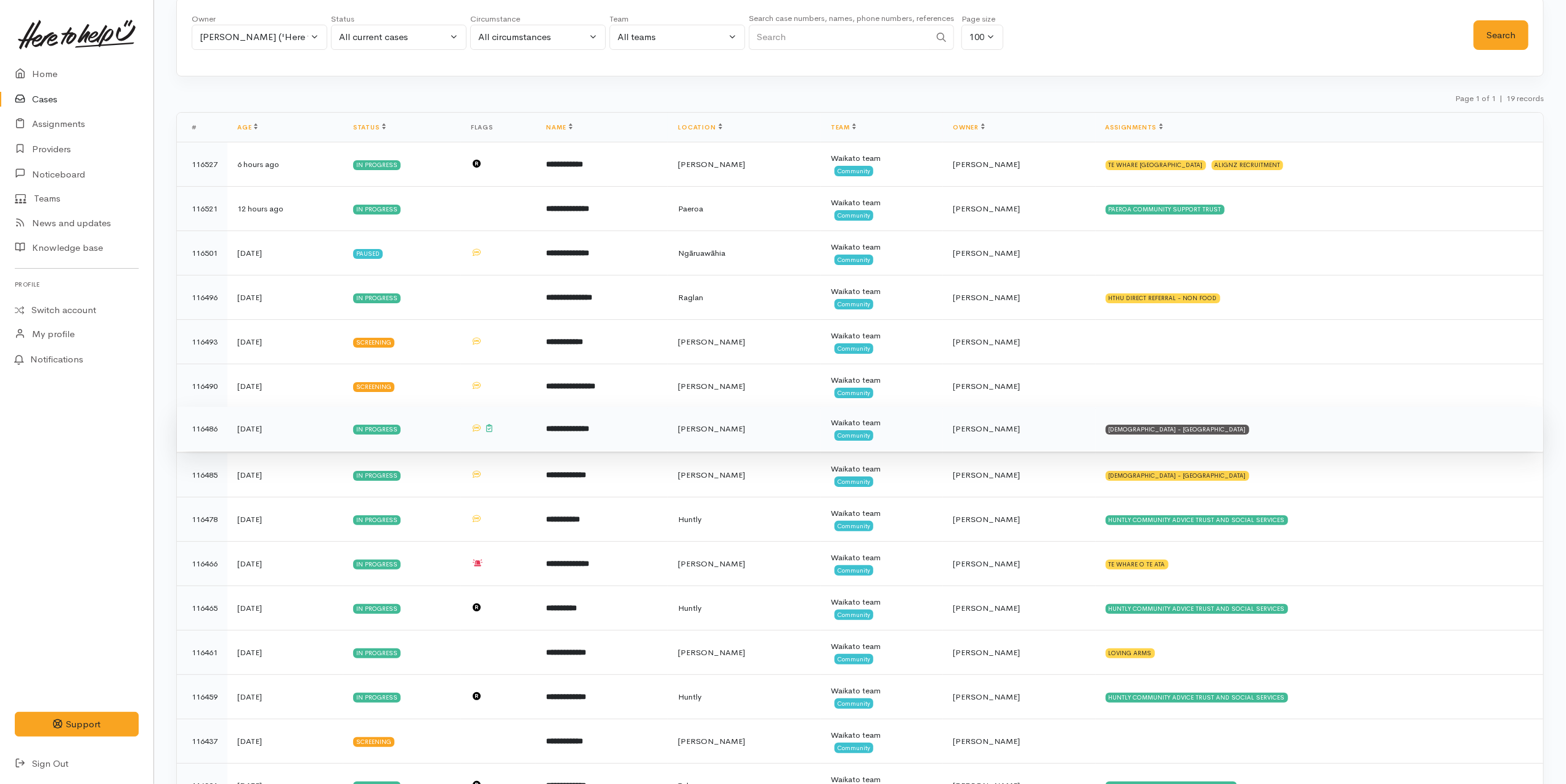
scroll to position [66, 0]
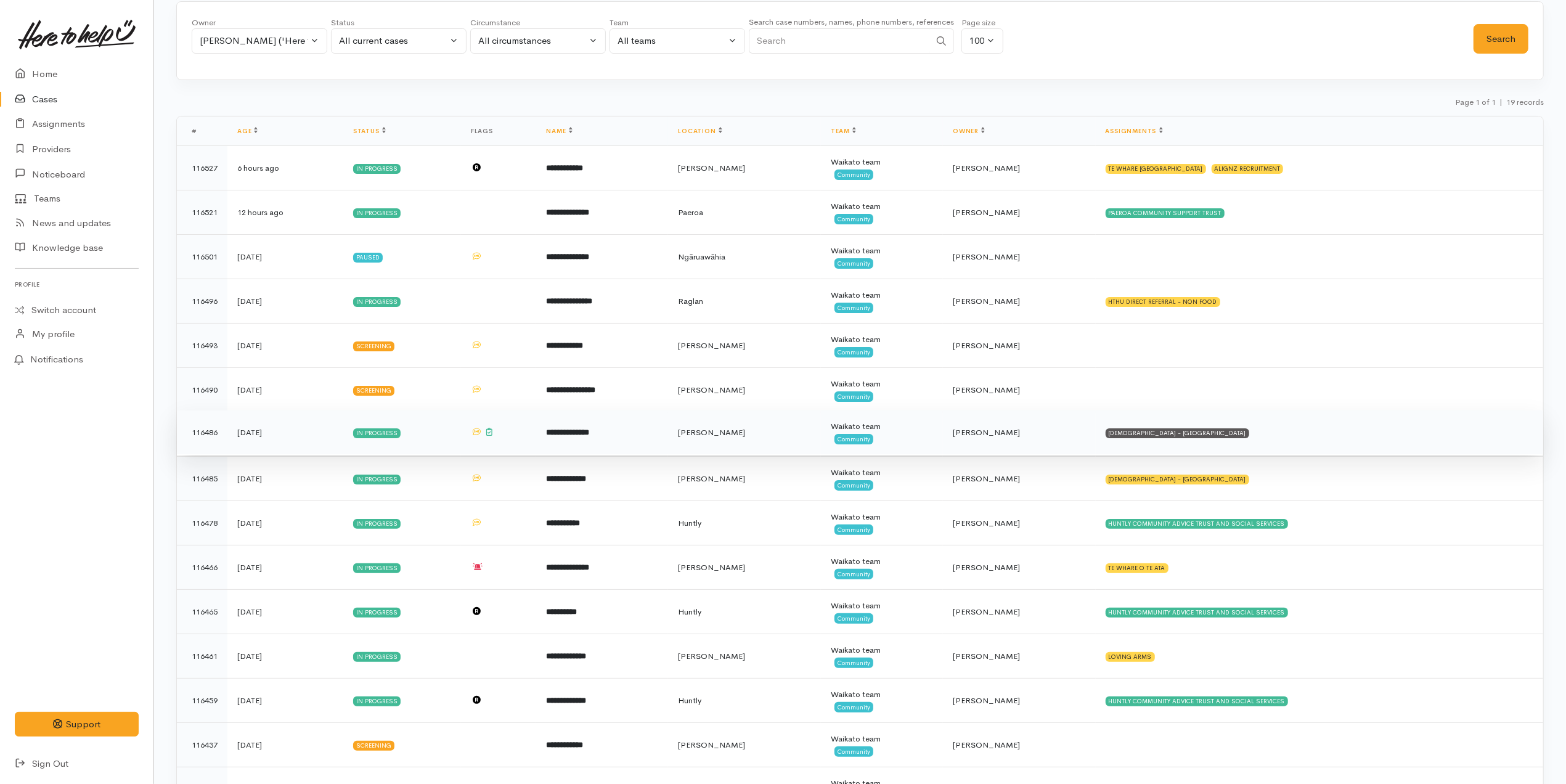
click at [1281, 442] on td "SALVATION ARMY - HAMILTON CITY" at bounding box center [1319, 433] width 448 height 44
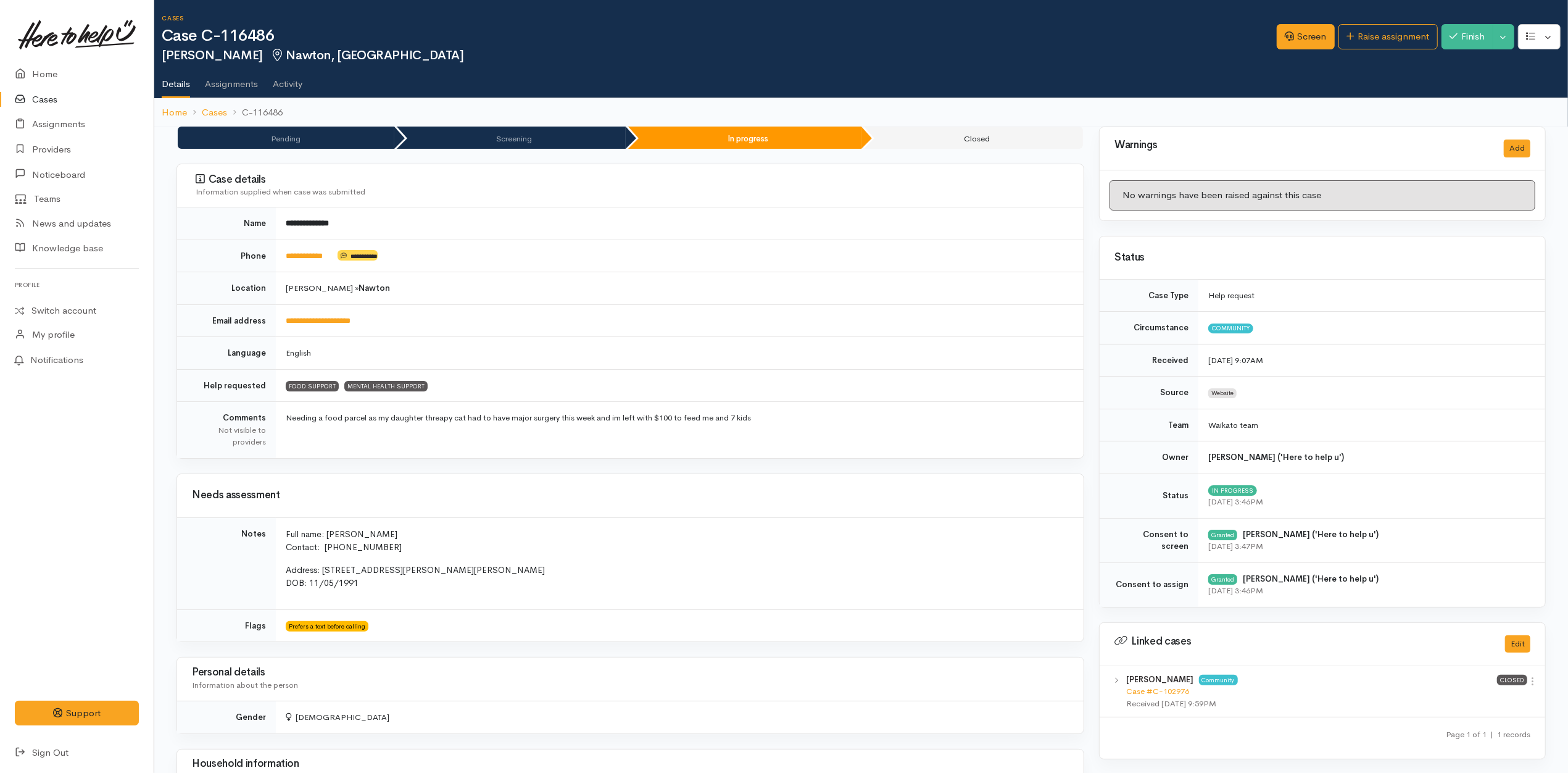
click at [1383, 23] on div "Screen Raise assignment Finish Toggle Dropdown Pause" at bounding box center [1422, 38] width 291 height 40
click at [1383, 28] on link "Raise assignment" at bounding box center [1388, 36] width 99 height 25
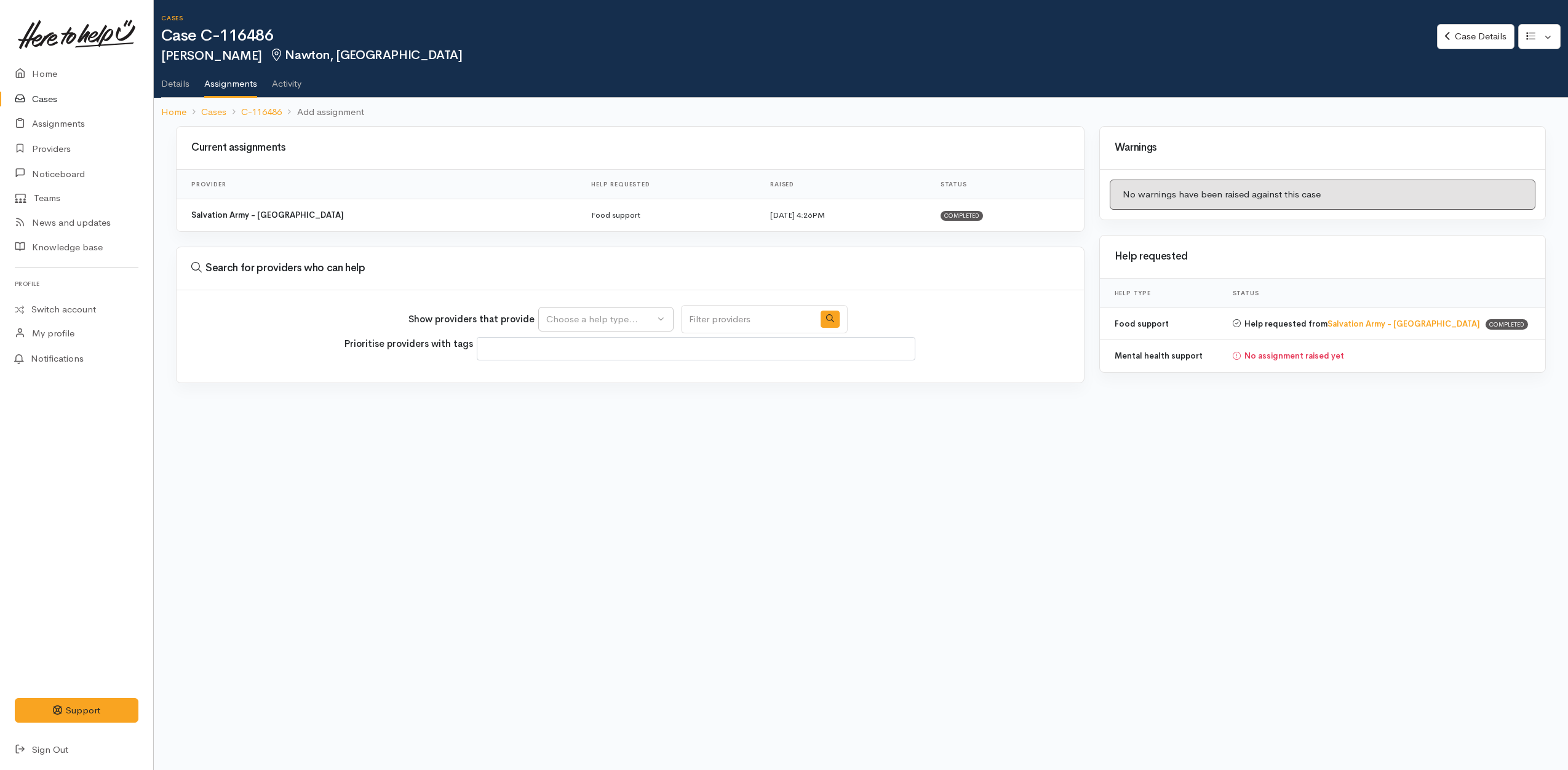
select select
click at [582, 311] on button "Choose a help type..." at bounding box center [606, 319] width 135 height 25
click at [578, 399] on span "Mental health support" at bounding box center [601, 397] width 94 height 14
select select "5"
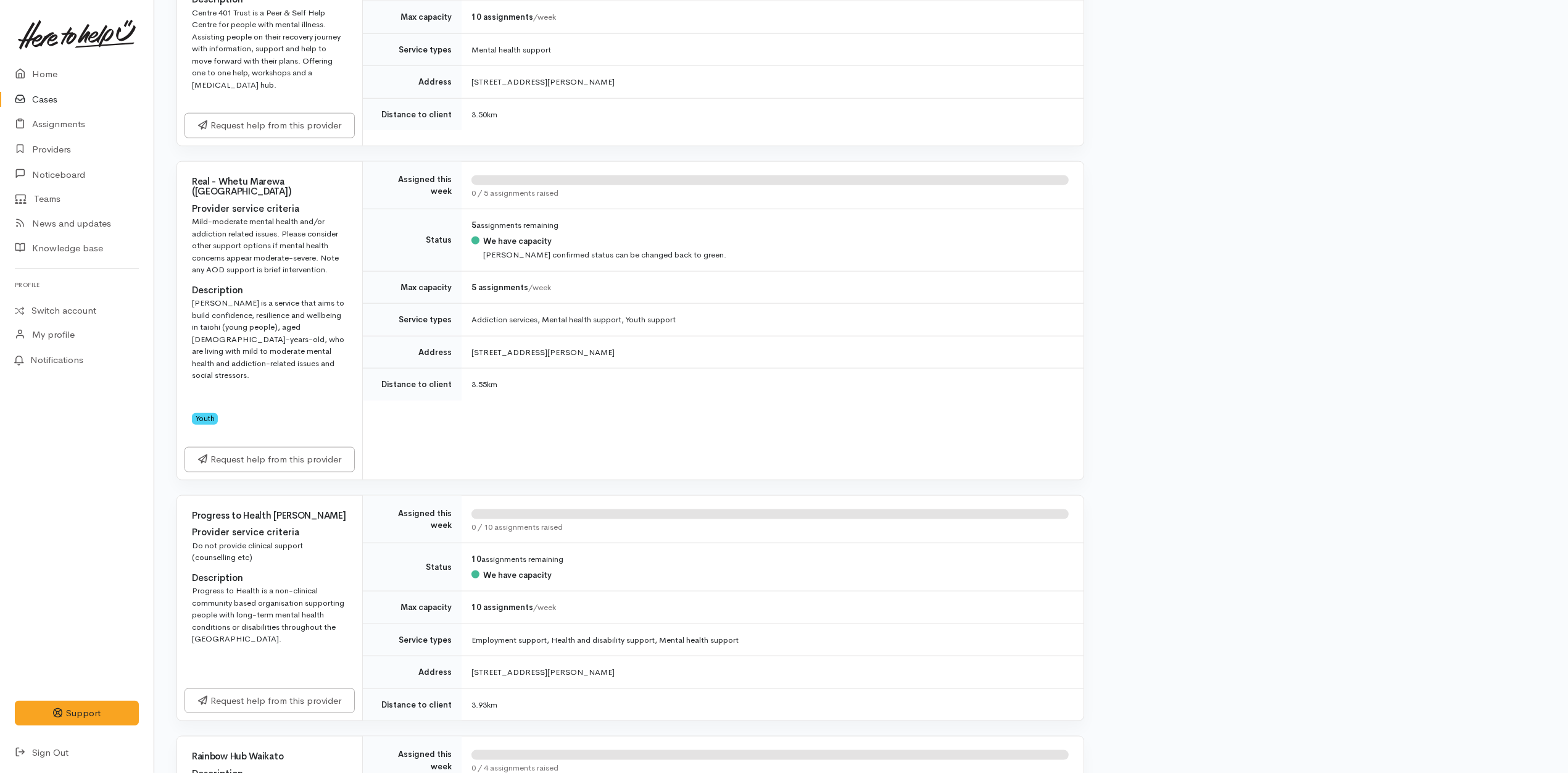
scroll to position [1399, 0]
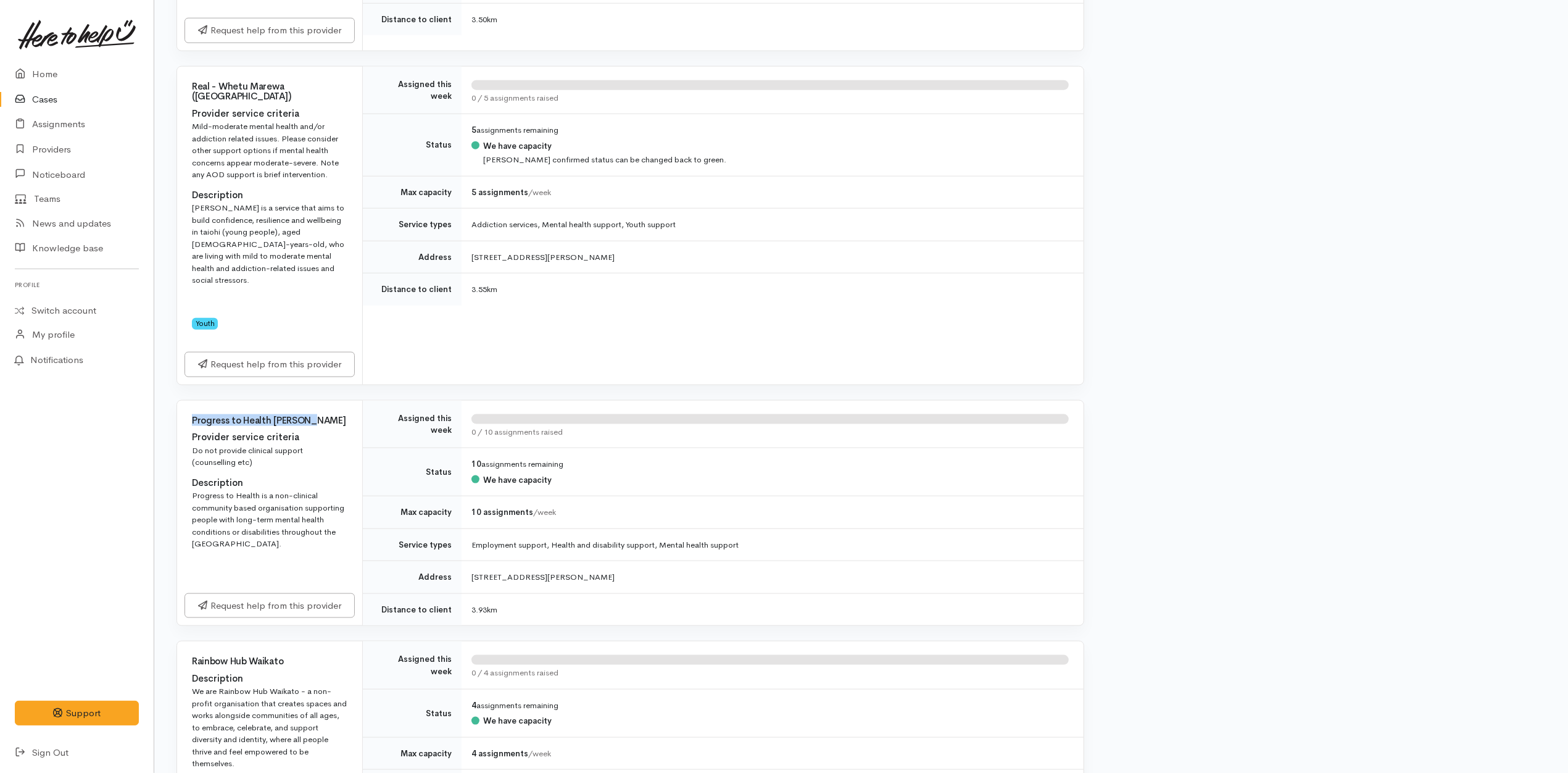
drag, startPoint x: 324, startPoint y: 384, endPoint x: 178, endPoint y: 375, distance: 146.3
click at [178, 400] on div "Progress to Health [PERSON_NAME] Provider service criteria Do not provide clini…" at bounding box center [269, 482] width 185 height 164
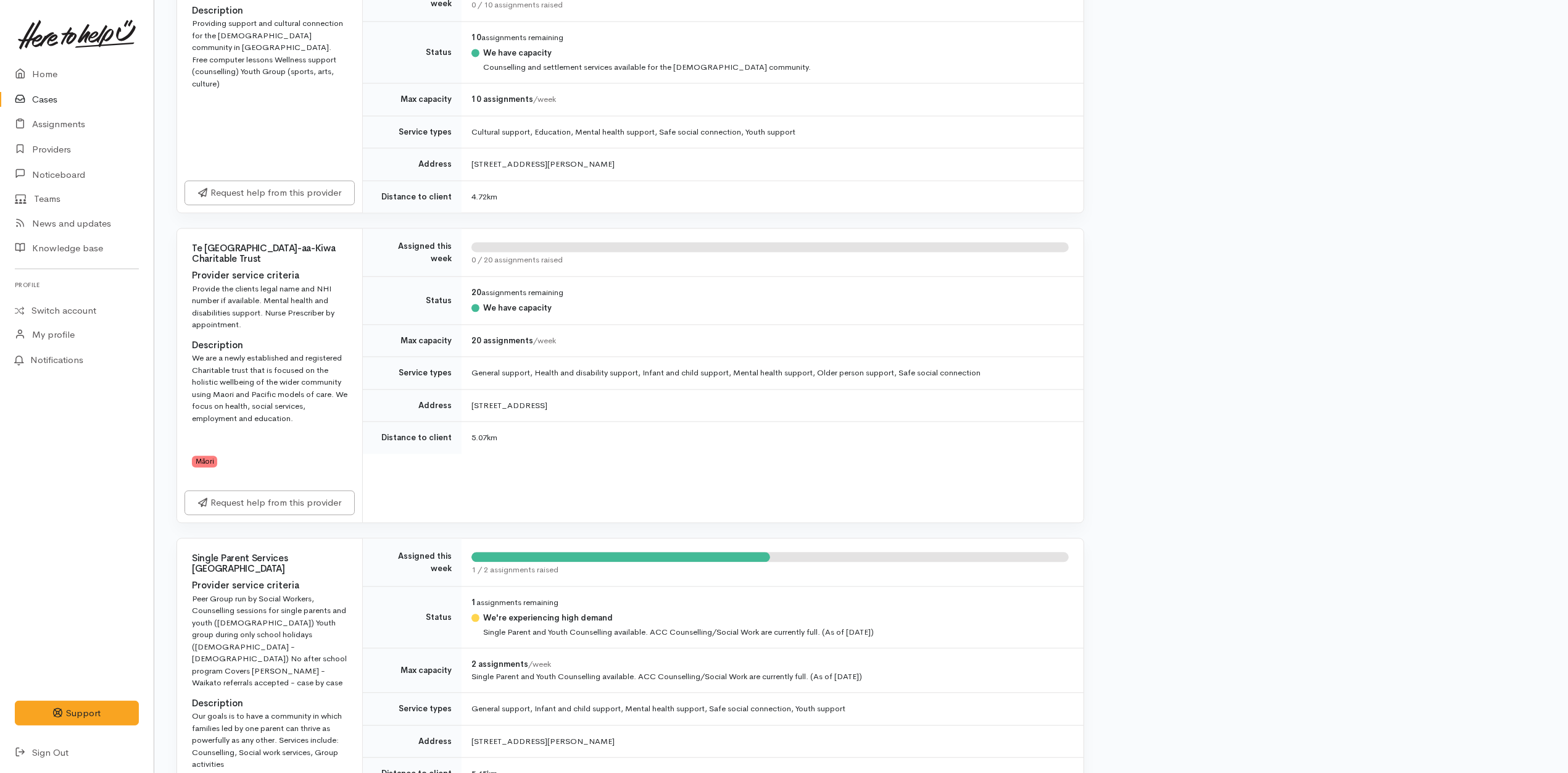
scroll to position [2634, 0]
drag, startPoint x: 350, startPoint y: 196, endPoint x: 182, endPoint y: 198, distance: 168.0
click at [182, 228] on div "Te [GEOGRAPHIC_DATA]-aa-Kiwa Charitable Trust Provider service criteria Provide…" at bounding box center [269, 333] width 185 height 211
copy h4 "Te [GEOGRAPHIC_DATA]-aa-Kiwa Charitable Trust"
drag, startPoint x: 1294, startPoint y: 174, endPoint x: 1292, endPoint y: 167, distance: 7.3
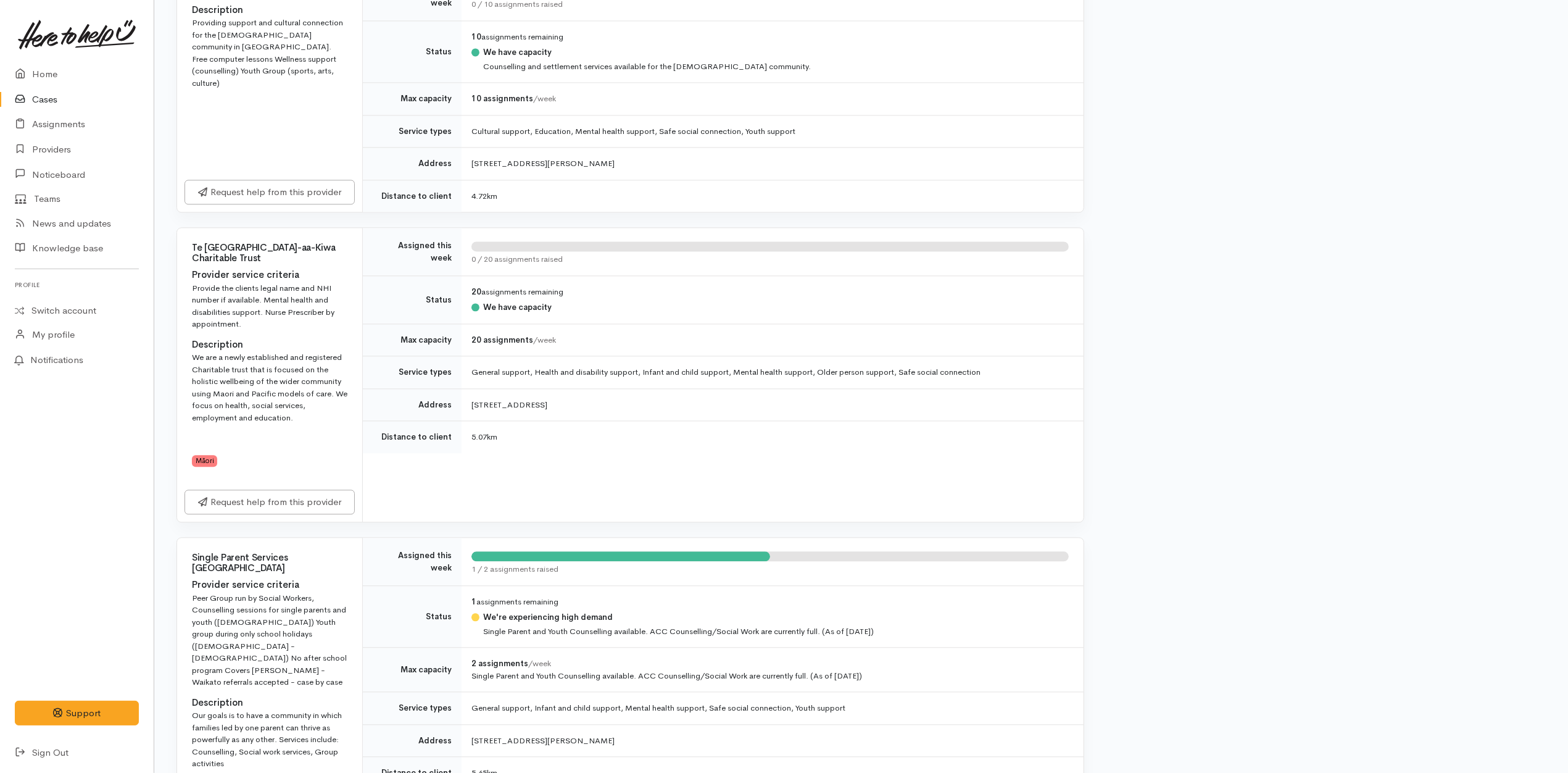
click at [1296, 174] on div "Warnings No warnings have been raised against this case Help requested Help typ…" at bounding box center [1322, 16] width 462 height 5047
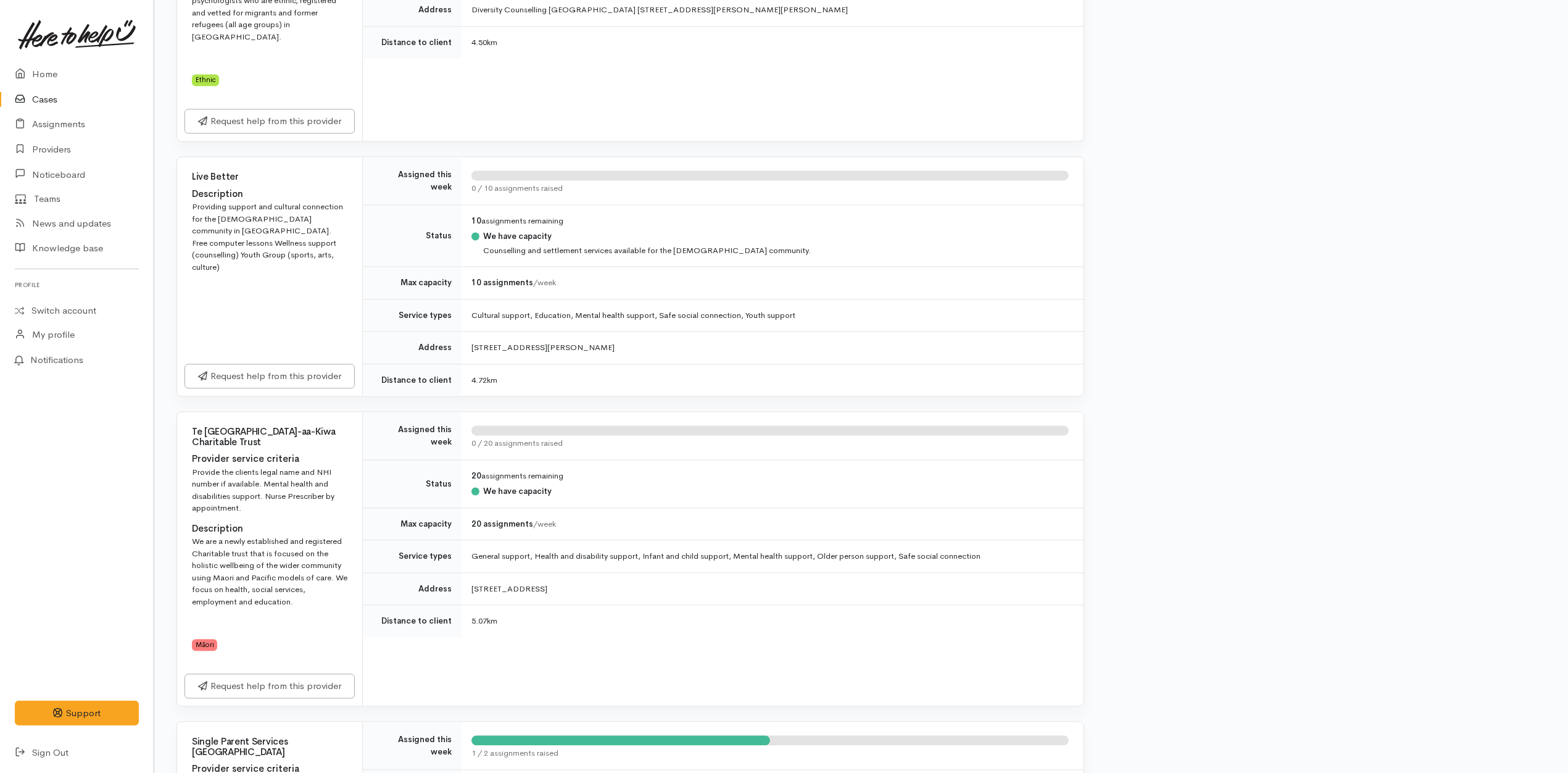
scroll to position [2470, 0]
